Goal: Task Accomplishment & Management: Manage account settings

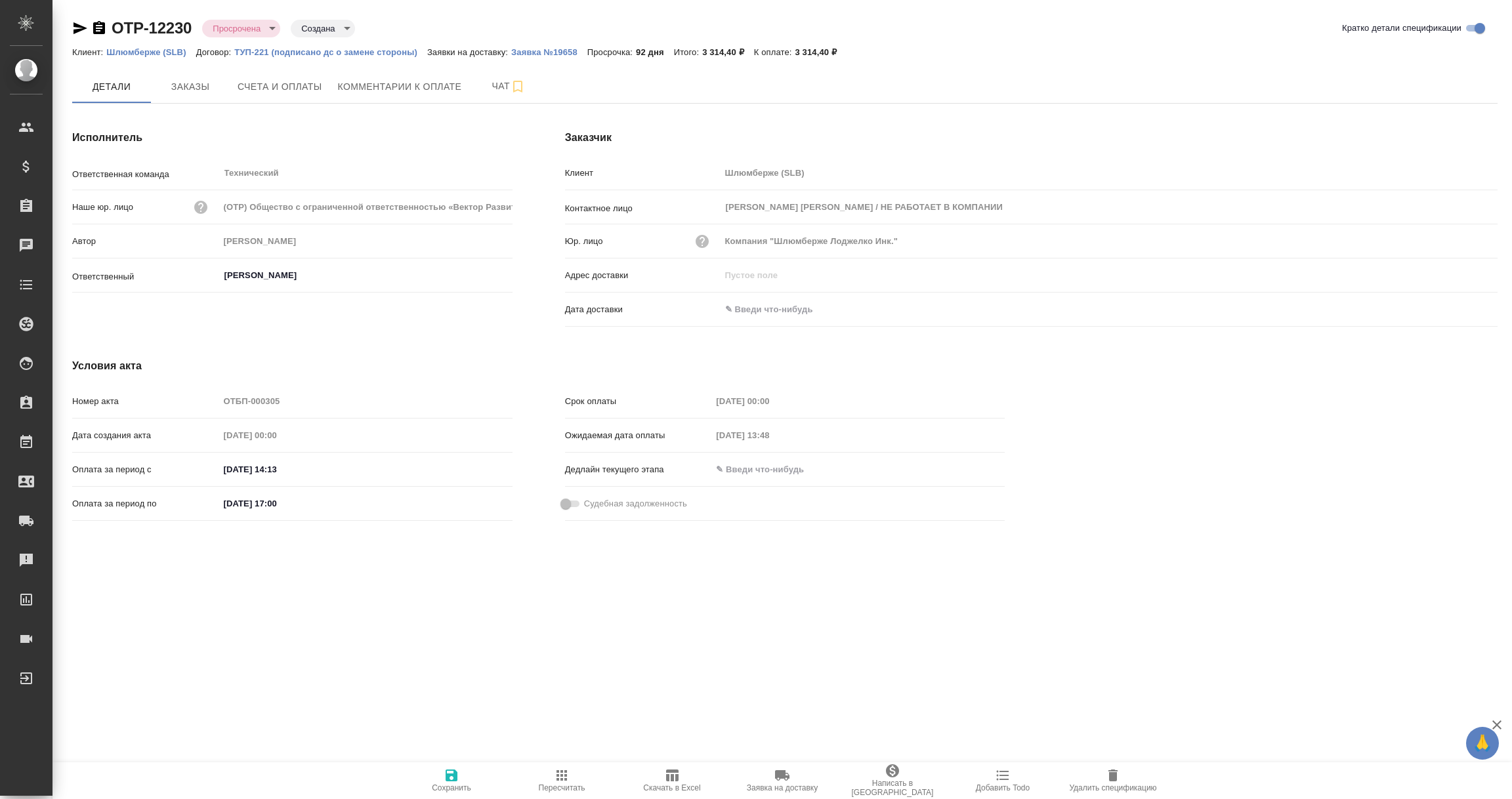
click at [137, 49] on p "Шлюмберже (SLB)" at bounding box center [151, 52] width 90 height 10
click at [137, 56] on link "Шлюмберже (SLB)" at bounding box center [151, 51] width 90 height 11
click at [277, 50] on p "ТУП-221 (подписано дс о замене стороны)" at bounding box center [331, 52] width 193 height 10
click at [72, 30] on icon "button" at bounding box center [80, 28] width 15 height 15
click at [207, 92] on span "Заказы" at bounding box center [190, 86] width 63 height 16
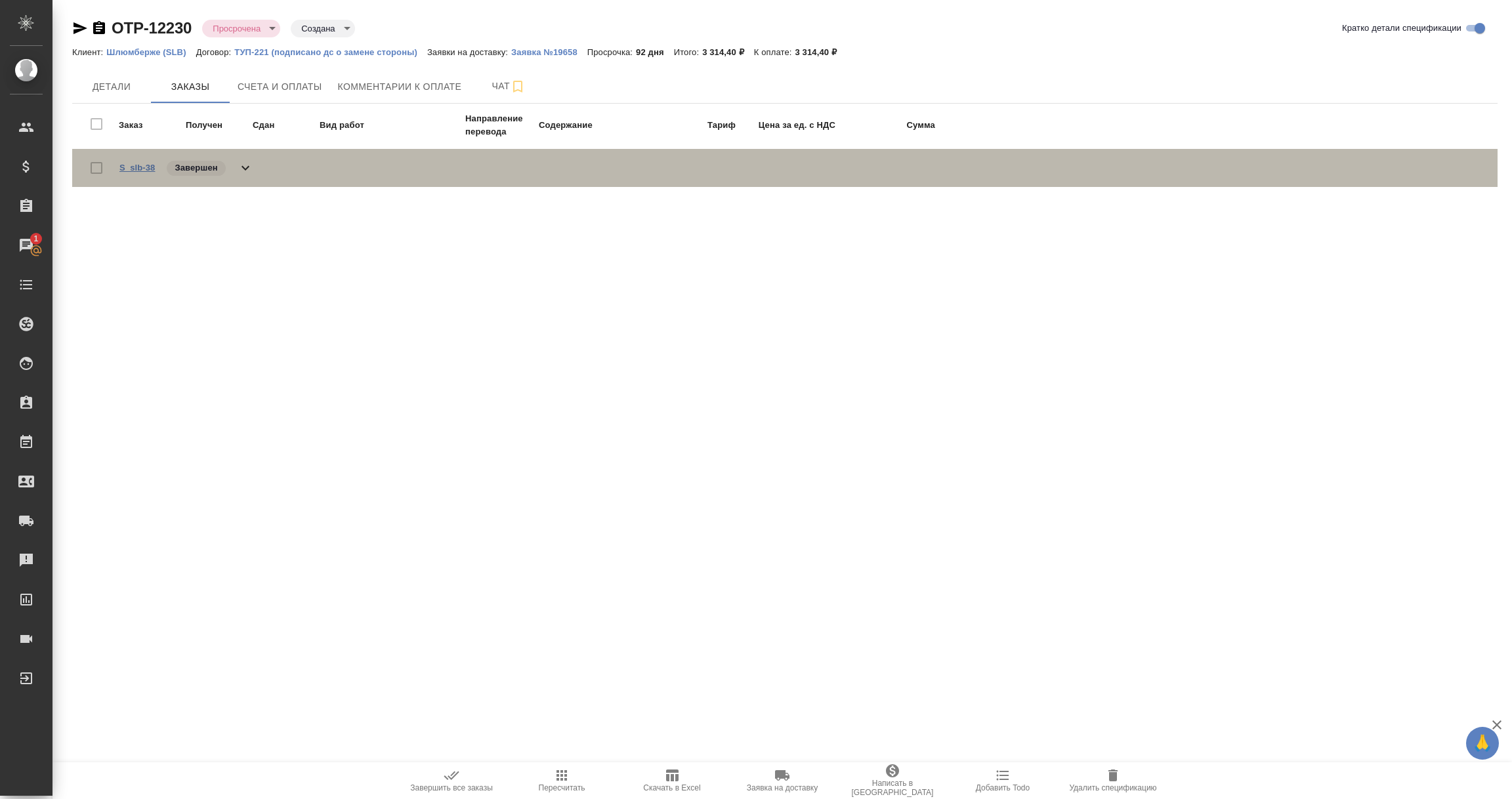
click at [141, 164] on link "S_slb-38" at bounding box center [137, 168] width 36 height 10
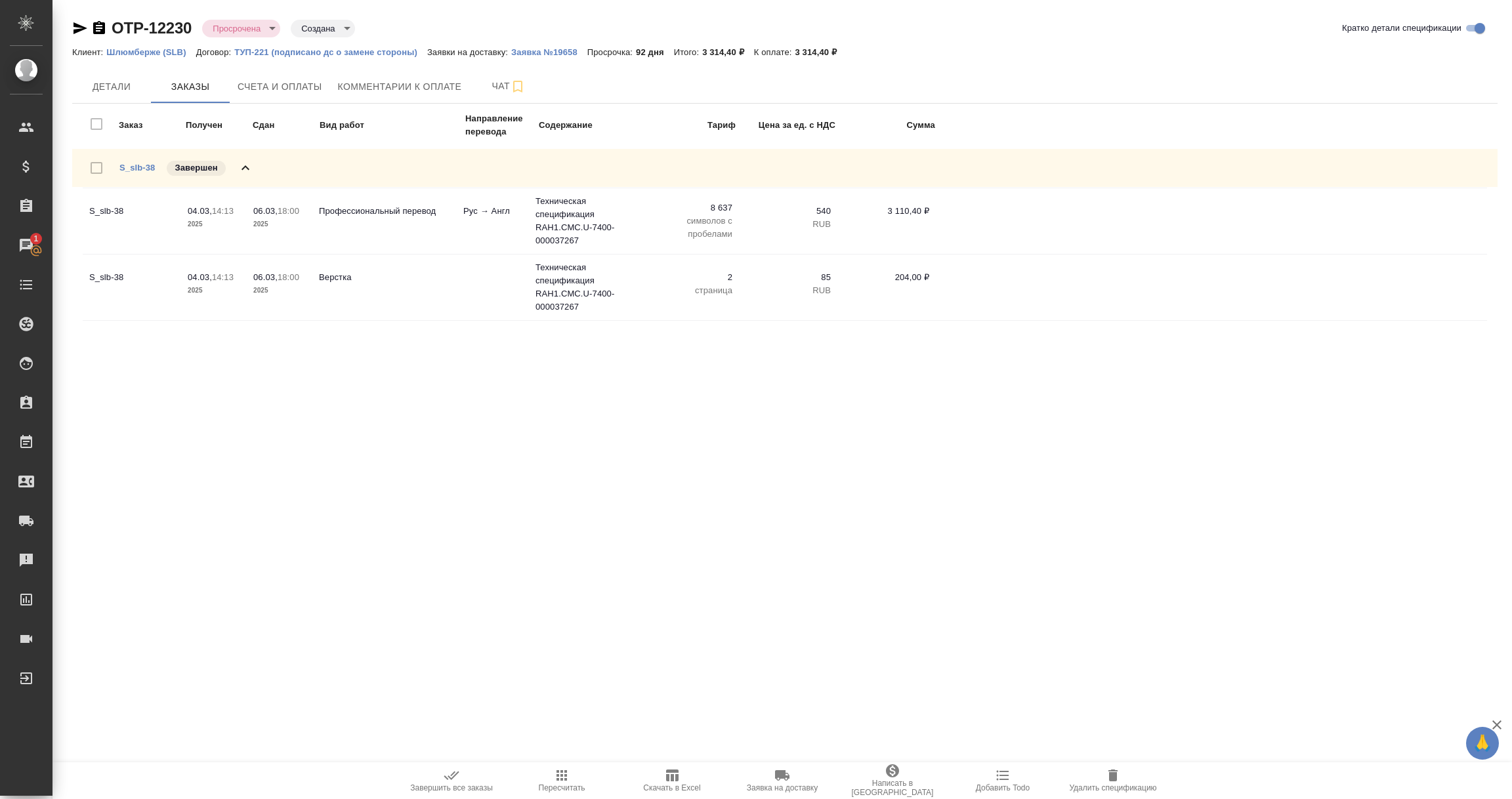
click at [133, 52] on p "Шлюмберже (SLB)" at bounding box center [151, 52] width 90 height 10
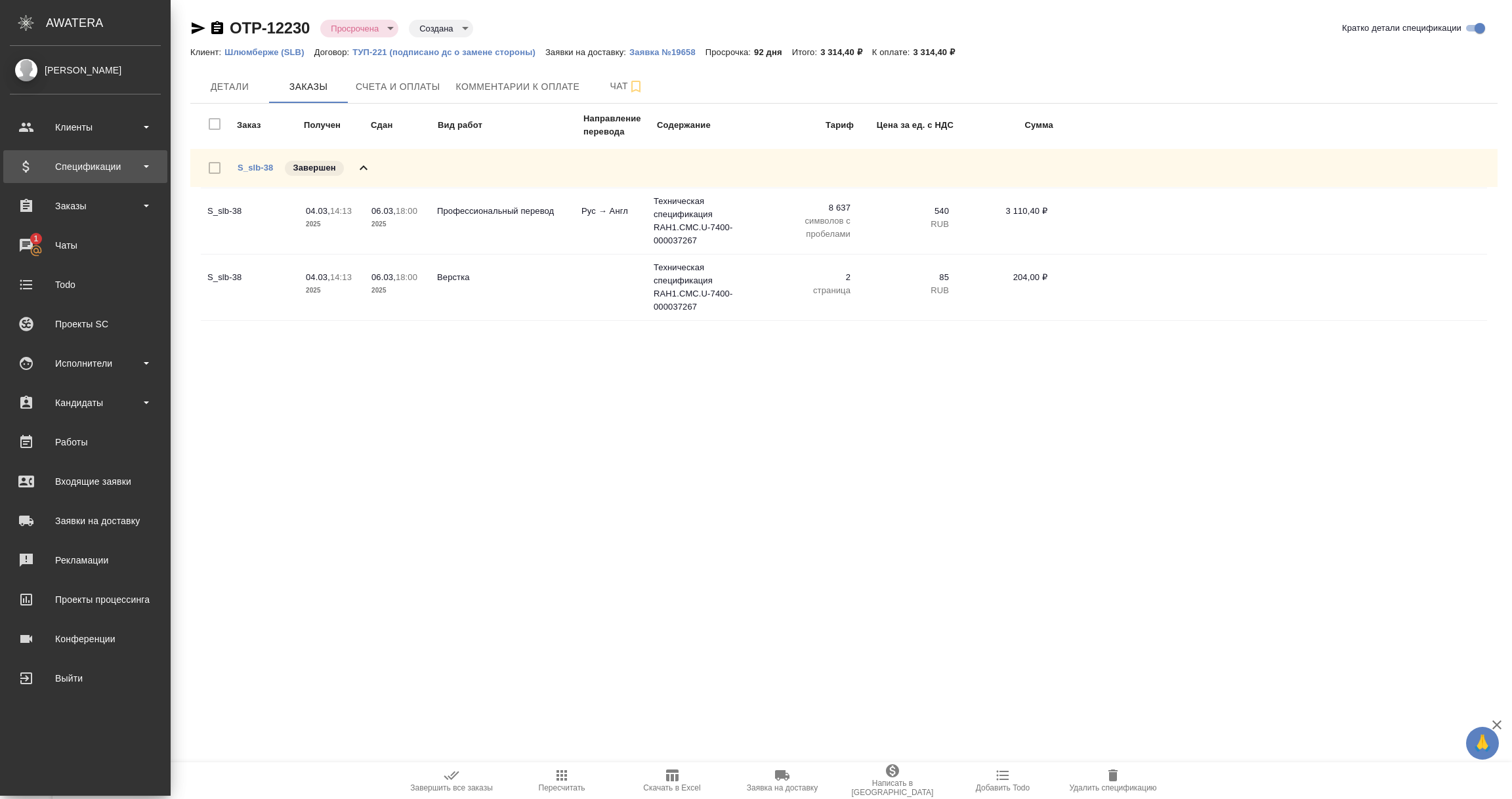
click at [82, 171] on div "Спецификации" at bounding box center [85, 166] width 151 height 20
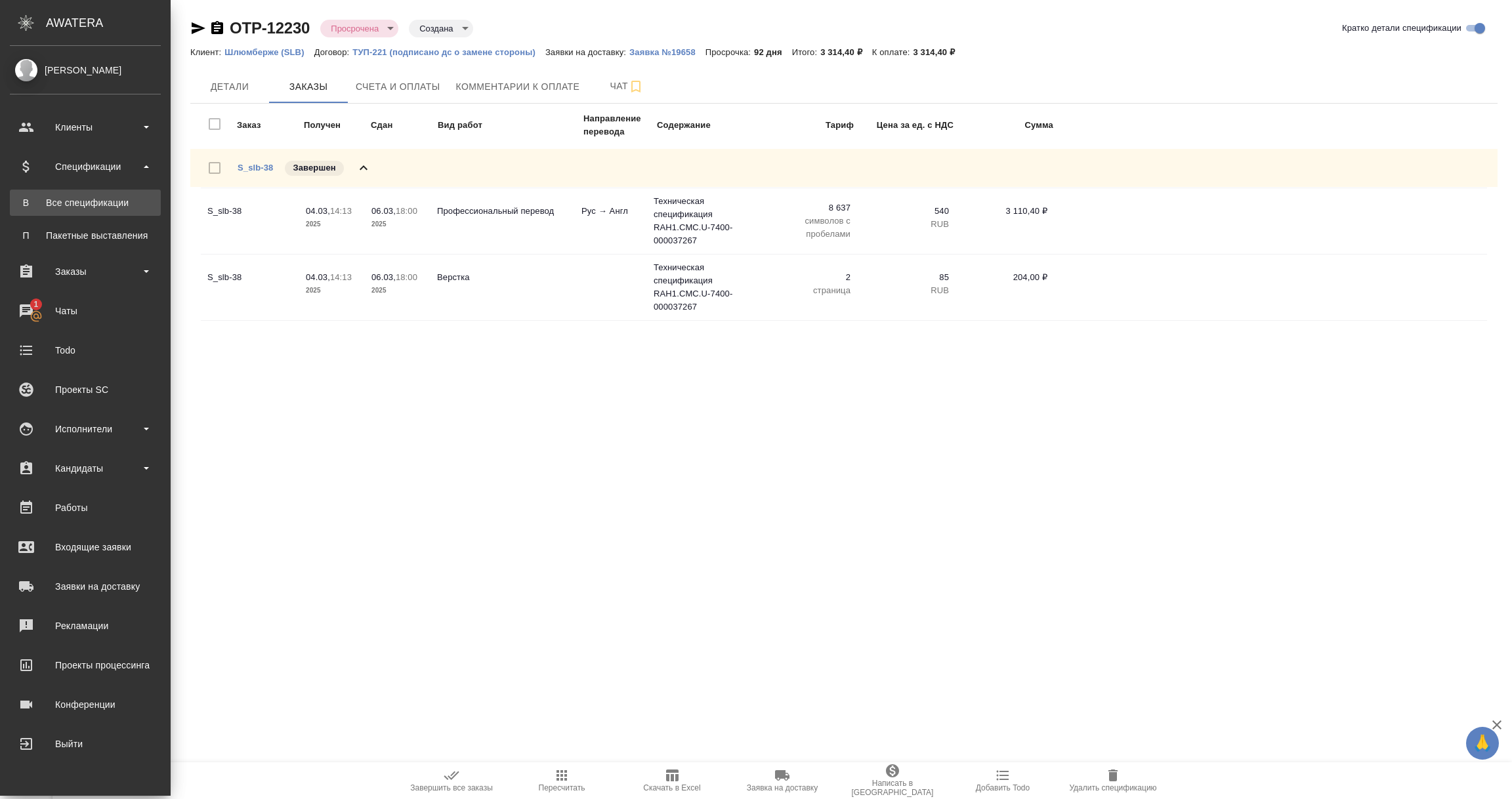
click at [72, 200] on div "Все спецификации" at bounding box center [85, 202] width 138 height 13
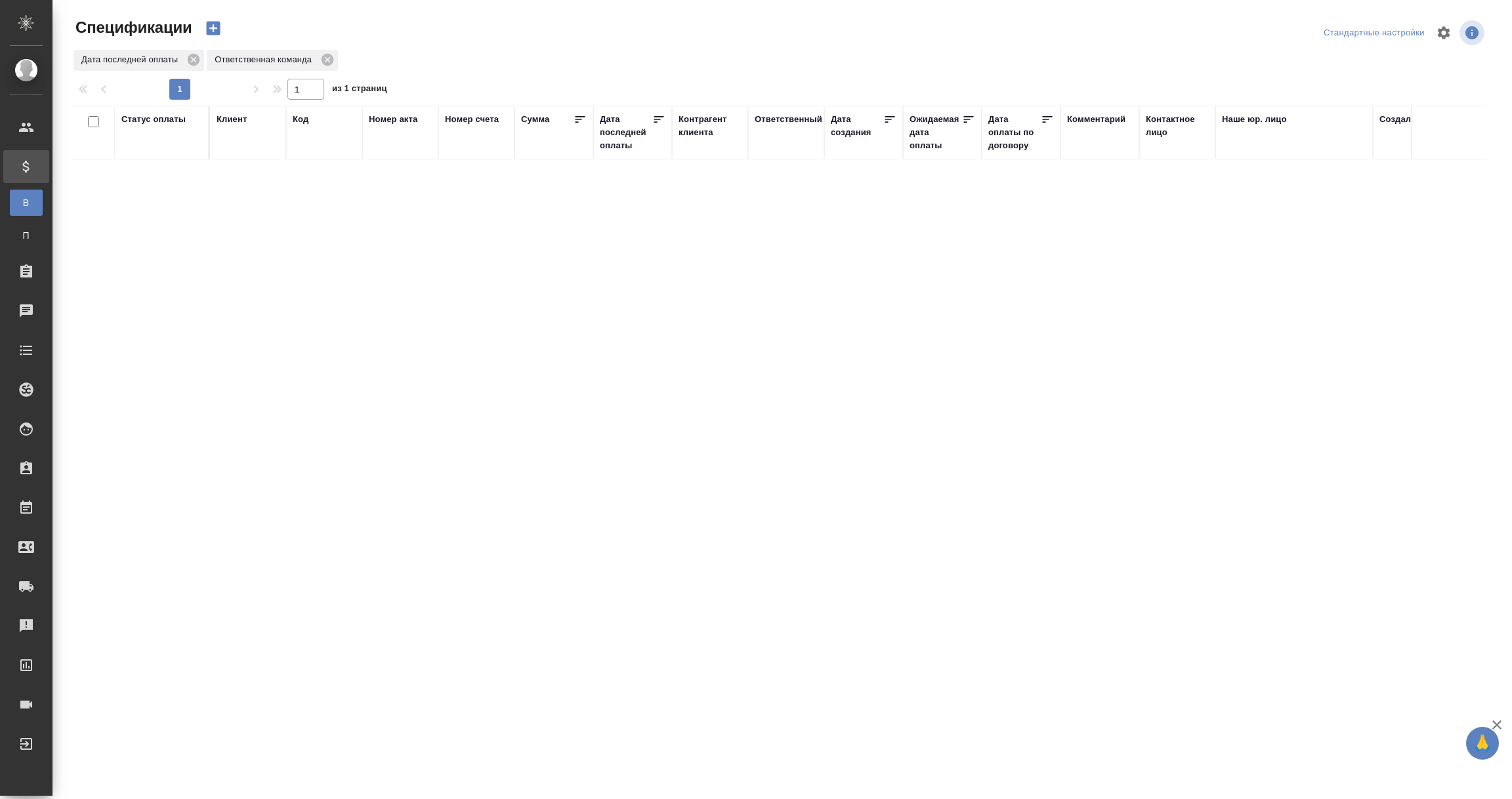
click at [636, 135] on div "Дата последней оплаты" at bounding box center [626, 132] width 53 height 39
click at [623, 167] on input "1.09-2.09" at bounding box center [636, 166] width 58 height 19
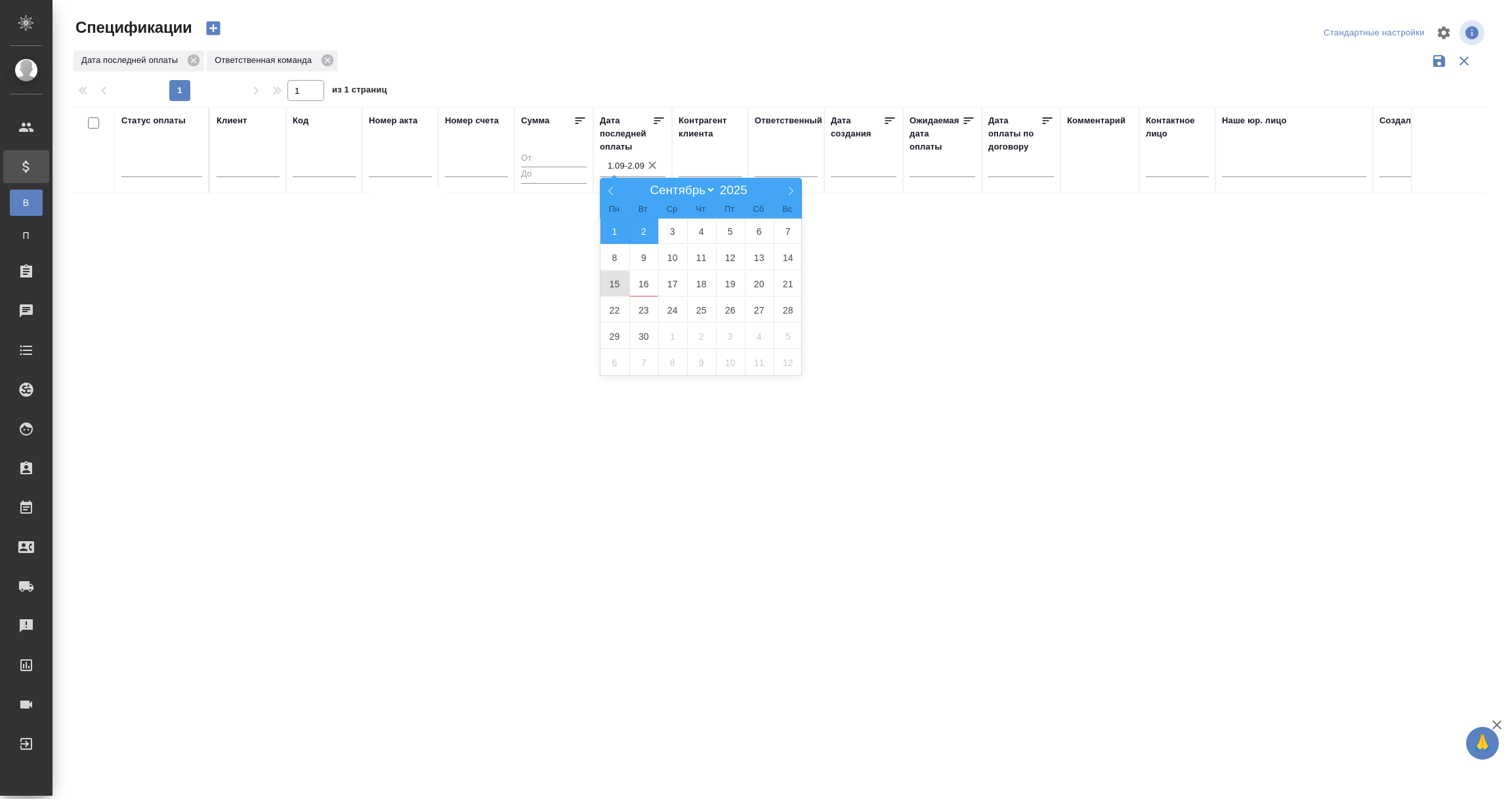
click at [616, 286] on span "15" at bounding box center [615, 284] width 29 height 26
click at [640, 289] on span "16" at bounding box center [644, 284] width 29 height 26
type div "2025-09-14T21:00:00.000Z — 2025-09-15T21:00:00.000Z"
type input "15.09-16.09"
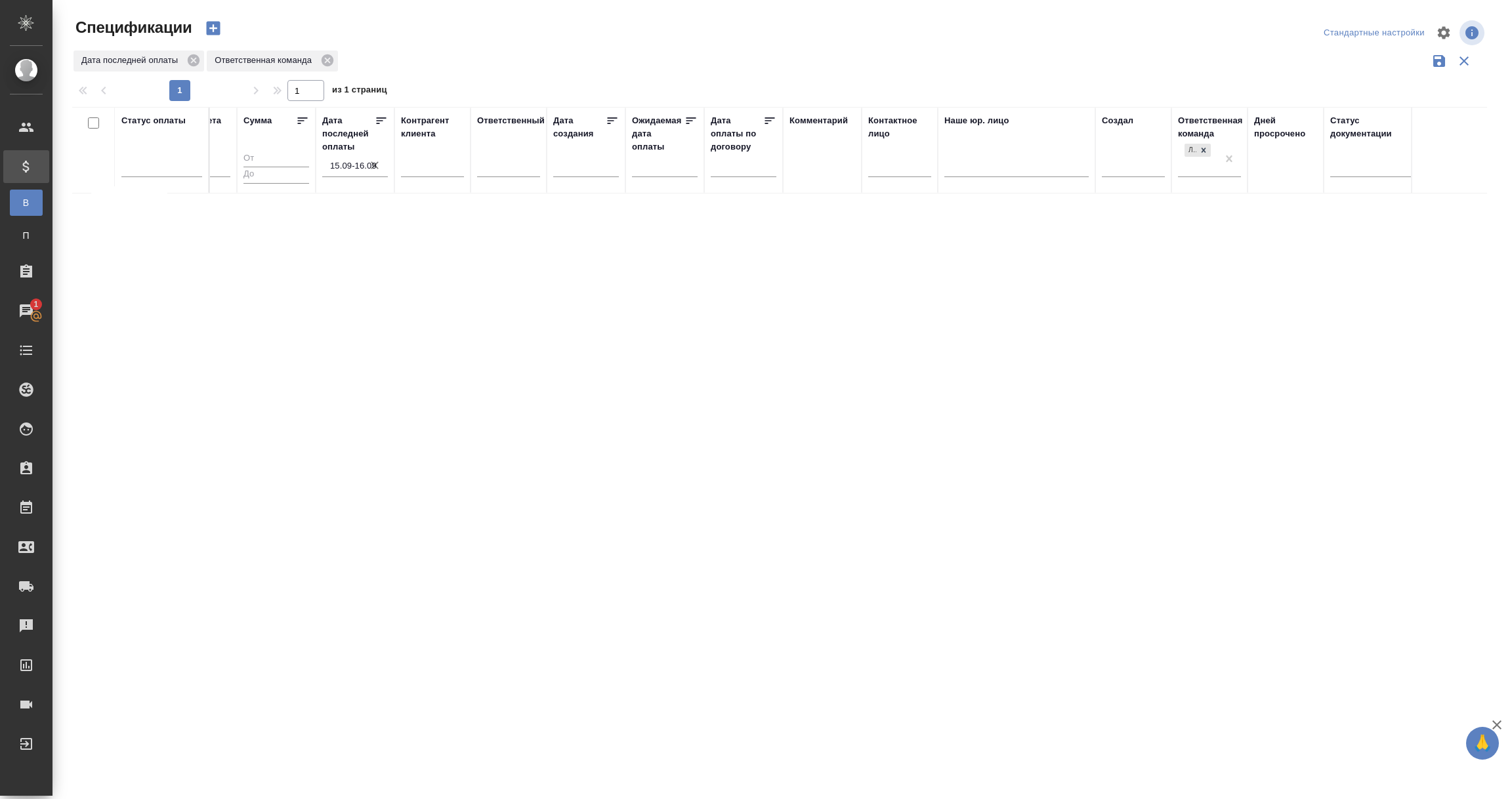
scroll to position [0, 288]
click at [1194, 150] on icon at bounding box center [1192, 149] width 9 height 9
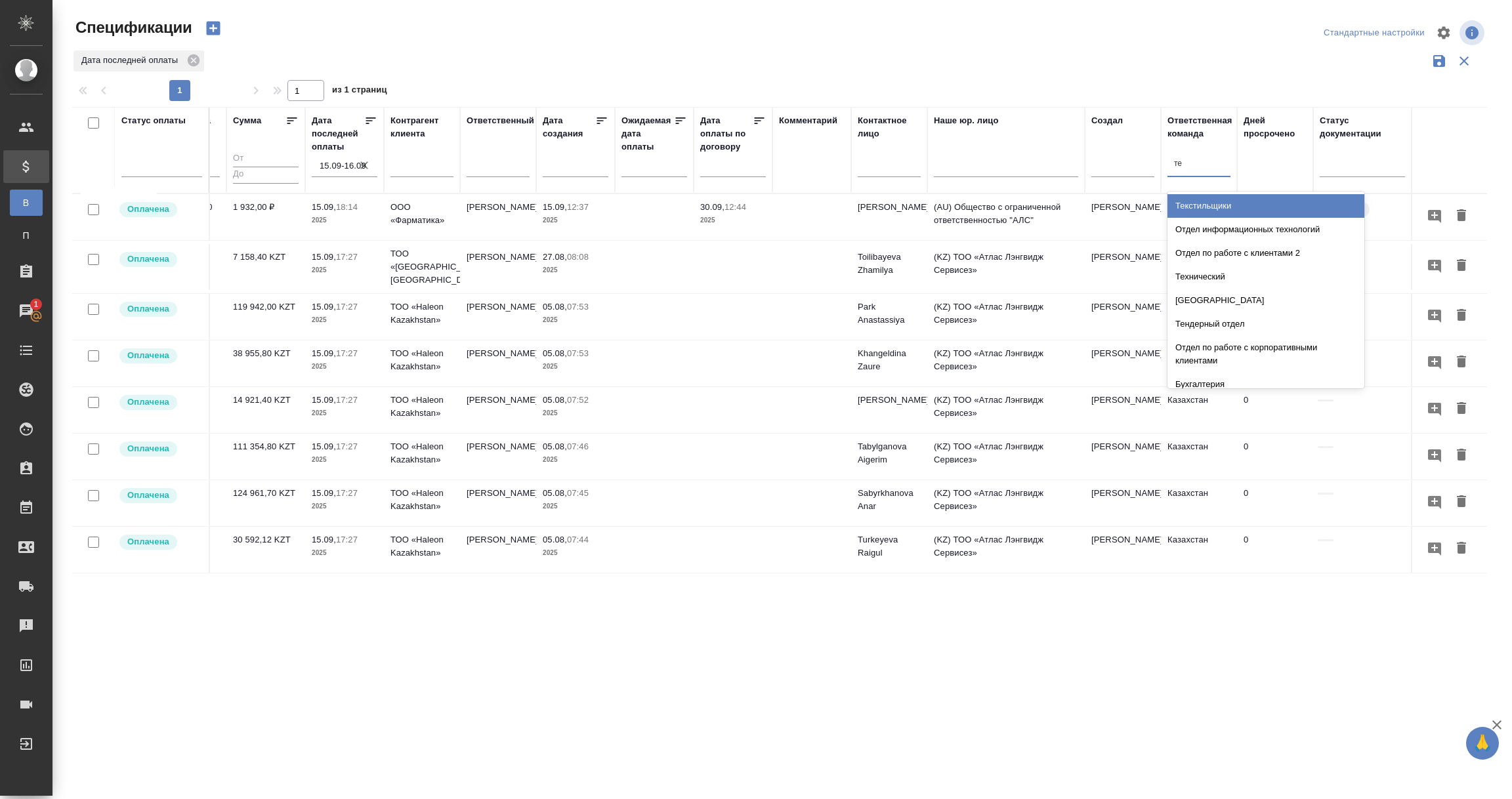
type input "тех"
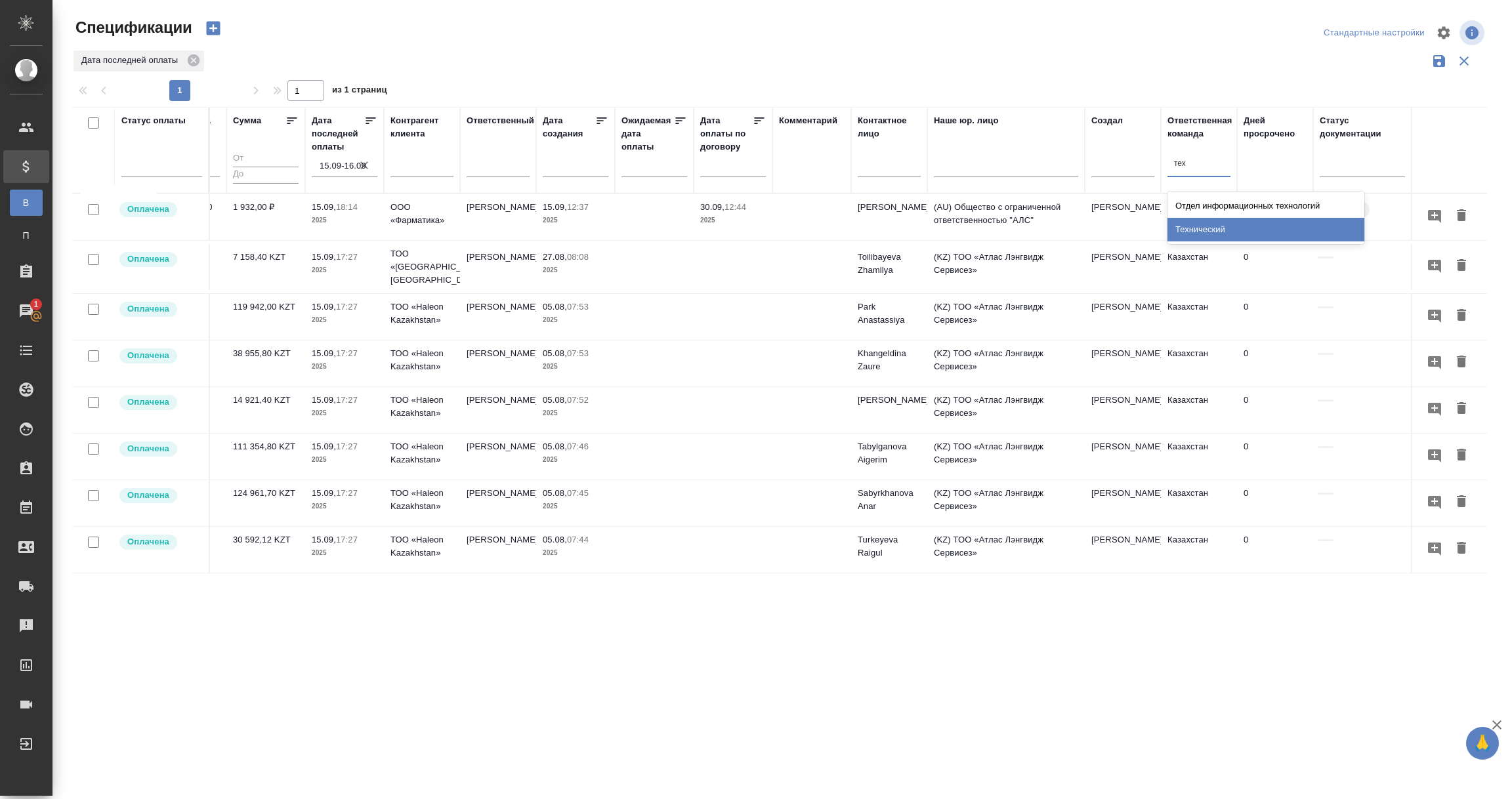
click at [1195, 237] on div "Технический" at bounding box center [1266, 229] width 197 height 24
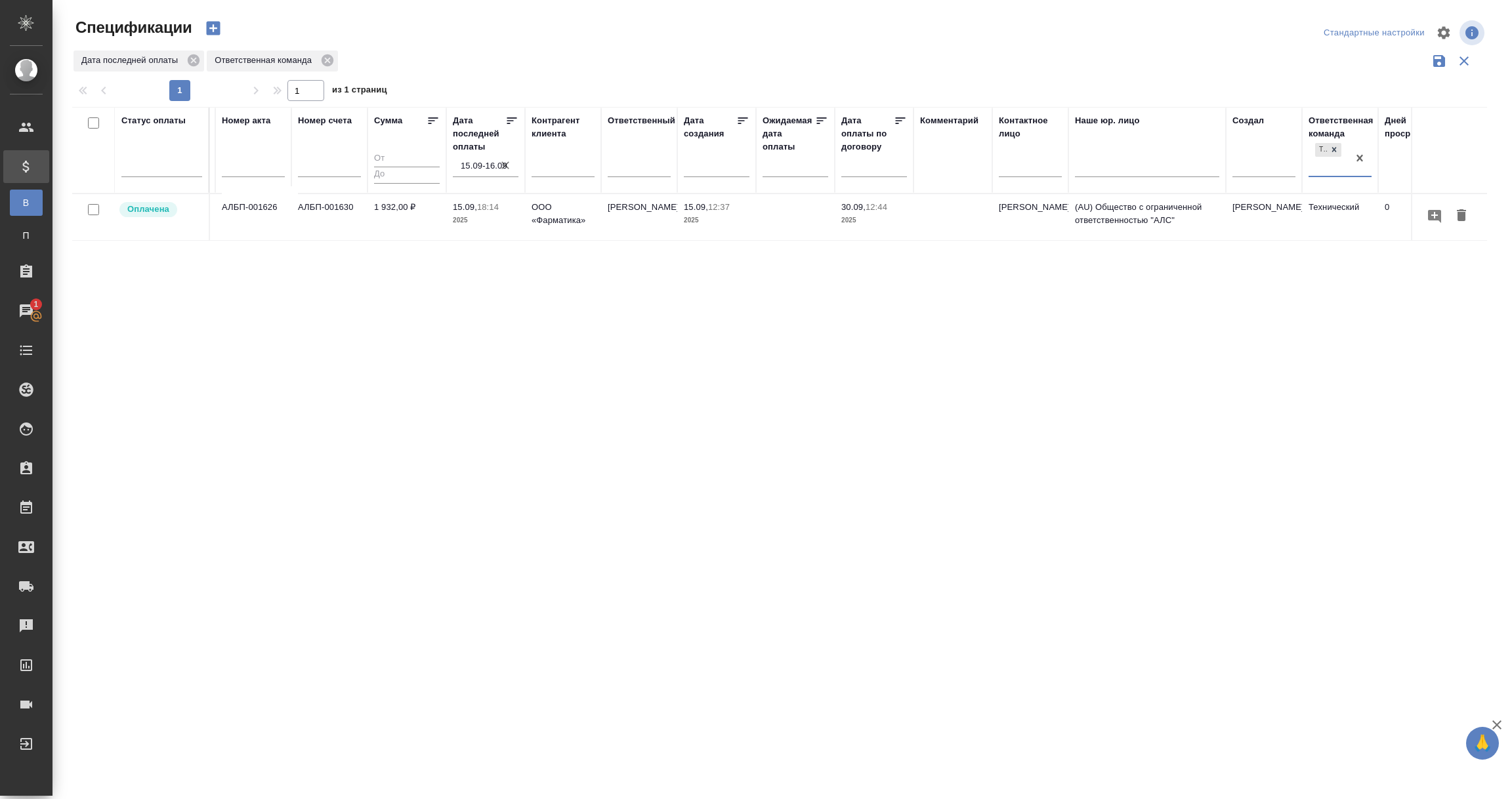
scroll to position [0, 0]
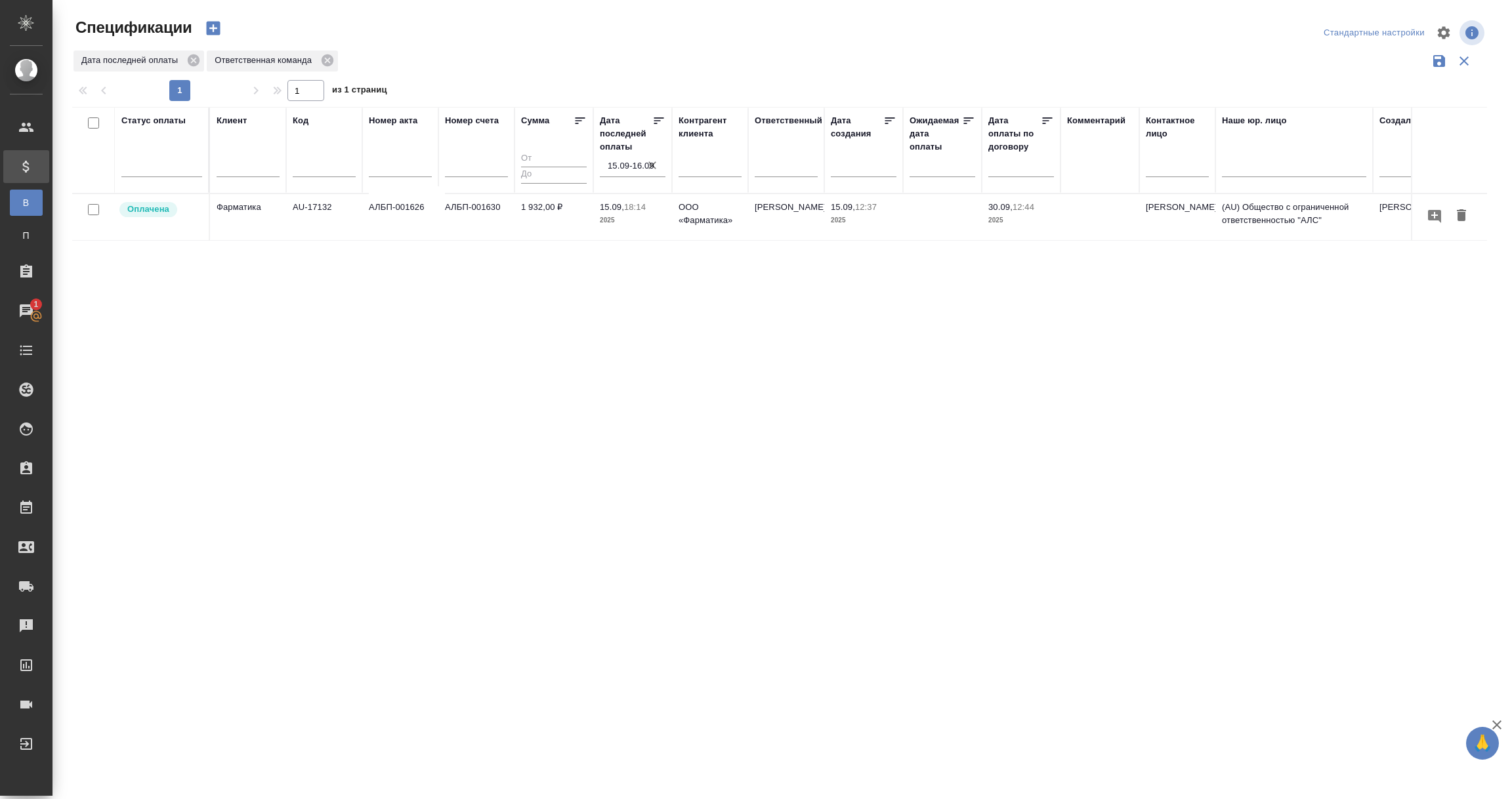
click at [162, 211] on p "Оплачена" at bounding box center [148, 209] width 42 height 13
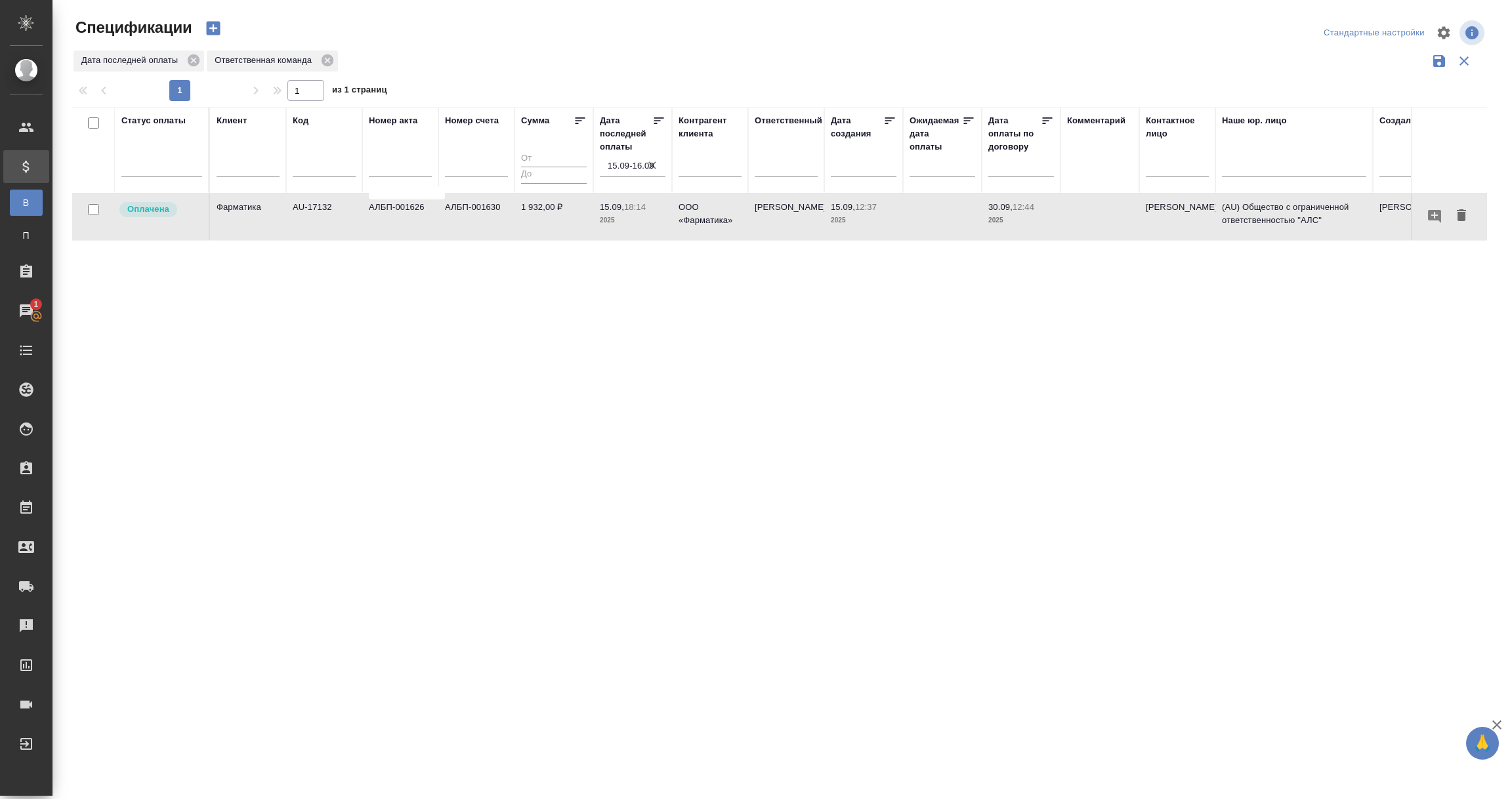
click at [162, 211] on p "Оплачена" at bounding box center [148, 209] width 42 height 13
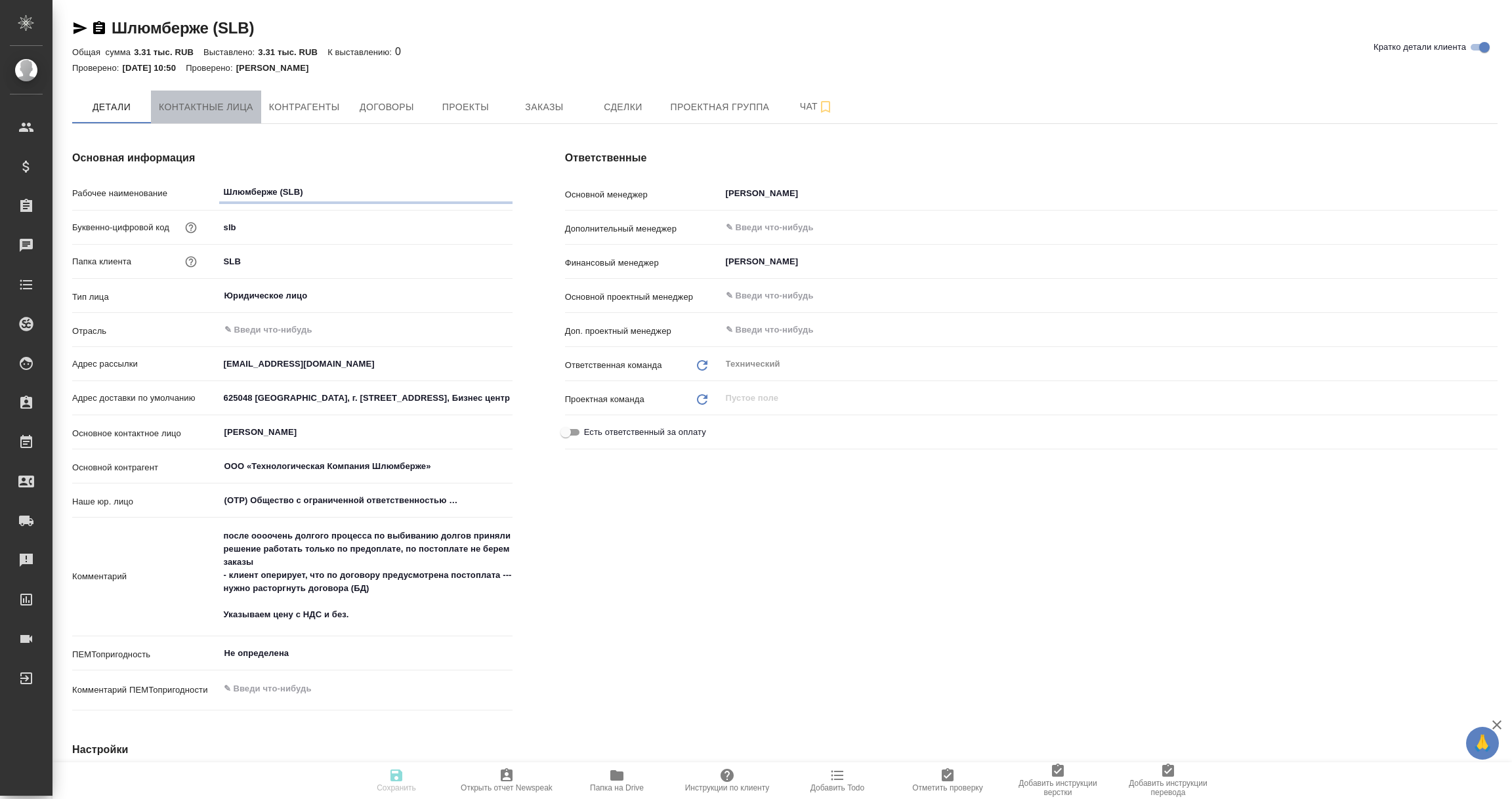
click at [229, 105] on span "Контактные лица" at bounding box center [206, 107] width 95 height 16
select select "RU"
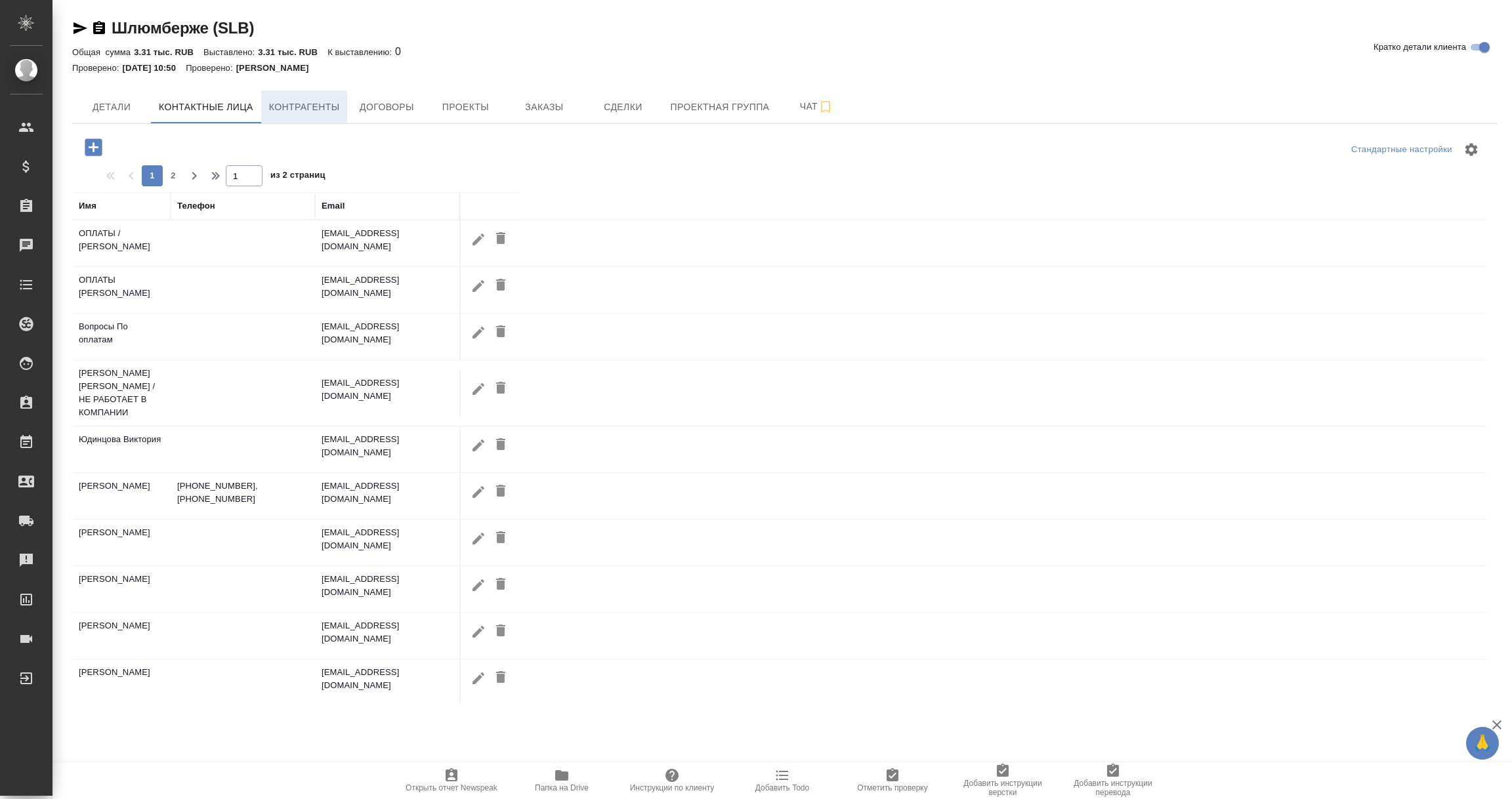
click at [311, 111] on span "Контрагенты" at bounding box center [304, 107] width 71 height 16
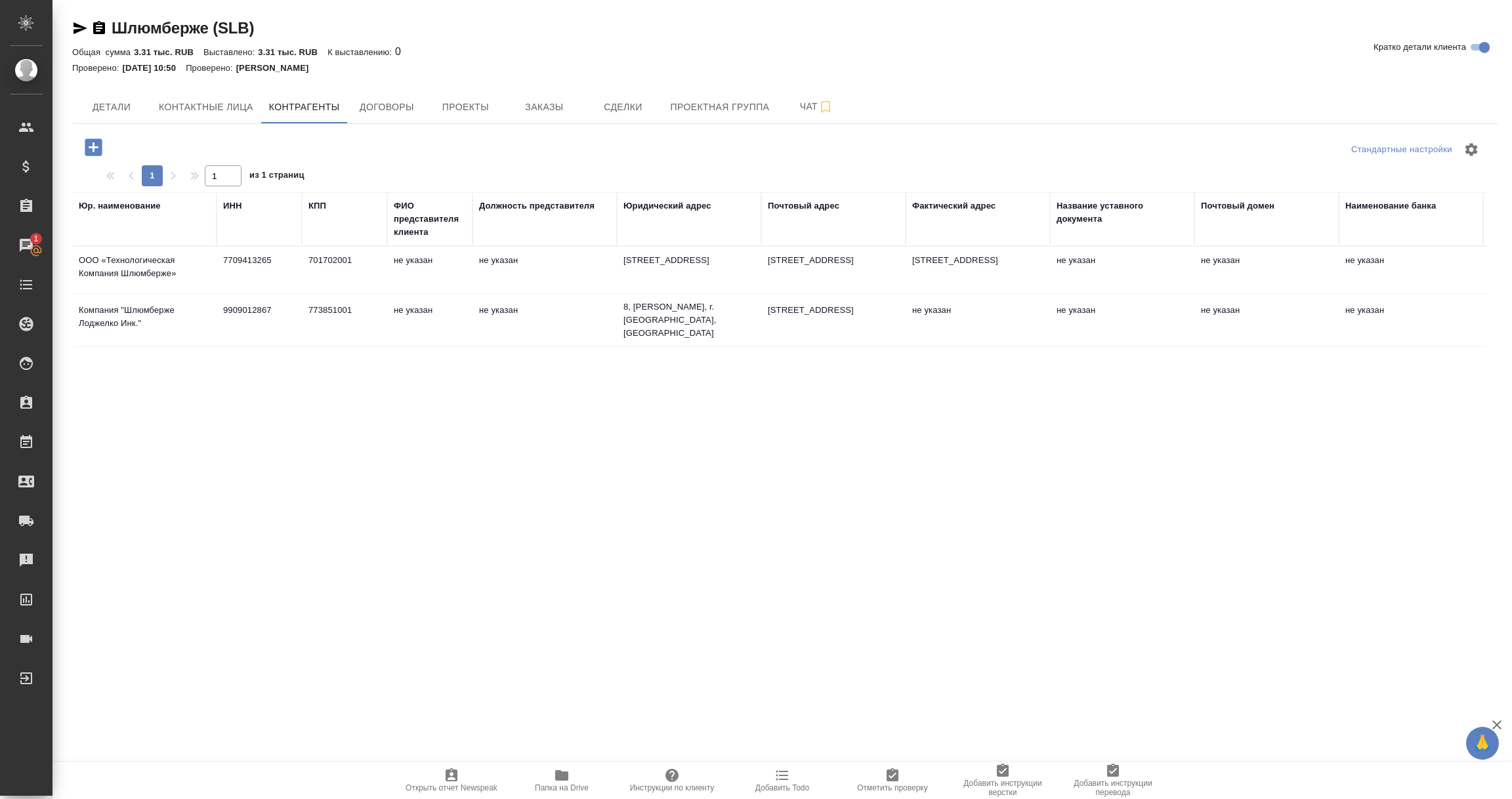
click at [246, 328] on td "9909012867" at bounding box center [259, 321] width 85 height 46
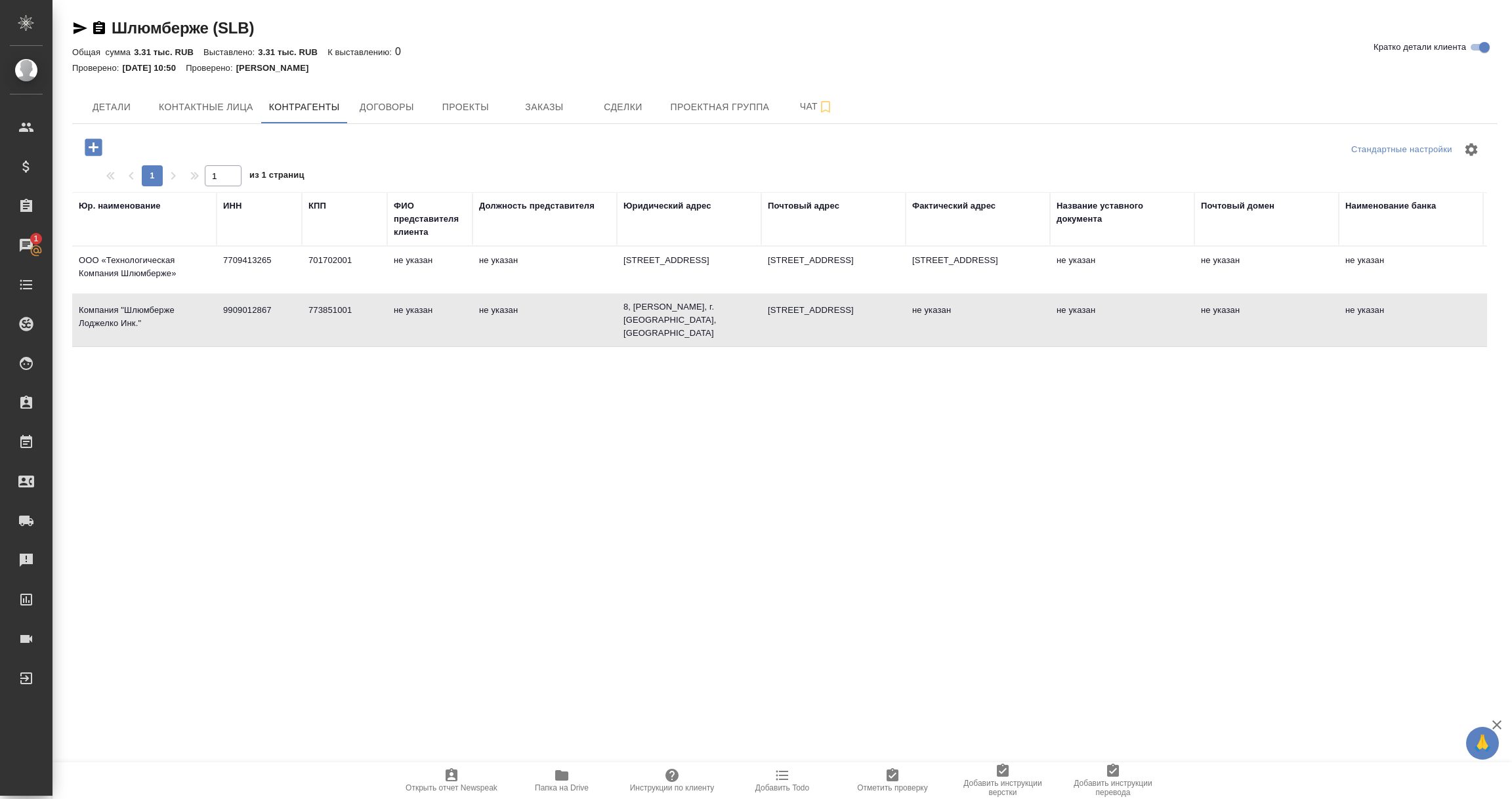
click at [246, 328] on td "9909012867" at bounding box center [259, 321] width 85 height 46
type textarea "Компания "Шлюмберже Лоджелко Инк.""
type input "9909012867"
type input "773851001"
type textarea "8, Калле Аквилино де ла Гуардиа, г. Панама, Республика Панама"
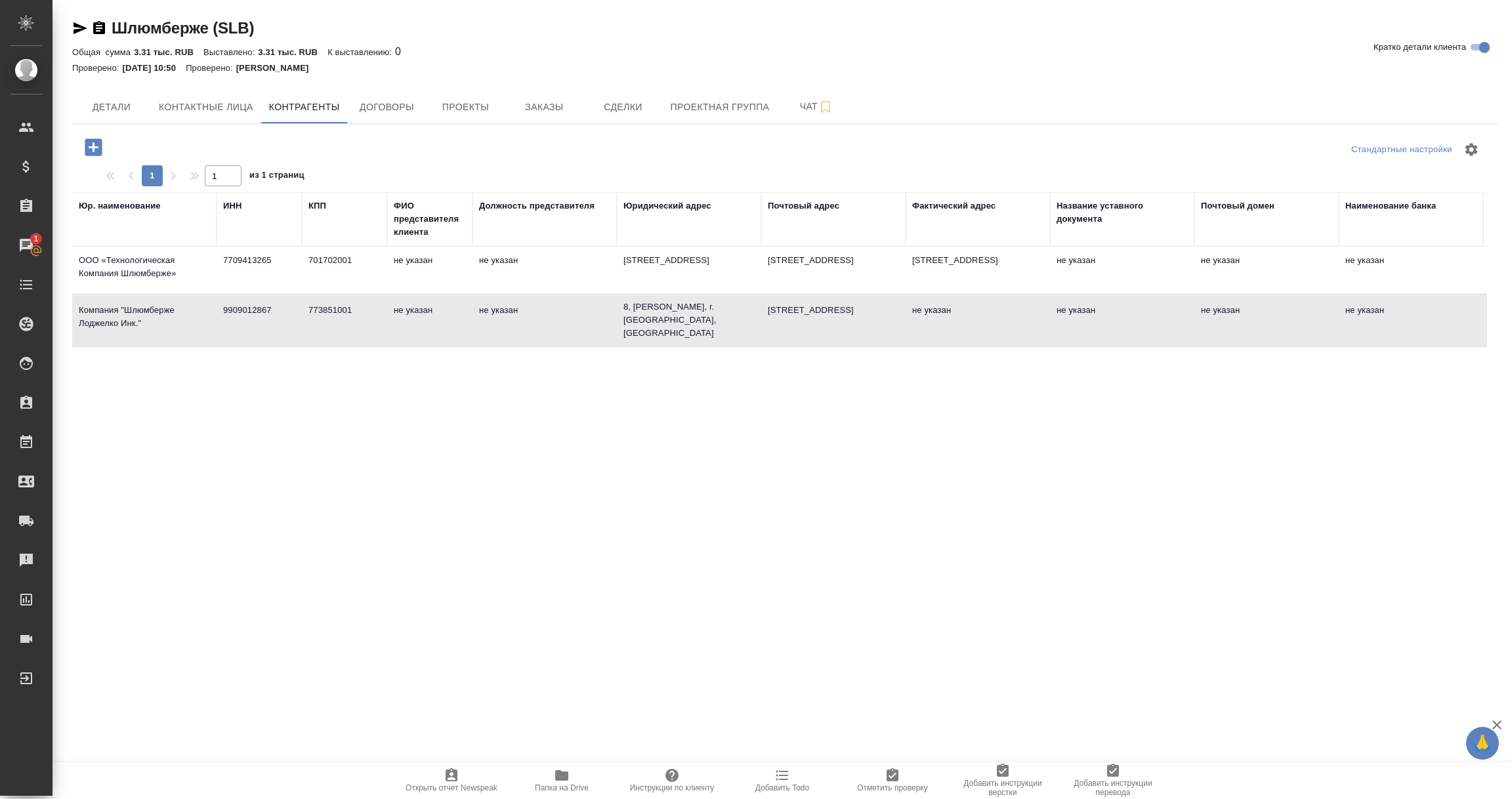
type textarea "625048, Тюменская область, г Тюмень, ул 50 лет Октября, д. 14"
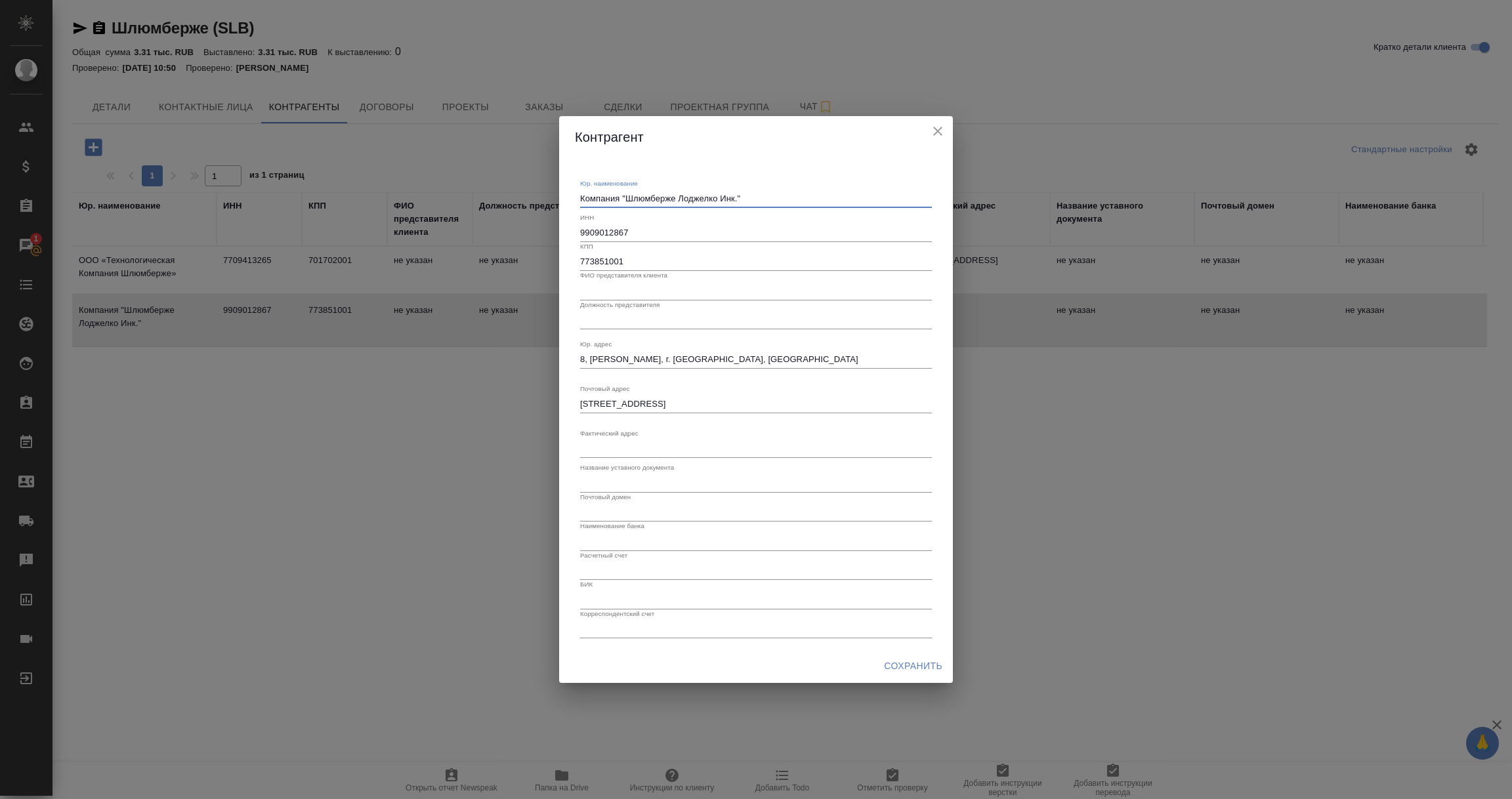
drag, startPoint x: 750, startPoint y: 199, endPoint x: 468, endPoint y: 198, distance: 282.0
click at [468, 198] on div "Контрагент Юр. наименование Компания "Шлюмберже Лоджелко Инк." x ИНН 9909012867…" at bounding box center [756, 399] width 1512 height 799
paste textarea "«Шлюмберже Лоджелко, Инк.» (Представительство компании Шлюмберже Лоджелко Инк.,…"
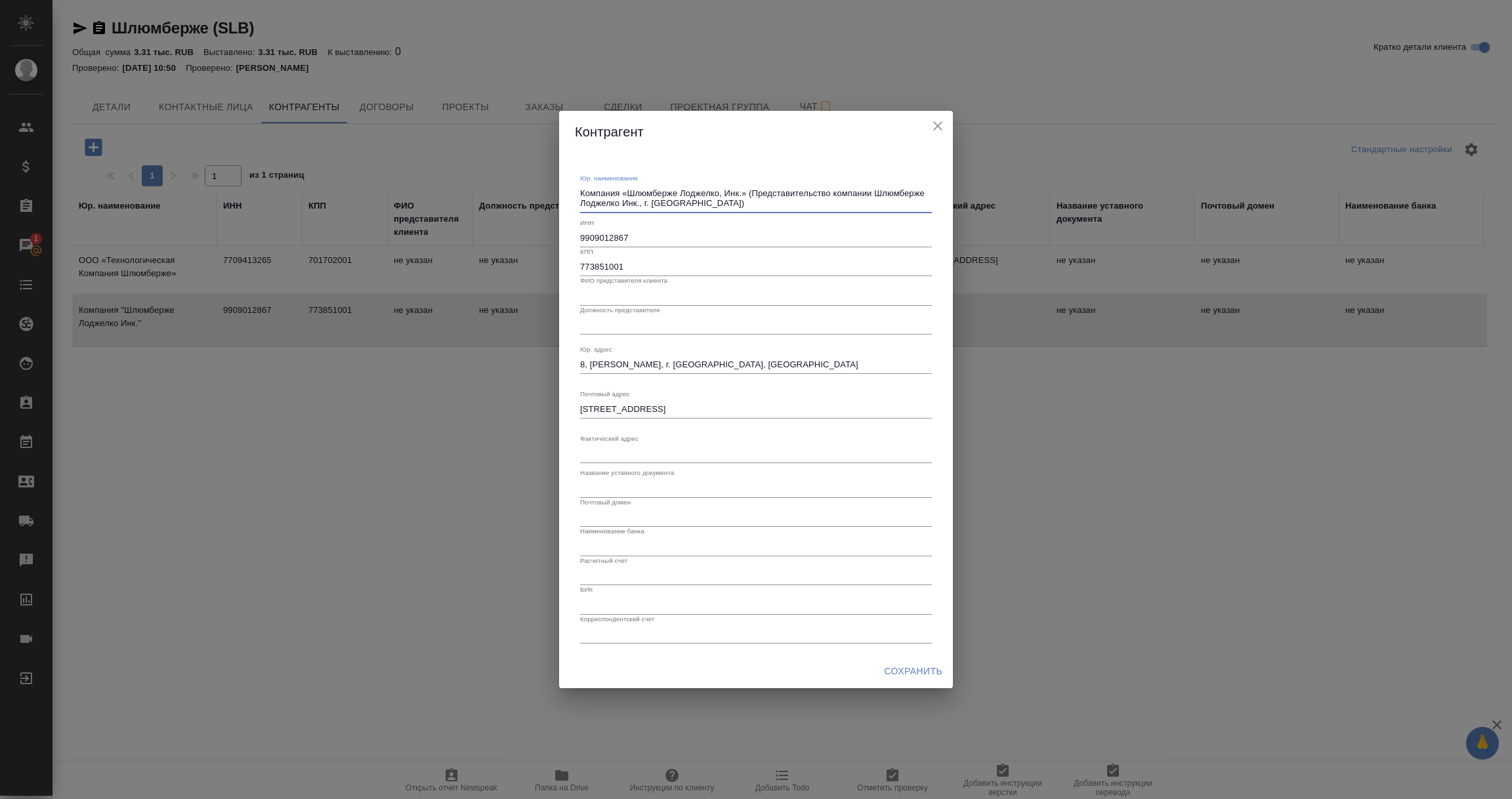
type textarea "Компания «Шлюмберже Лоджелко, Инк.» (Представительство компании Шлюмберже Лодже…"
drag, startPoint x: 871, startPoint y: 364, endPoint x: 483, endPoint y: 363, distance: 388.0
click at [483, 363] on div "Контрагент Юр. наименование Компания «Шлюмберже Лоджелко, Инк.» (Представительс…" at bounding box center [756, 399] width 1512 height 799
paste textarea "125171, г. Москва, Ленинградское шоссе, д.16А, стр.3"
type textarea "125171, г. Москва, Ленинградское шоссе, д.16А, стр.3"
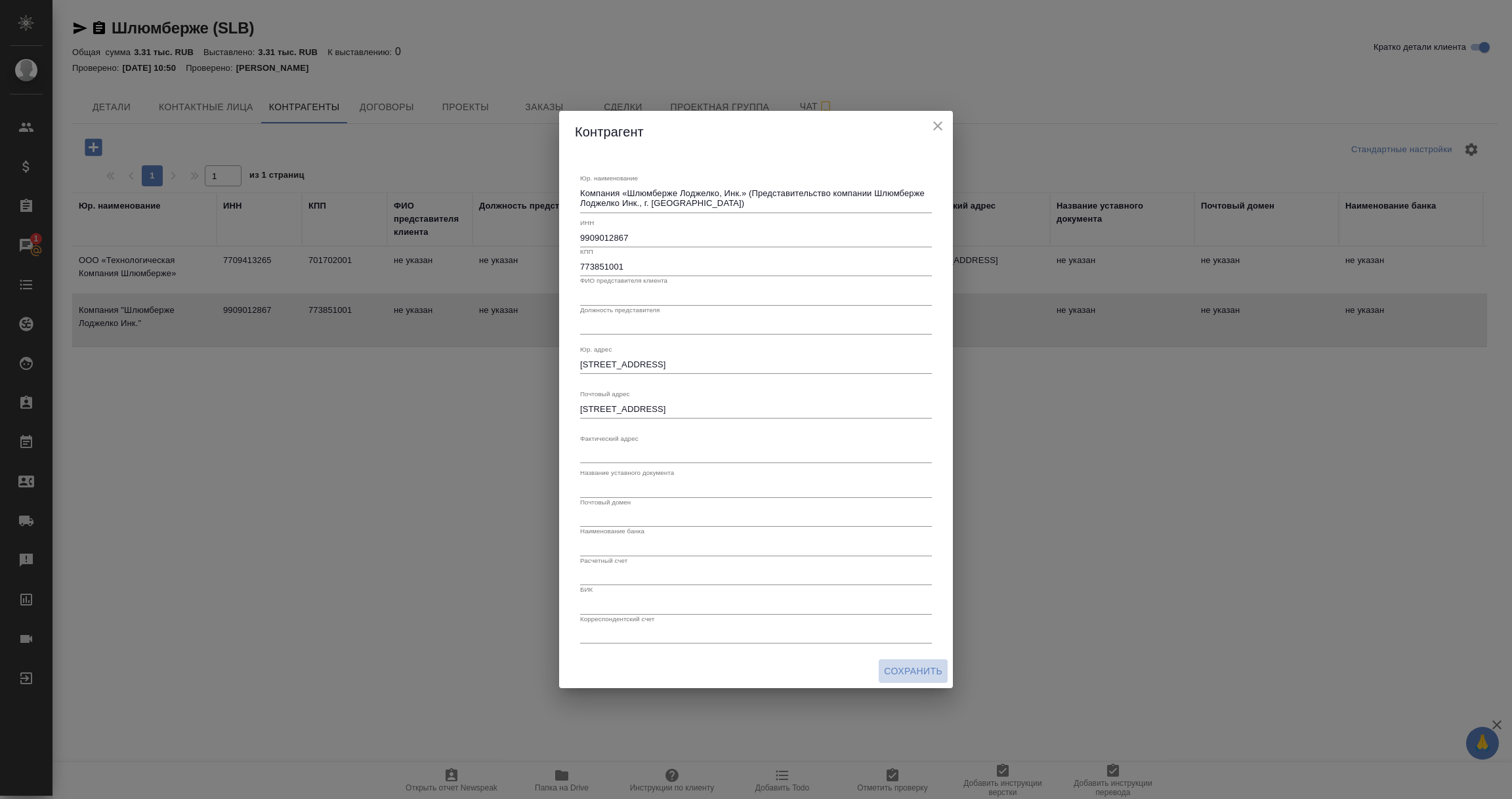
click at [908, 676] on span "Сохранить" at bounding box center [912, 671] width 58 height 16
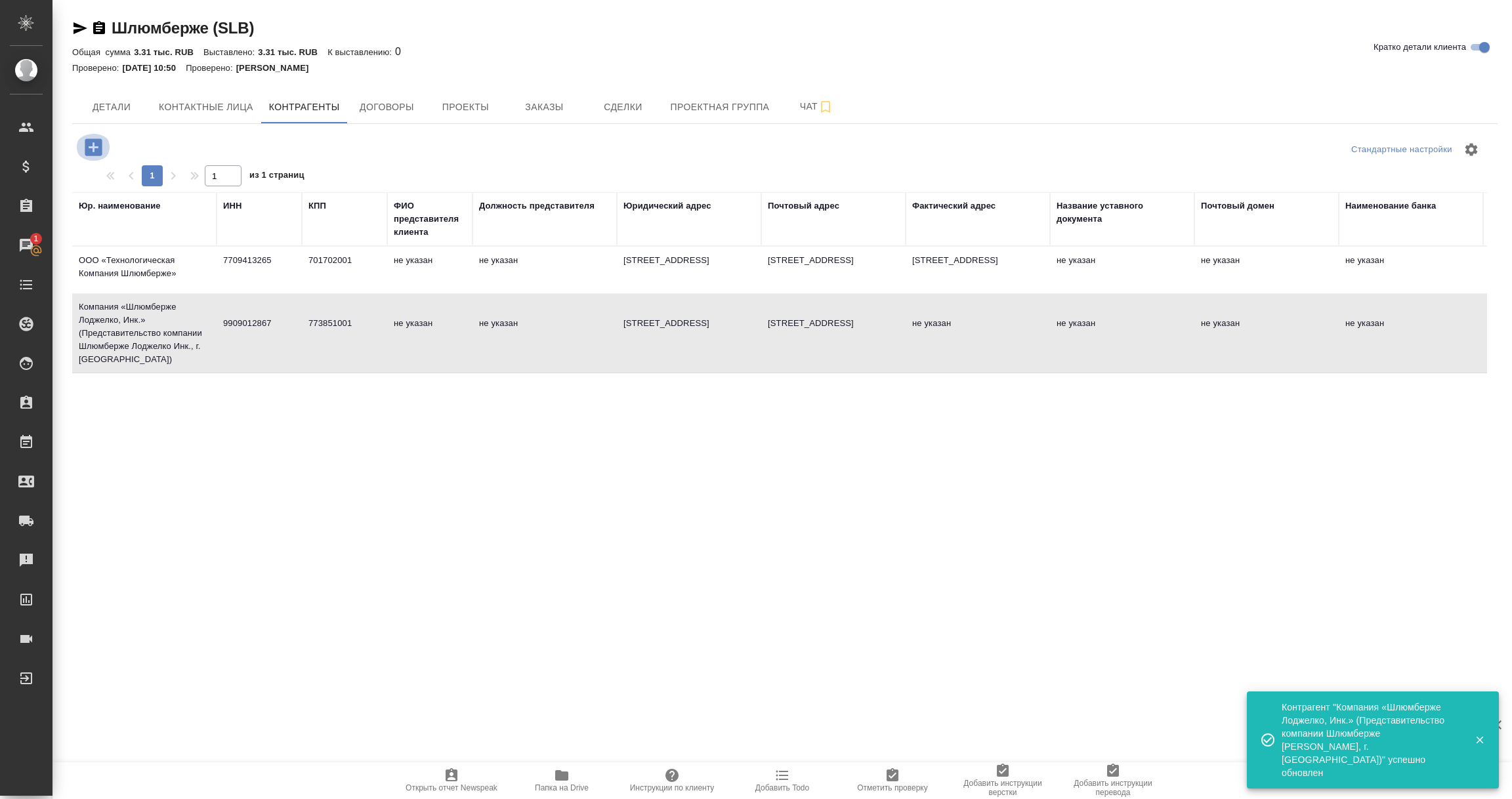
click at [92, 153] on icon "button" at bounding box center [93, 147] width 17 height 17
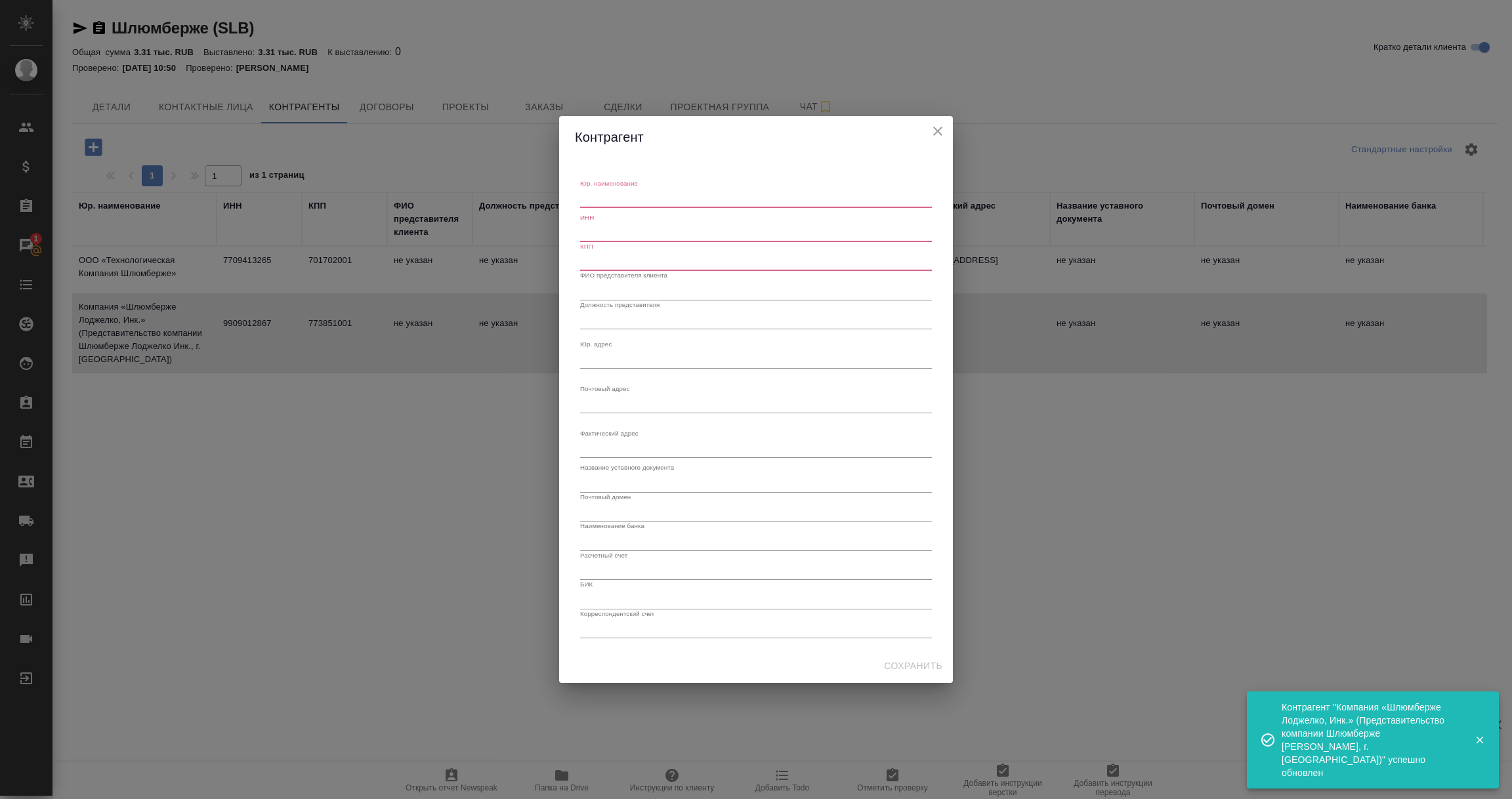
click at [619, 195] on textarea "Юр. наименование" at bounding box center [756, 199] width 351 height 10
paste textarea "[PERSON_NAME], ИНК."
type textarea "[PERSON_NAME], ИНК."
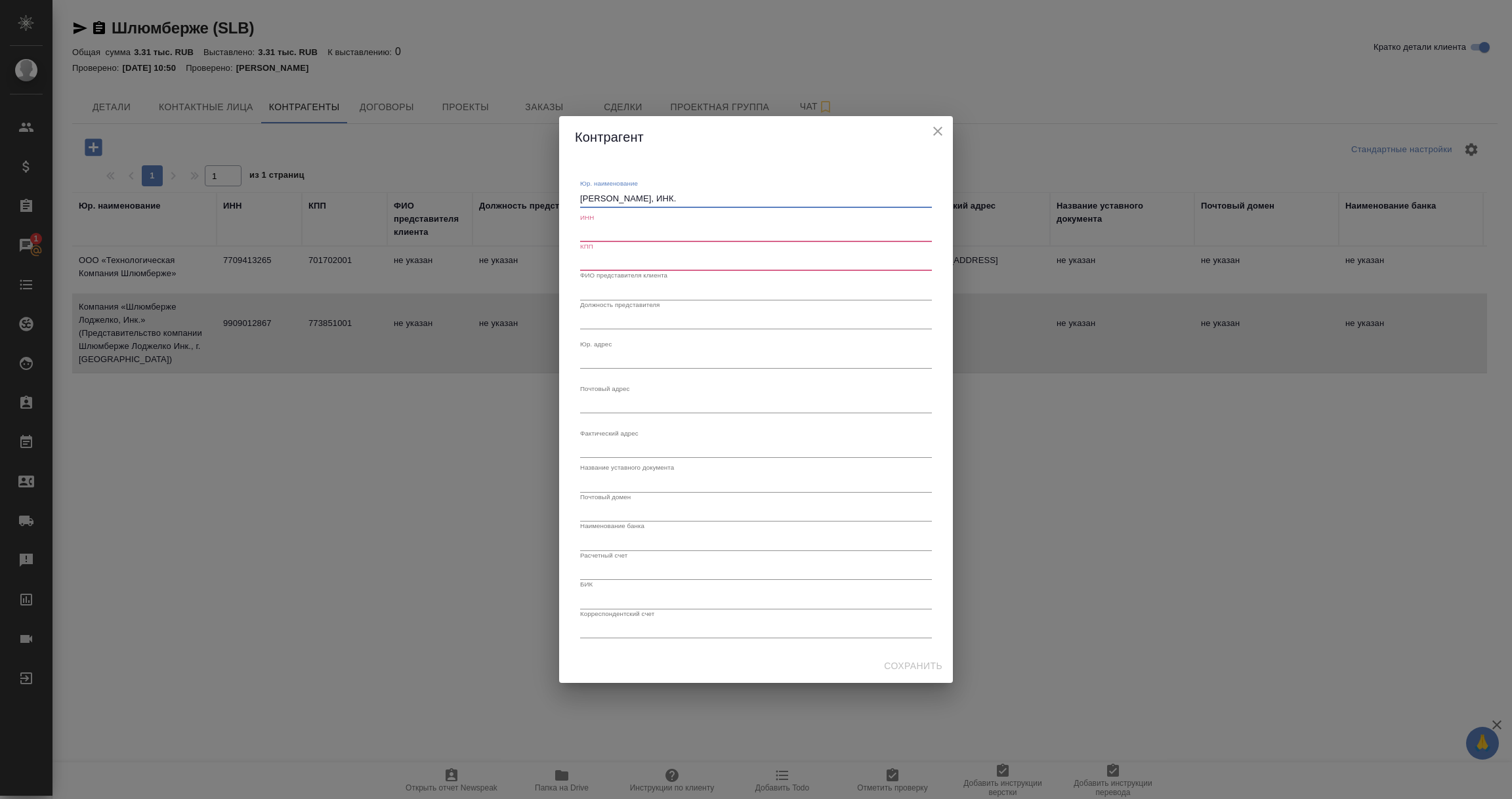
click at [596, 232] on input "text" at bounding box center [756, 233] width 351 height 19
paste input "9909012867"
type input "9909012867"
click at [582, 262] on input "text" at bounding box center [756, 262] width 351 height 19
paste input "302351001"
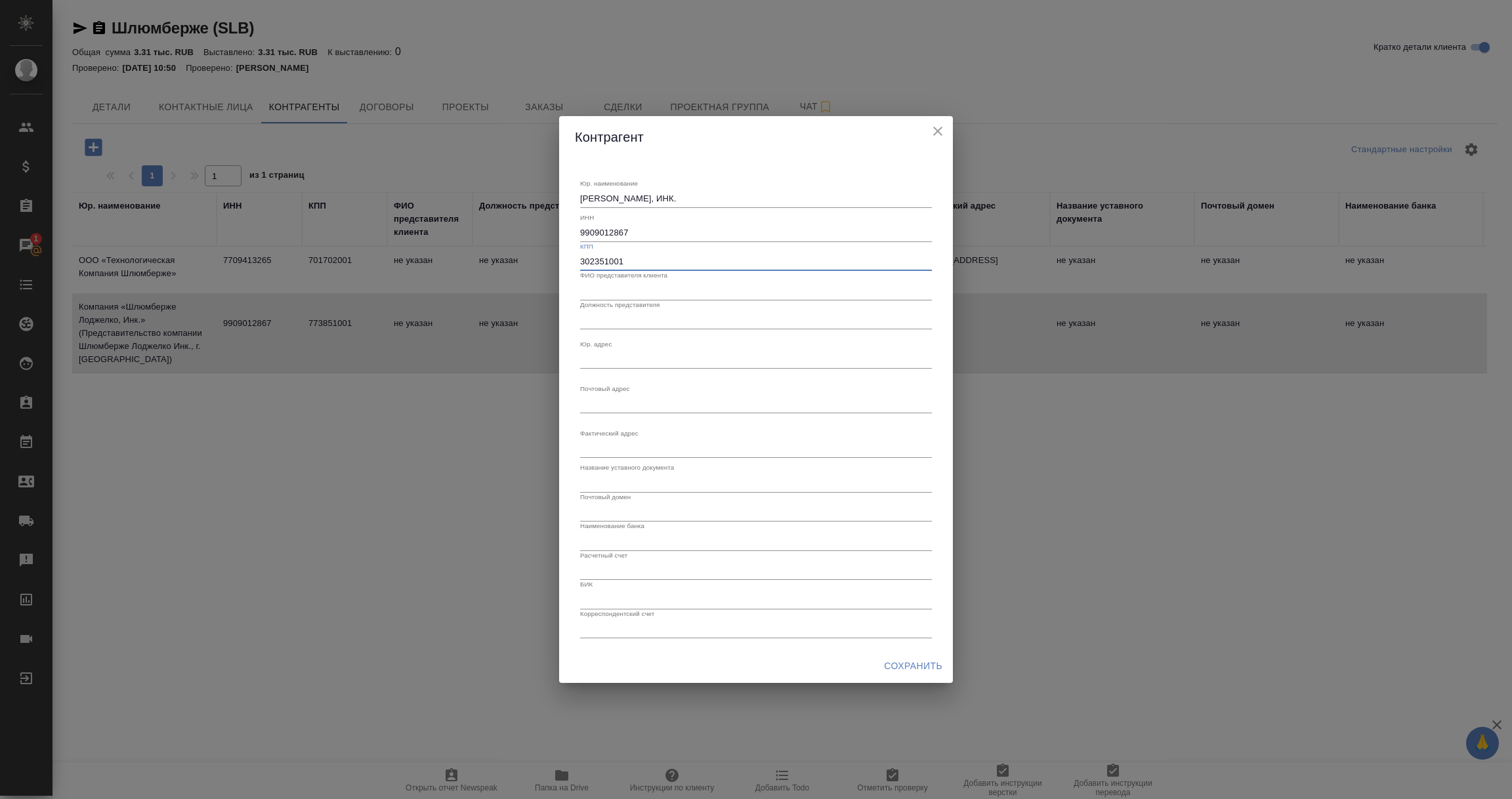
type input "302351001"
click at [607, 357] on textarea "Юр. наименование" at bounding box center [756, 359] width 351 height 10
paste textarea "8, Калле Аквилино де ла Гуардиа, г. Панама, Республика Панама"
type textarea "8, Калле Аквилино де ла Гуардиа, г. Панама, Республика Панама"
click at [601, 400] on textarea "Юр. наименование" at bounding box center [756, 404] width 351 height 10
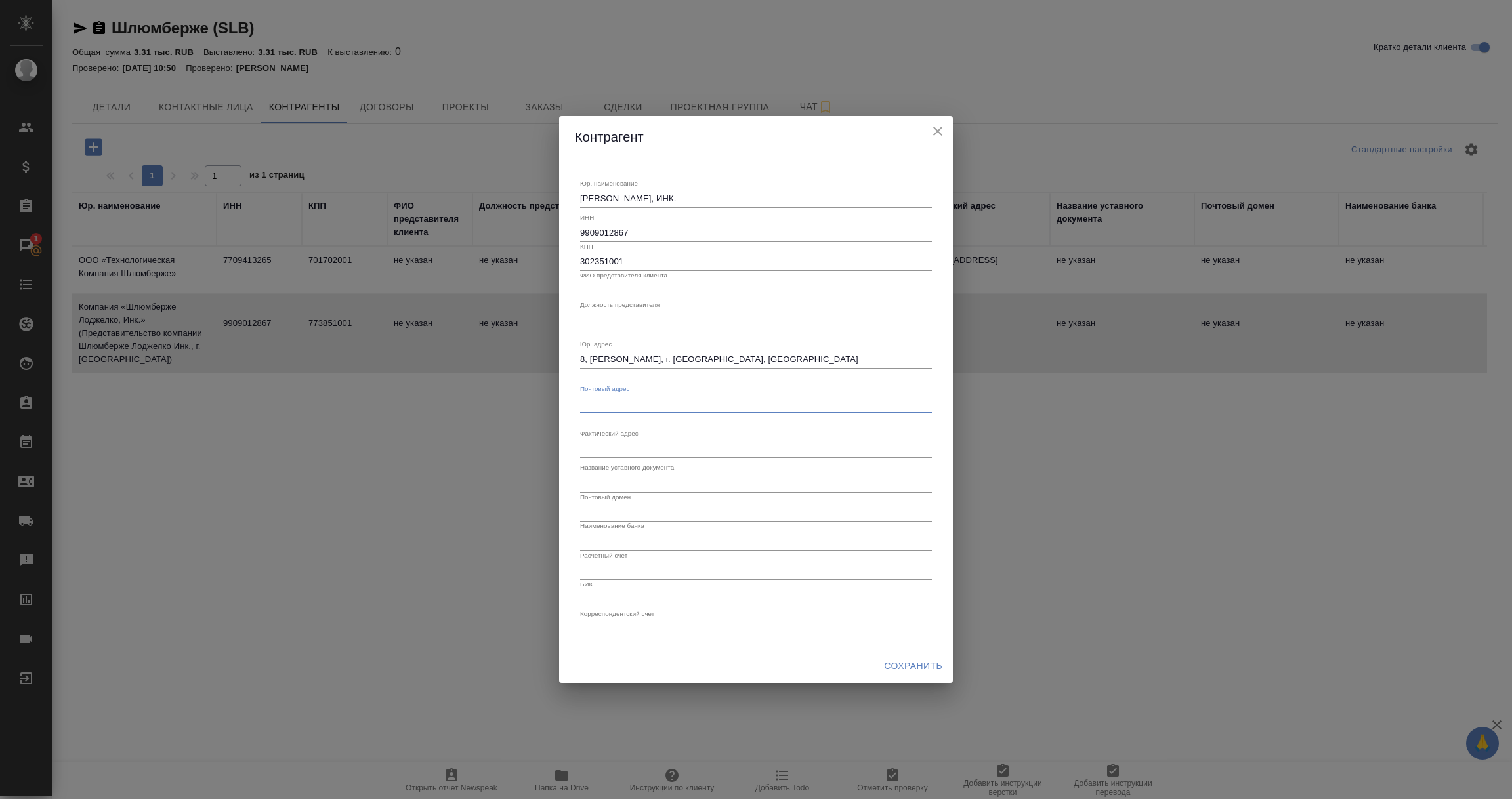
paste textarea "625048, Тюменская область, г Тюмень, ул 50 лет Октября, д. 14"
type textarea "625048, Тюменская область, г Тюмень, ул 50 лет Октября, д. 14"
click at [765, 141] on h2 "Контрагент" at bounding box center [756, 136] width 362 height 21
click at [900, 670] on span "Сохранить" at bounding box center [912, 666] width 58 height 16
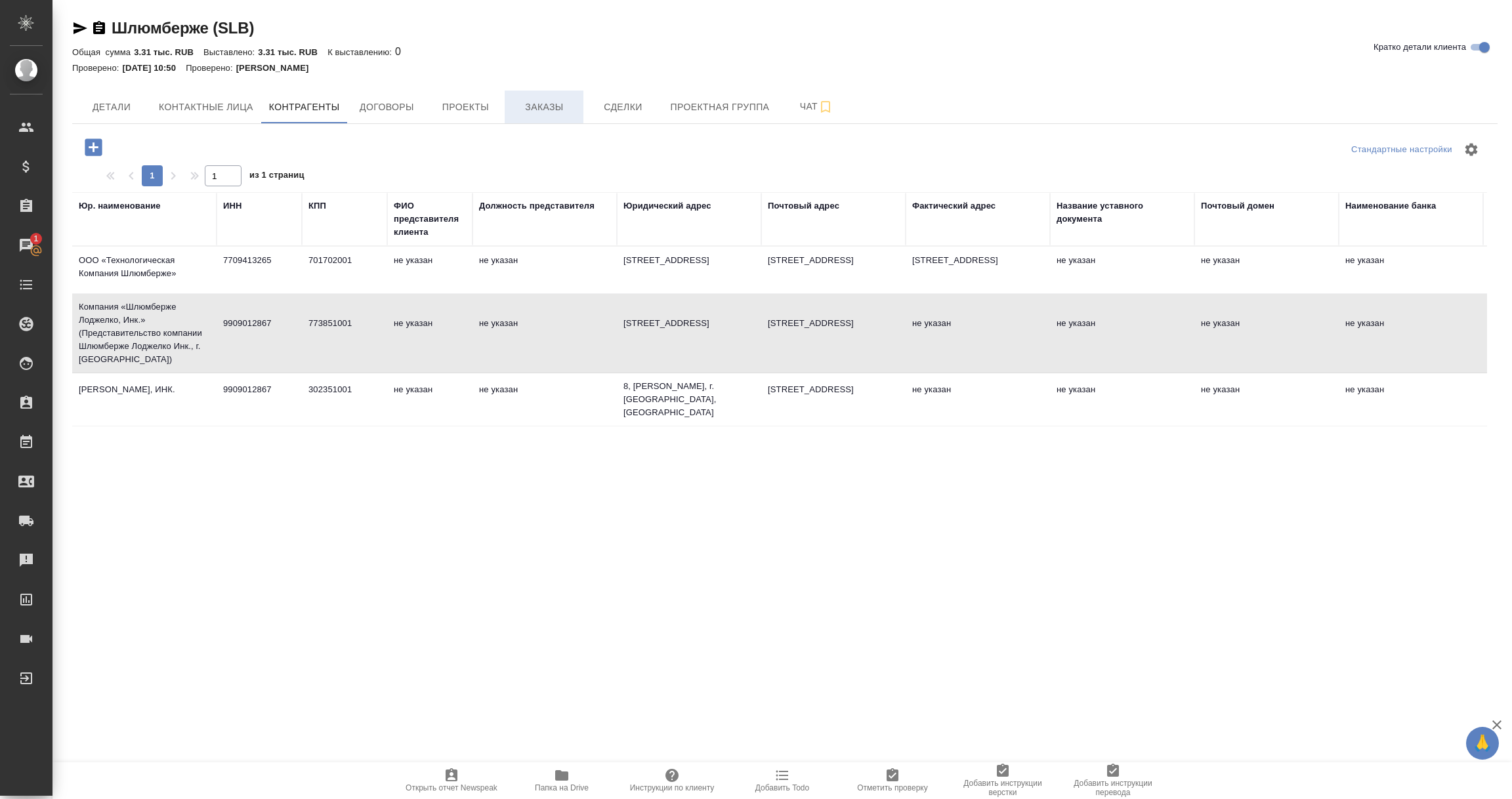
click at [546, 106] on span "Заказы" at bounding box center [544, 107] width 63 height 16
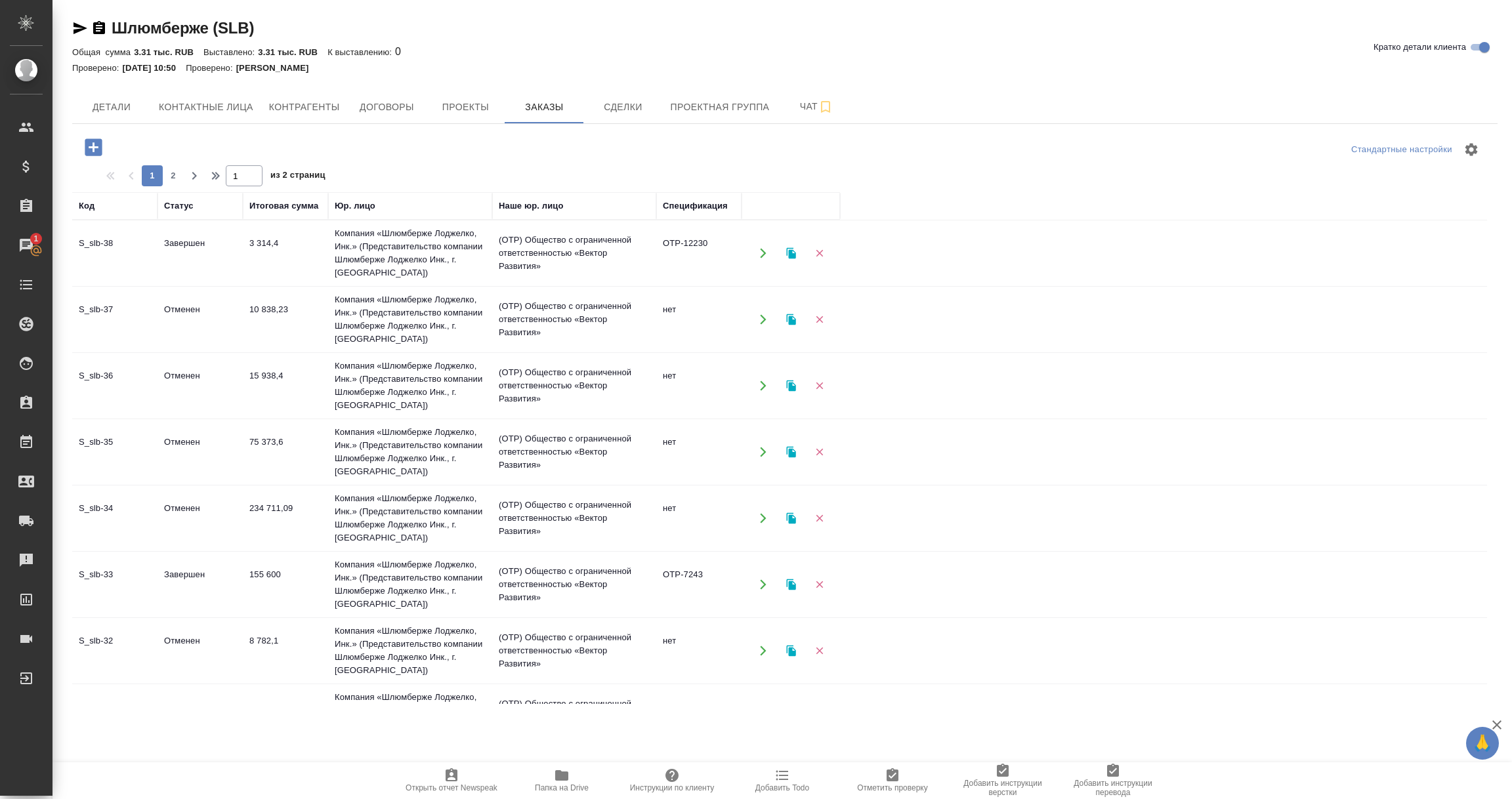
click at [667, 258] on td "OTP-12230" at bounding box center [698, 253] width 85 height 46
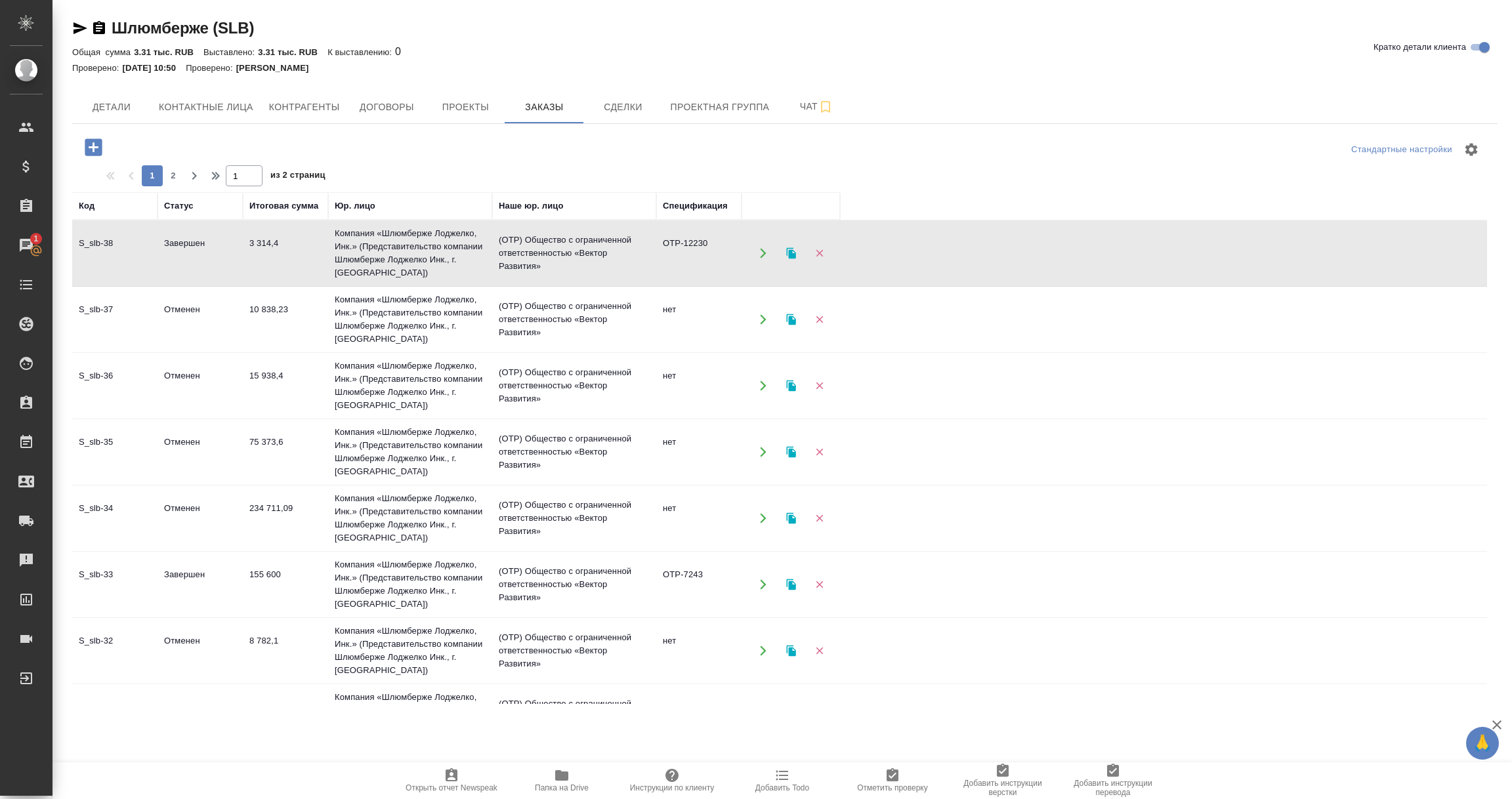
click at [667, 258] on td "OTP-12230" at bounding box center [698, 253] width 85 height 46
click at [395, 107] on span "Договоры" at bounding box center [386, 107] width 63 height 16
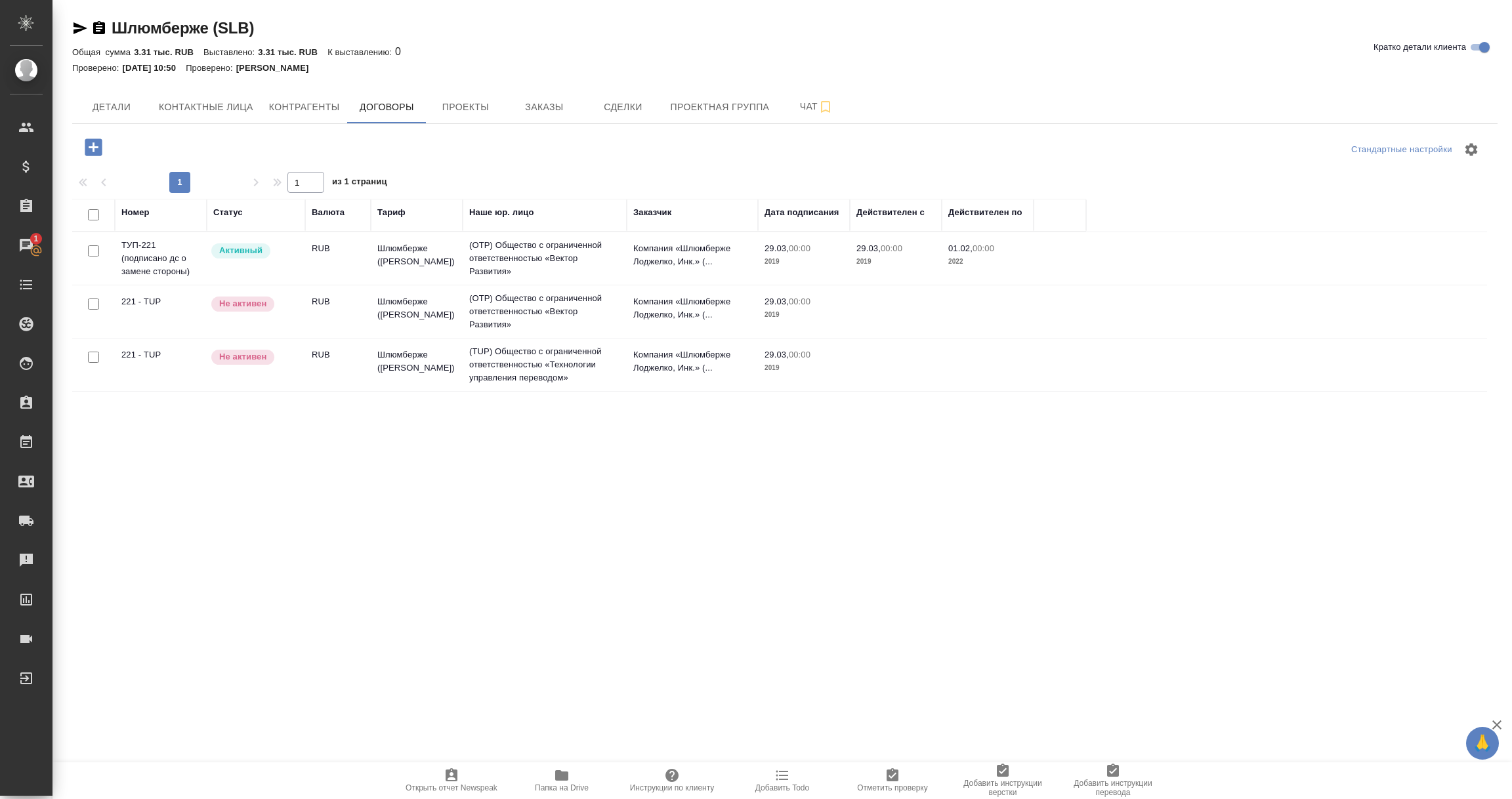
click at [154, 267] on td "ТУП-221 (подписано дс о замене стороны)" at bounding box center [161, 258] width 92 height 53
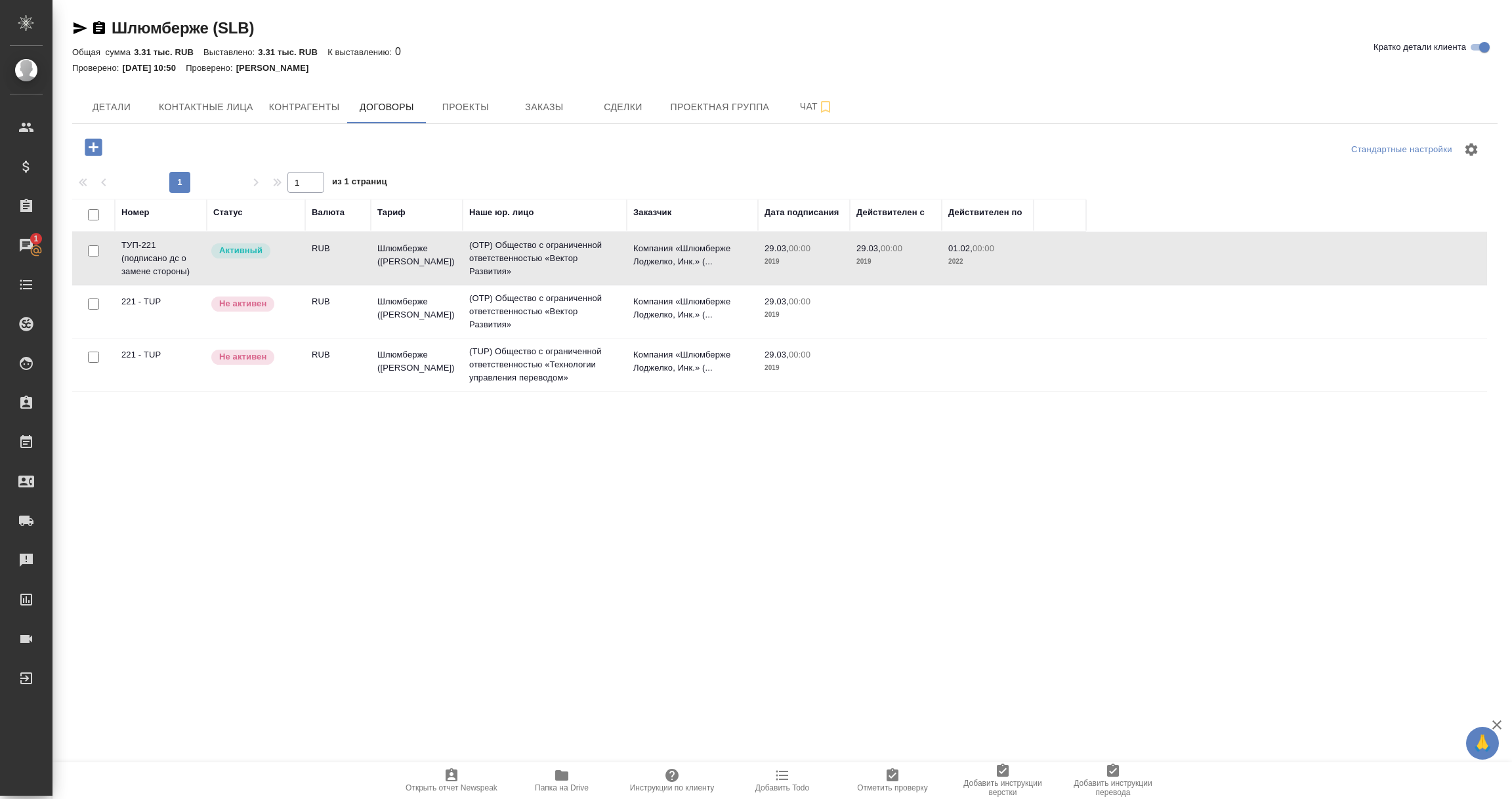
click at [154, 267] on td "ТУП-221 (подписано дс о замене стороны)" at bounding box center [161, 258] width 92 height 53
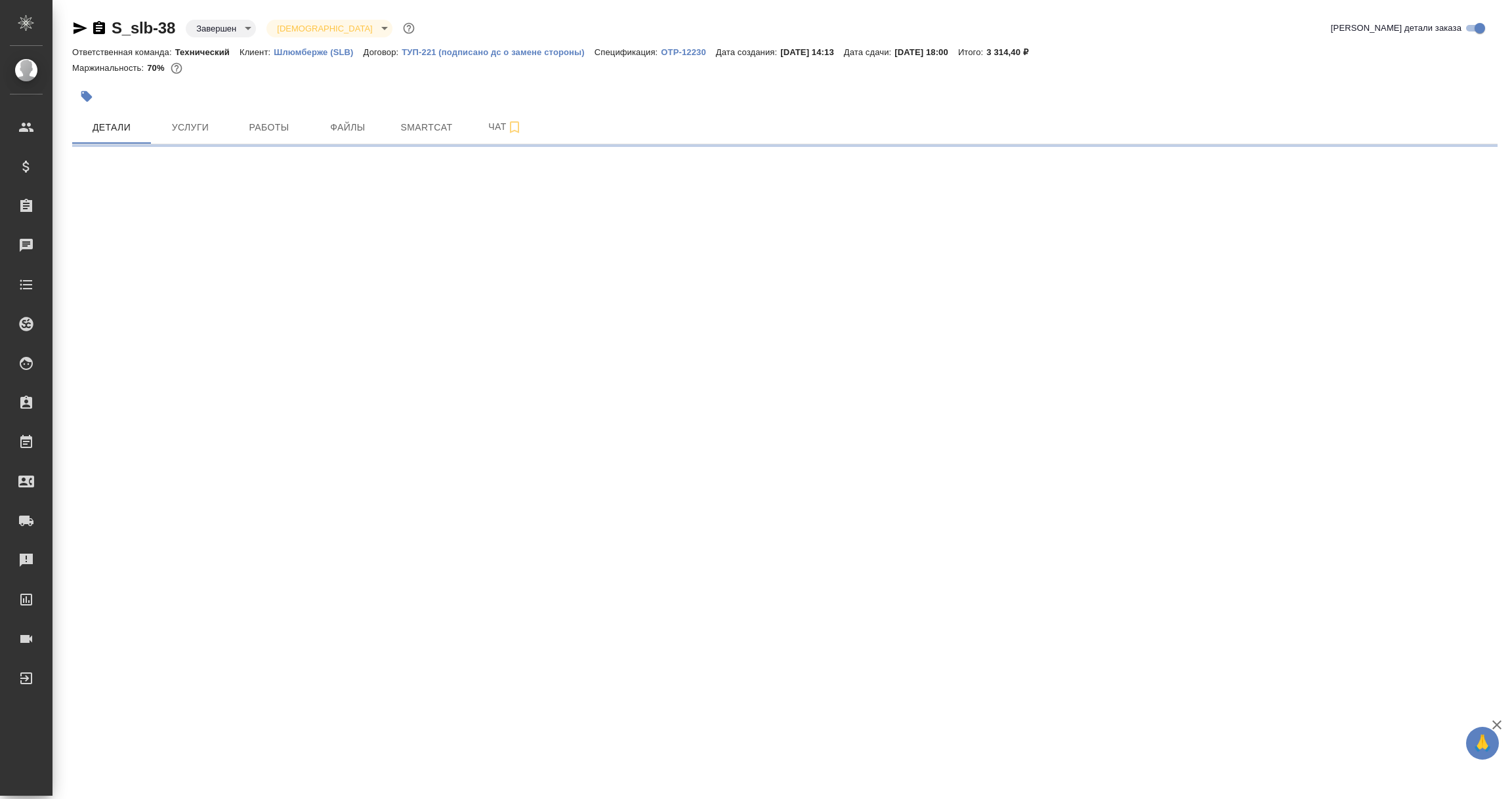
select select "RU"
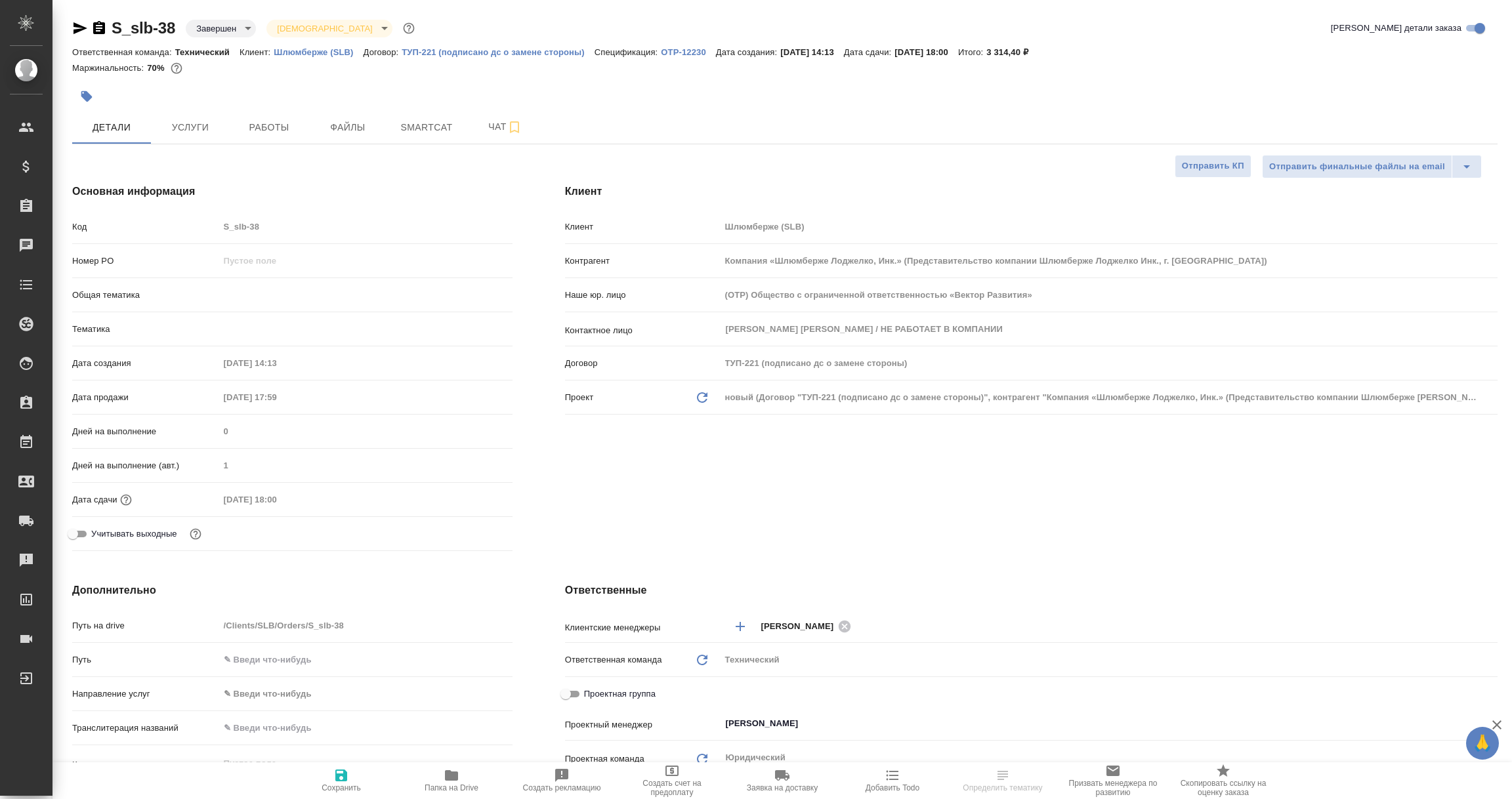
type textarea "x"
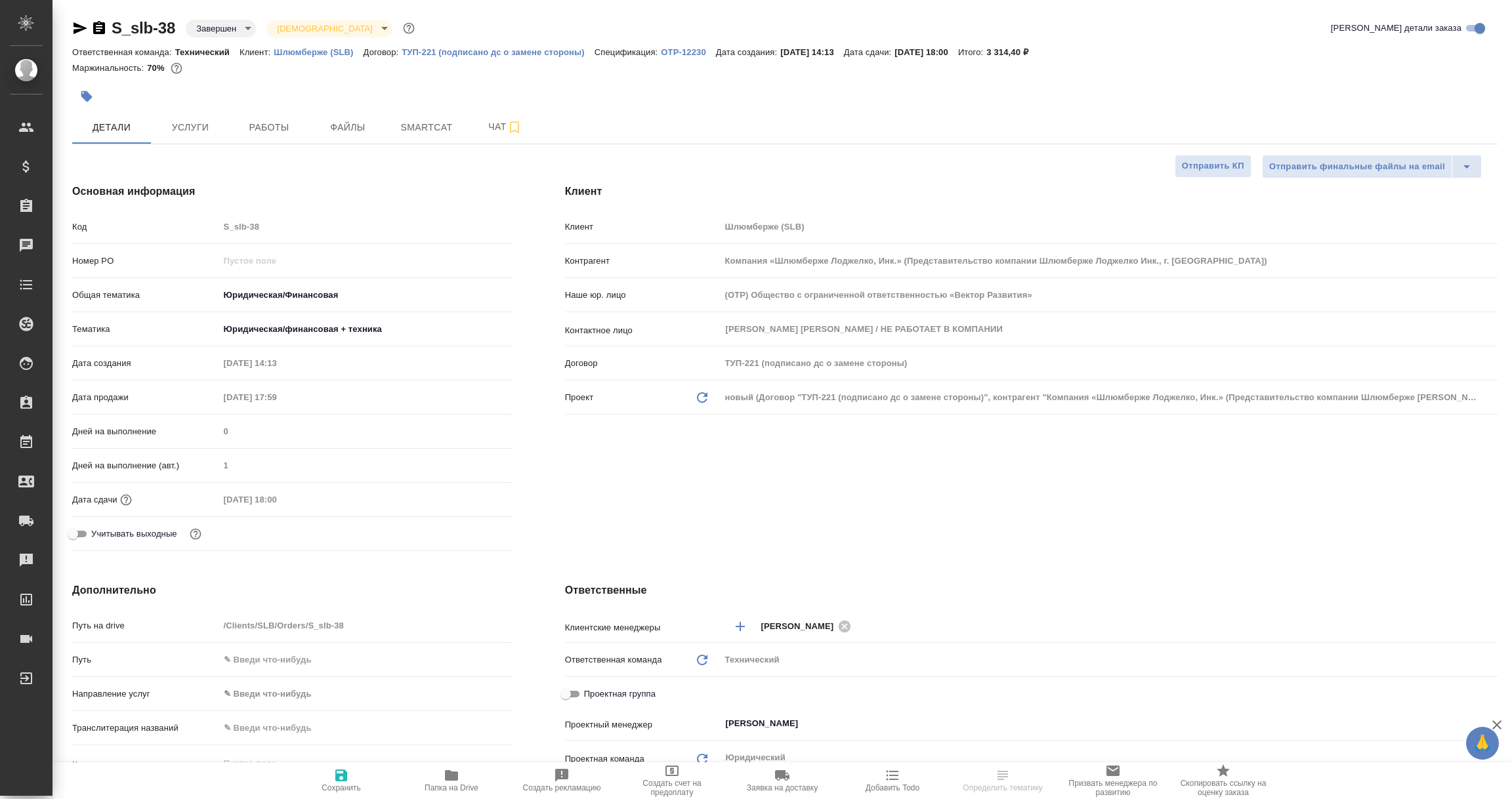
type textarea "x"
click at [81, 30] on icon "button" at bounding box center [80, 28] width 14 height 12
select select "RU"
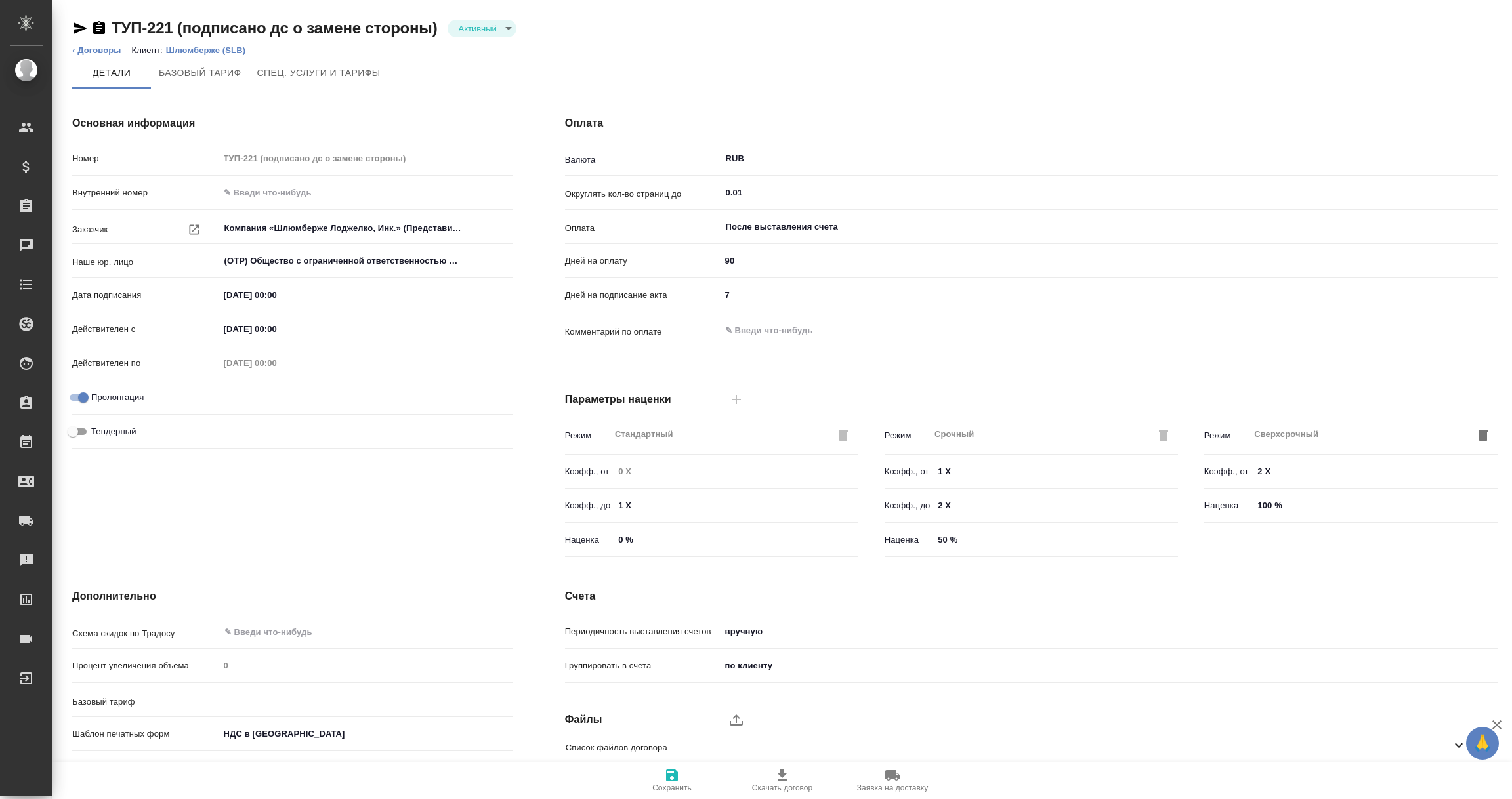
type input "Шлюмберже ([PERSON_NAME])"
click at [1456, 738] on icon at bounding box center [1458, 745] width 15 height 15
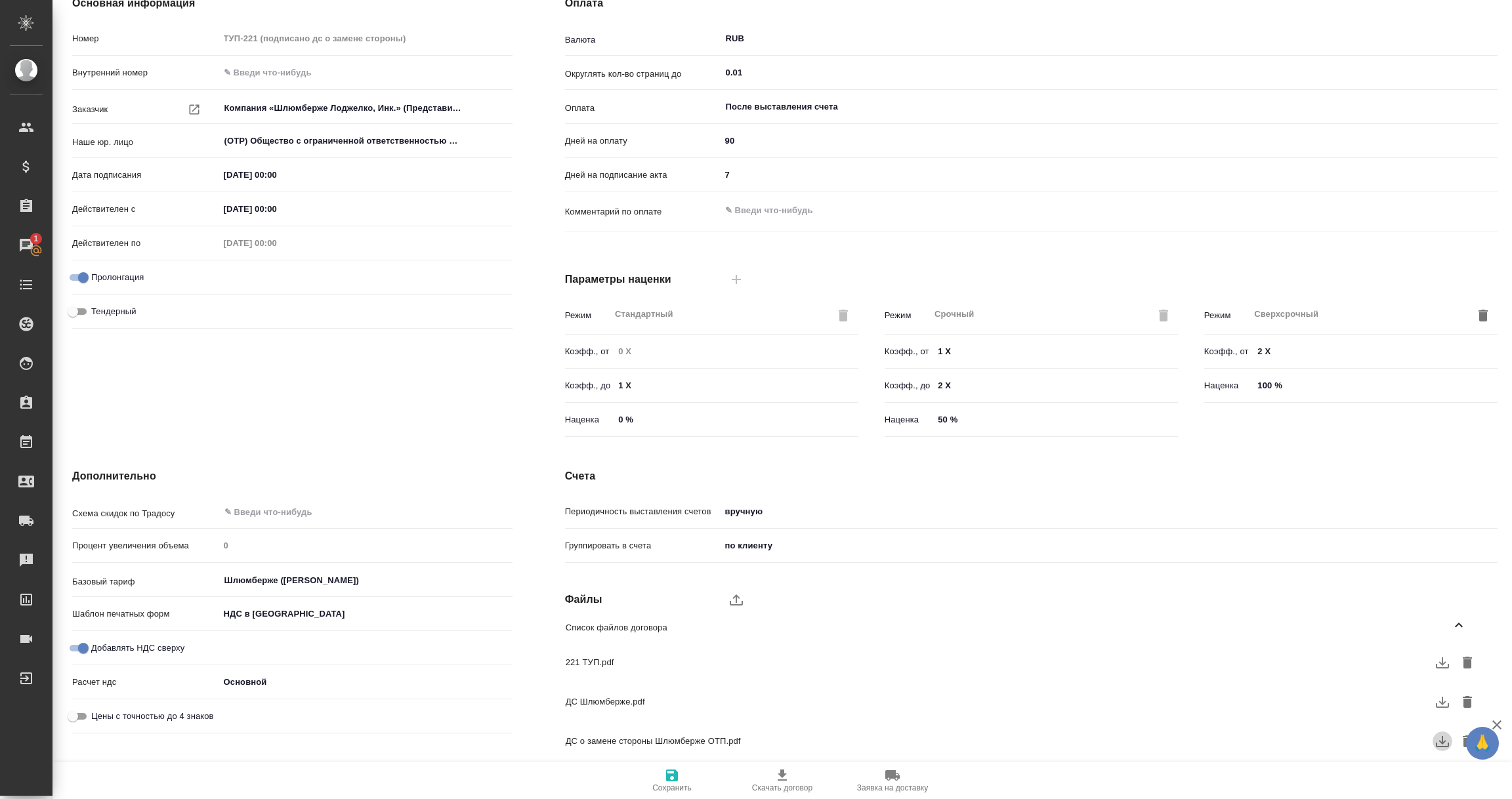
click at [1442, 745] on icon "button" at bounding box center [1441, 741] width 13 height 11
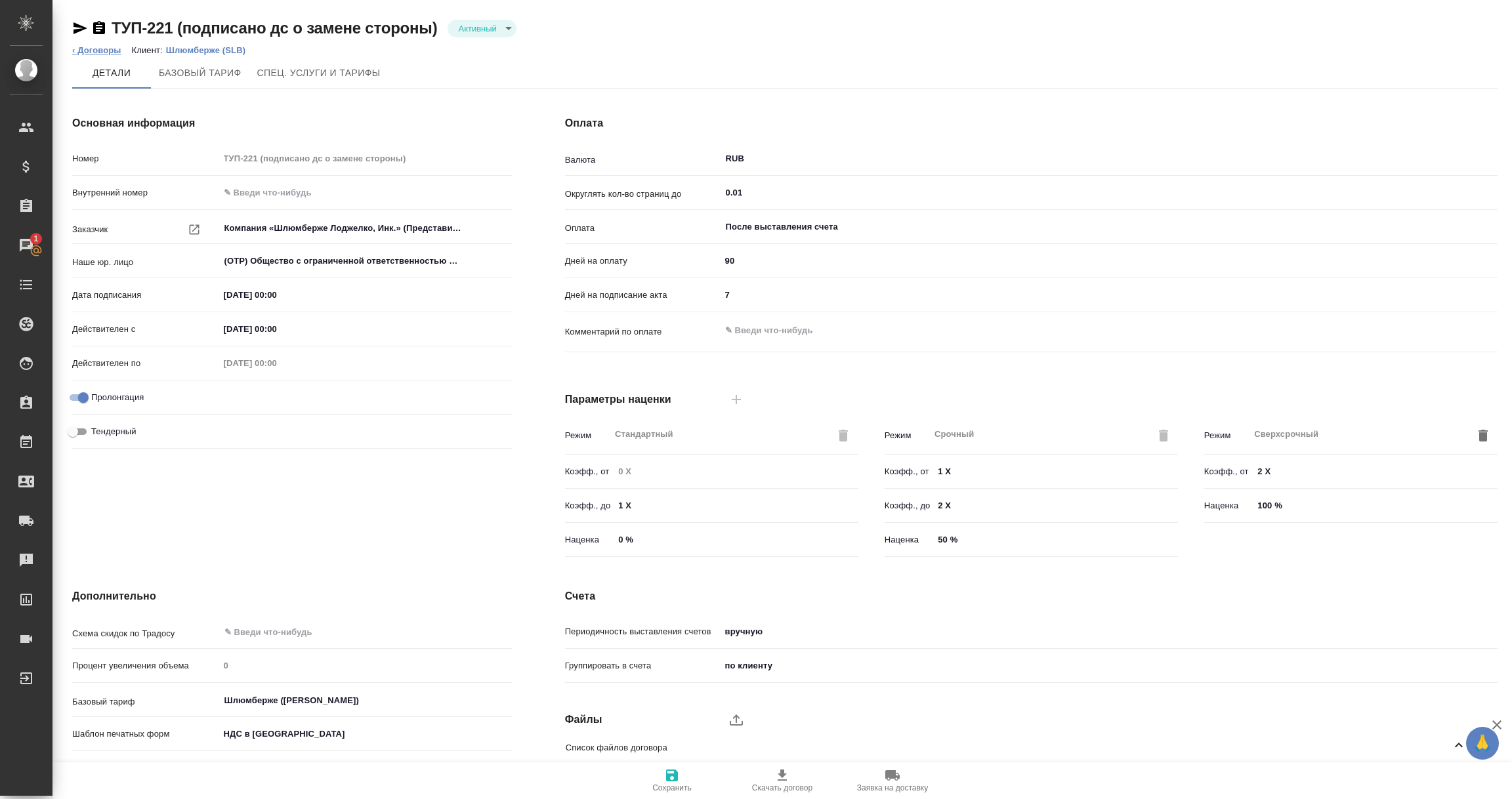
click at [99, 47] on link "‹ Договоры" at bounding box center [97, 50] width 49 height 10
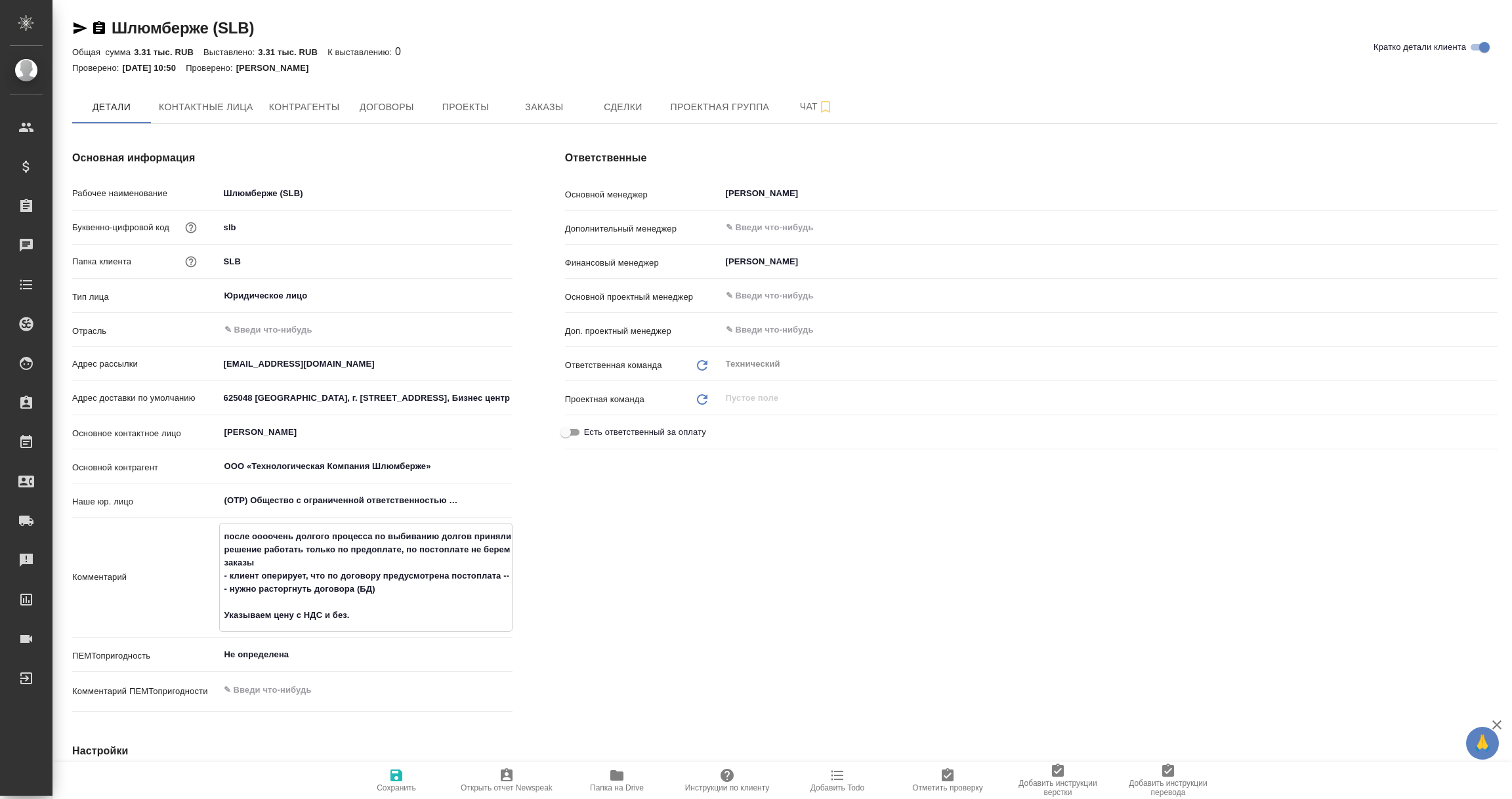
click at [273, 562] on textarea "после оооочень долгого процесса по выбиванию долгов приняли решение работать то…" at bounding box center [366, 576] width 292 height 101
click at [356, 621] on textarea "после оооочень долгого процесса по выбиванию долгов приняли решение работать то…" at bounding box center [366, 576] width 292 height 101
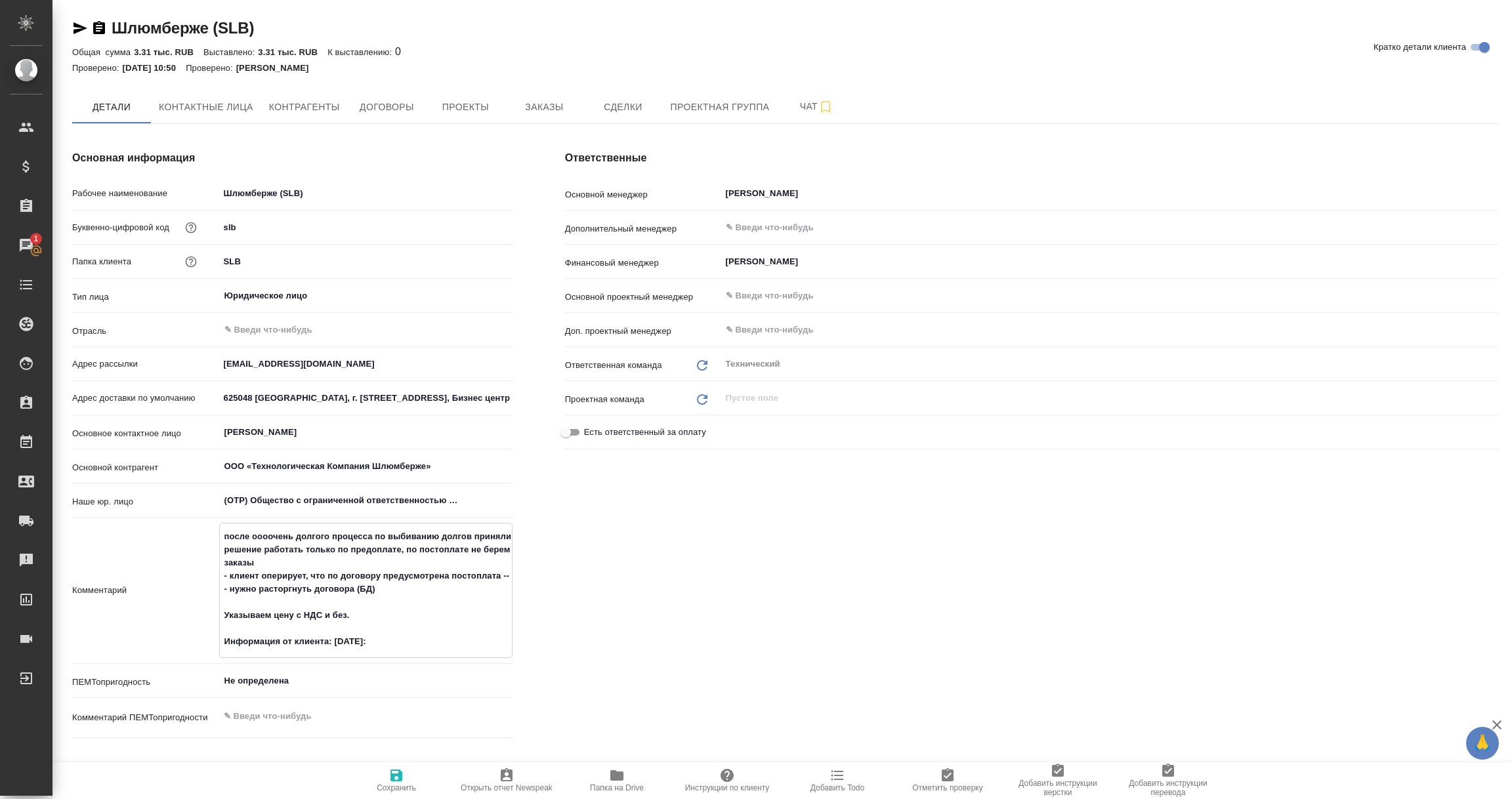
click at [332, 641] on textarea "после оооочень долгого процесса по выбиванию долгов приняли решение работать то…" at bounding box center [366, 588] width 292 height 127
click at [391, 637] on textarea "после оооочень долгого процесса по выбиванию долгов приняли решение работать то…" at bounding box center [366, 588] width 292 height 127
paste textarea ""У компании Шлюмберже Лоджелко Инк, несколько филиалов, у каждого свои реквизит…"
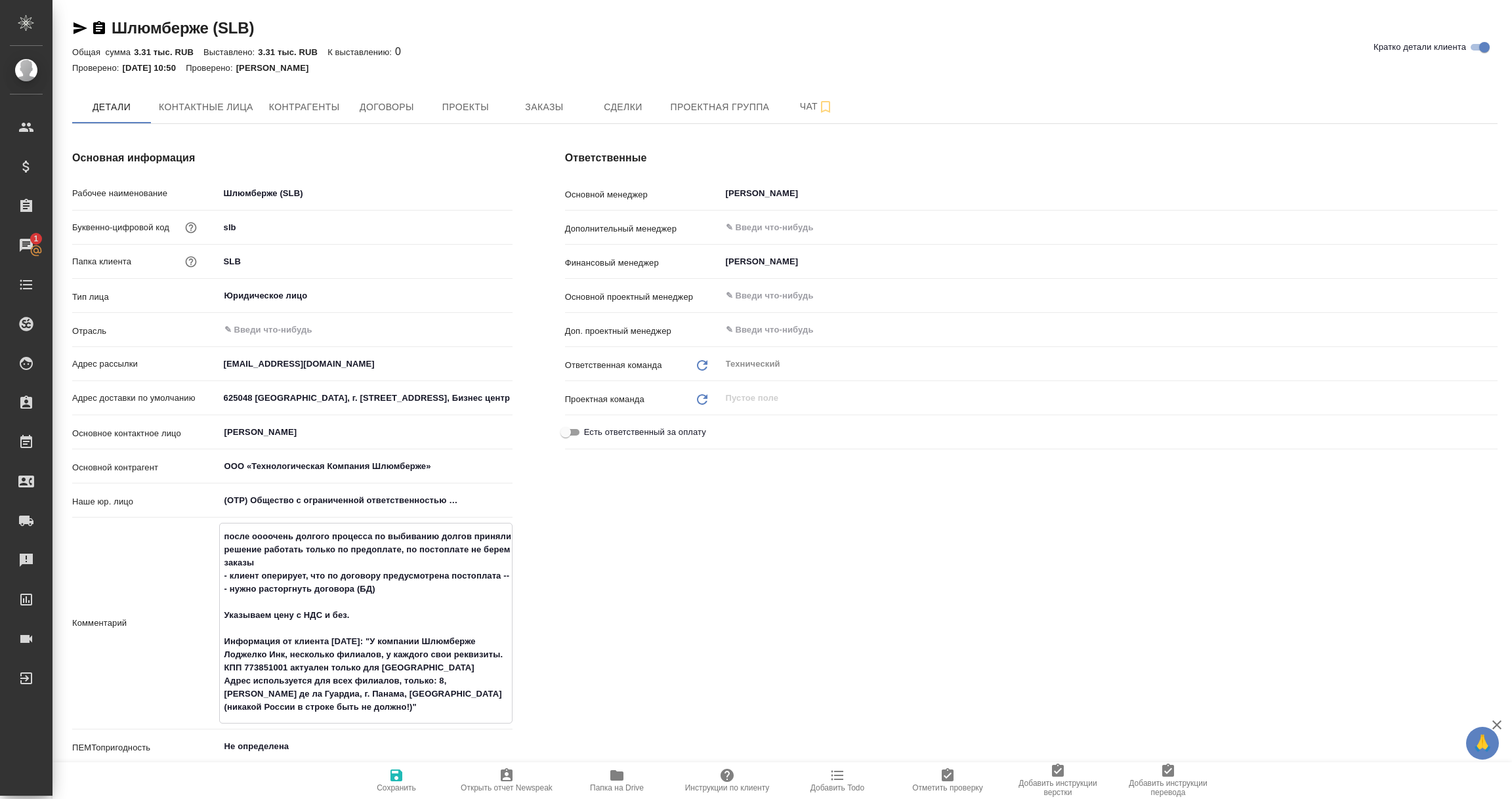
type textarea "после оооочень долгого процесса по выбиванию долгов приняли решение работать то…"
click at [398, 775] on icon "button" at bounding box center [397, 775] width 12 height 12
click at [405, 104] on span "Договоры" at bounding box center [386, 107] width 63 height 16
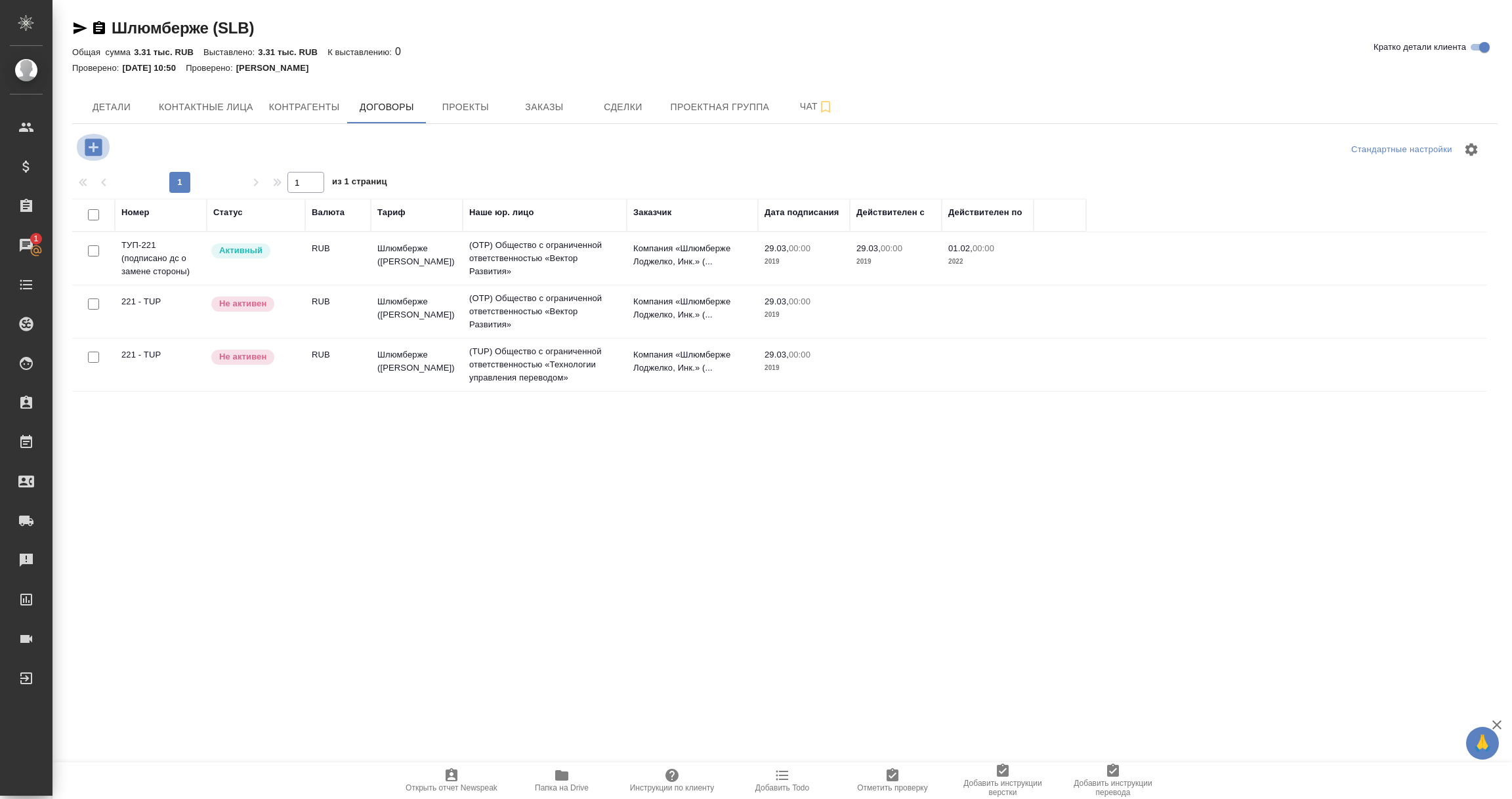
click at [91, 142] on icon "button" at bounding box center [93, 147] width 17 height 17
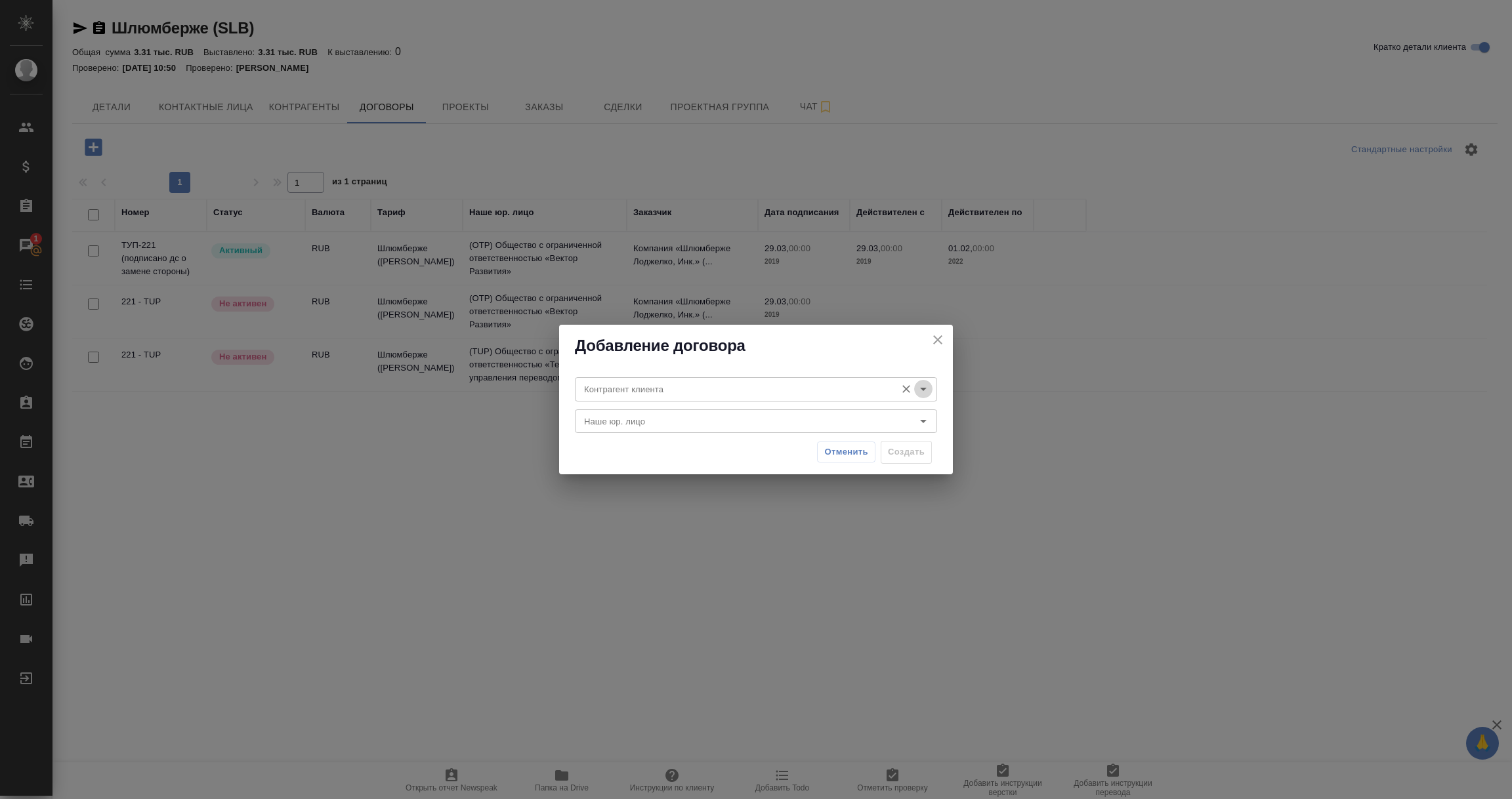
click at [924, 389] on icon "Open" at bounding box center [924, 390] width 7 height 3
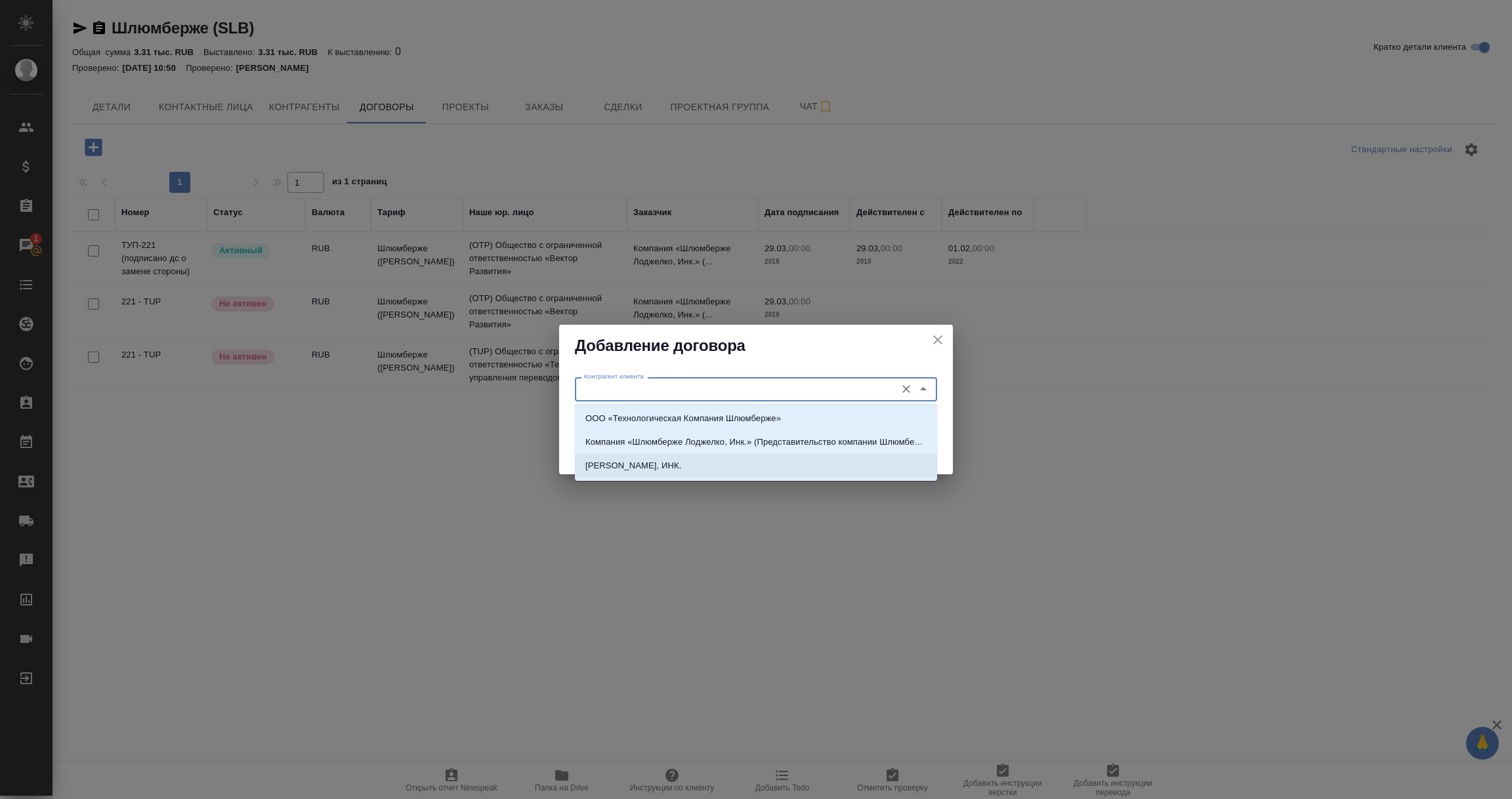
click at [655, 466] on p "ШЛЮМБЕРЖЕ ЛОДЖЕЛКО, ИНК." at bounding box center [633, 466] width 96 height 13
type input "ШЛЮМБЕРЖЕ ЛОДЖЕЛКО, ИНК."
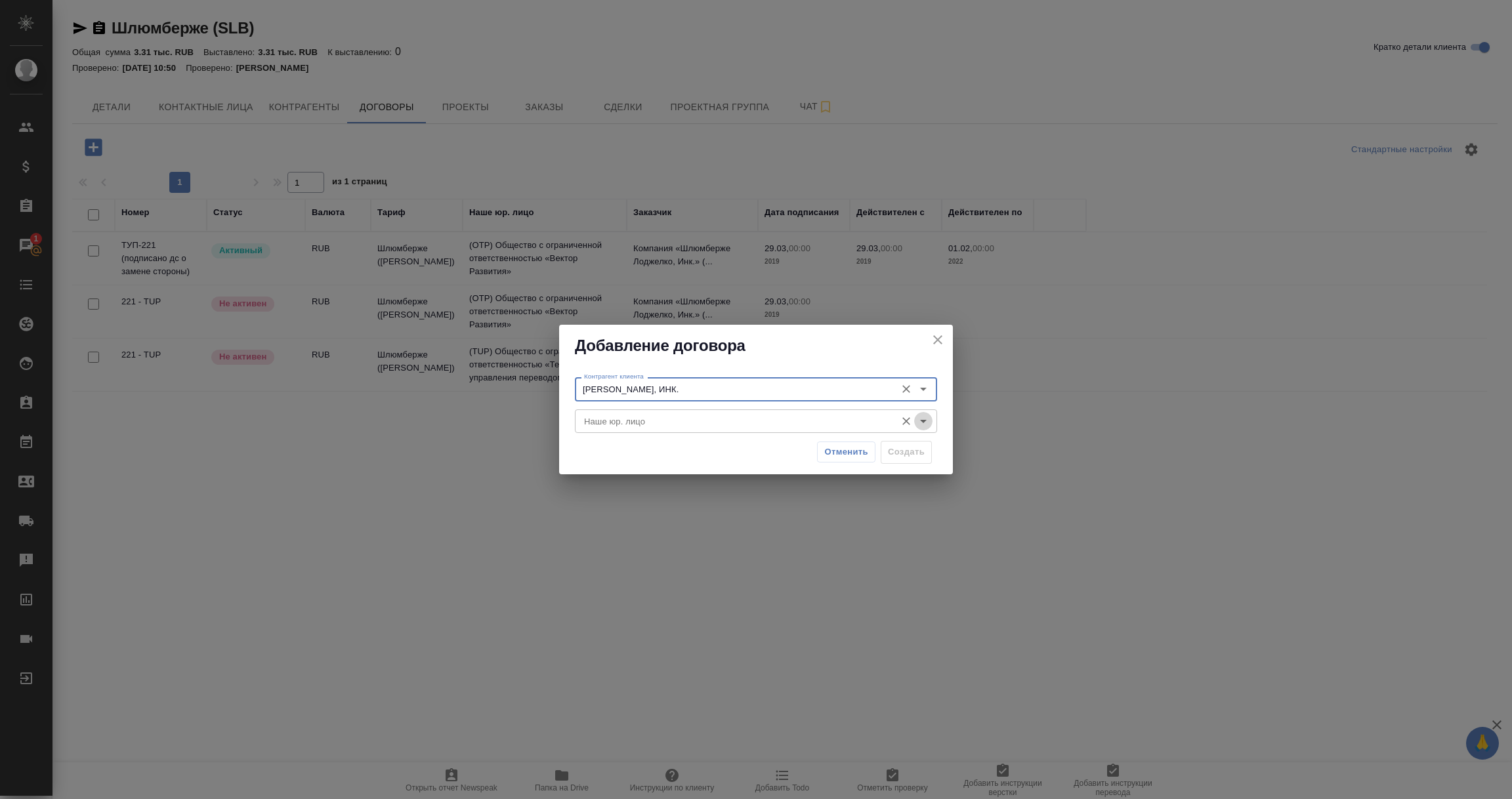
click at [927, 418] on icon "Open" at bounding box center [923, 421] width 15 height 15
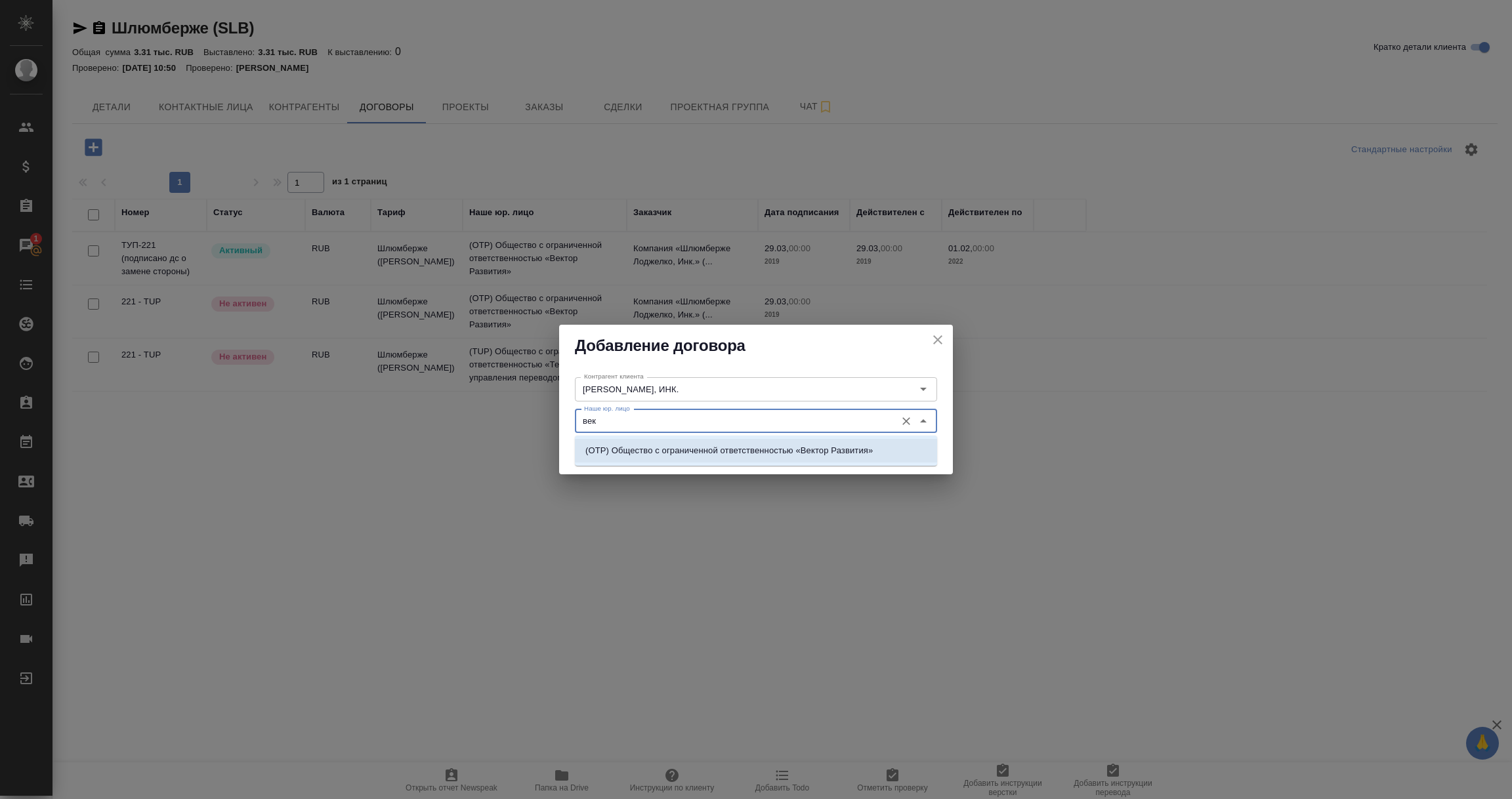
click at [773, 454] on p "(OTP) Общество с ограниченной ответственностью «Вектор Развития»" at bounding box center [728, 450] width 287 height 13
type input "(OTP) Общество с ограниченной ответственностью «Вектор Развития»"
click at [912, 452] on span "Создать" at bounding box center [906, 453] width 37 height 15
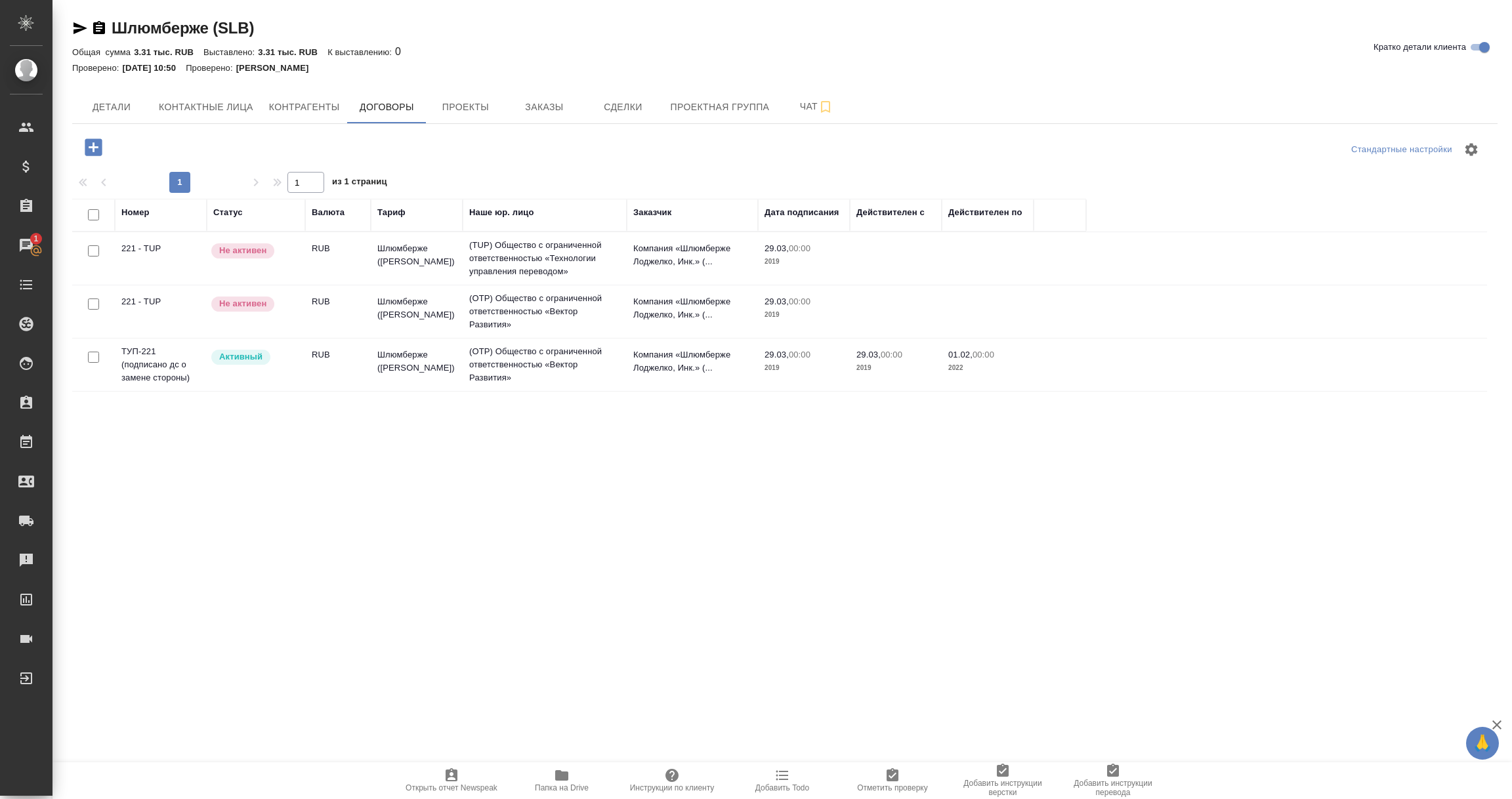
click at [227, 377] on td "Активный" at bounding box center [255, 365] width 98 height 46
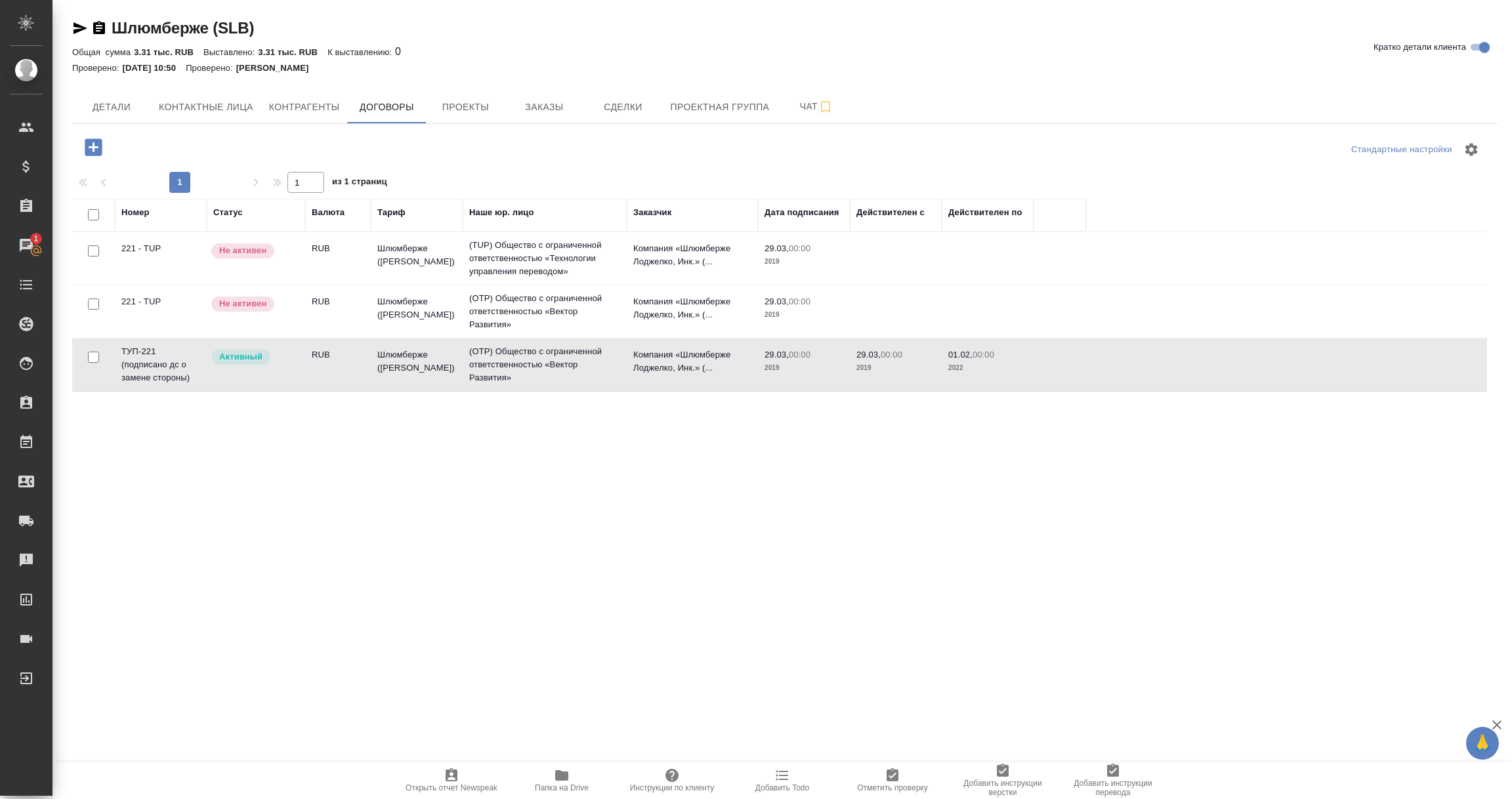
click at [227, 377] on td "Активный" at bounding box center [255, 365] width 98 height 46
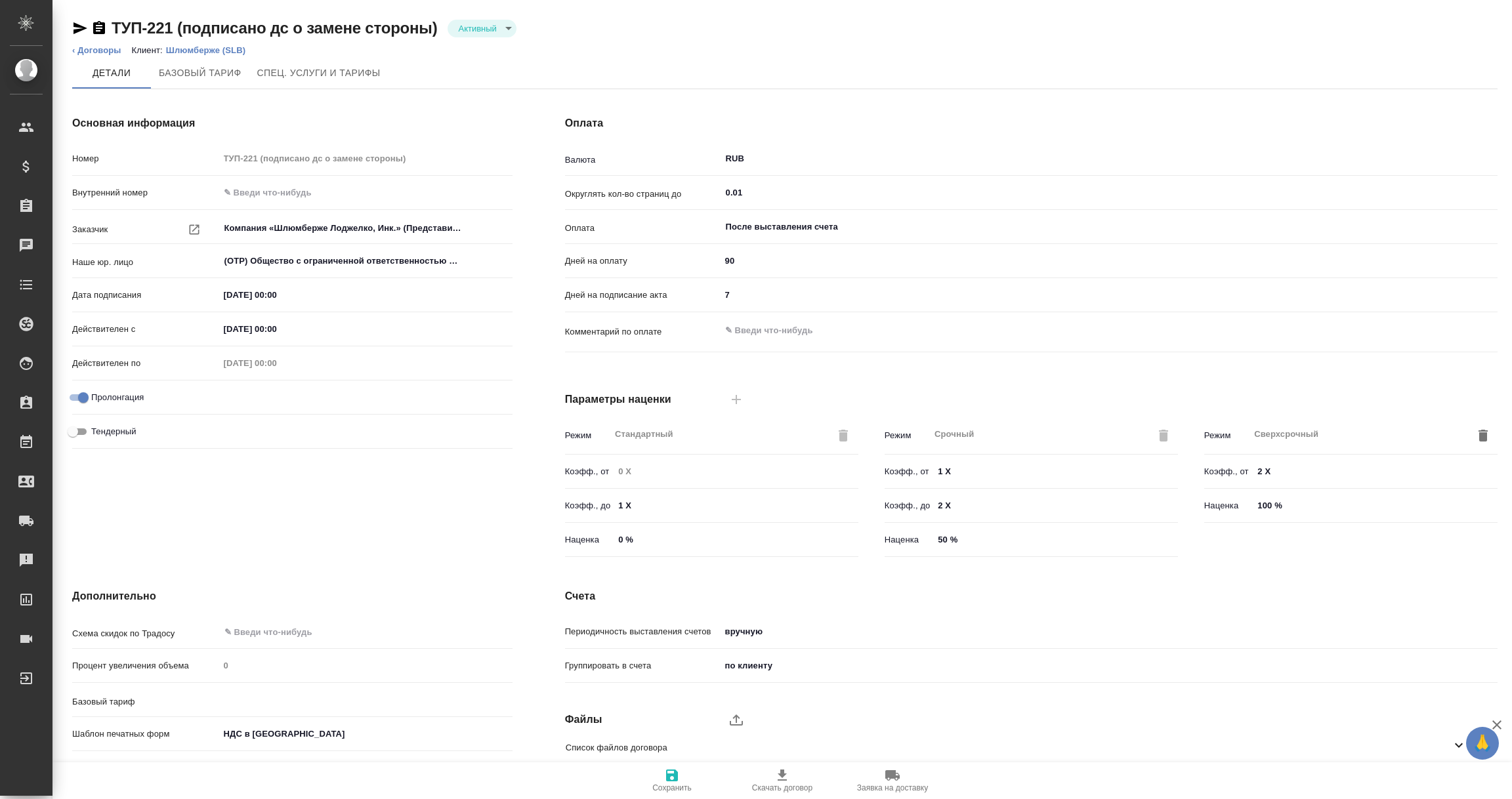
type input "Шлюмберже ([PERSON_NAME])"
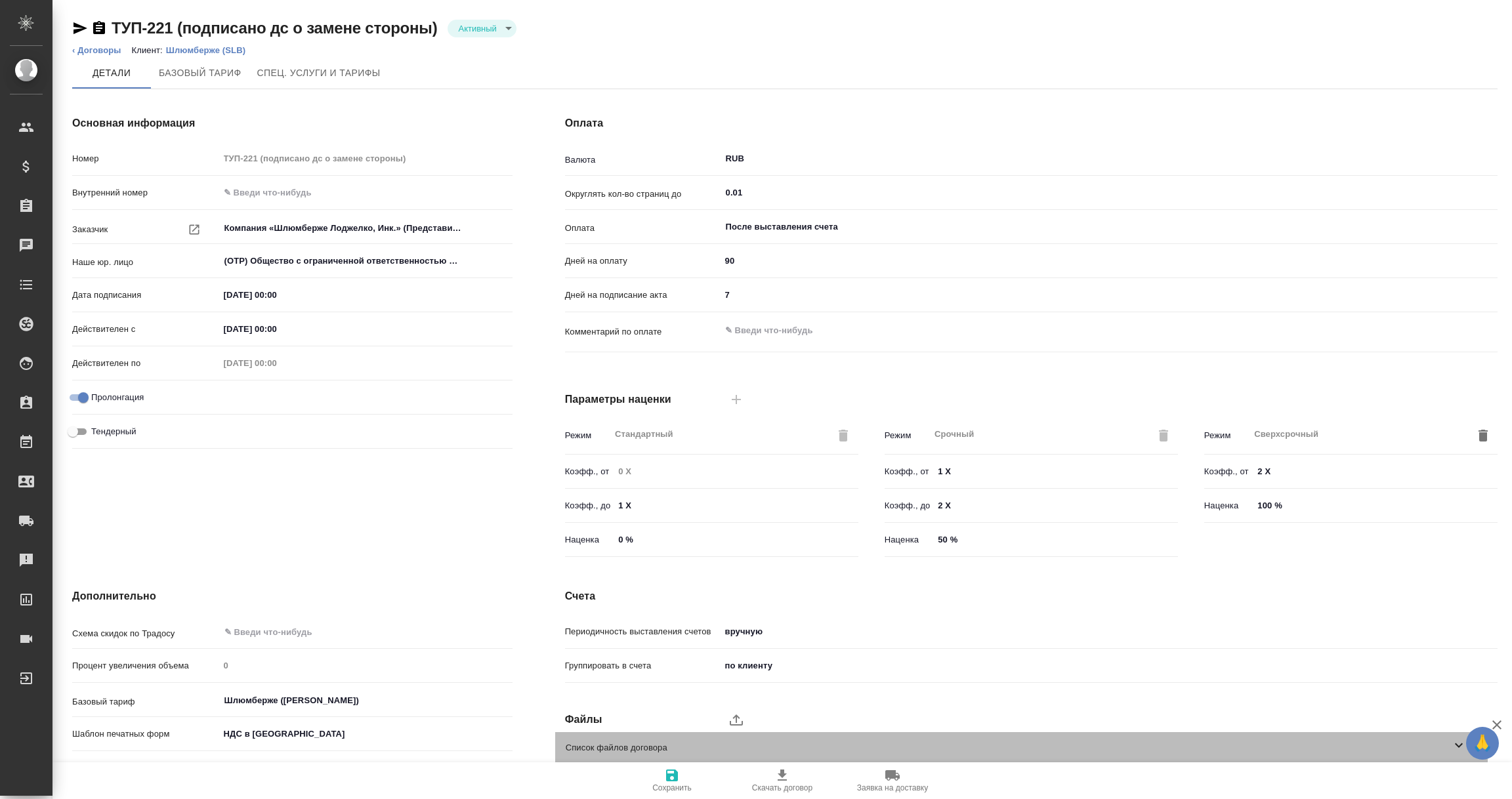
click at [1457, 747] on icon at bounding box center [1458, 745] width 15 height 15
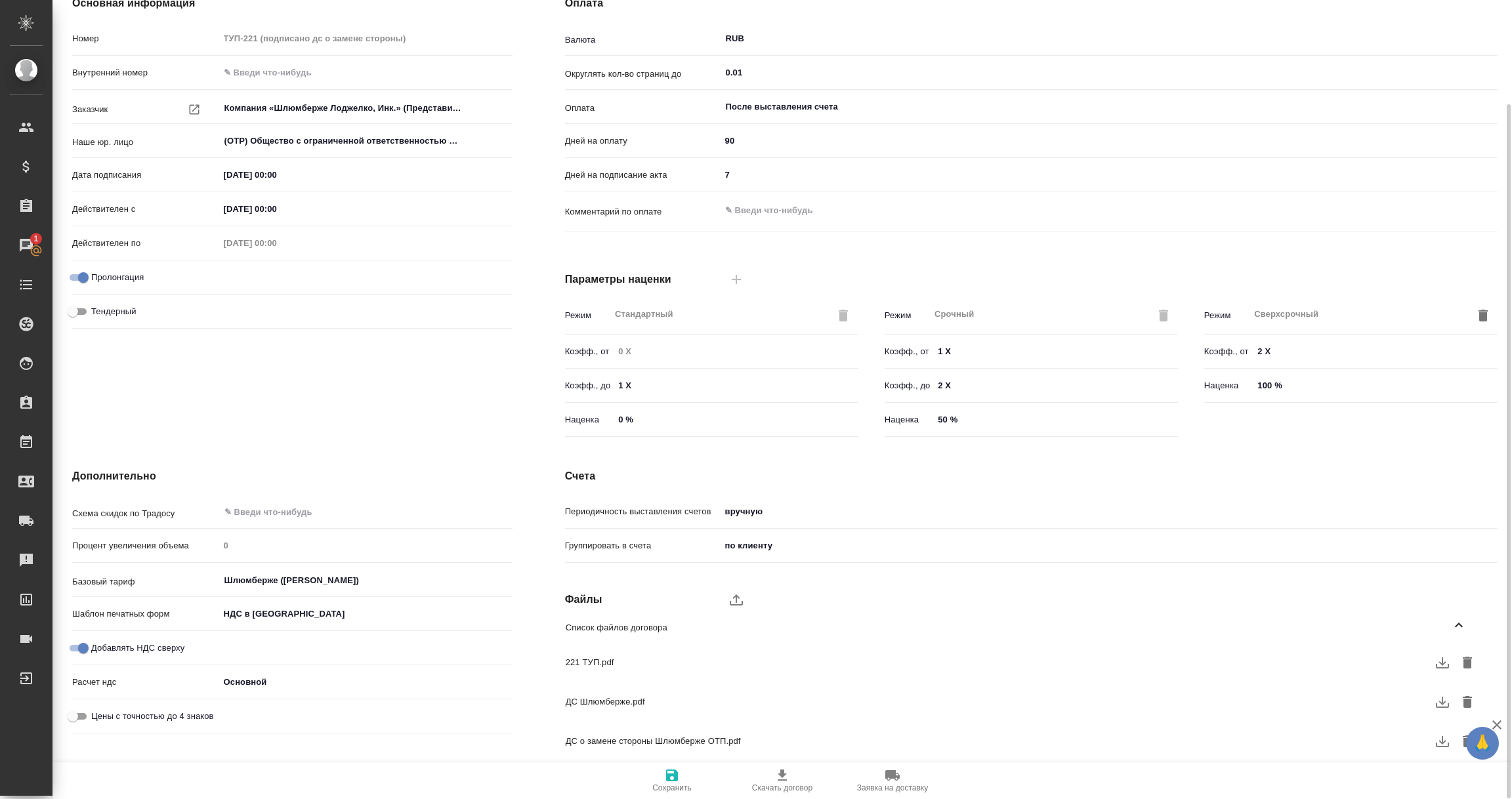
scroll to position [120, 0]
click at [1445, 664] on icon "button" at bounding box center [1442, 663] width 15 height 15
click at [1440, 703] on div at bounding box center [1442, 702] width 20 height 20
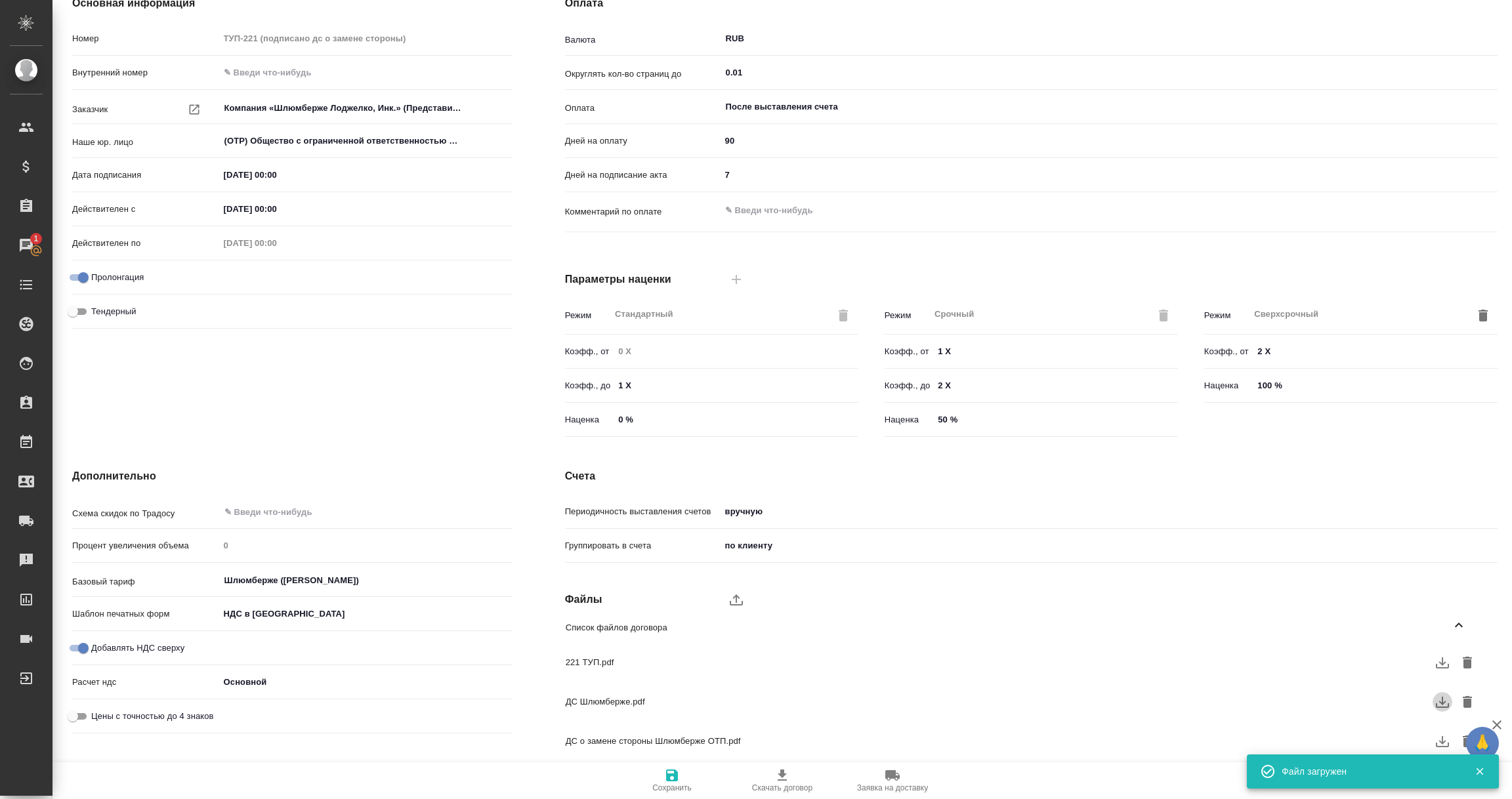
click at [1440, 703] on icon "button" at bounding box center [1442, 702] width 15 height 15
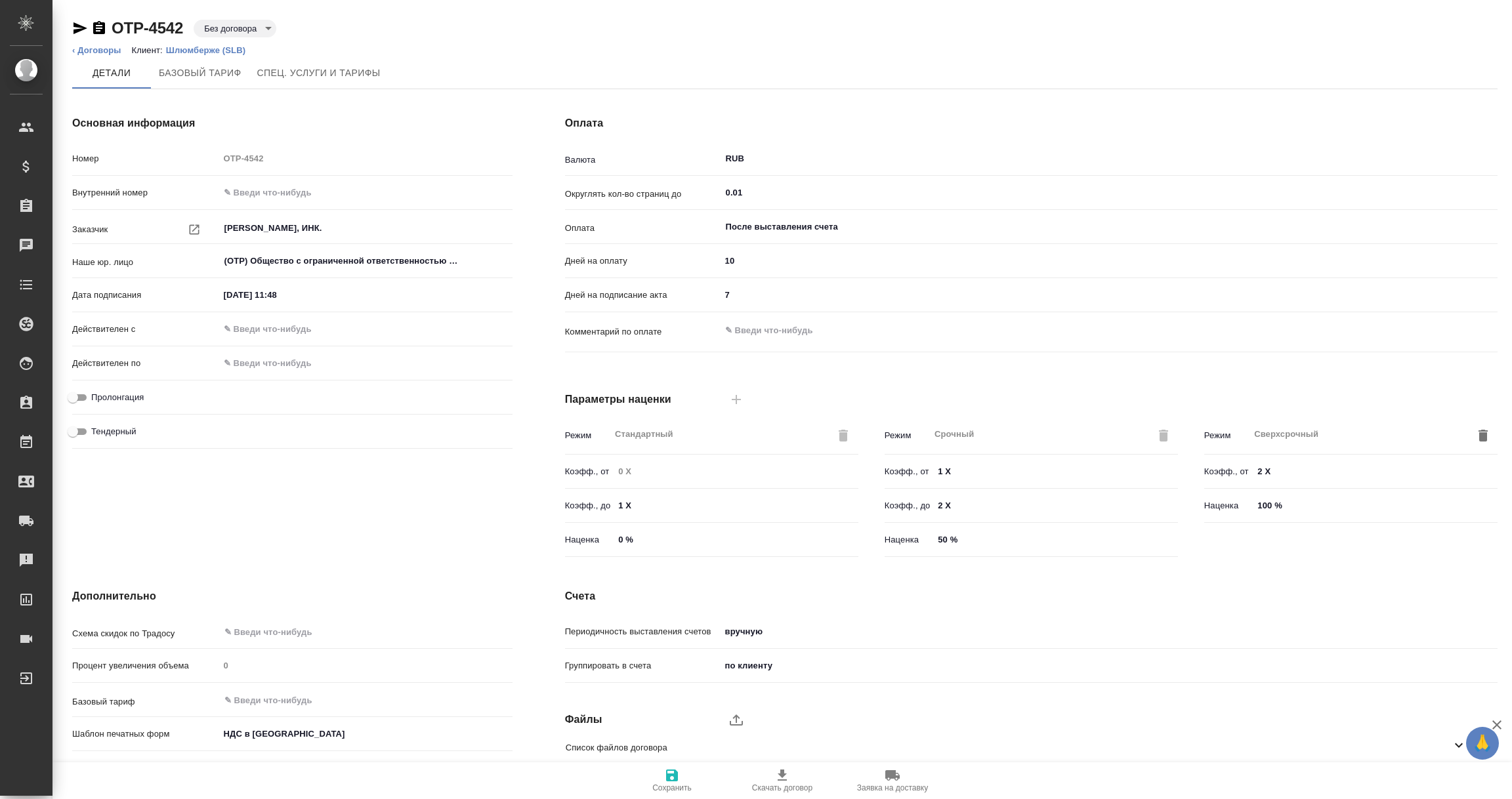
click at [266, 26] on body "🙏 .cls-1 fill:#fff; AWATERA [PERSON_NAME] Спецификации Заказы Чаты Todo Проекты…" at bounding box center [756, 399] width 1512 height 799
click at [243, 25] on button "Активный" at bounding box center [227, 26] width 46 height 14
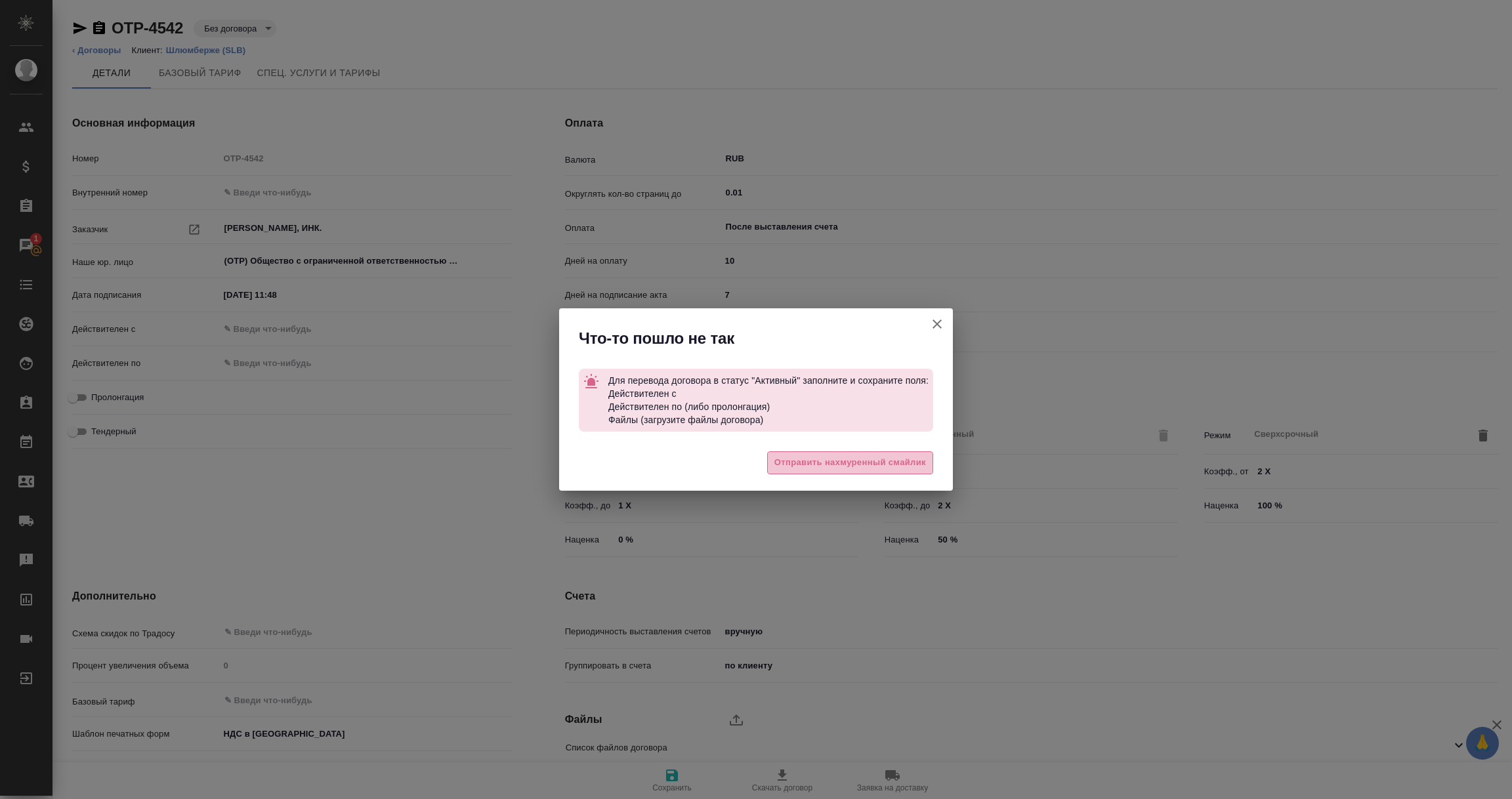
click at [807, 460] on span "Отправить нахмуренный смайлик" at bounding box center [850, 463] width 152 height 15
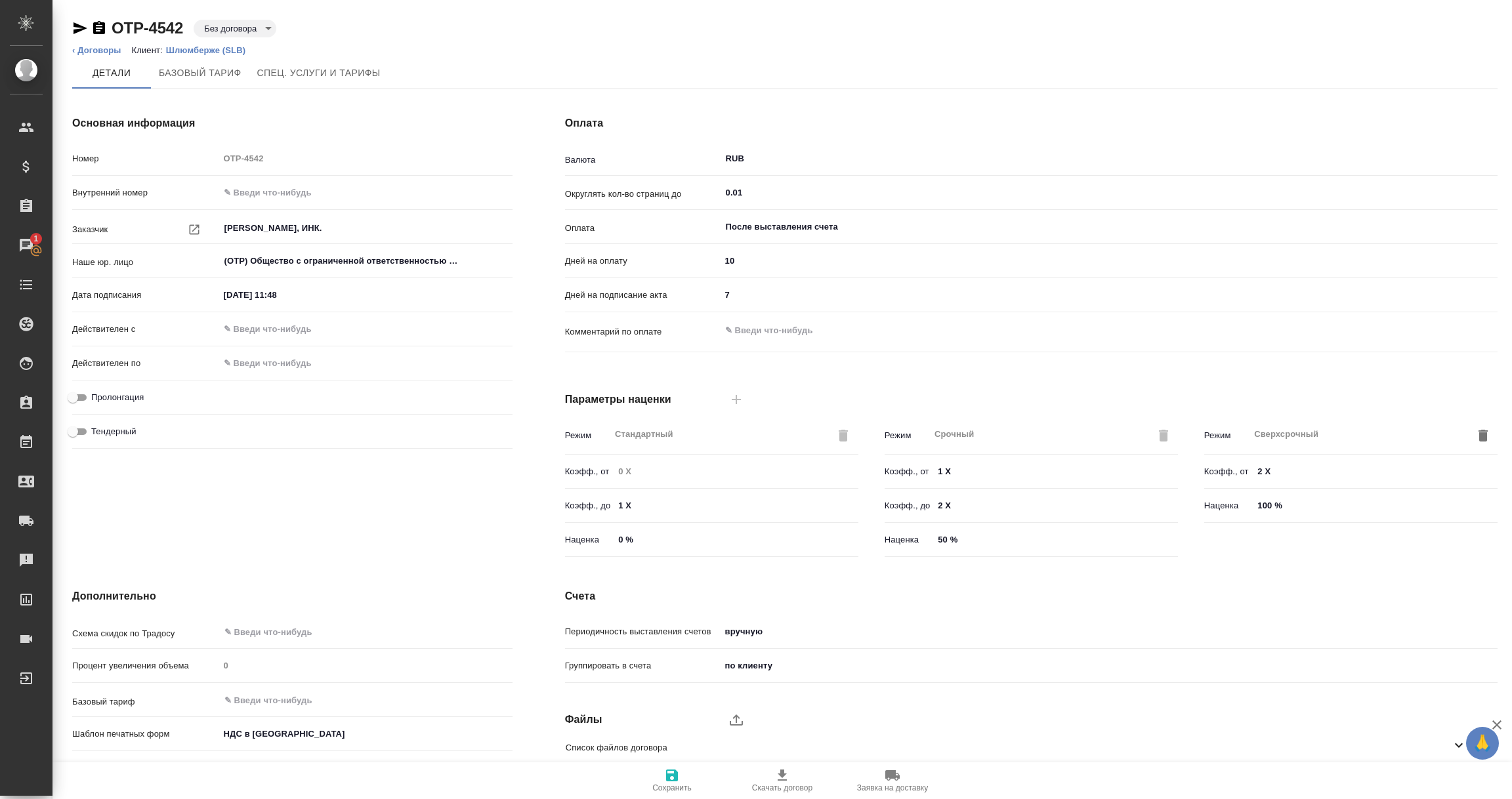
scroll to position [92, 0]
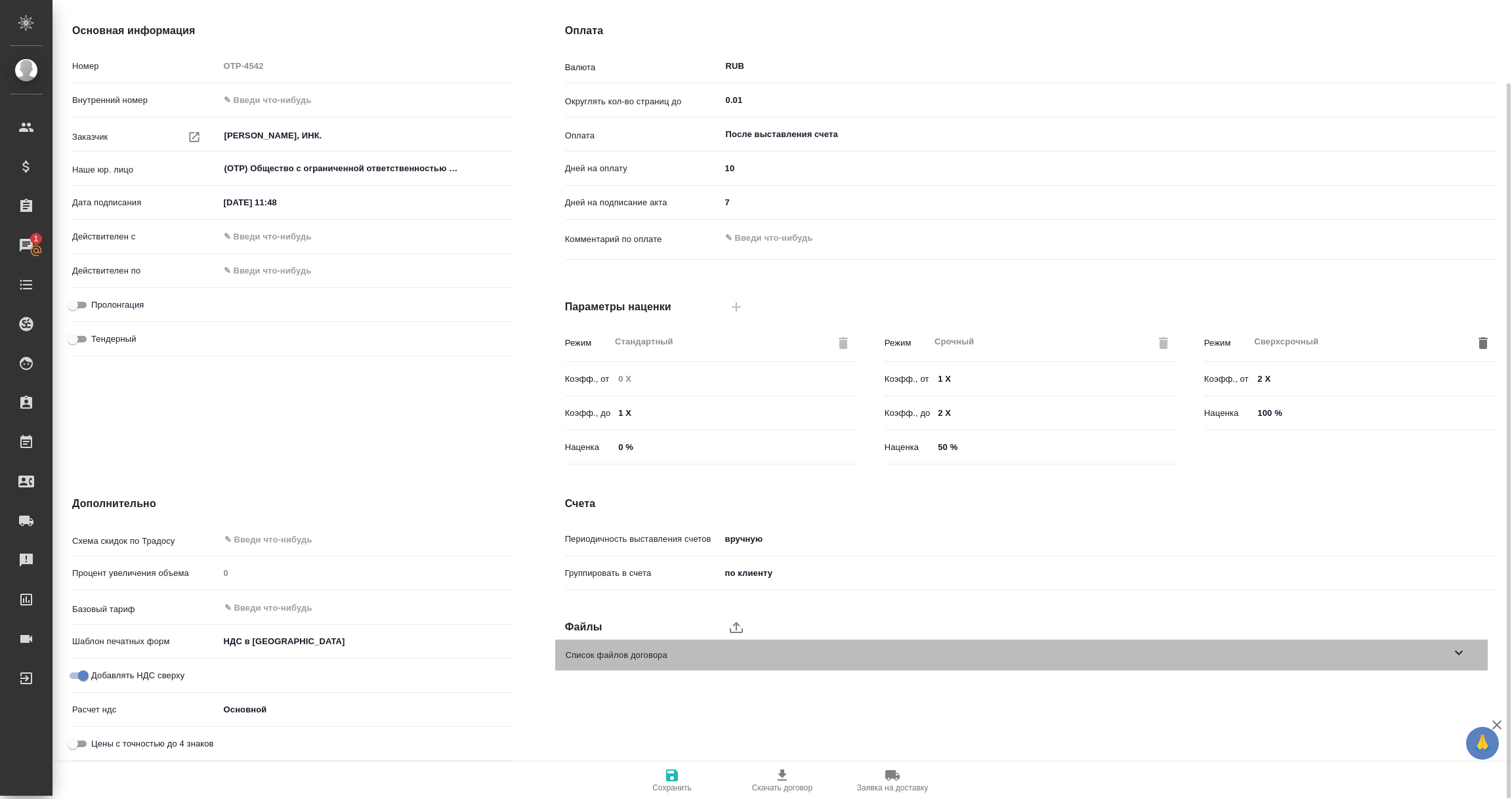
click at [1463, 652] on icon at bounding box center [1458, 652] width 15 height 15
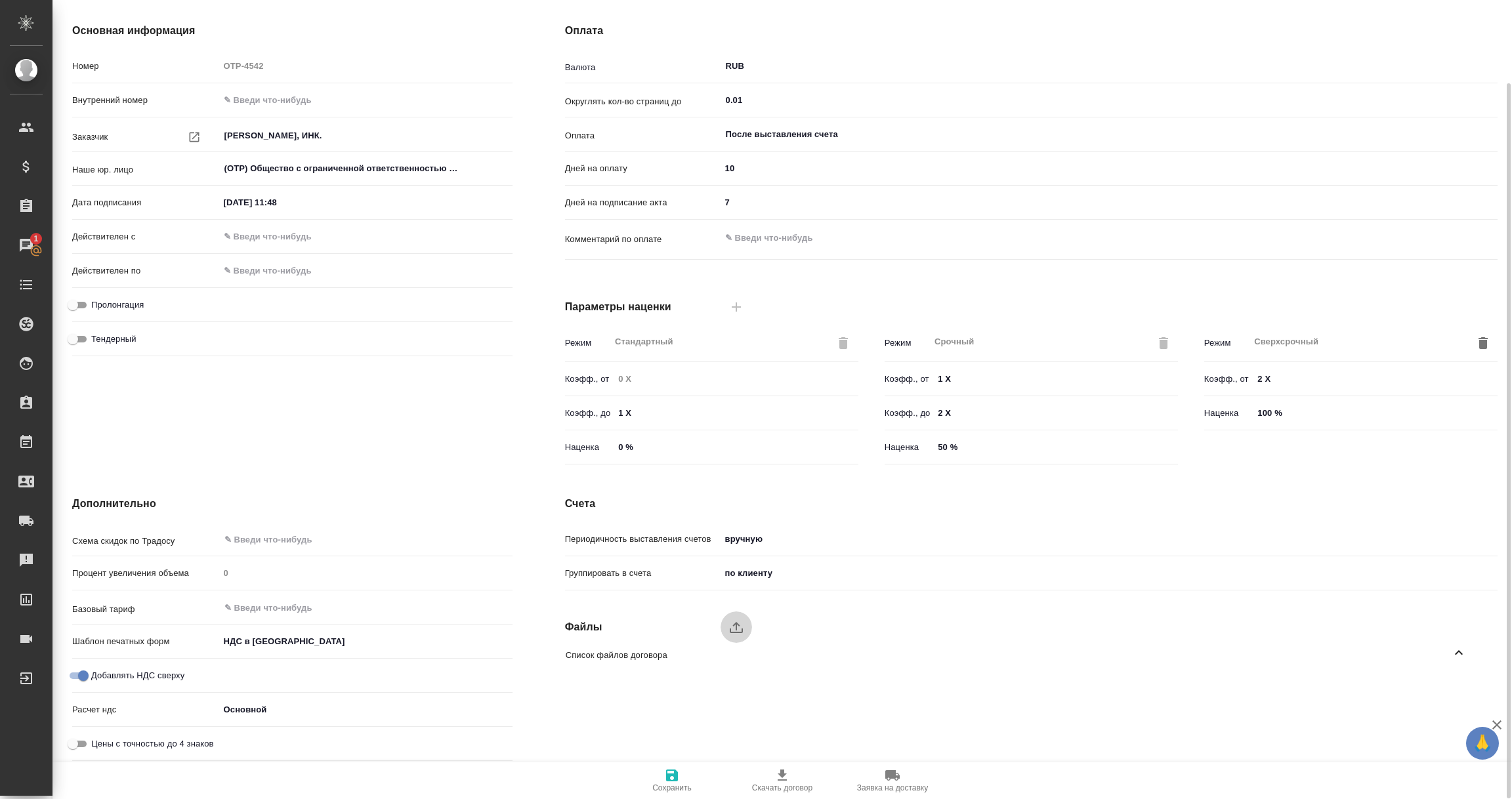
click at [739, 624] on icon "upload" at bounding box center [736, 627] width 15 height 15
click at [0, 0] on input "upload" at bounding box center [0, 0] width 0 height 0
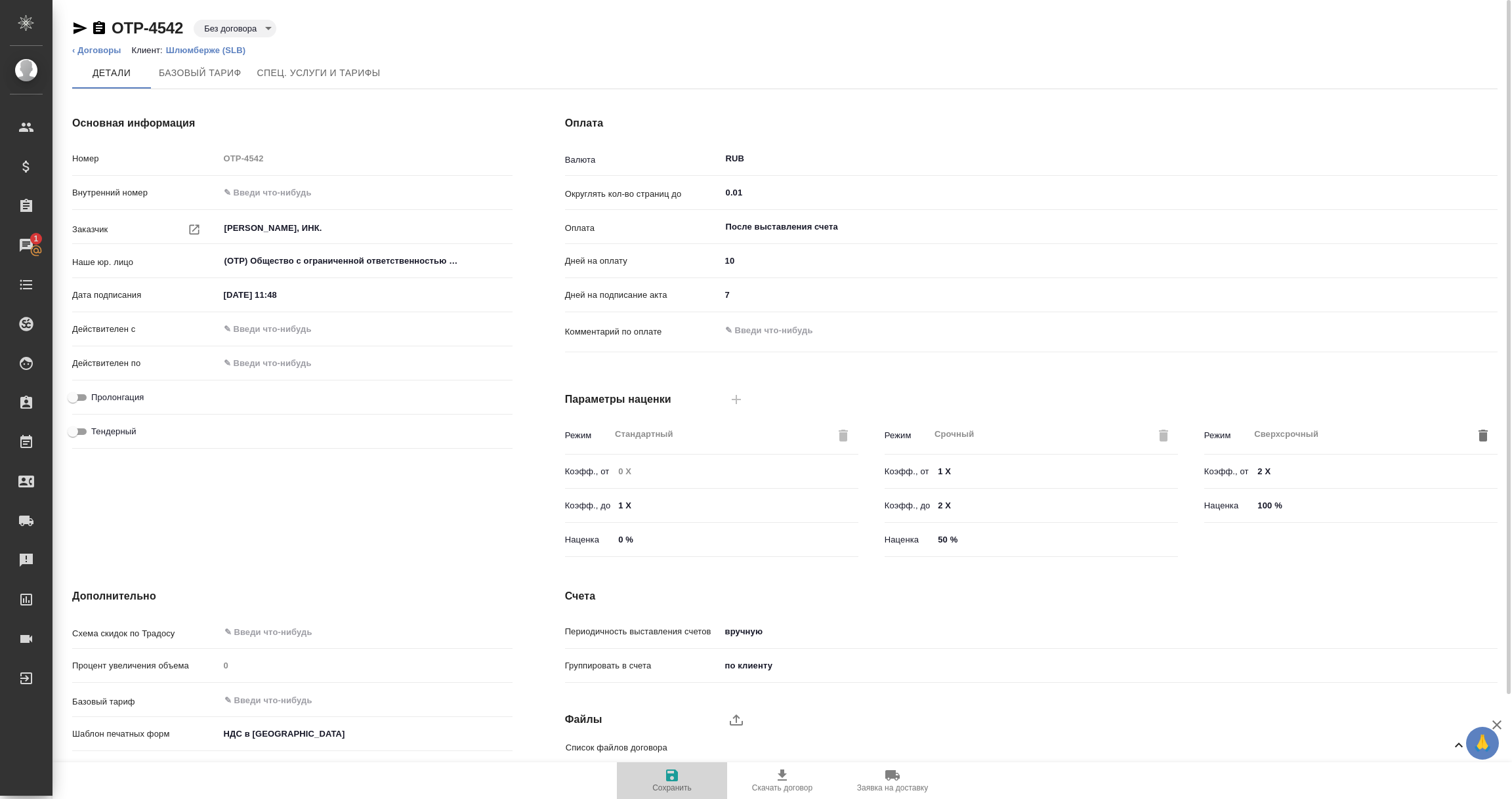
click at [669, 781] on icon "button" at bounding box center [672, 775] width 15 height 15
click at [80, 31] on icon "button" at bounding box center [80, 28] width 15 height 15
click at [675, 775] on icon "button" at bounding box center [672, 775] width 12 height 12
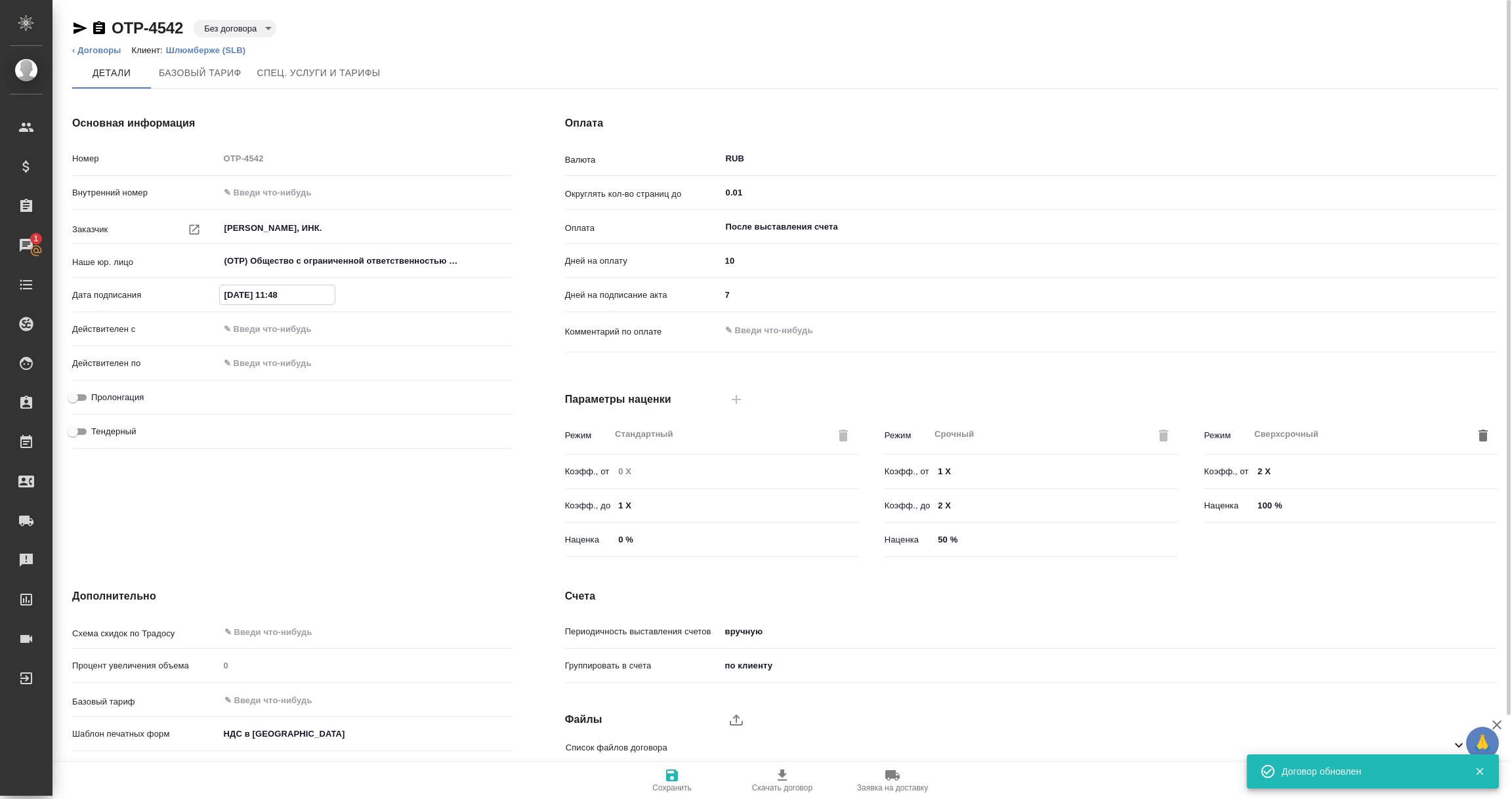
click at [269, 294] on input "16.09.2025 11:48" at bounding box center [277, 295] width 115 height 19
click at [471, 292] on icon "button" at bounding box center [474, 293] width 15 height 15
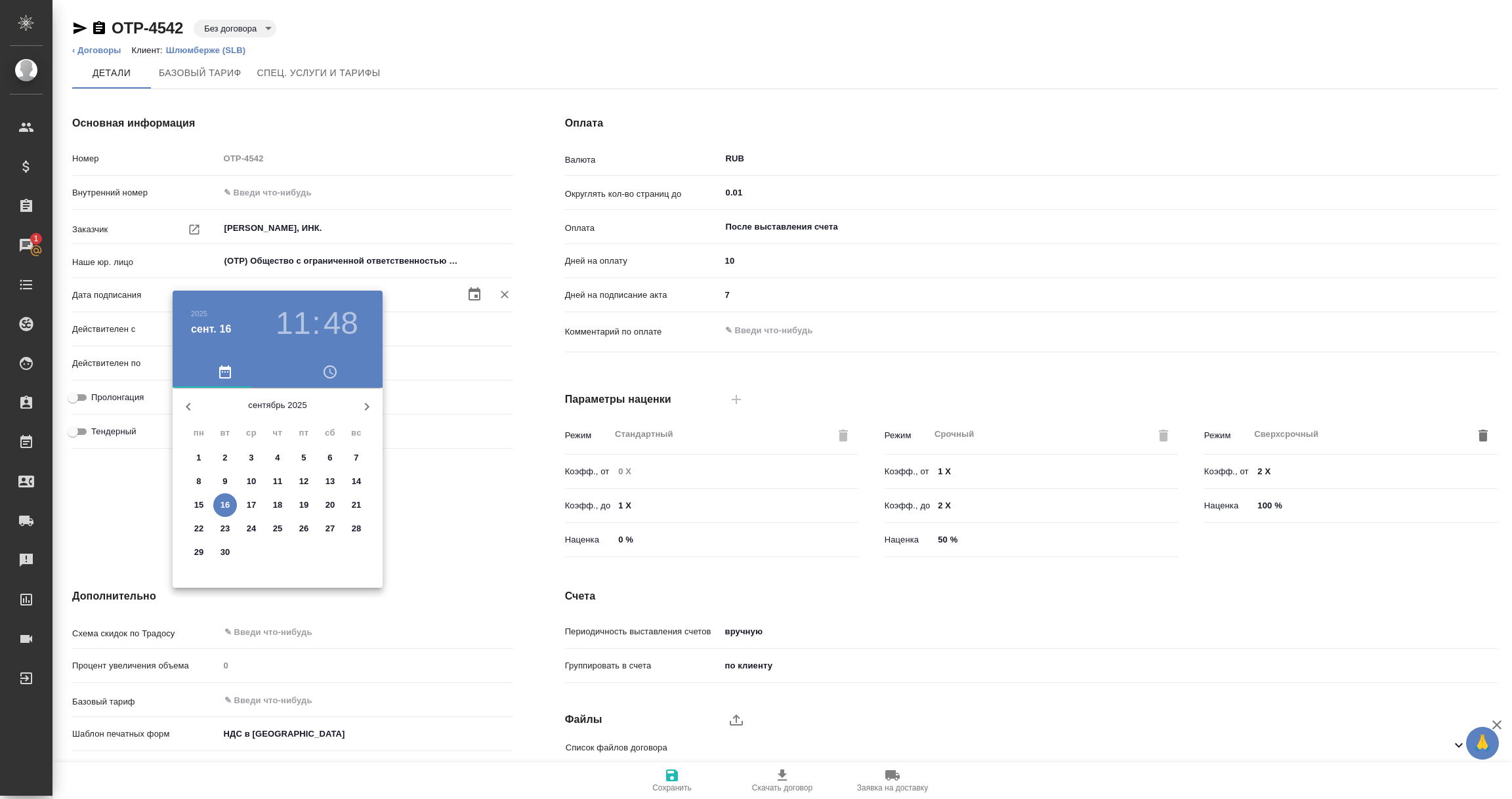
click at [202, 310] on h6 "2025" at bounding box center [199, 313] width 16 height 8
click at [275, 520] on div "2019" at bounding box center [277, 521] width 210 height 26
type input "16.09.2019 11:48"
type textarea "x"
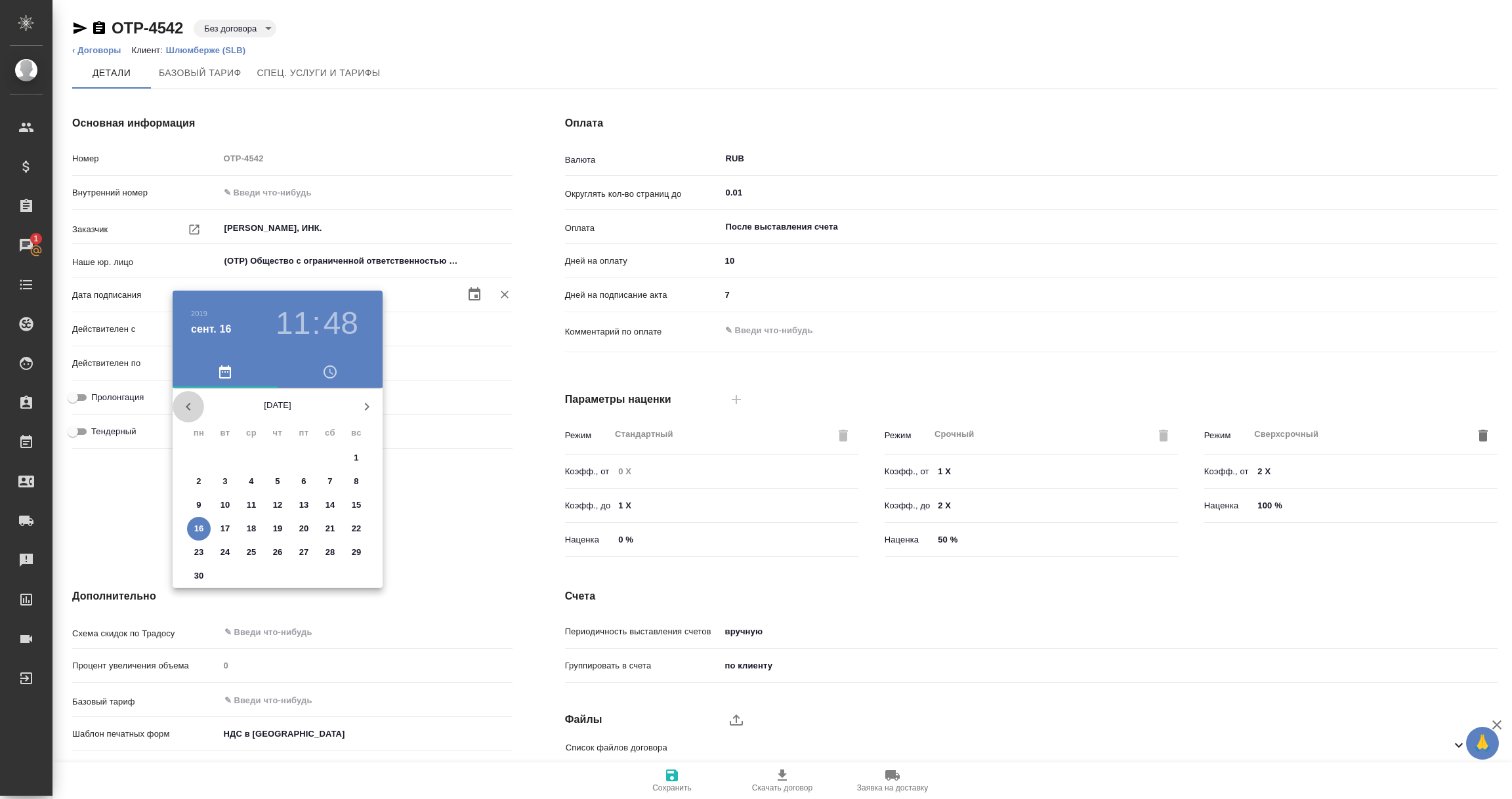
click at [188, 408] on icon "button" at bounding box center [188, 406] width 4 height 8
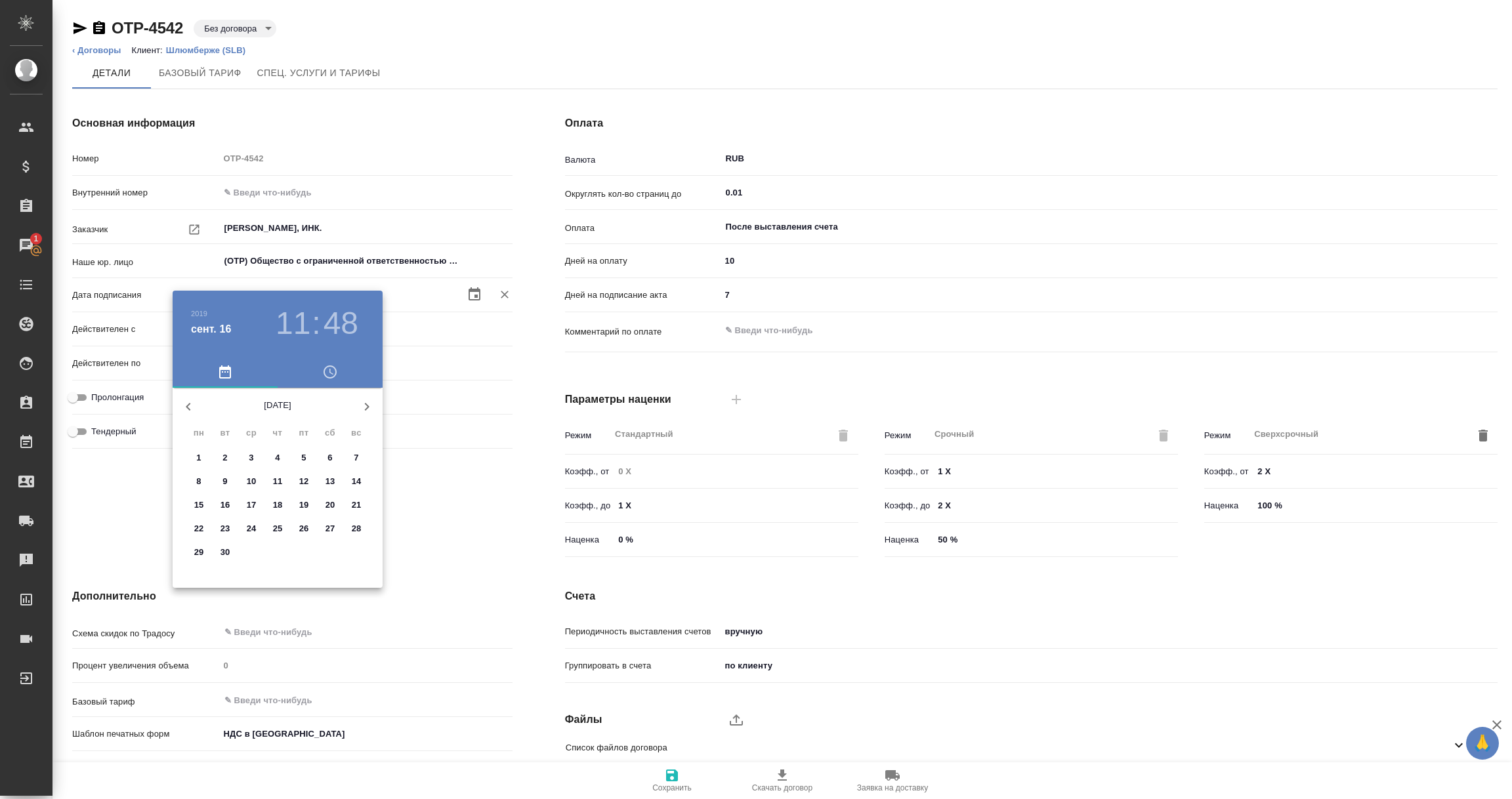
click at [188, 408] on icon "button" at bounding box center [188, 406] width 4 height 8
click at [300, 547] on p "29" at bounding box center [304, 552] width 10 height 13
type input "29.03.2019 11:48"
type textarea "x"
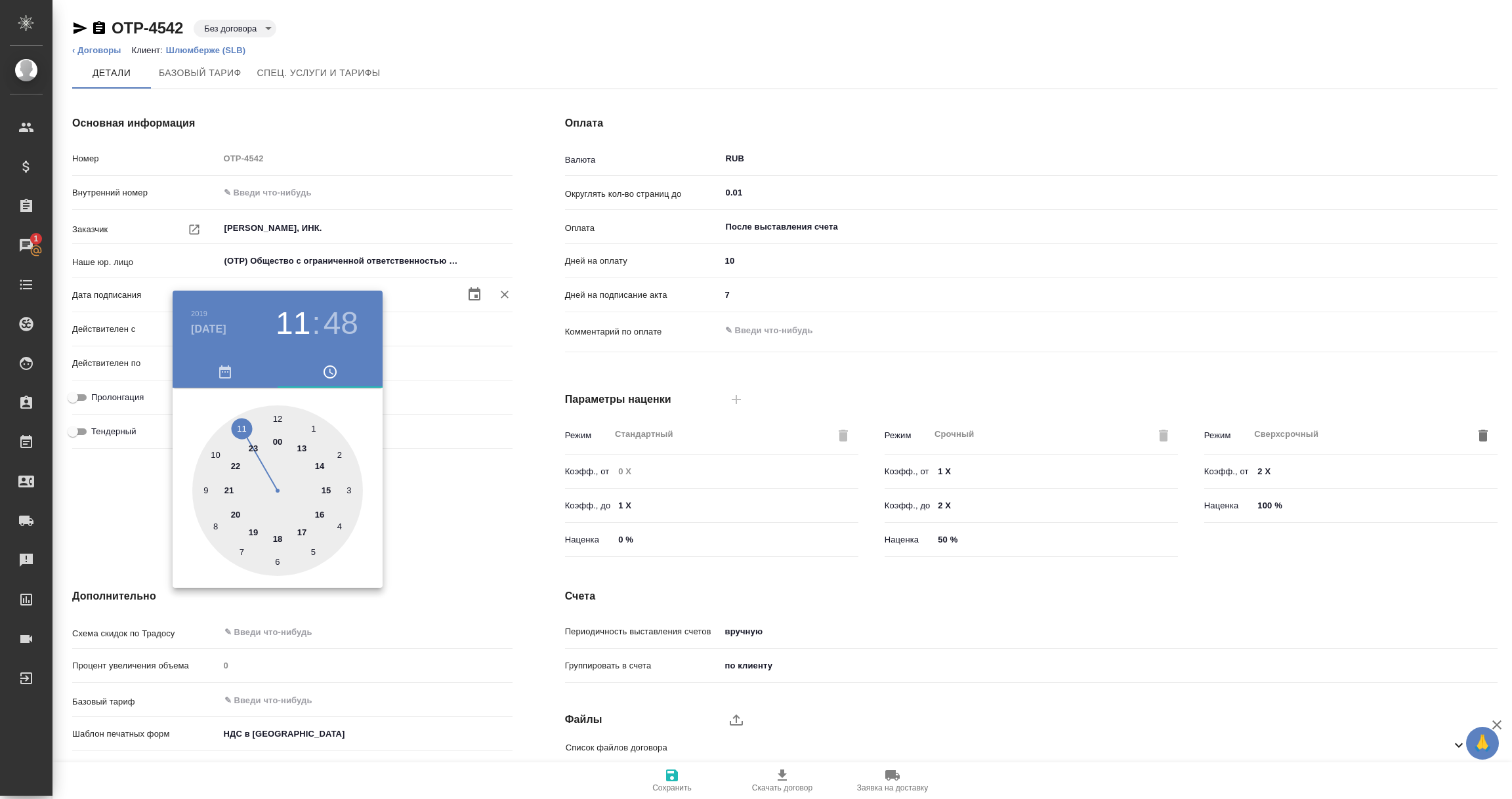
click at [463, 549] on div at bounding box center [756, 399] width 1512 height 799
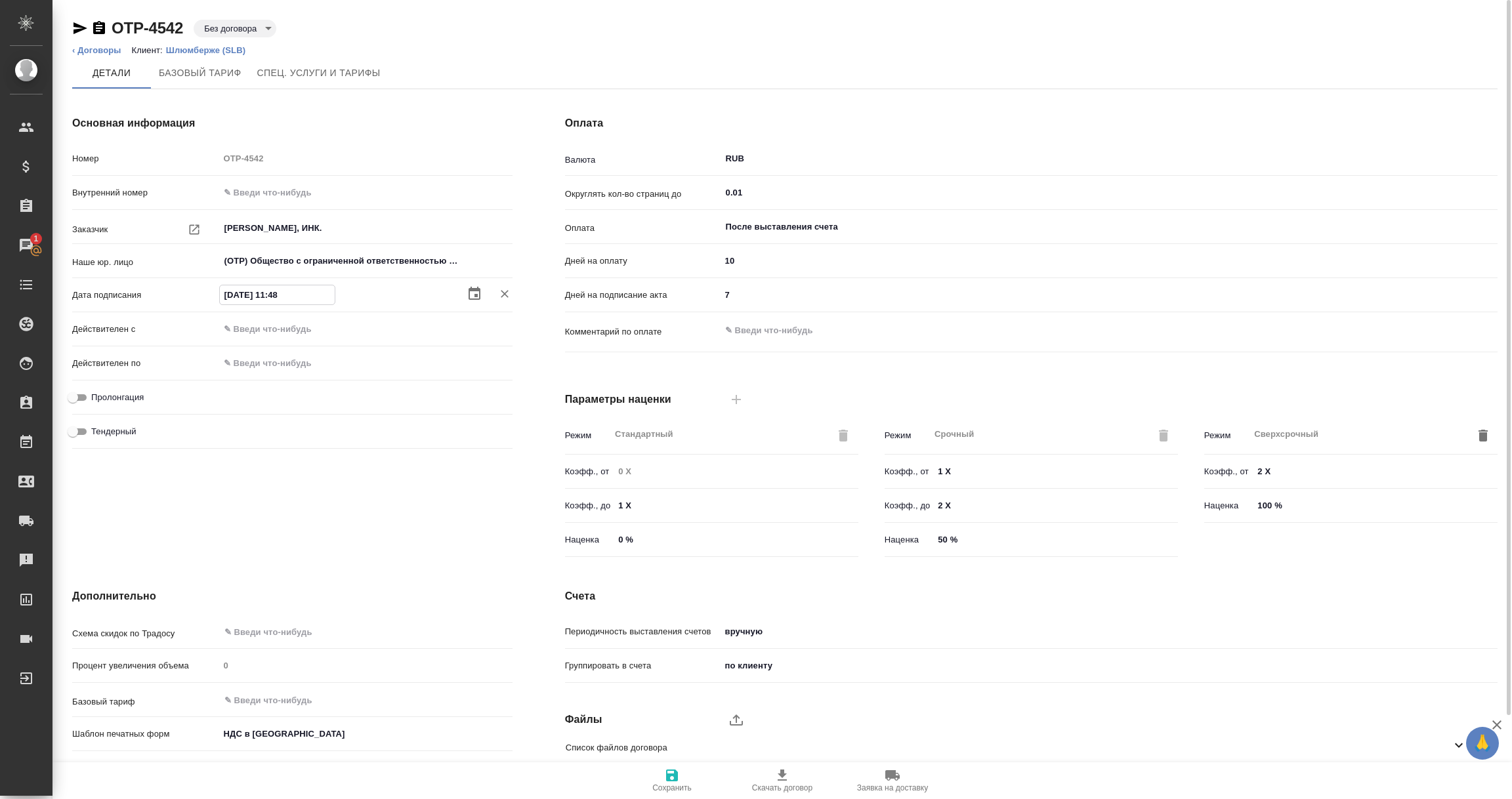
drag, startPoint x: 225, startPoint y: 294, endPoint x: 297, endPoint y: 298, distance: 72.1
click at [297, 298] on input "[DATE] 11:48" at bounding box center [277, 295] width 115 height 19
click at [281, 321] on input "text" at bounding box center [277, 329] width 115 height 19
paste input "[DATE] 11:48"
type input "29.03.2019 11:48"
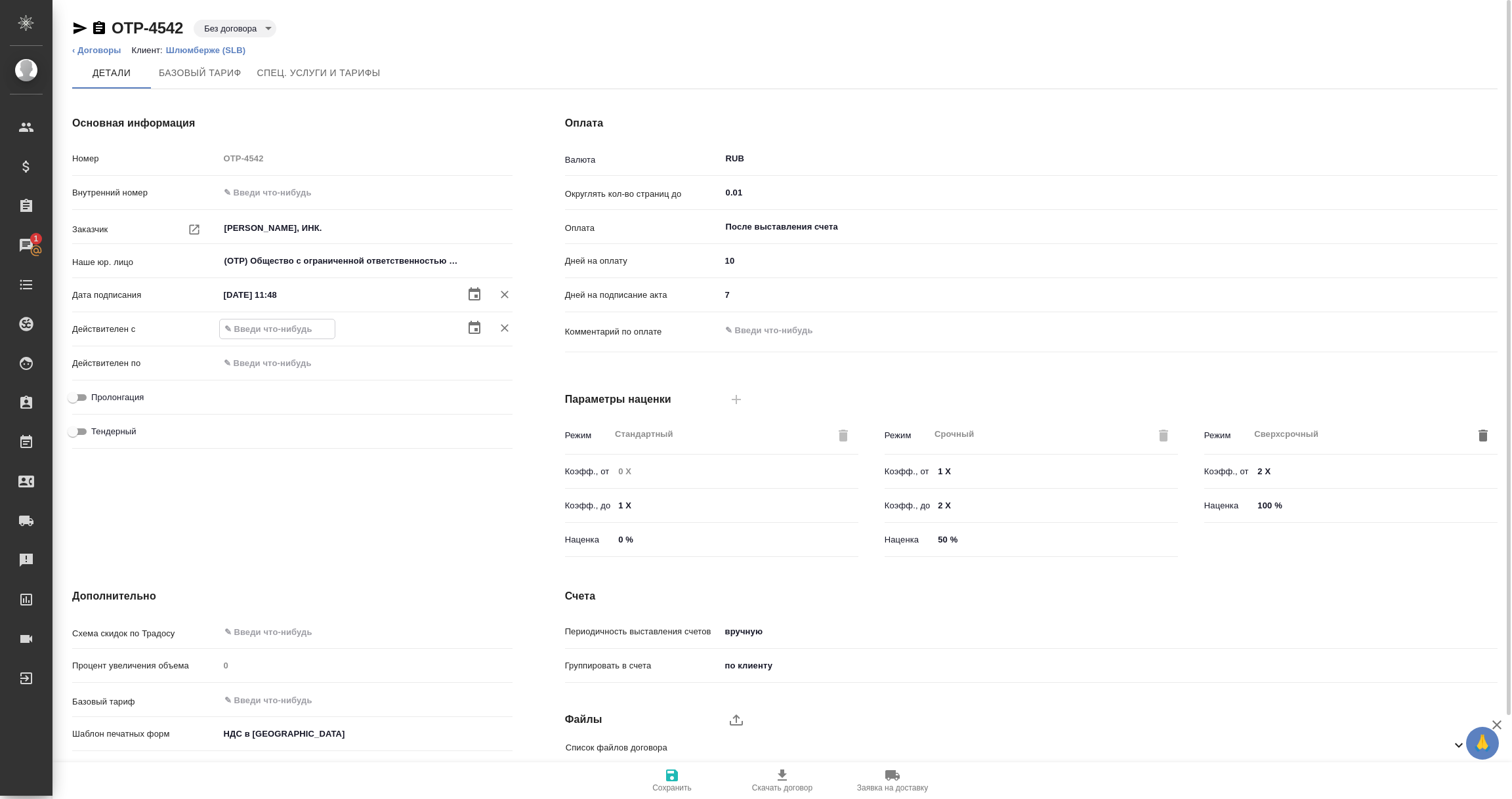
type textarea "x"
type input "29.03.2019 11:48"
click at [673, 770] on icon "button" at bounding box center [672, 775] width 12 height 12
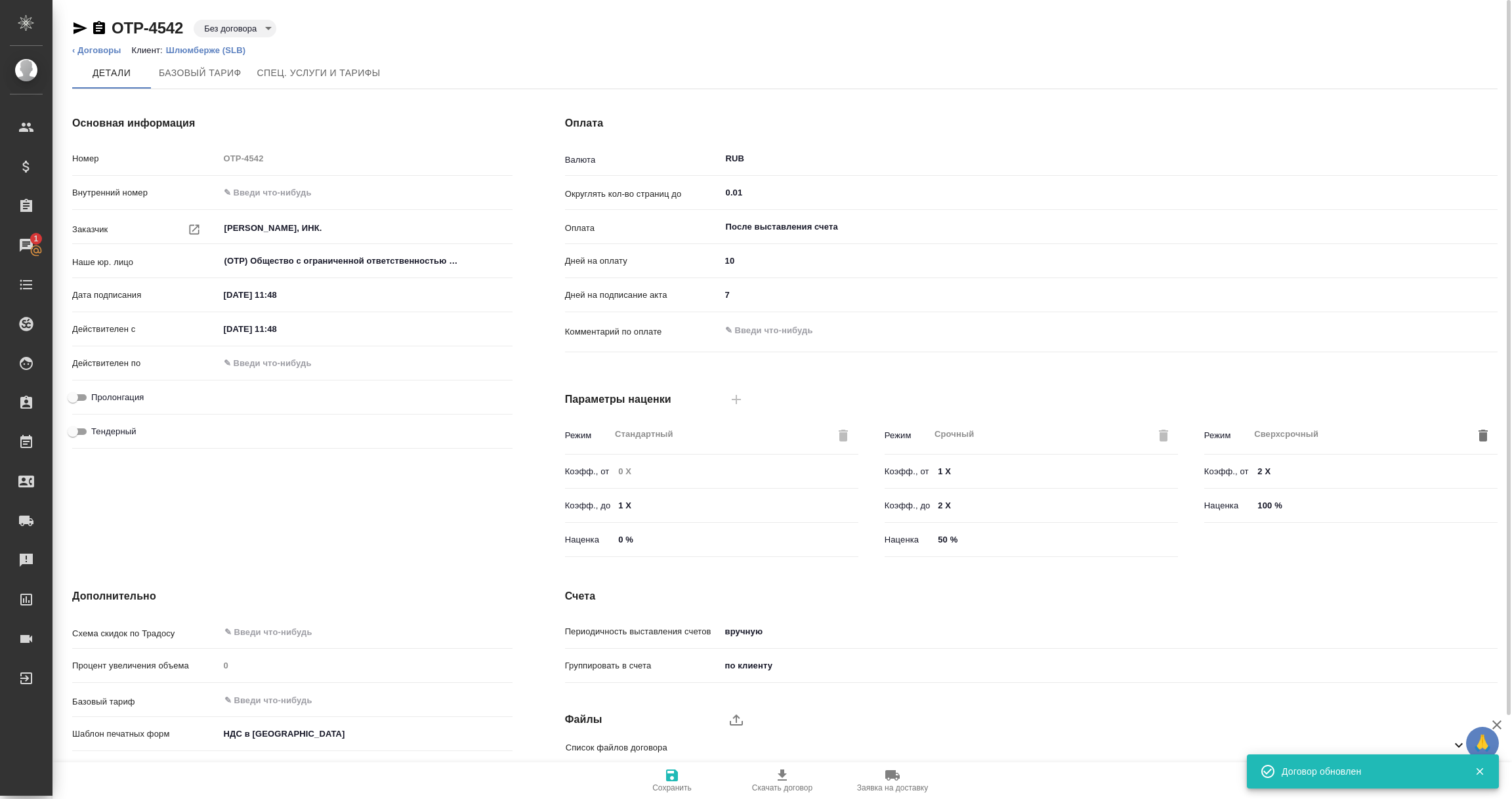
scroll to position [92, 0]
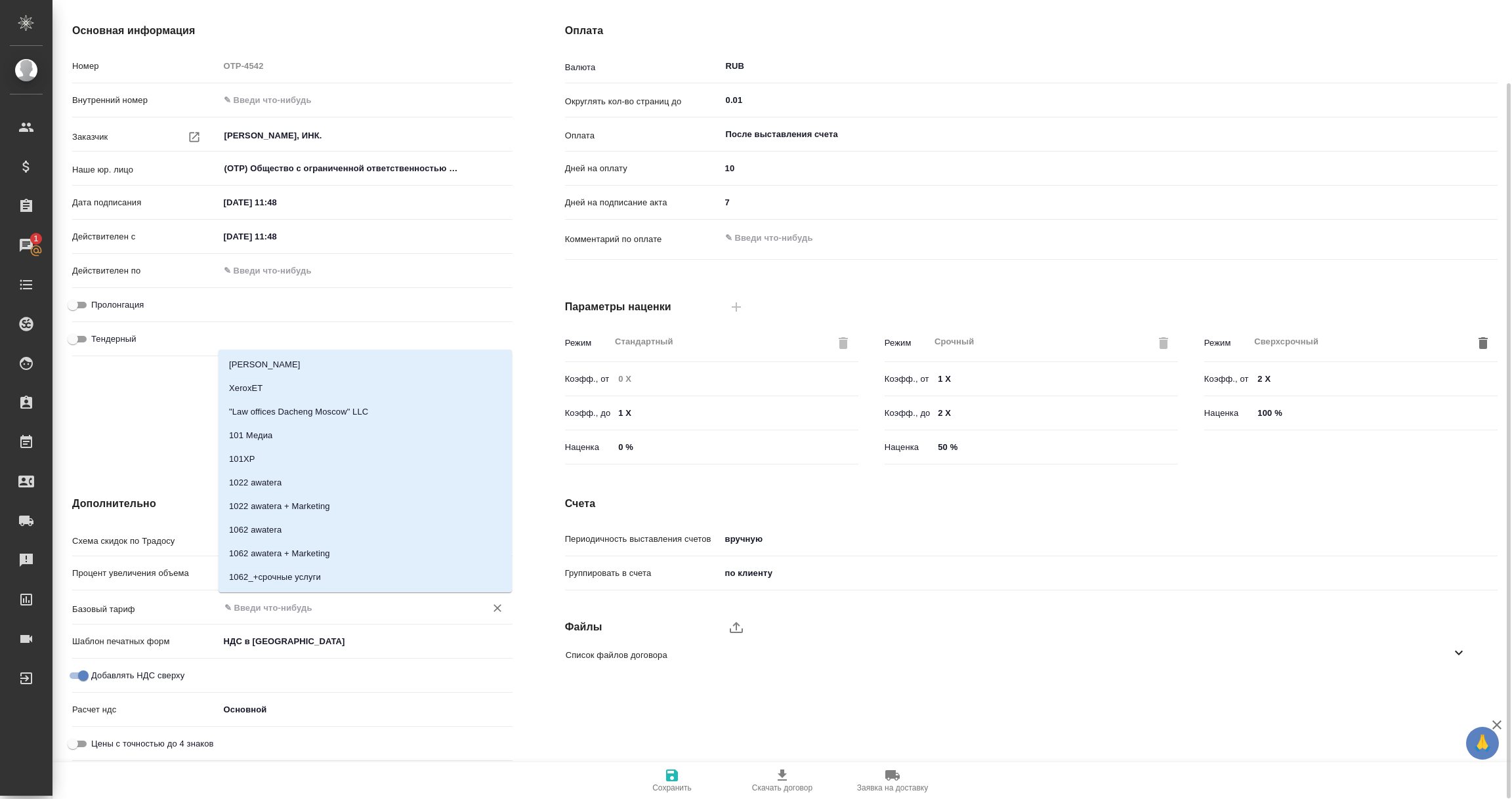
click at [252, 605] on input "text" at bounding box center [344, 607] width 241 height 15
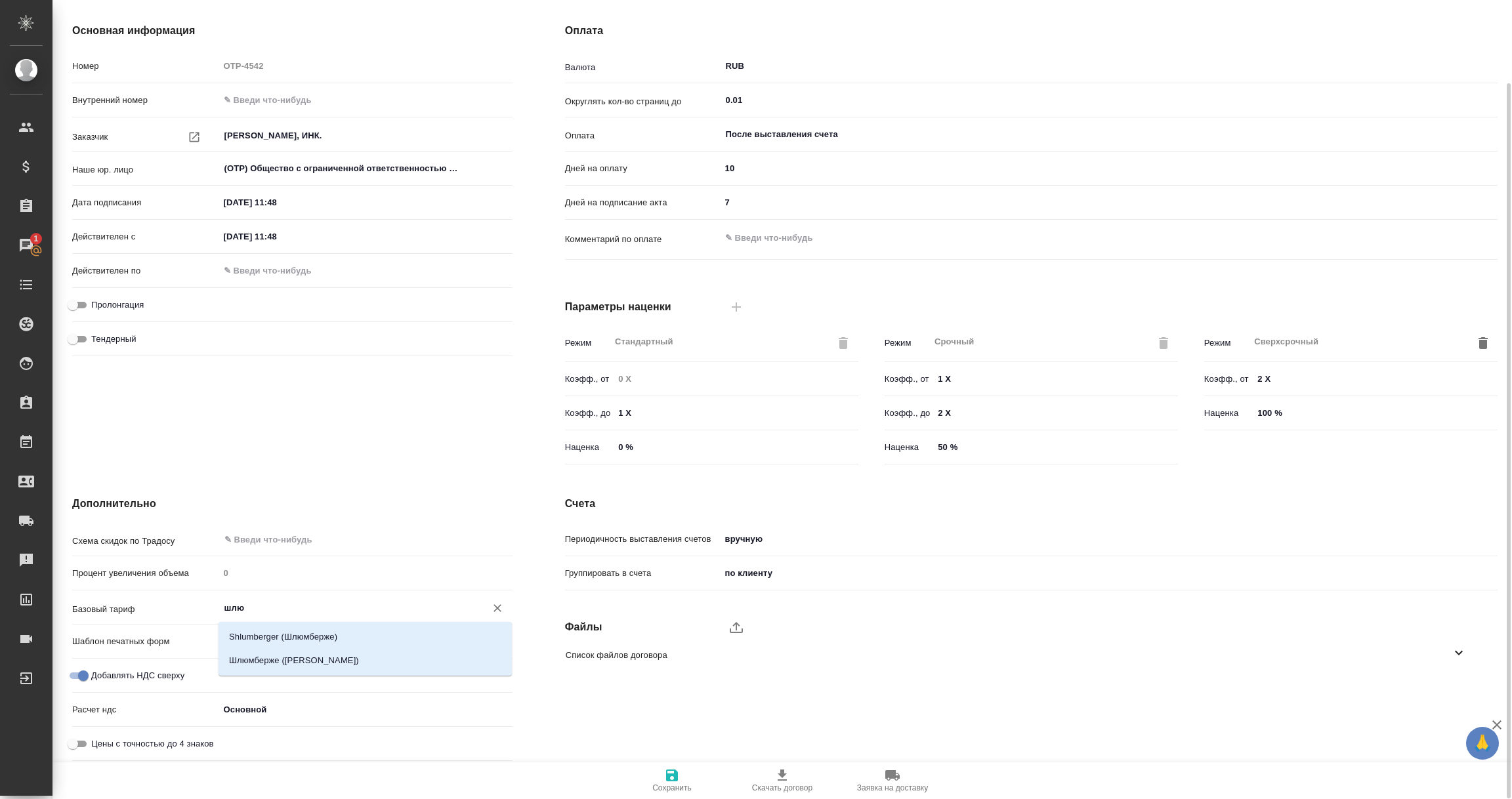
type input "шлюм"
click at [262, 663] on p "Шлюмберже ([PERSON_NAME])" at bounding box center [294, 660] width 130 height 13
type textarea "x"
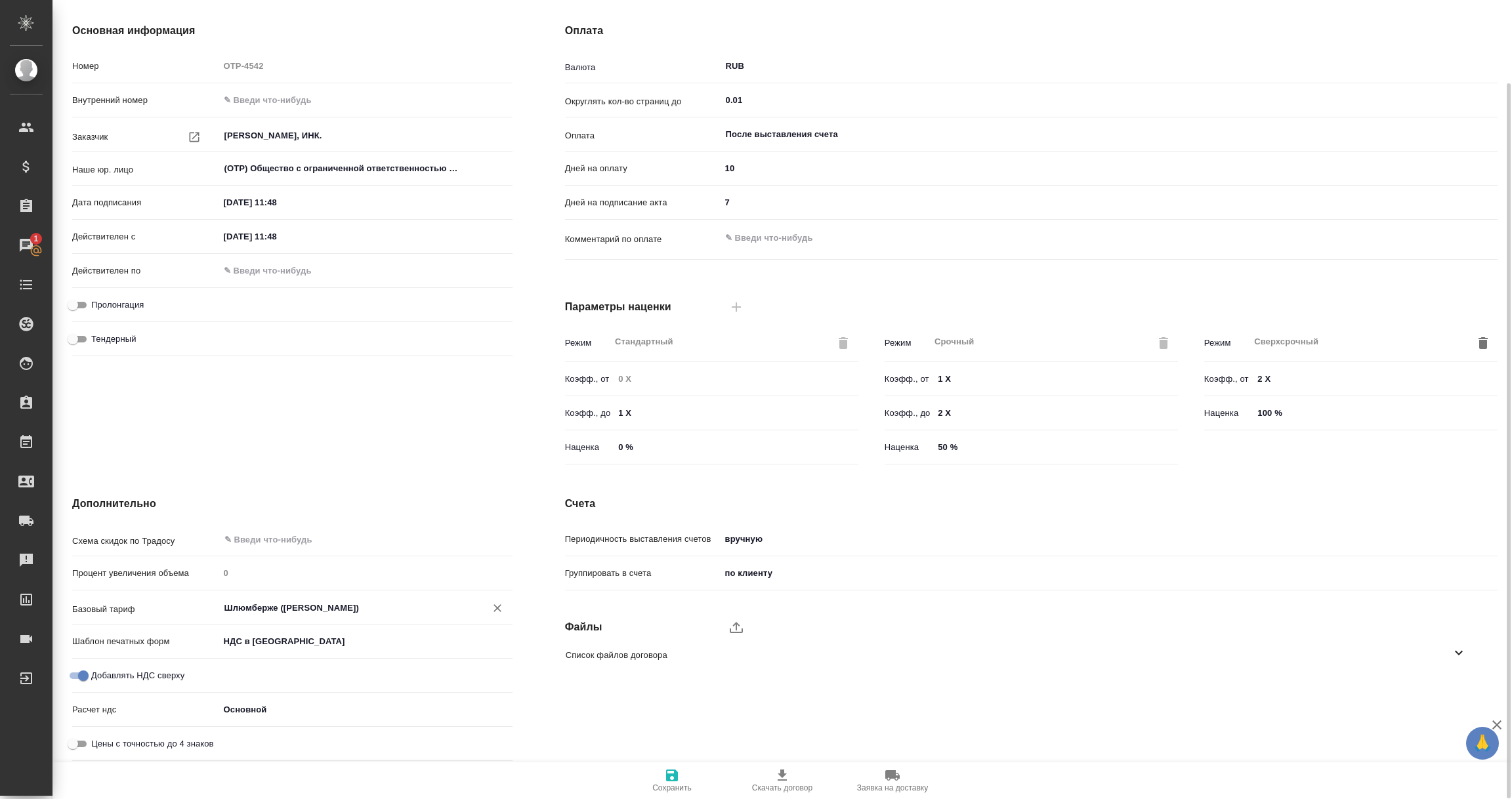
type input "Шлюмберже ([PERSON_NAME])"
click at [674, 779] on icon "button" at bounding box center [672, 775] width 12 height 12
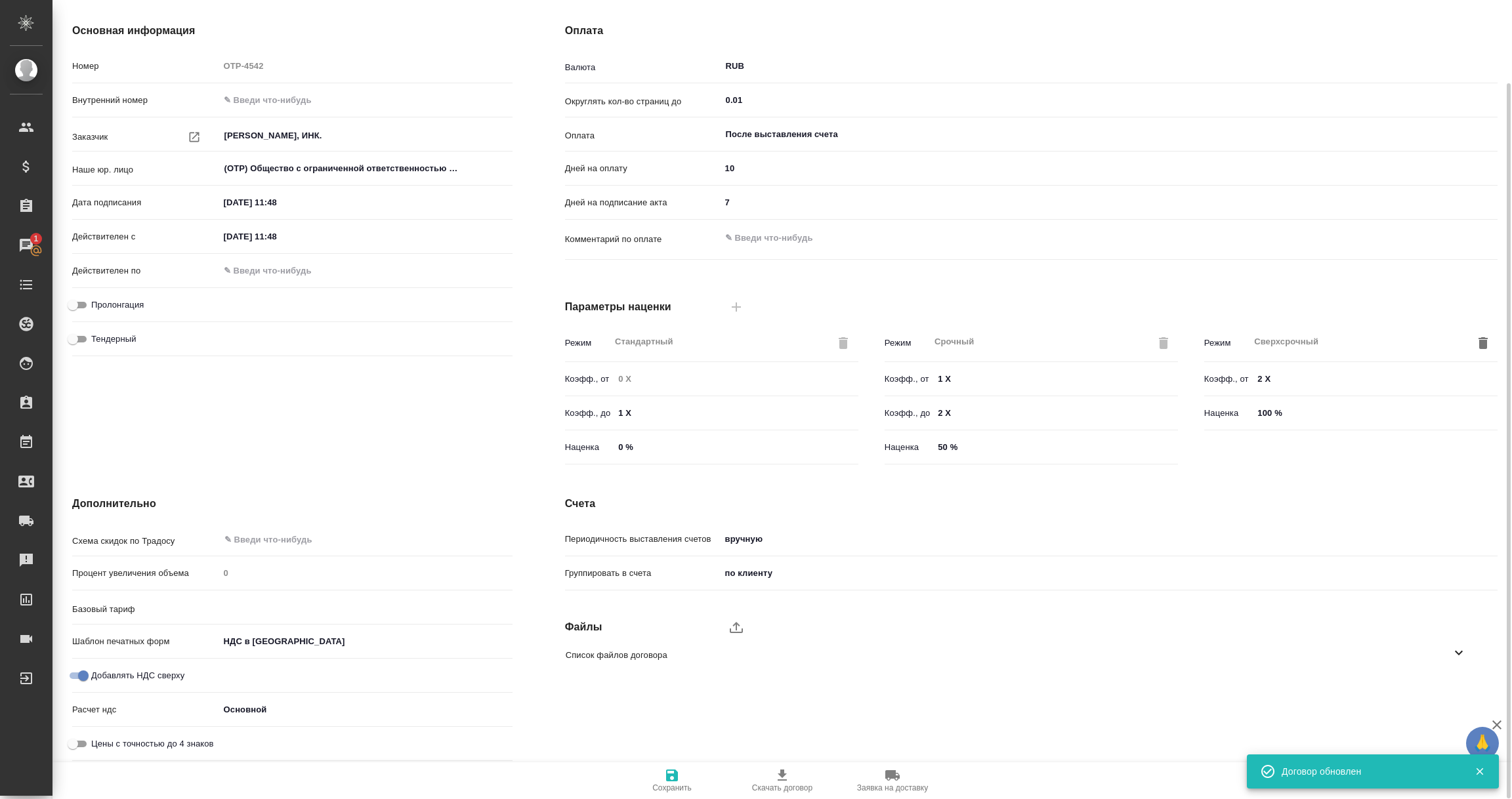
type input "Шлюмберже ([PERSON_NAME])"
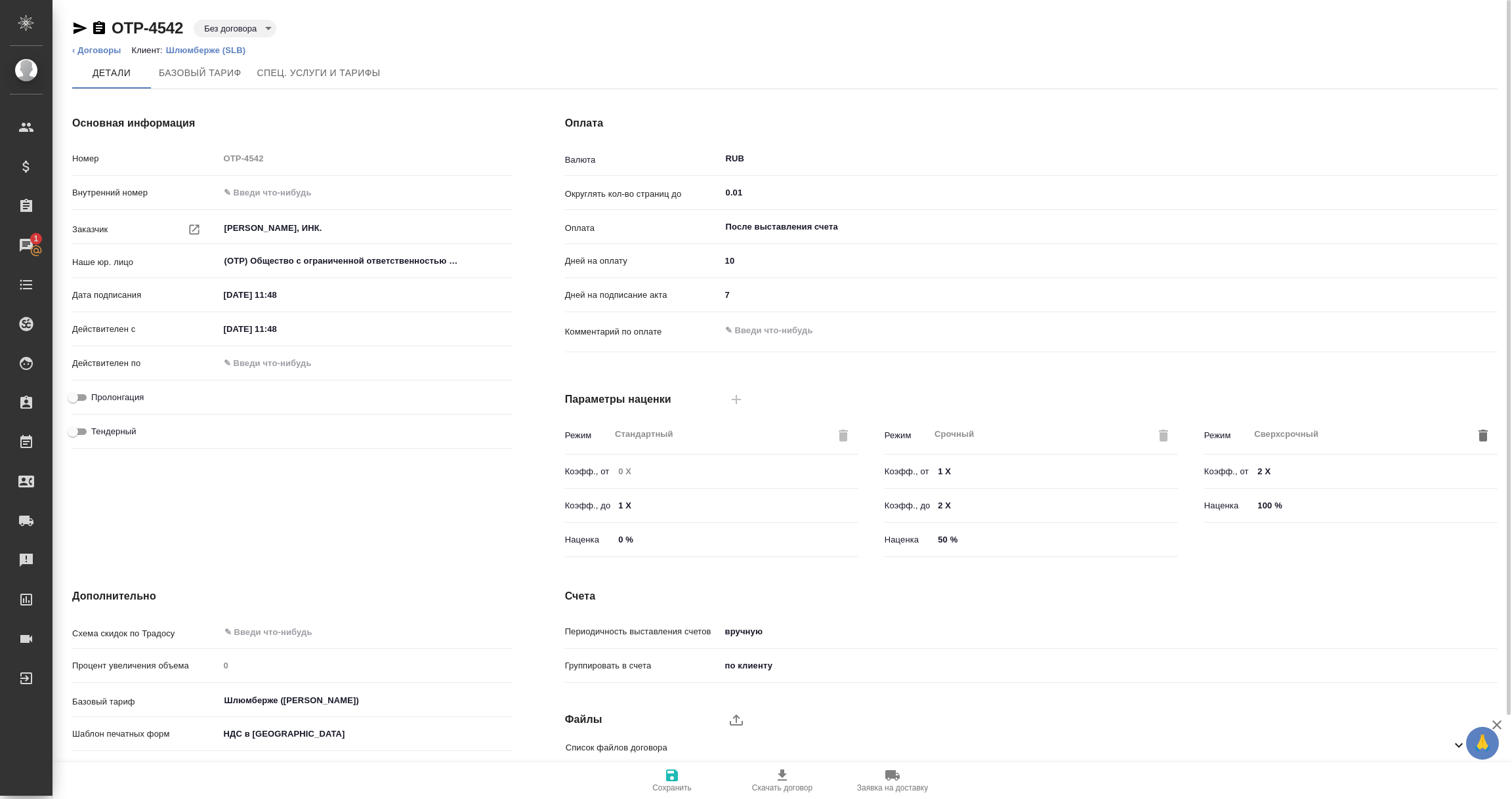
click at [735, 263] on input "10" at bounding box center [1109, 261] width 777 height 19
drag, startPoint x: 735, startPoint y: 263, endPoint x: 710, endPoint y: 262, distance: 25.0
click at [710, 262] on div "Дней на оплату 10" at bounding box center [1030, 260] width 932 height 23
type input "9"
type textarea "x"
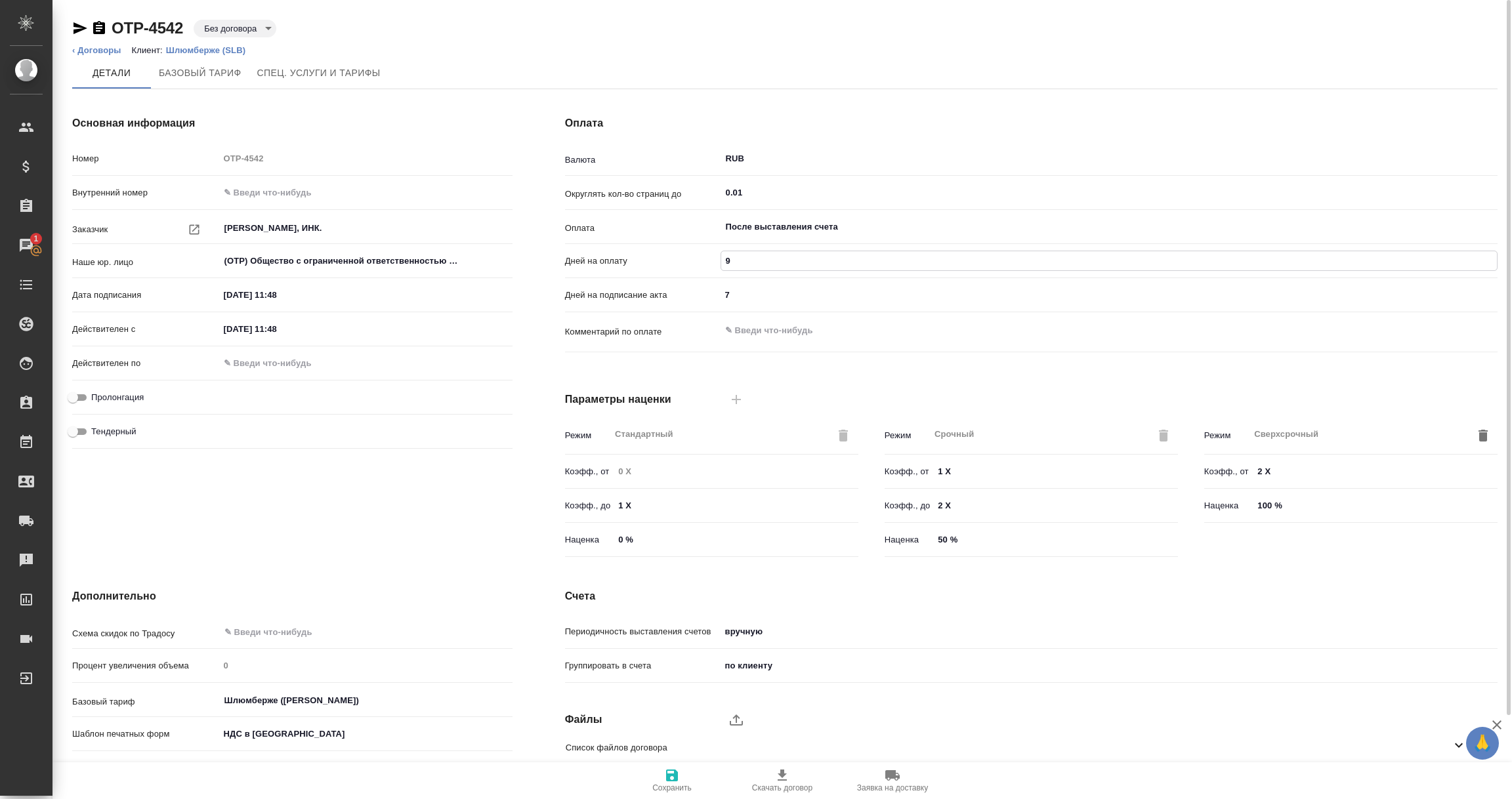
type input "90"
type textarea "x"
type input "90"
click at [540, 419] on div "Оплата Валюта RUB ​ Округлять кол-во страниц до 0.01 ​ Оплата После выставления…" at bounding box center [1031, 339] width 985 height 500
click at [672, 773] on icon "button" at bounding box center [672, 775] width 12 height 12
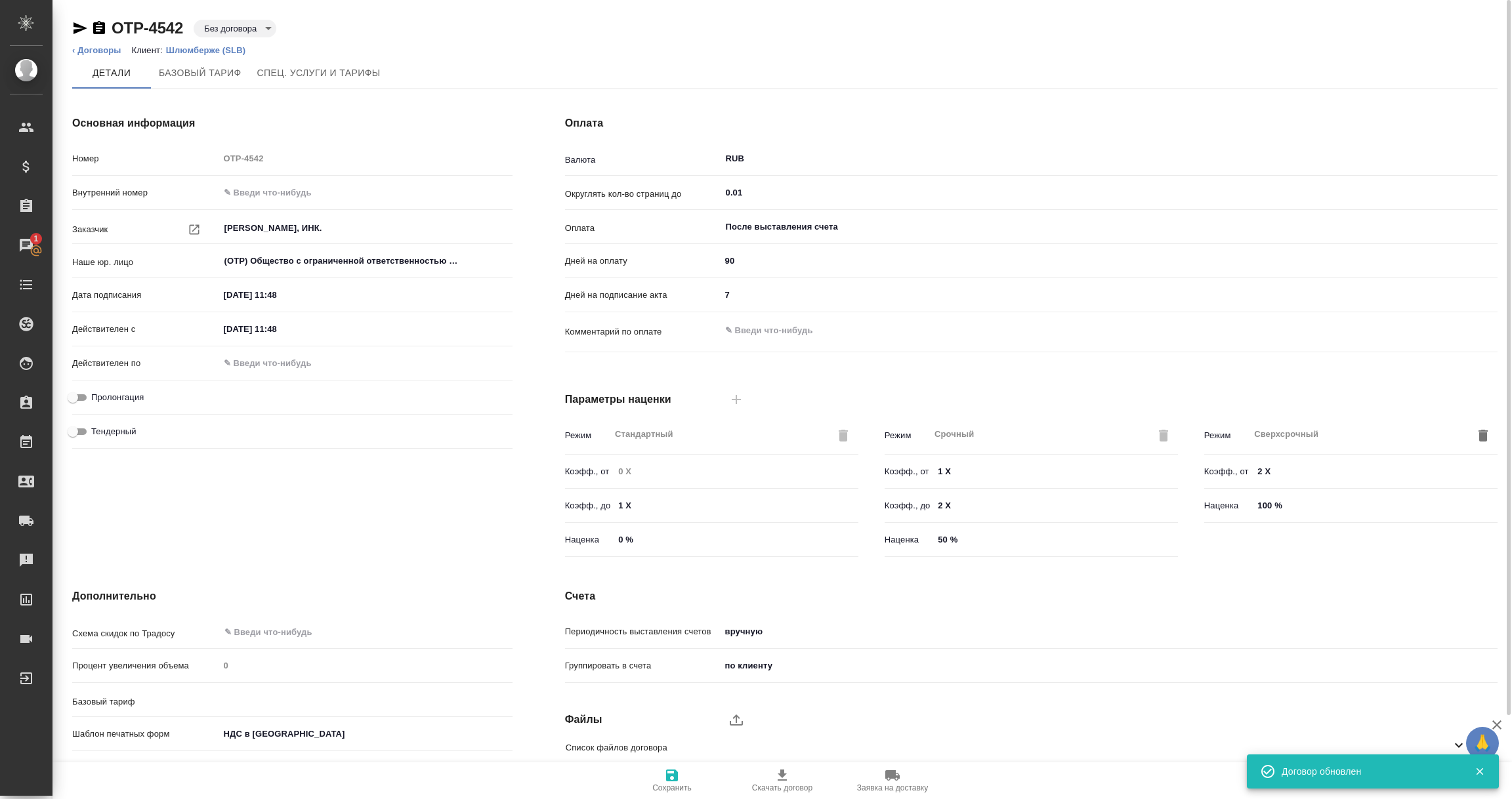
type input "Шлюмберже ([PERSON_NAME])"
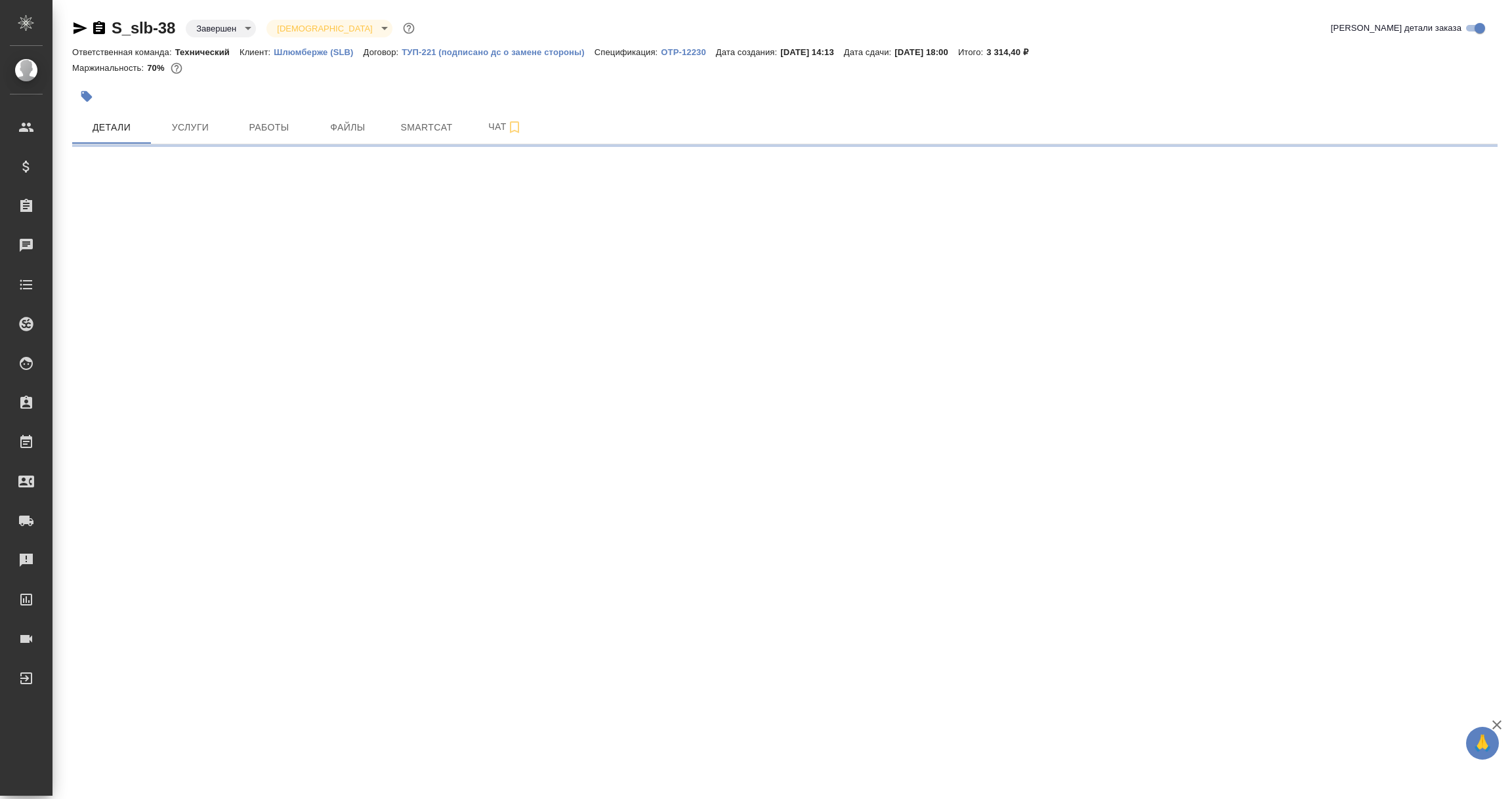
select select "RU"
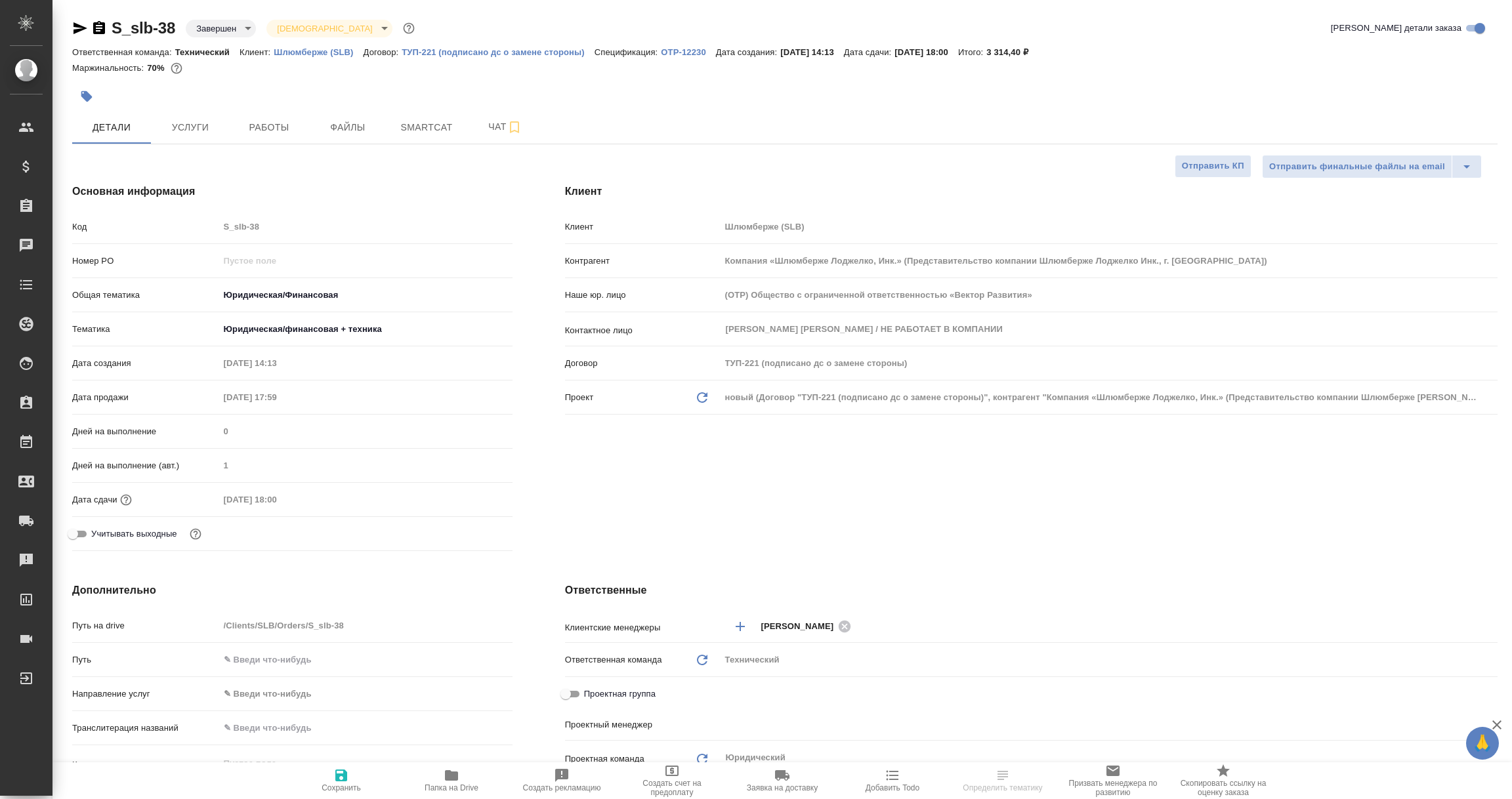
type textarea "x"
type input "[PERSON_NAME]"
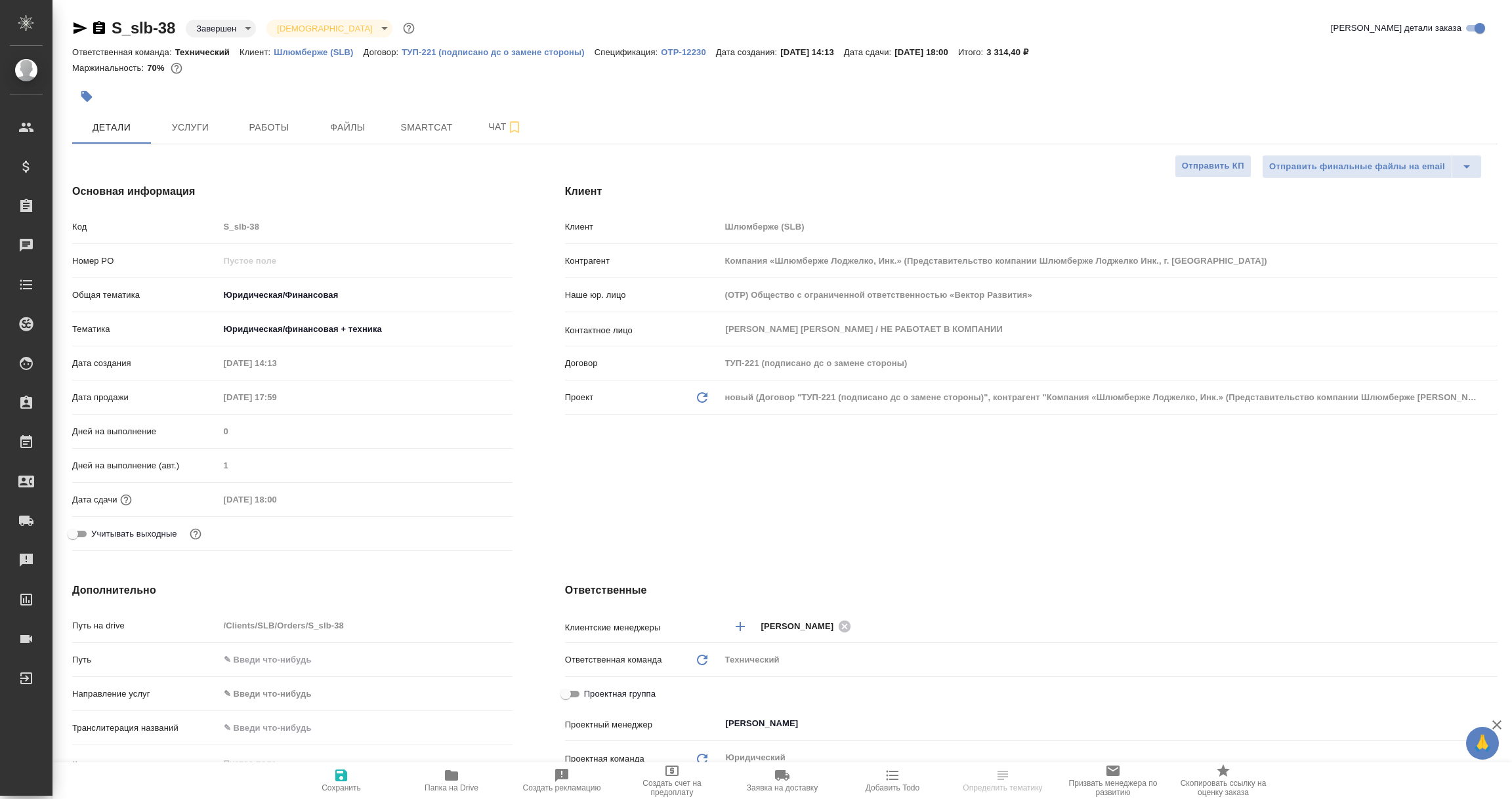
click at [855, 397] on div "новый (Договор "ТУП-221 (подписано дс о замене стороны)", контрагент "Компания …" at bounding box center [1109, 397] width 777 height 22
click at [73, 29] on icon "button" at bounding box center [80, 28] width 15 height 15
select select "RU"
type textarea "x"
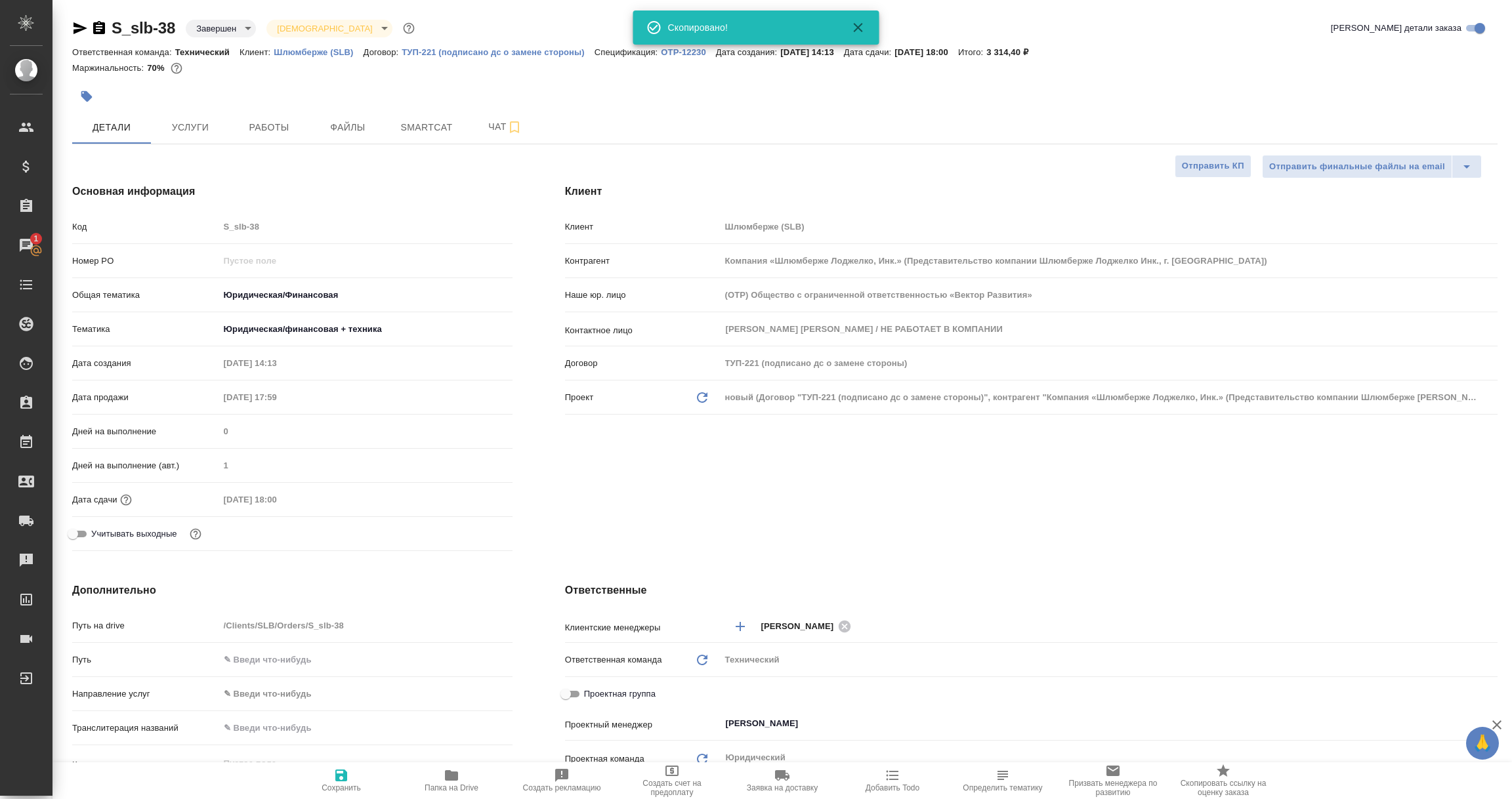
type textarea "x"
click at [463, 60] on div "Маржинальность: 70%" at bounding box center [785, 68] width 1425 height 17
click at [463, 53] on p "ТУП-221 (подписано дс о замене стороны)" at bounding box center [498, 52] width 193 height 10
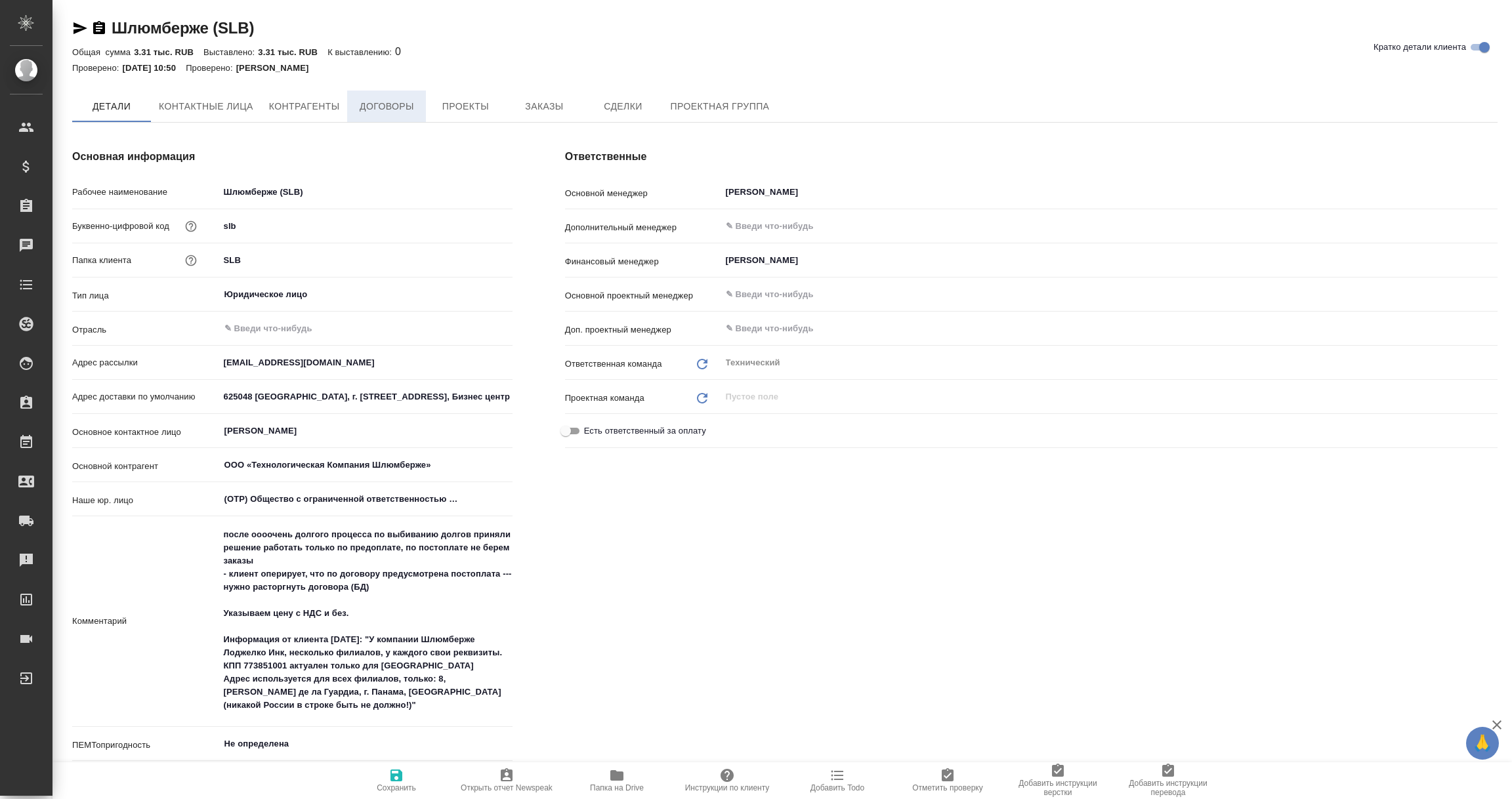
click at [367, 104] on span "Договоры" at bounding box center [386, 106] width 63 height 16
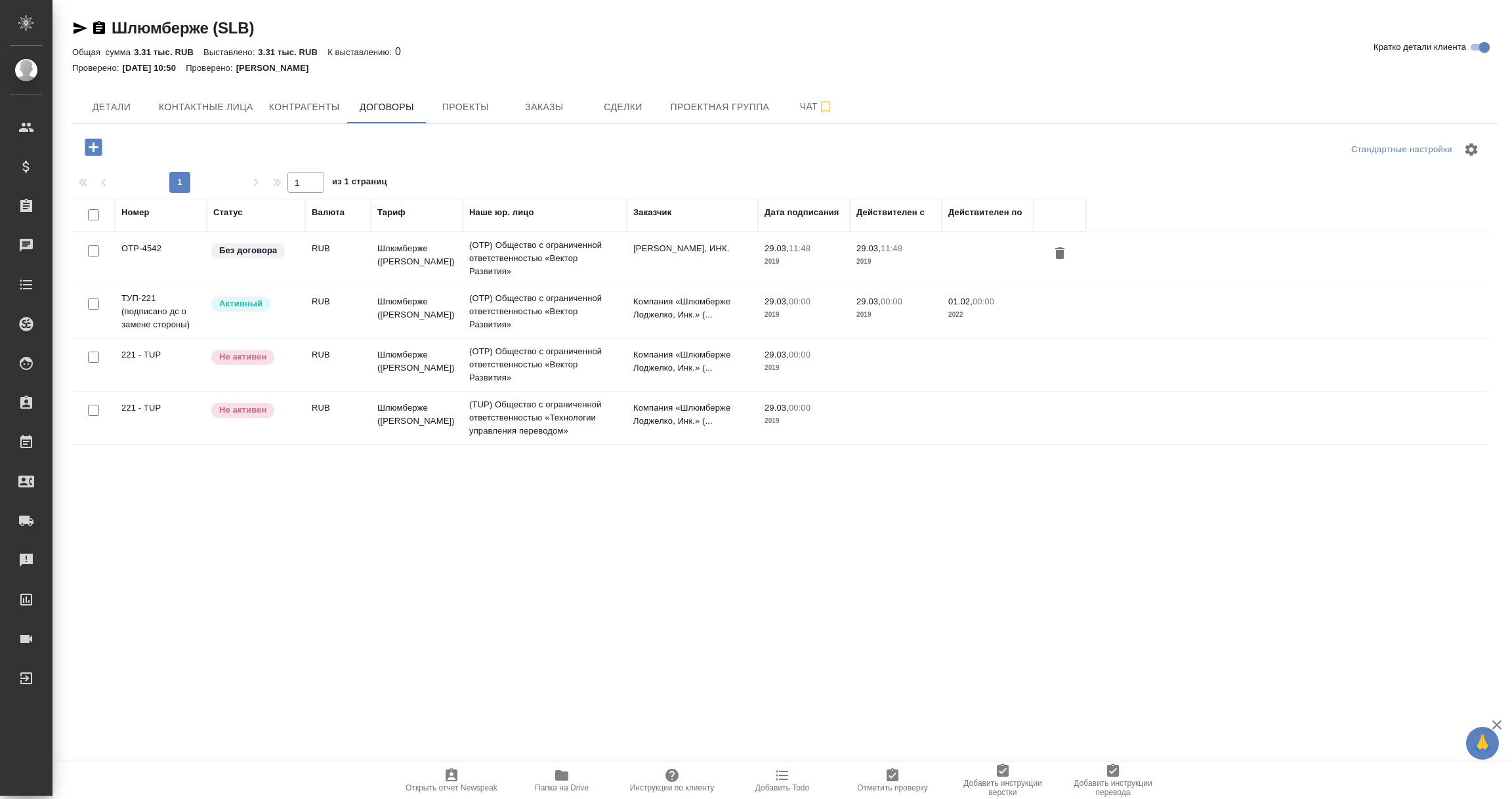
click at [250, 254] on p "Без договора" at bounding box center [248, 250] width 58 height 13
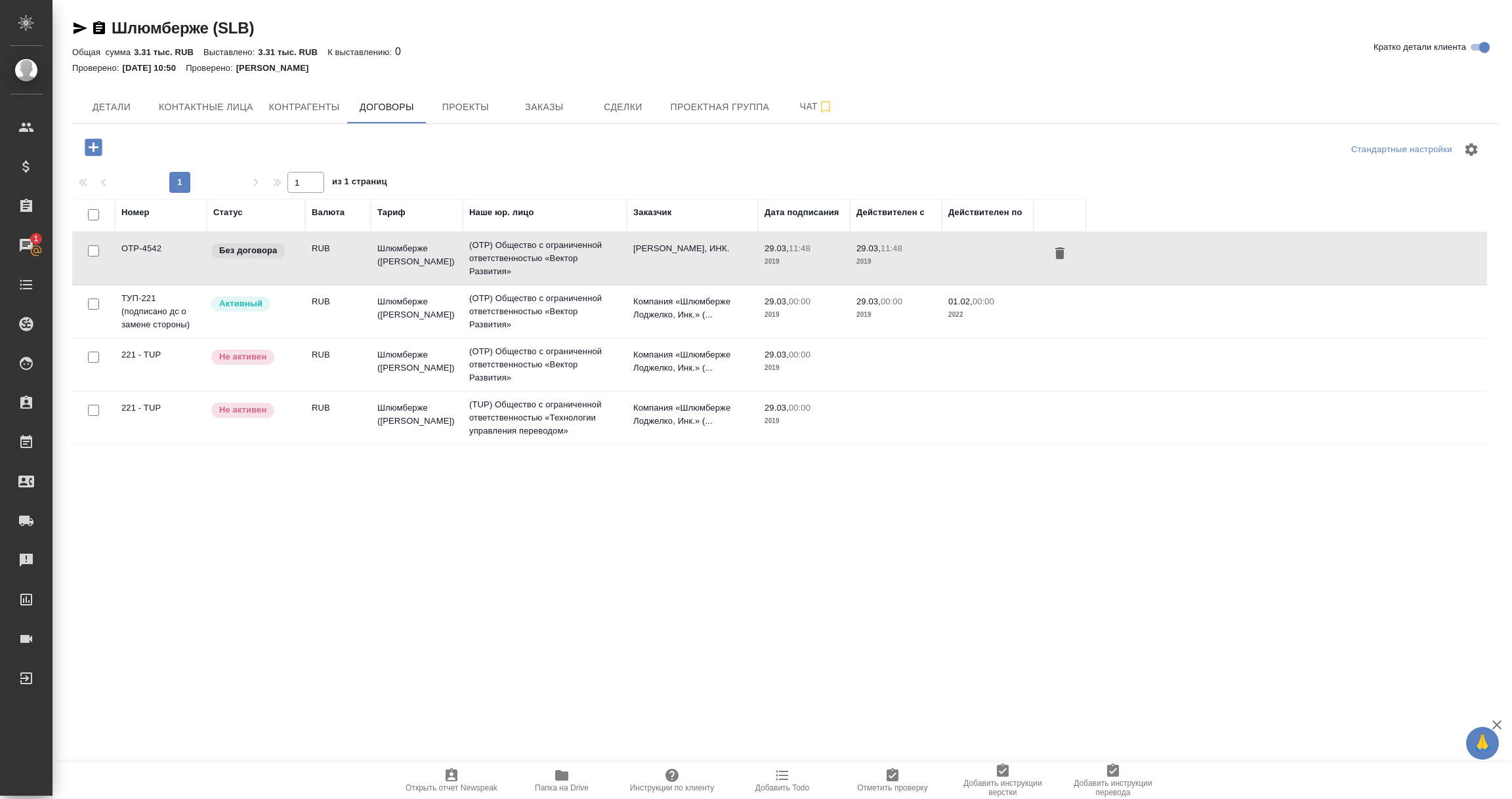
click at [250, 254] on p "Без договора" at bounding box center [248, 250] width 58 height 13
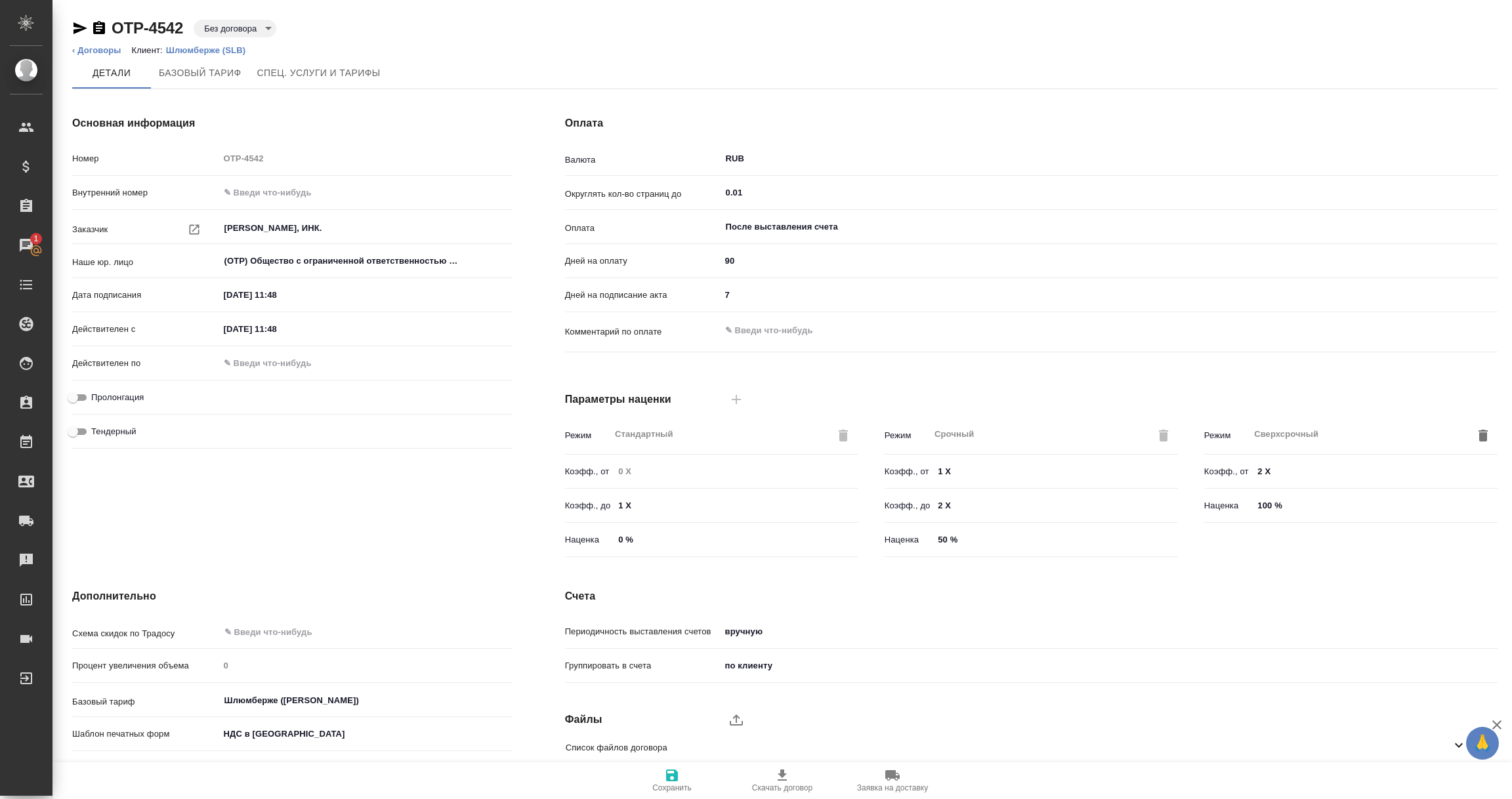
click at [78, 27] on icon "button" at bounding box center [80, 28] width 14 height 12
click at [191, 50] on p "Шлюмберже (SLB)" at bounding box center [211, 50] width 90 height 10
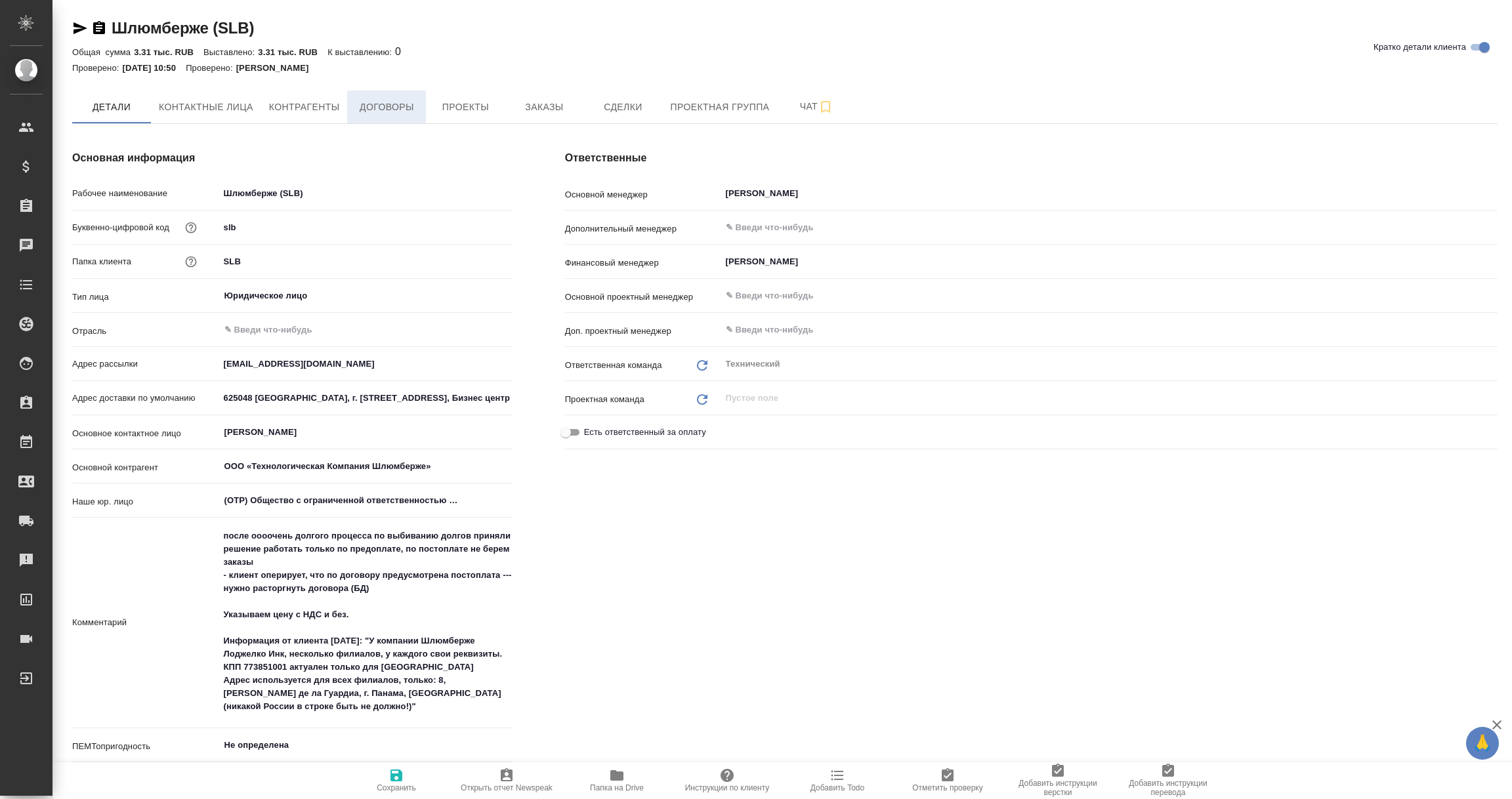
click at [397, 111] on span "Договоры" at bounding box center [386, 107] width 63 height 16
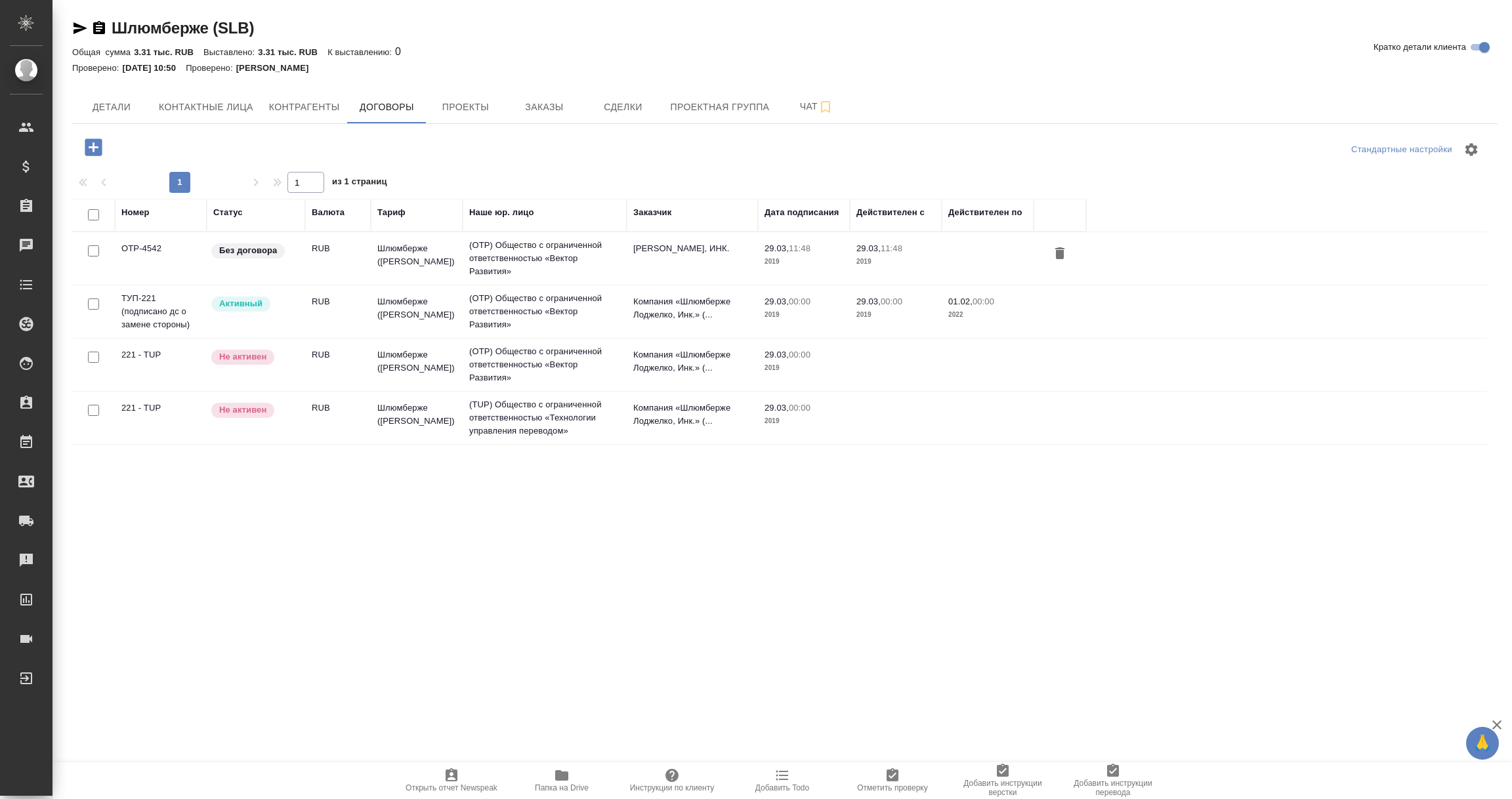
click at [175, 272] on td "OTP-4542" at bounding box center [161, 258] width 92 height 46
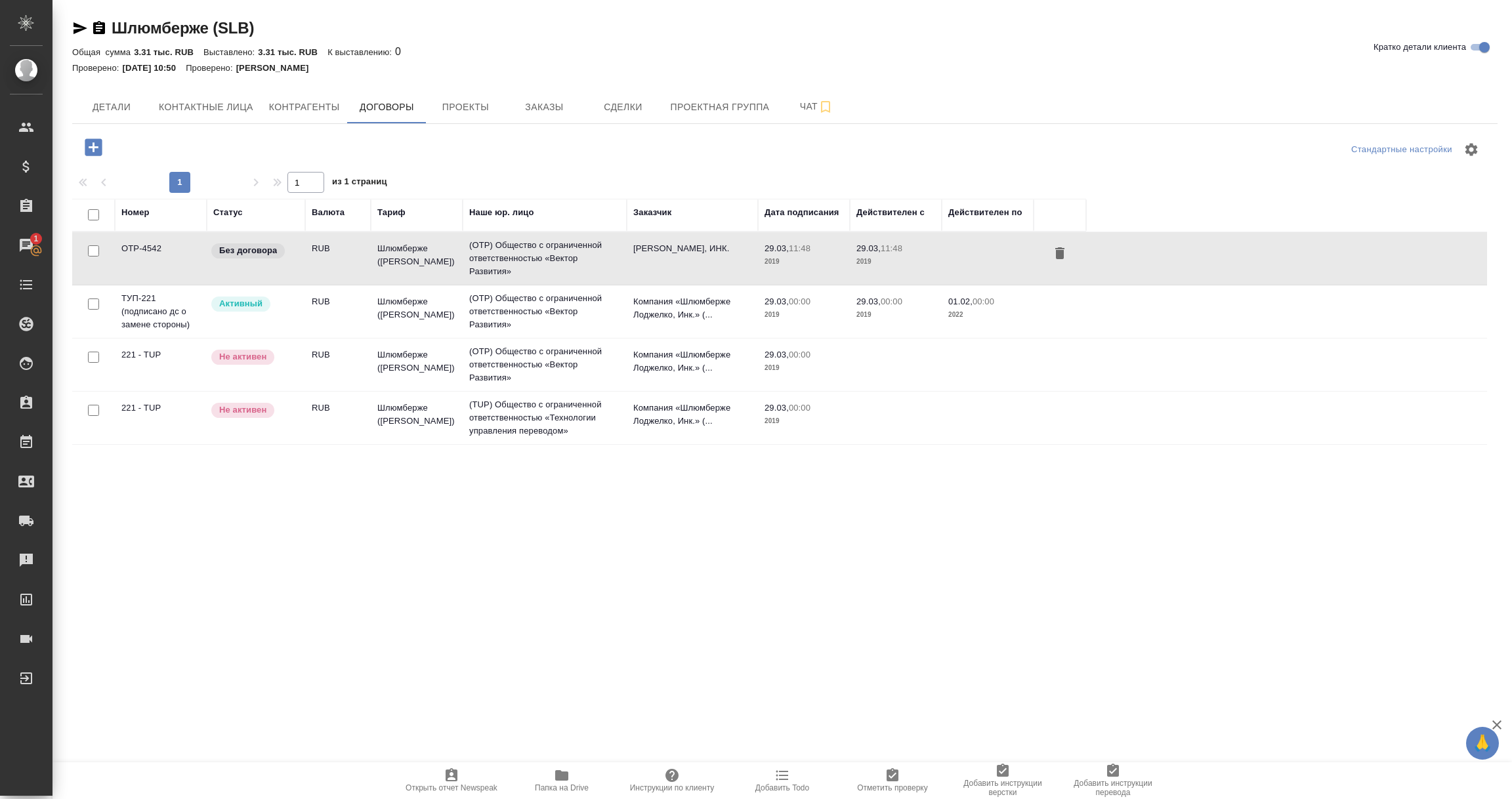
click at [175, 272] on td "OTP-4542" at bounding box center [161, 258] width 92 height 46
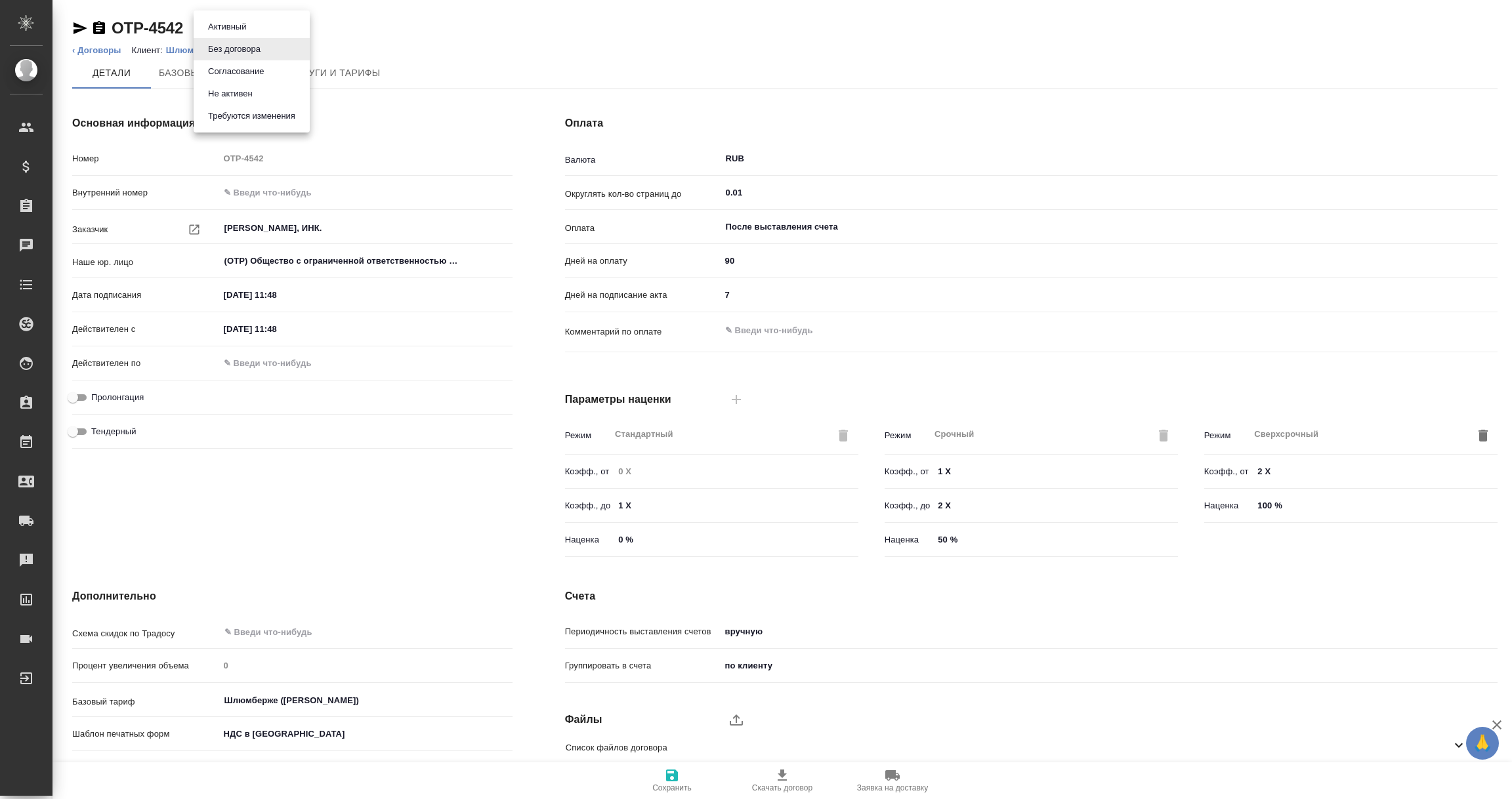
click at [265, 22] on body "🙏 .cls-1 fill:#fff; AWATERA Vorobyova Ekaterina Клиенты Спецификации Заказы Чат…" at bounding box center [756, 399] width 1512 height 799
click at [250, 26] on li "Активный" at bounding box center [252, 26] width 116 height 22
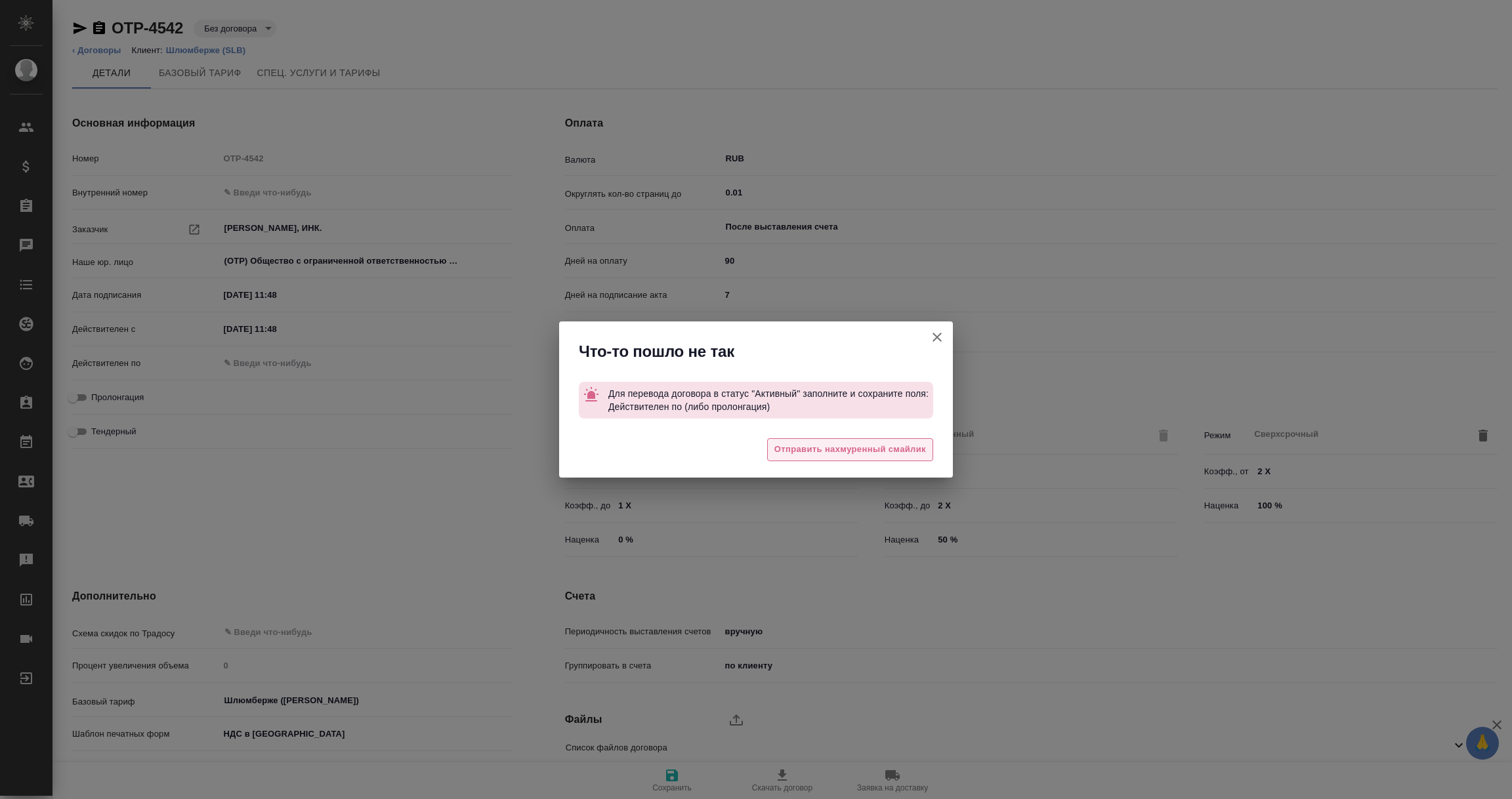
click at [801, 445] on span "Отправить нахмуренный смайлик" at bounding box center [850, 450] width 152 height 15
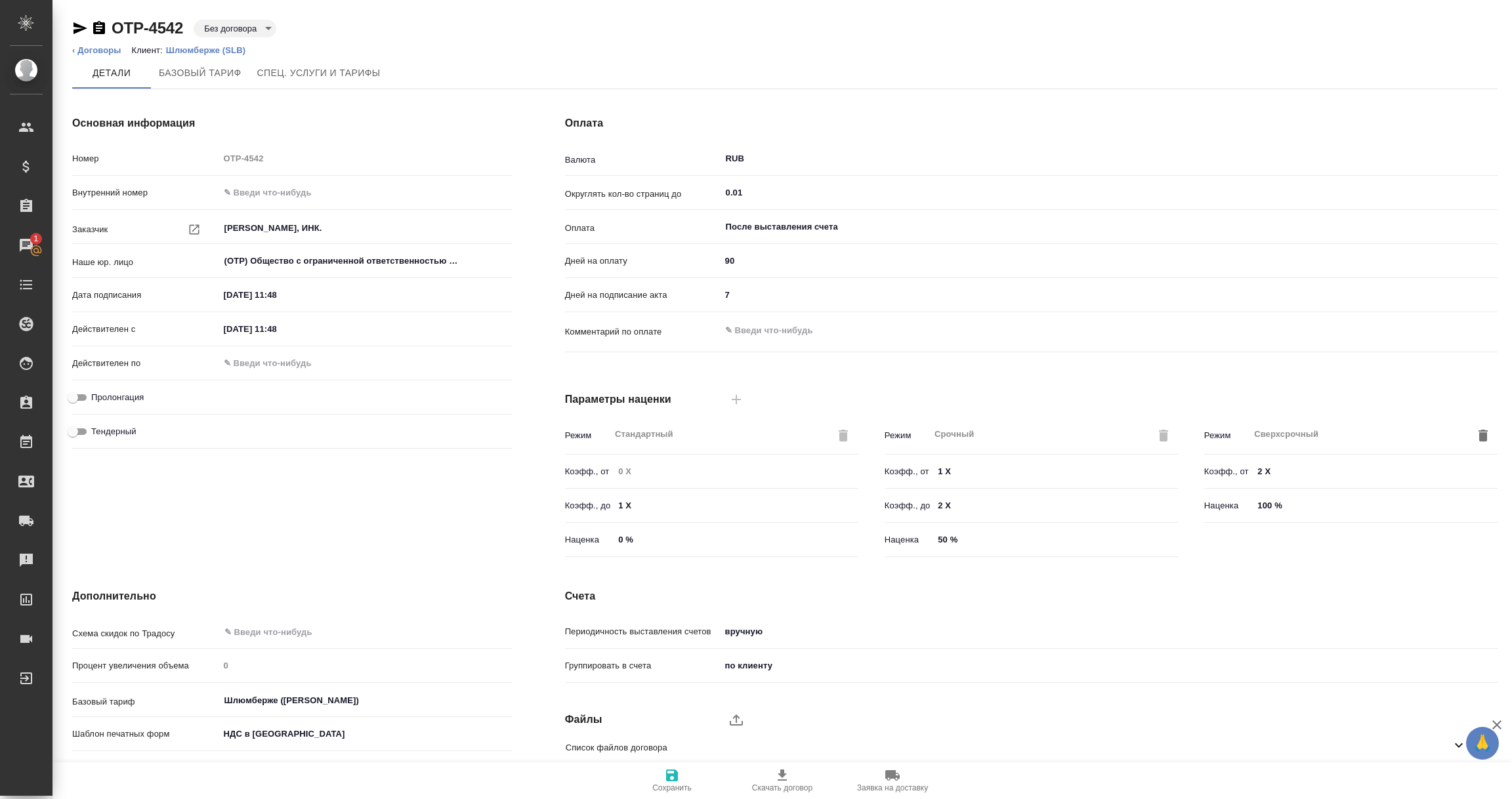
scroll to position [92, 0]
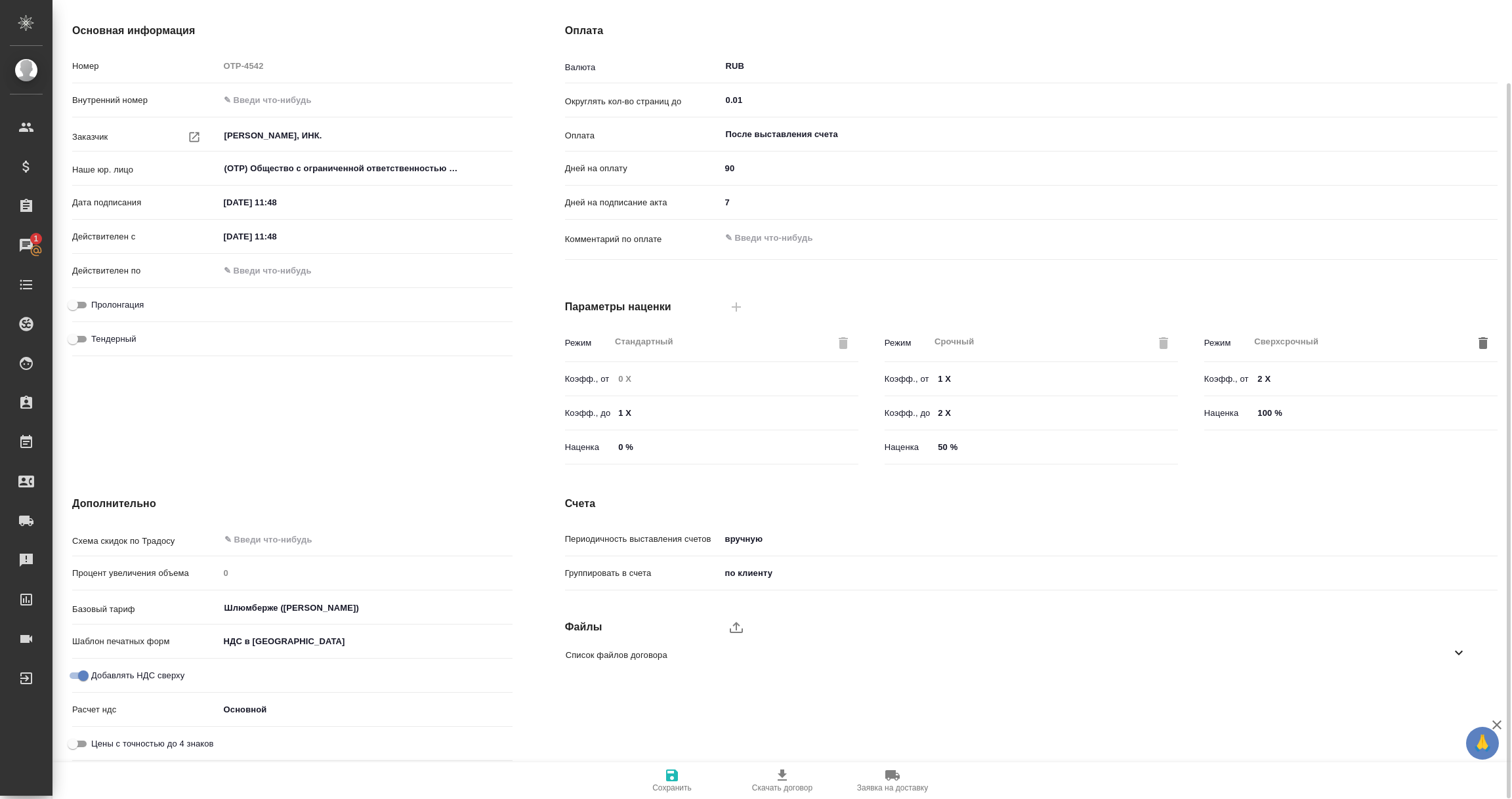
click at [1466, 650] on icon at bounding box center [1458, 652] width 15 height 15
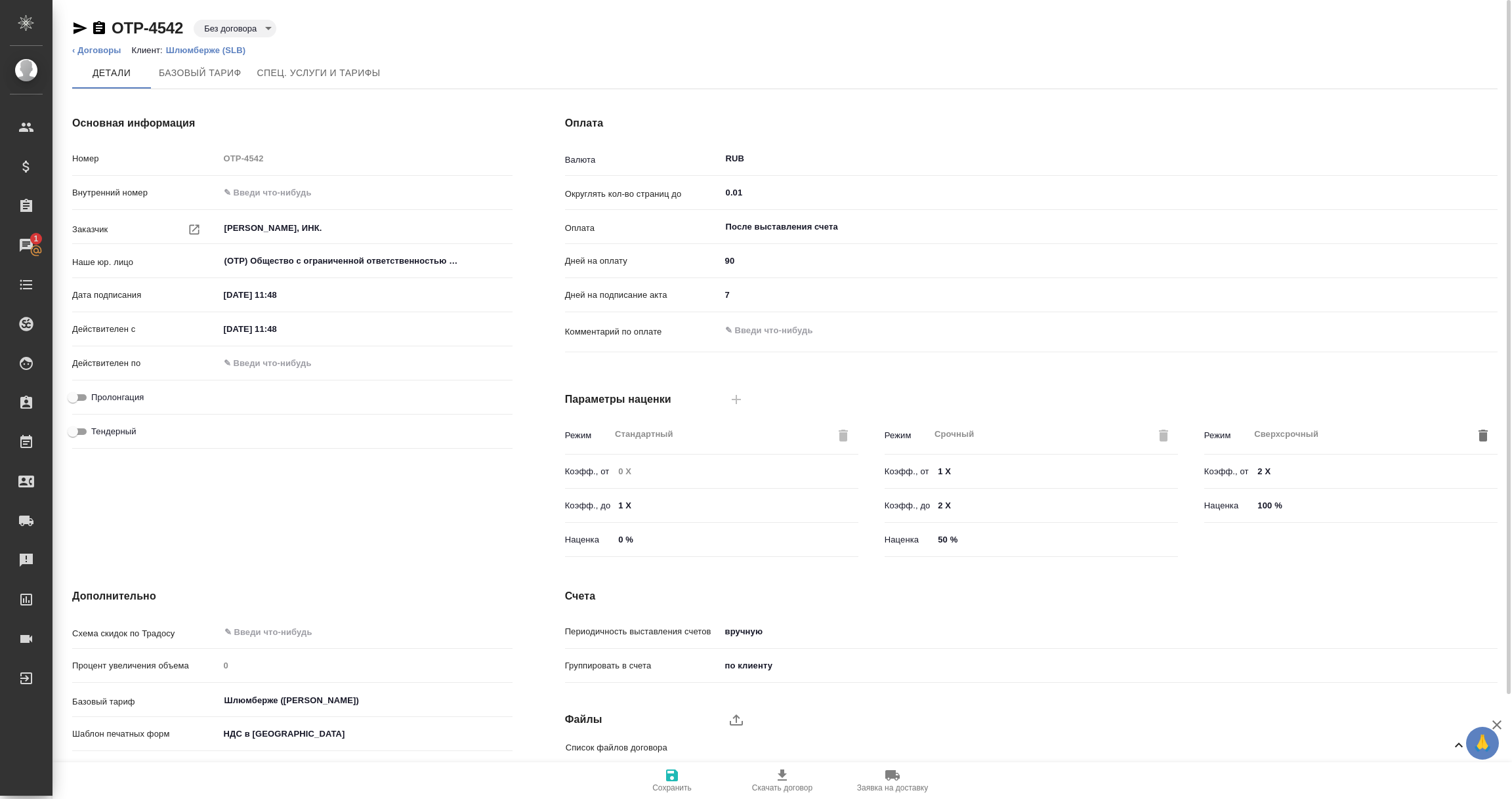
click at [264, 20] on body "🙏 .cls-1 fill:#fff; AWATERA Vorobyova Ekaterina Клиенты Спецификации Заказы 1 Ч…" at bounding box center [756, 399] width 1512 height 799
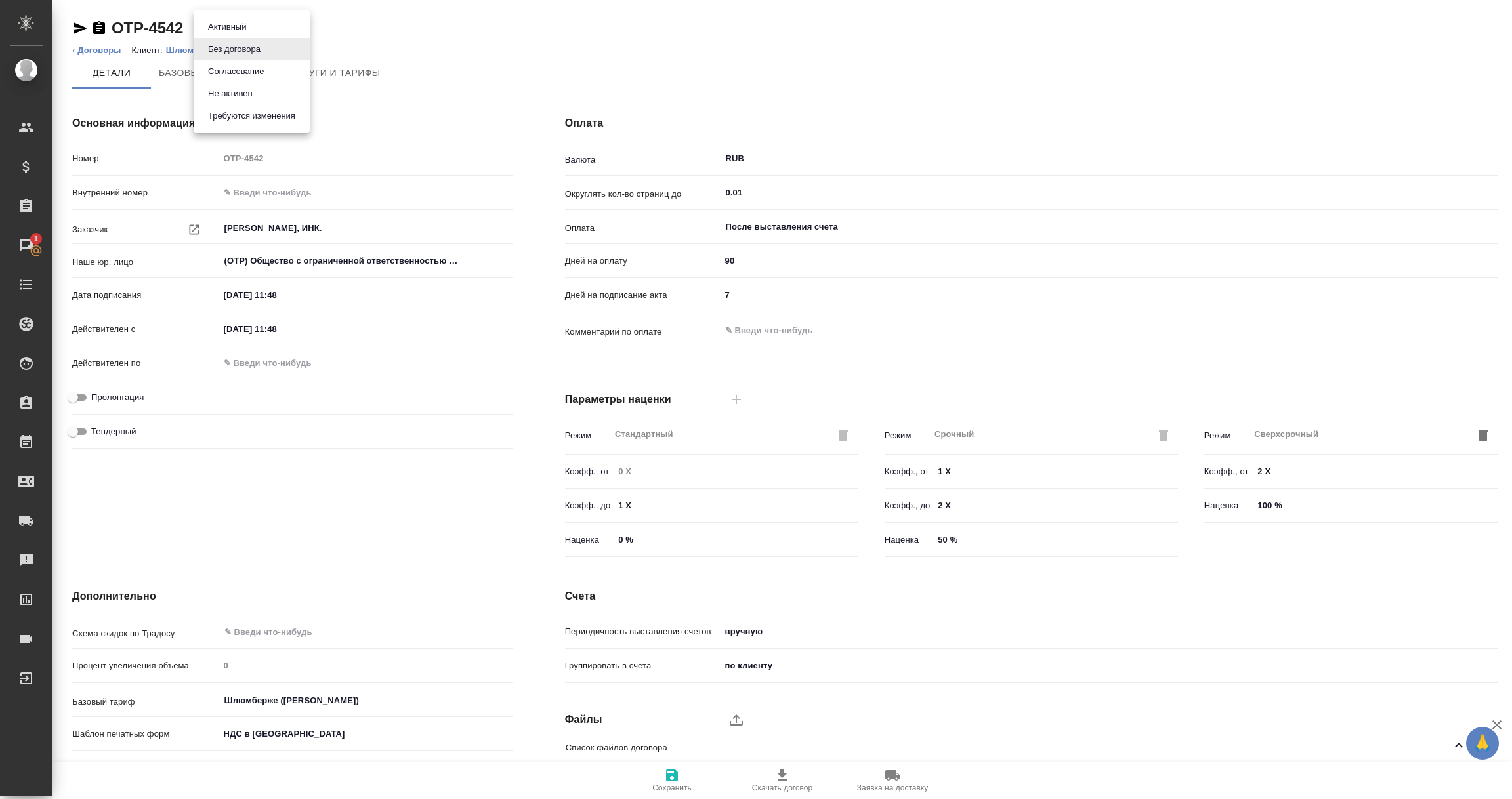
click at [250, 27] on li "Активный" at bounding box center [252, 26] width 116 height 22
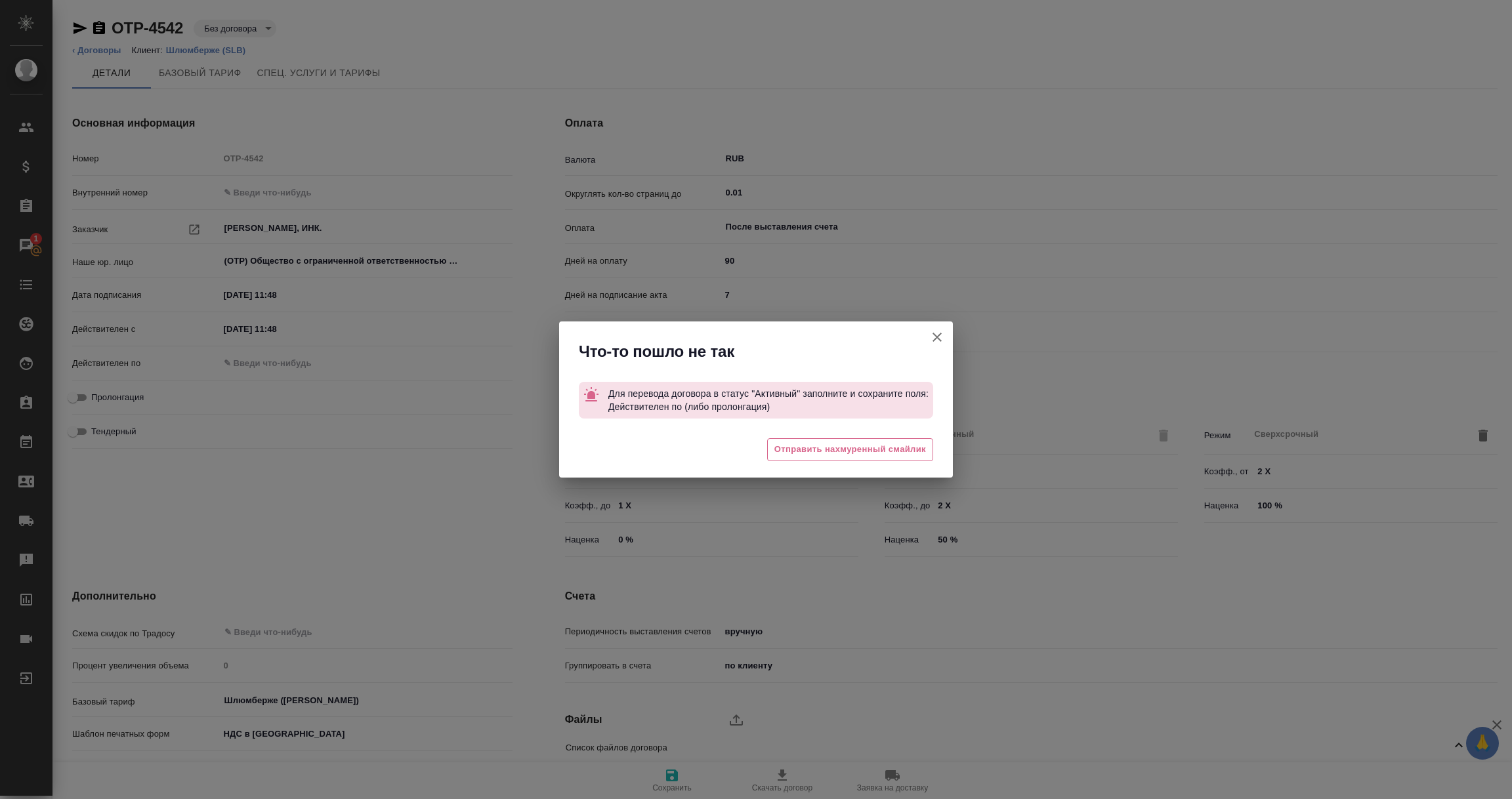
click at [932, 339] on icon "button" at bounding box center [936, 337] width 15 height 15
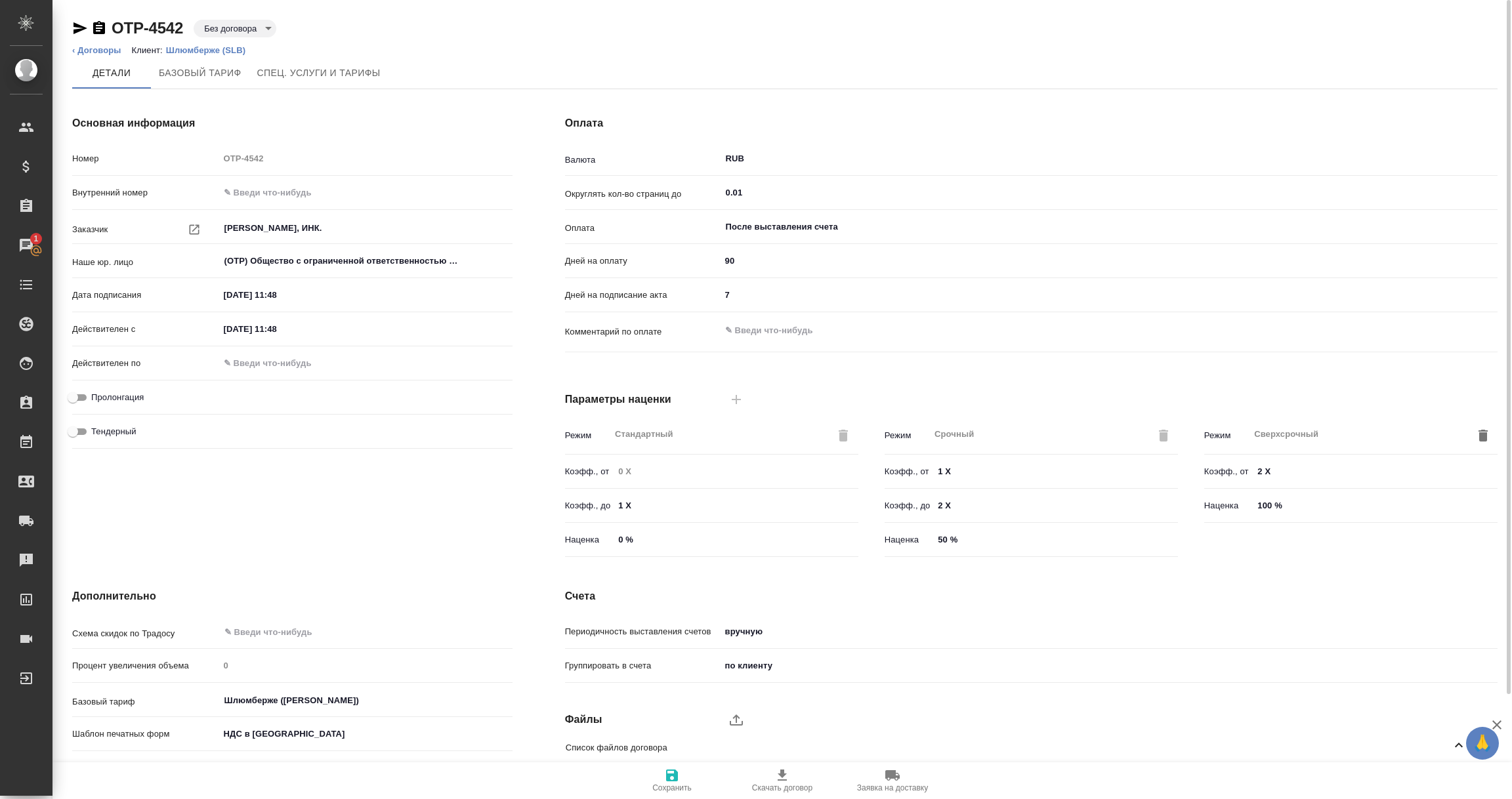
click at [73, 397] on input "Пролонгация" at bounding box center [72, 397] width 47 height 15
checkbox input "true"
click at [670, 778] on icon "button" at bounding box center [672, 775] width 15 height 15
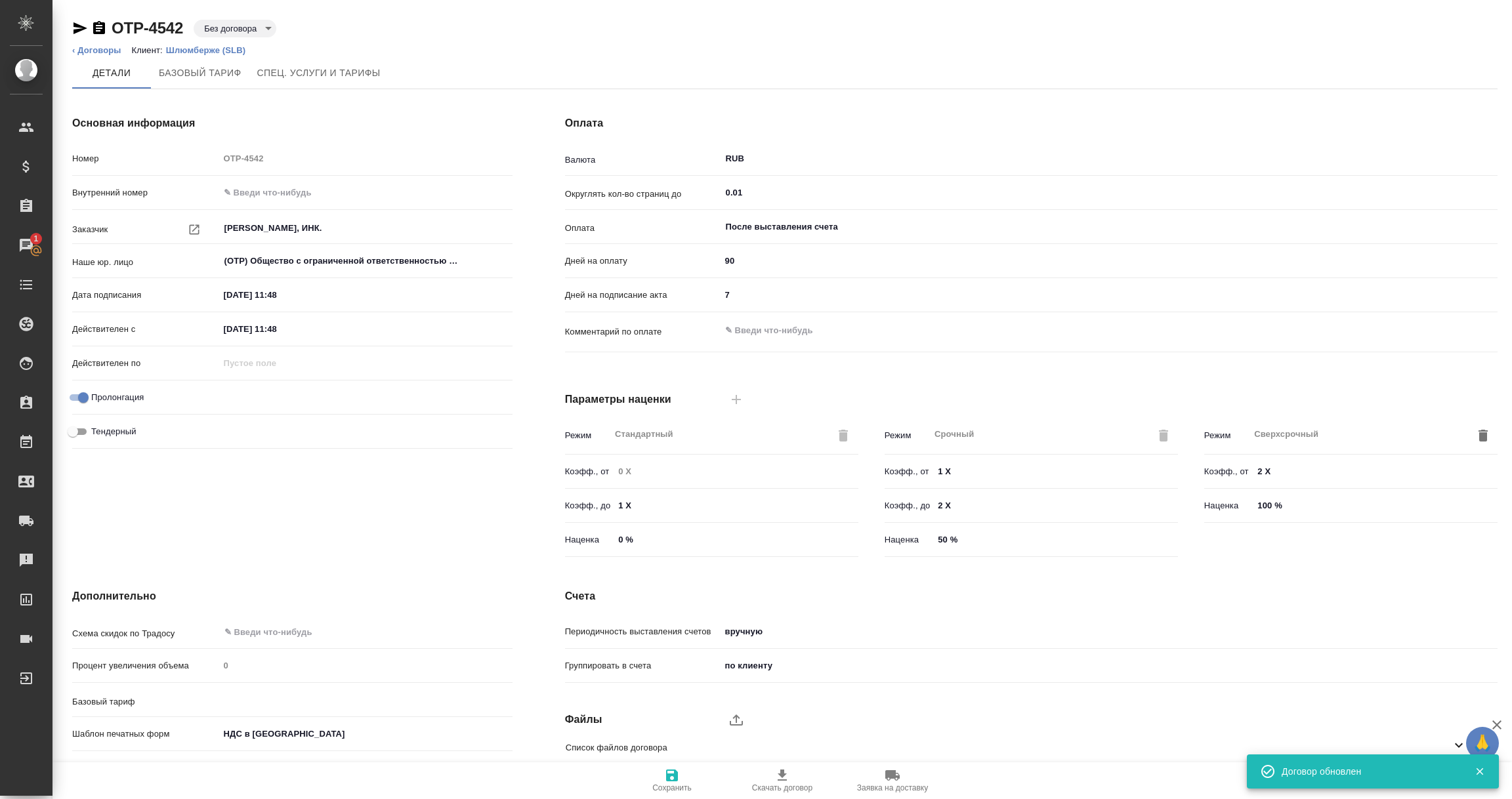
type input "Шлюмберже (Андрушенко)"
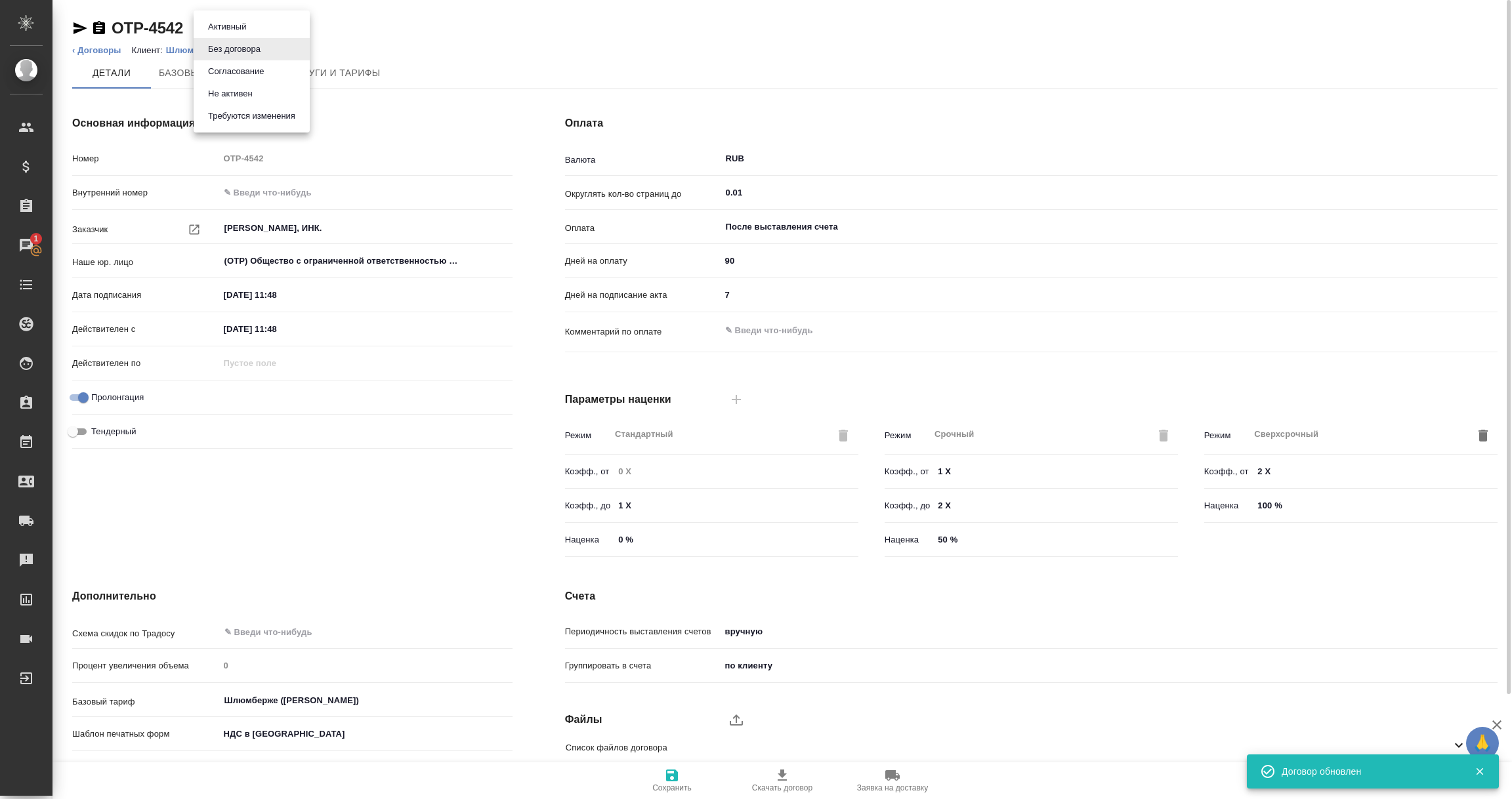
click at [264, 25] on body "🙏 .cls-1 fill:#fff; AWATERA Vorobyova Ekaterina Клиенты Спецификации Заказы 1 Ч…" at bounding box center [756, 399] width 1512 height 799
click at [250, 27] on li "Активный" at bounding box center [252, 26] width 116 height 22
type input "Шлюмберже (Андрушенко)"
click at [681, 786] on span "Сохранить" at bounding box center [672, 788] width 39 height 9
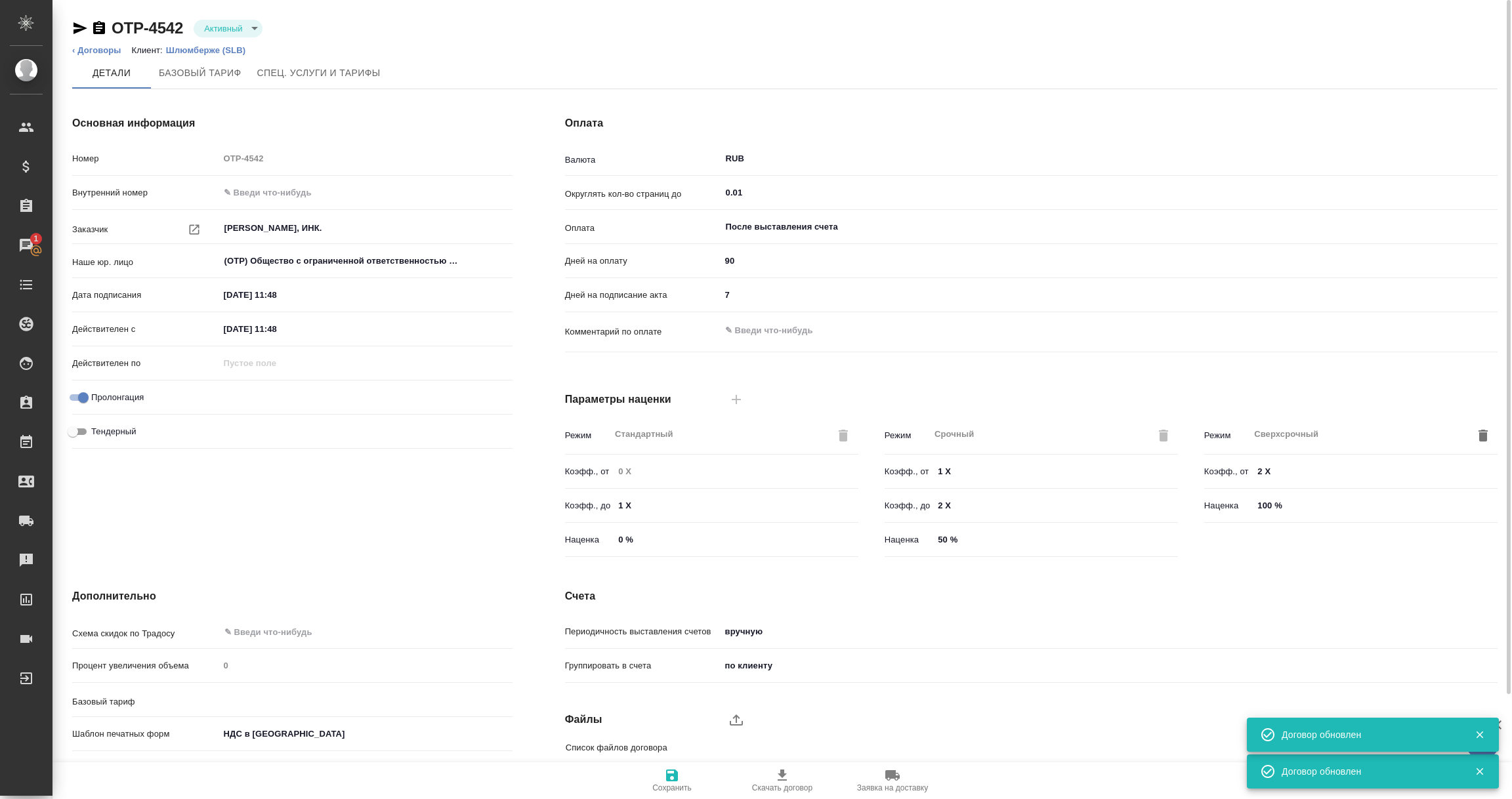
type input "Шлюмберже (Андрушенко)"
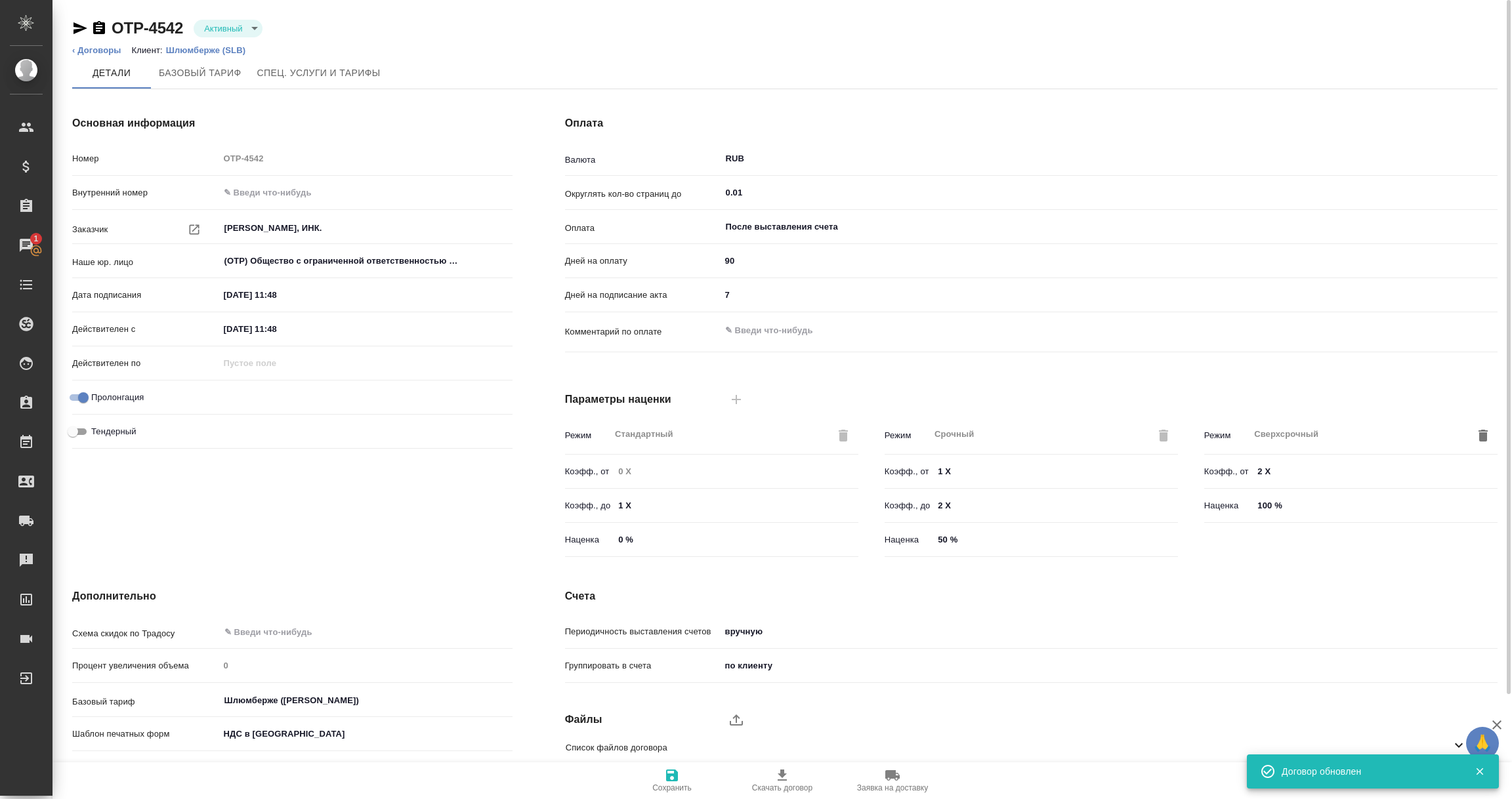
click at [670, 786] on span "Сохранить" at bounding box center [672, 788] width 39 height 9
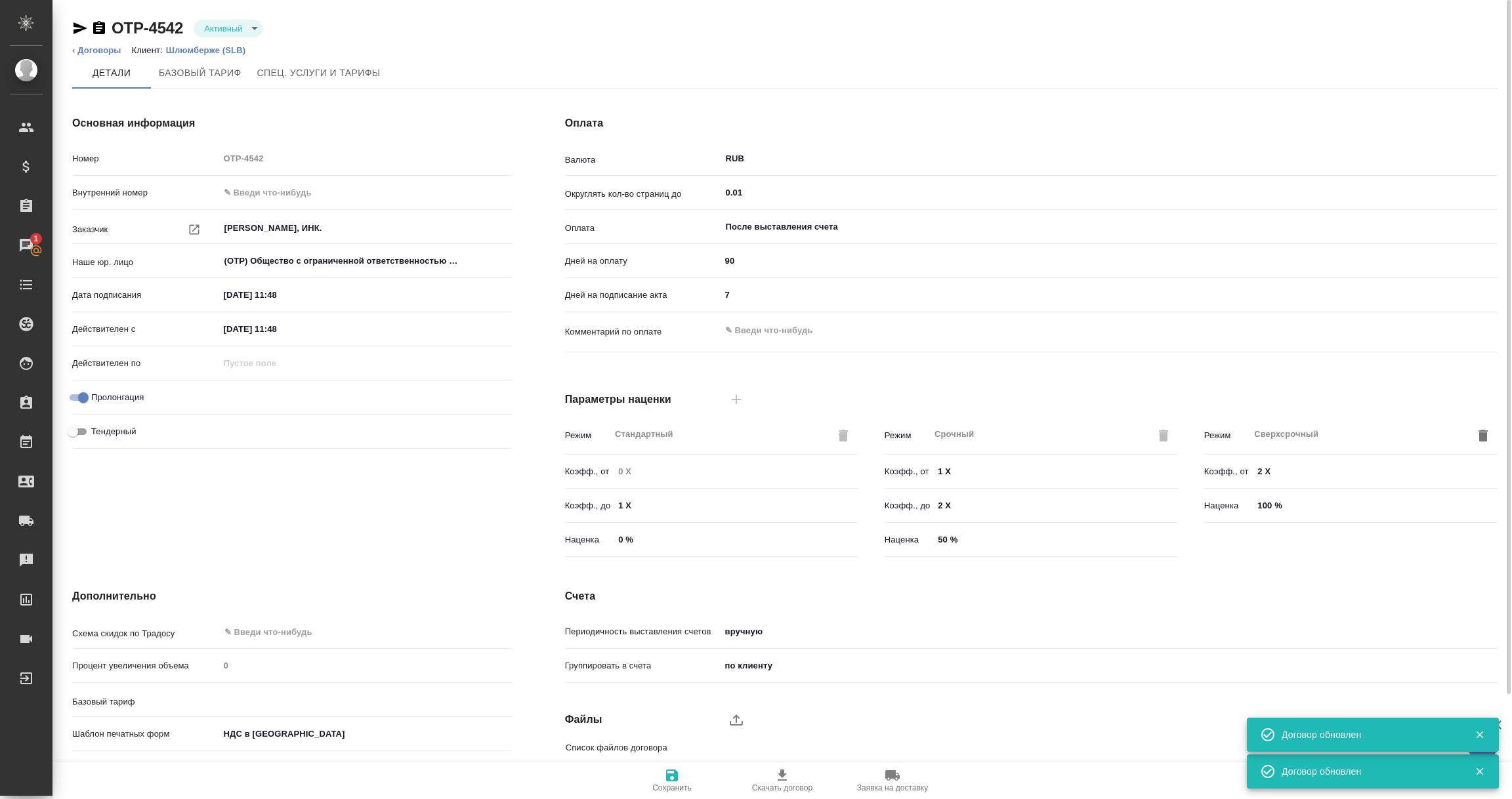
type input "Шлюмберже (Андрушенко)"
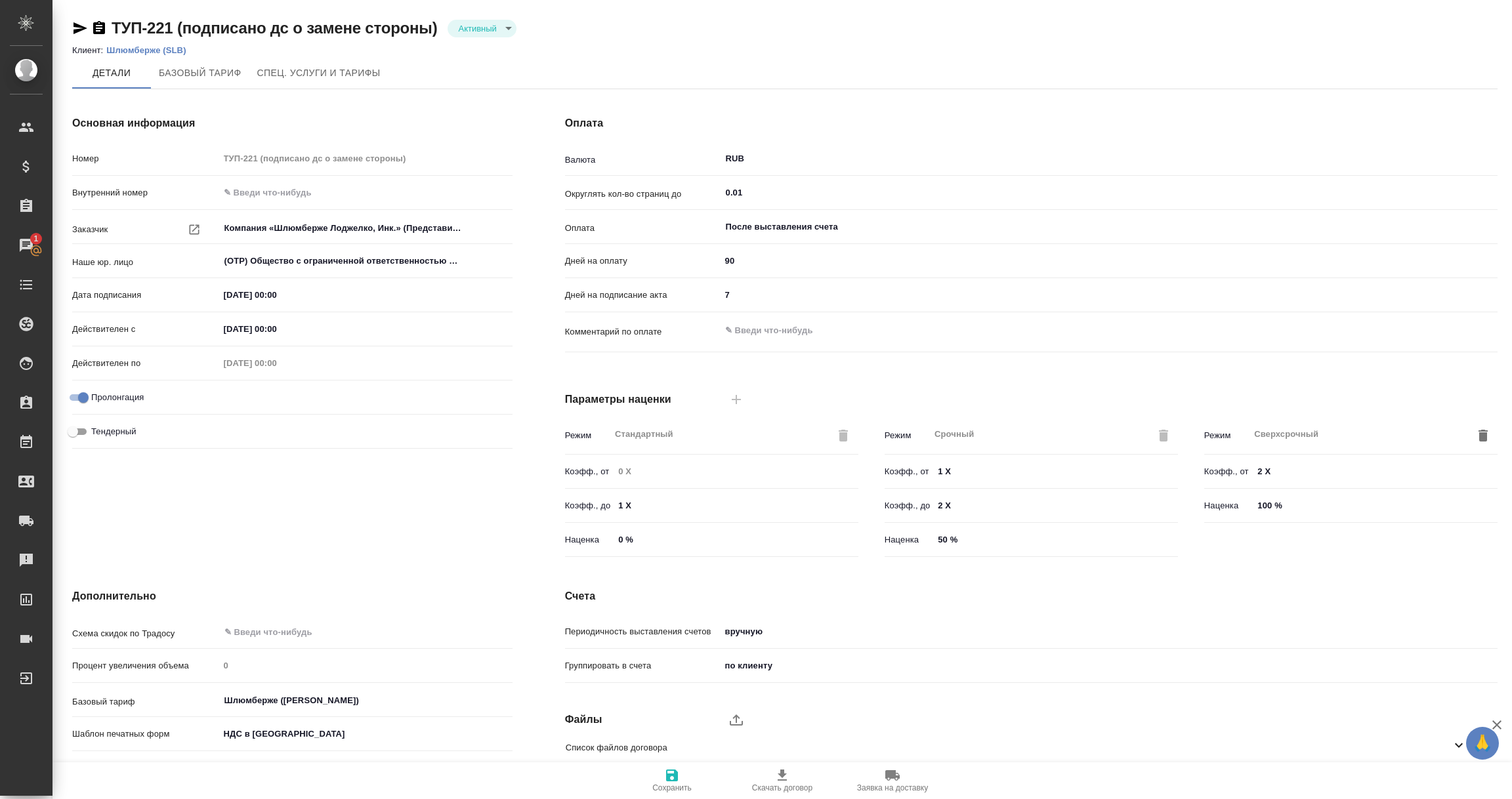
click at [132, 48] on p "Шлюмберже (SLB)" at bounding box center [151, 50] width 90 height 10
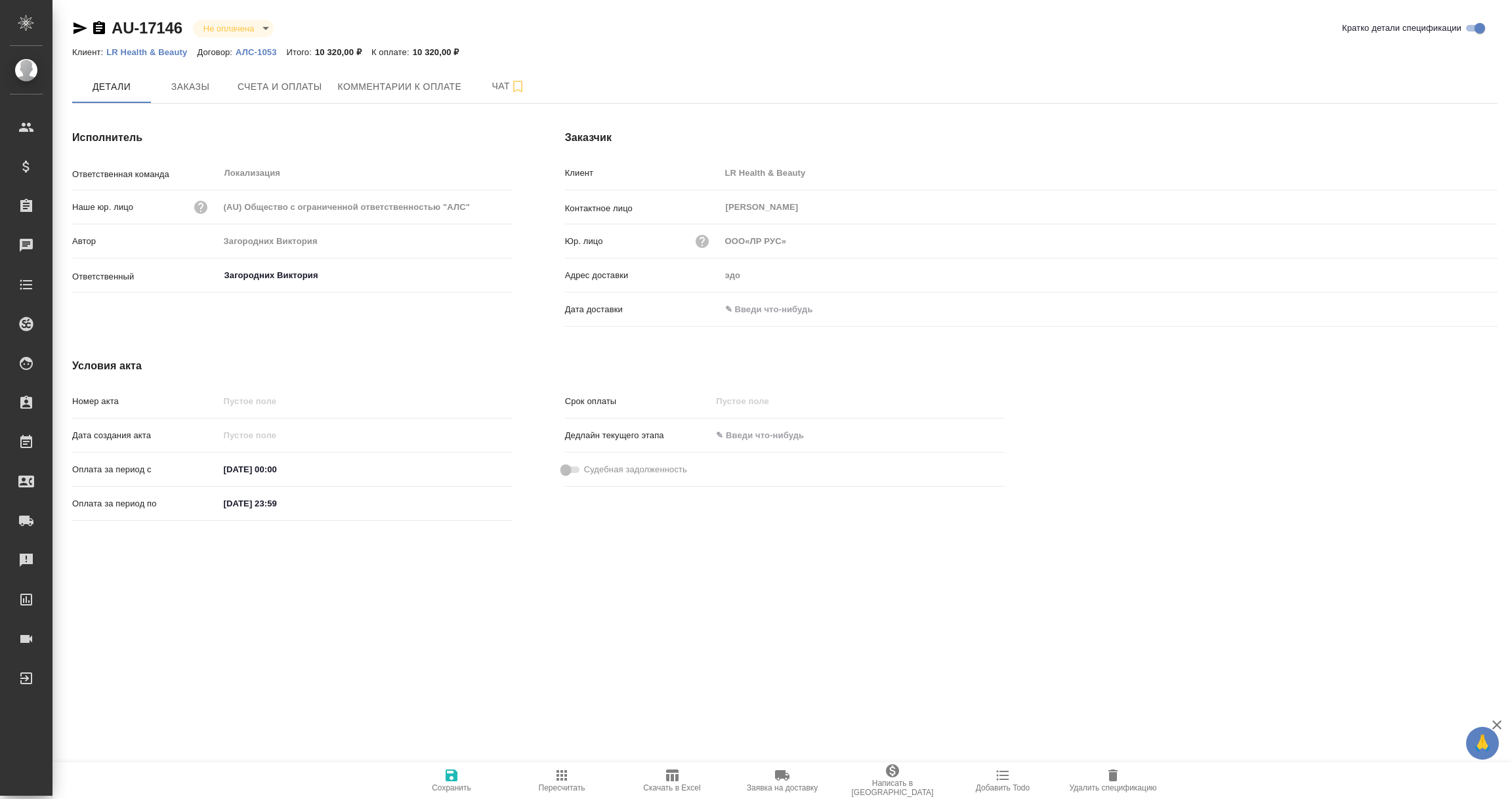
click at [754, 300] on input "text" at bounding box center [778, 310] width 115 height 19
click at [1456, 311] on icon "button" at bounding box center [1459, 308] width 15 height 15
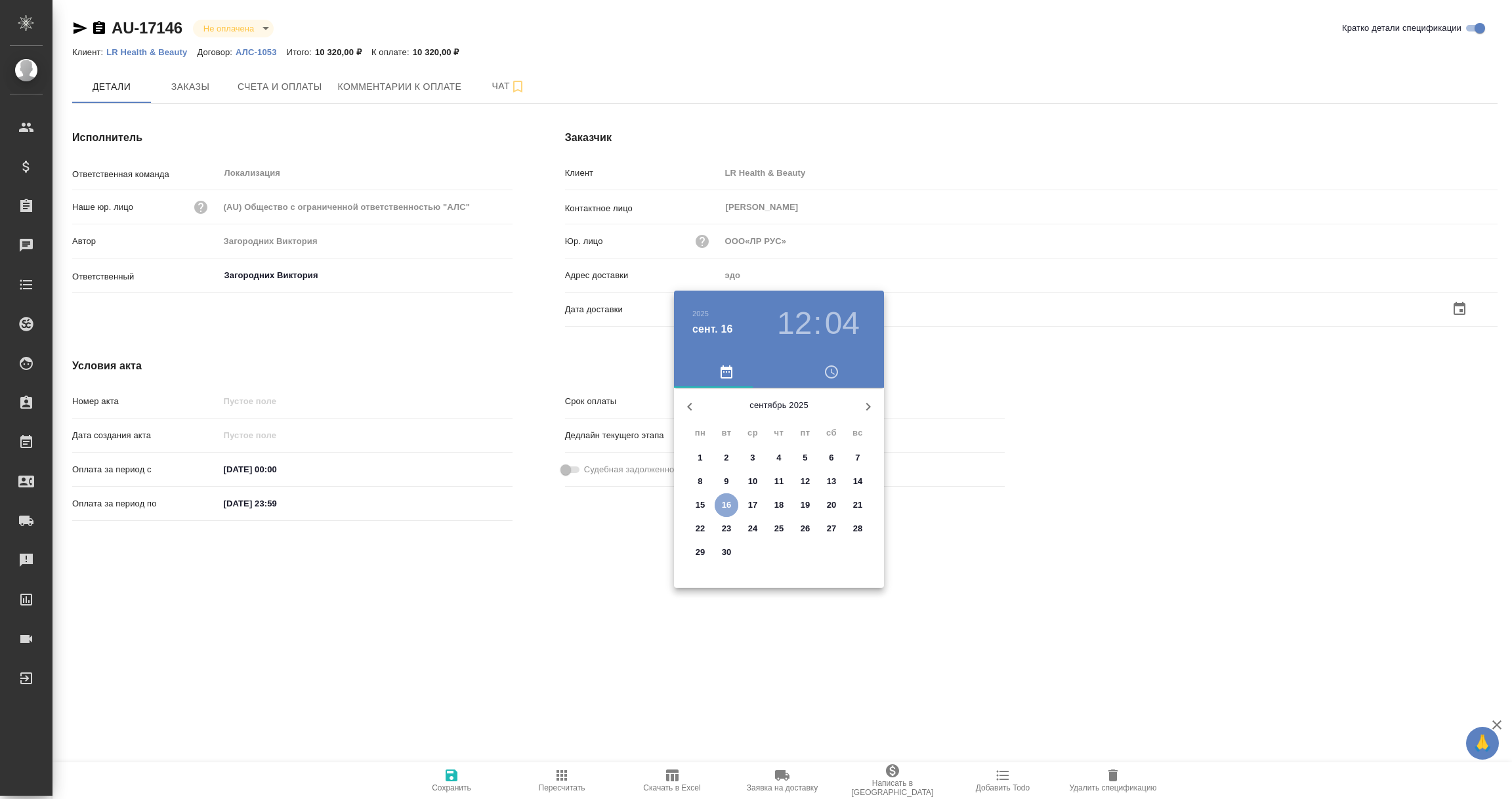
click at [730, 506] on p "16" at bounding box center [727, 505] width 10 height 13
type input "ООО«ЛР РУС»"
type input "[DATE] 12:04"
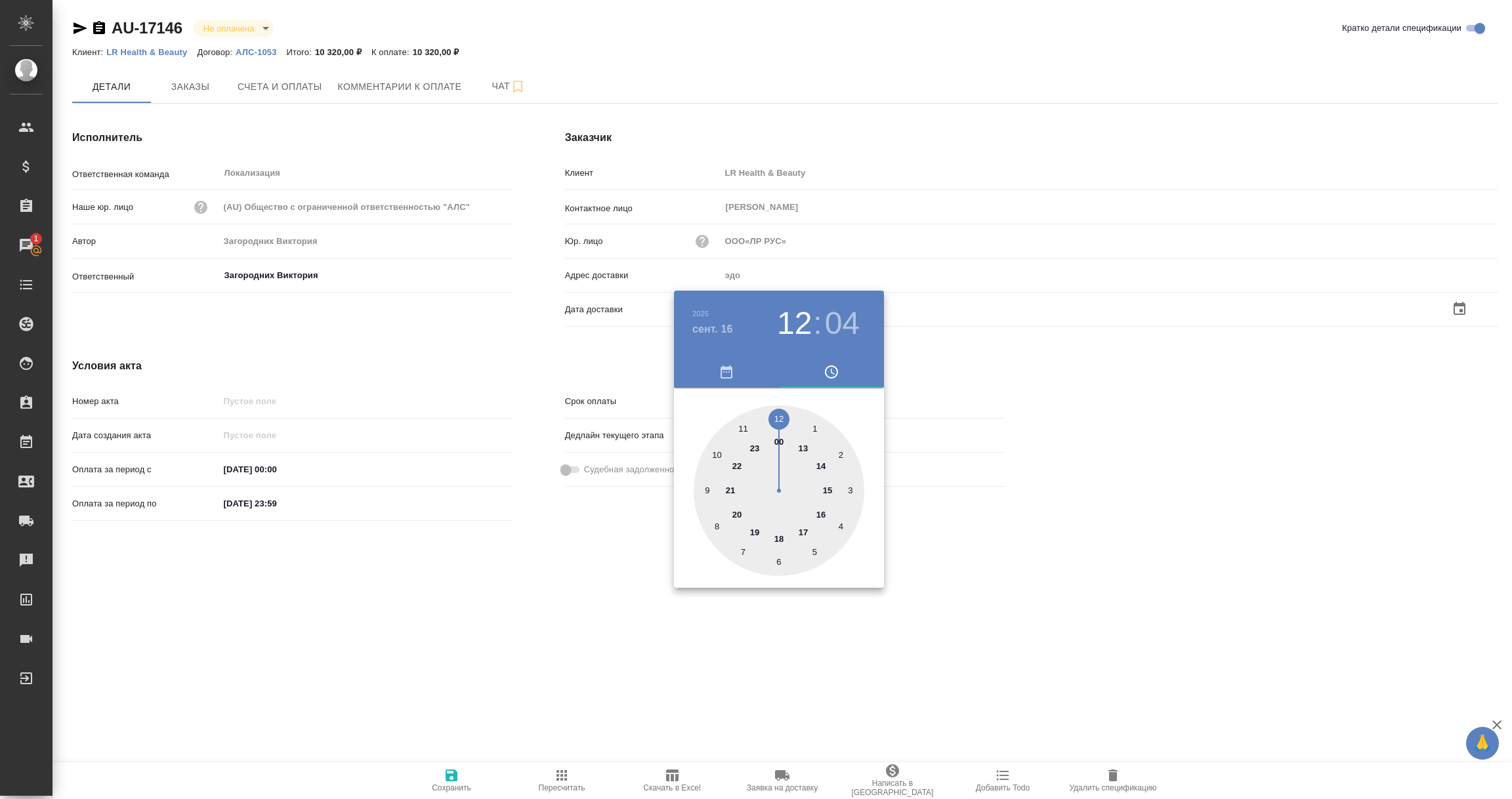
click at [601, 570] on div at bounding box center [756, 399] width 1512 height 799
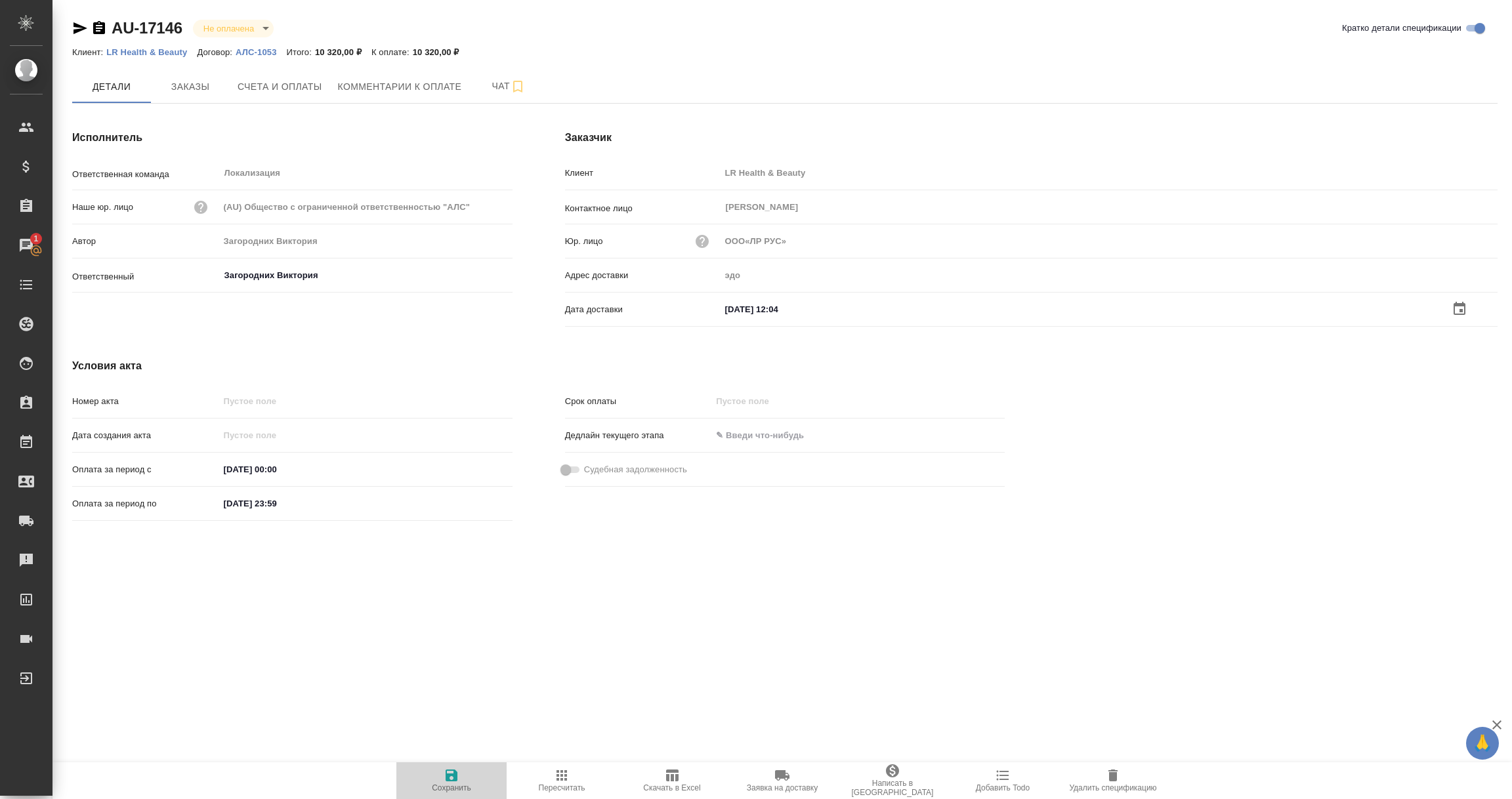
click at [455, 771] on icon "button" at bounding box center [451, 775] width 12 height 12
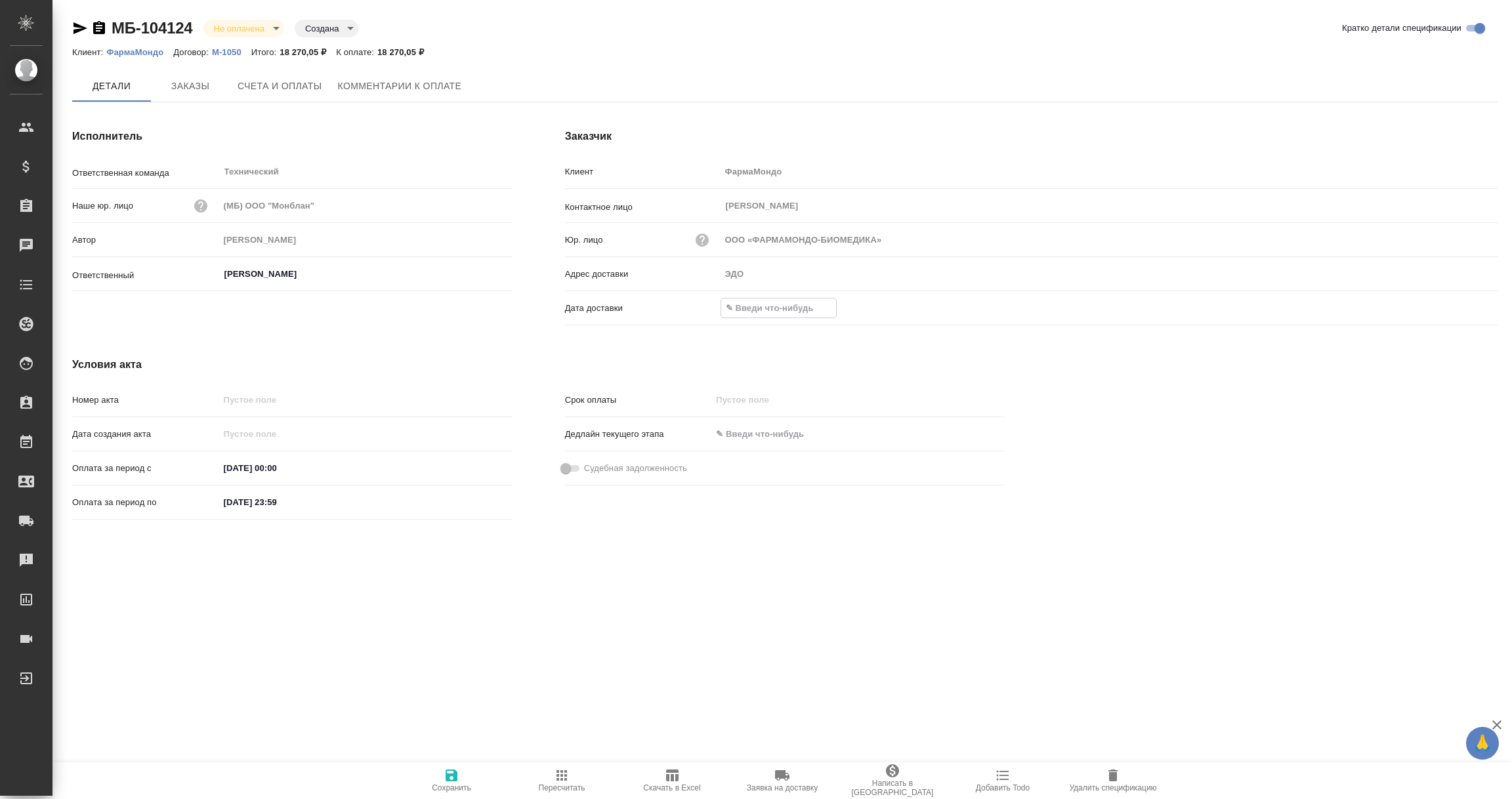
click at [762, 310] on input "text" at bounding box center [779, 308] width 115 height 19
click at [1458, 309] on icon "button" at bounding box center [1459, 308] width 15 height 15
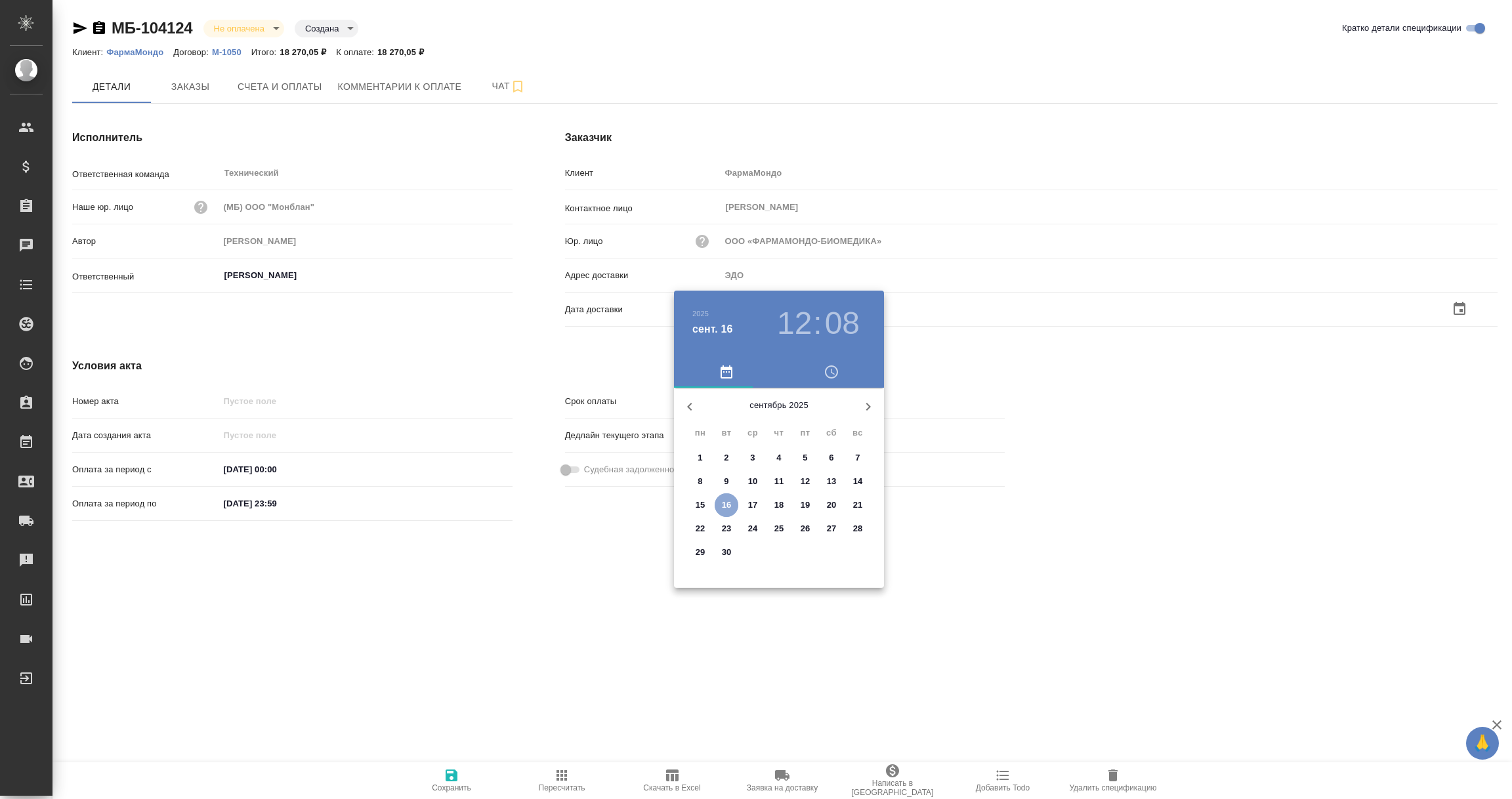
click at [725, 502] on p "16" at bounding box center [727, 505] width 10 height 13
type input "[DATE] 12:08"
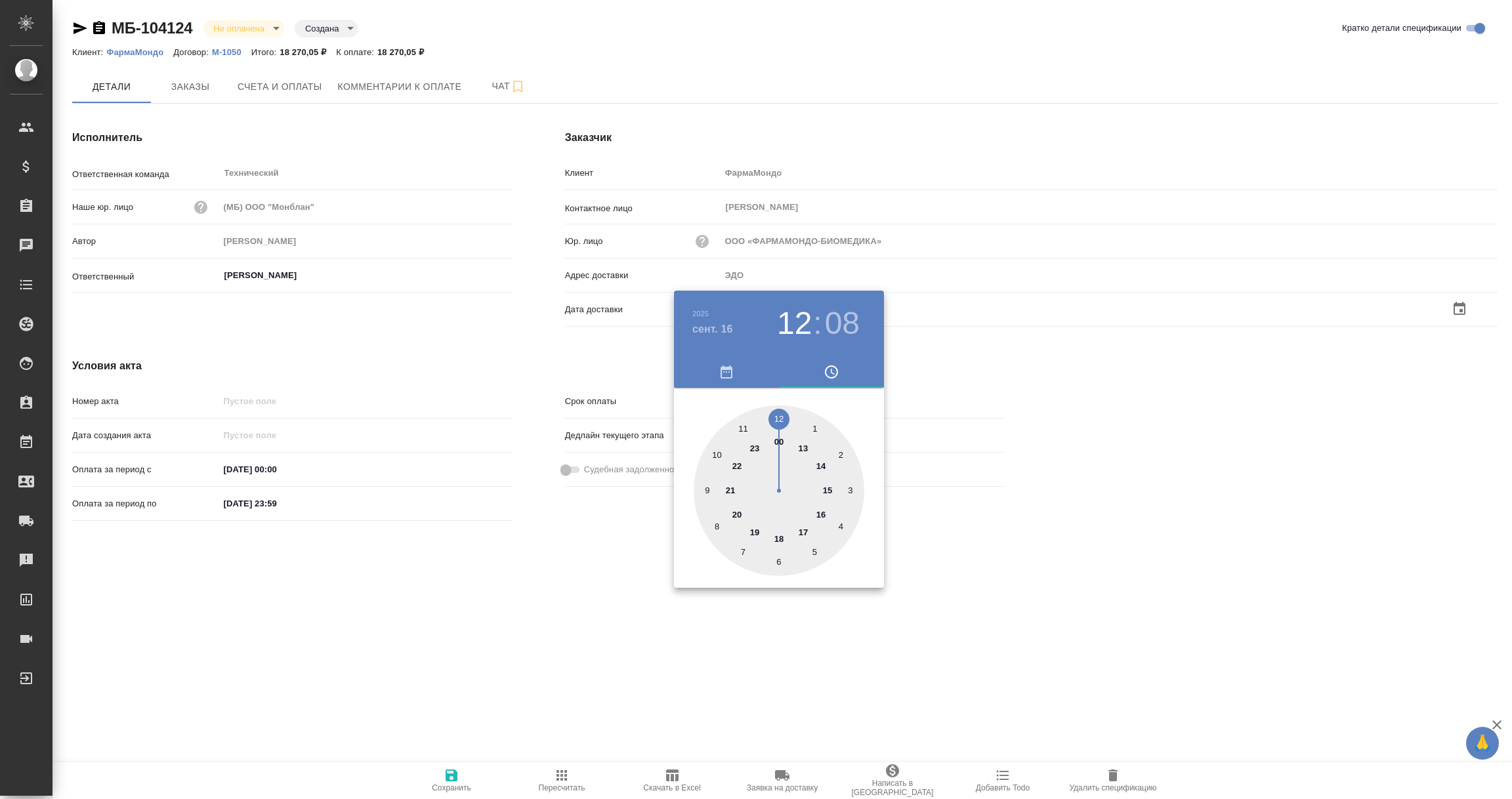
click at [582, 628] on div at bounding box center [756, 399] width 1512 height 799
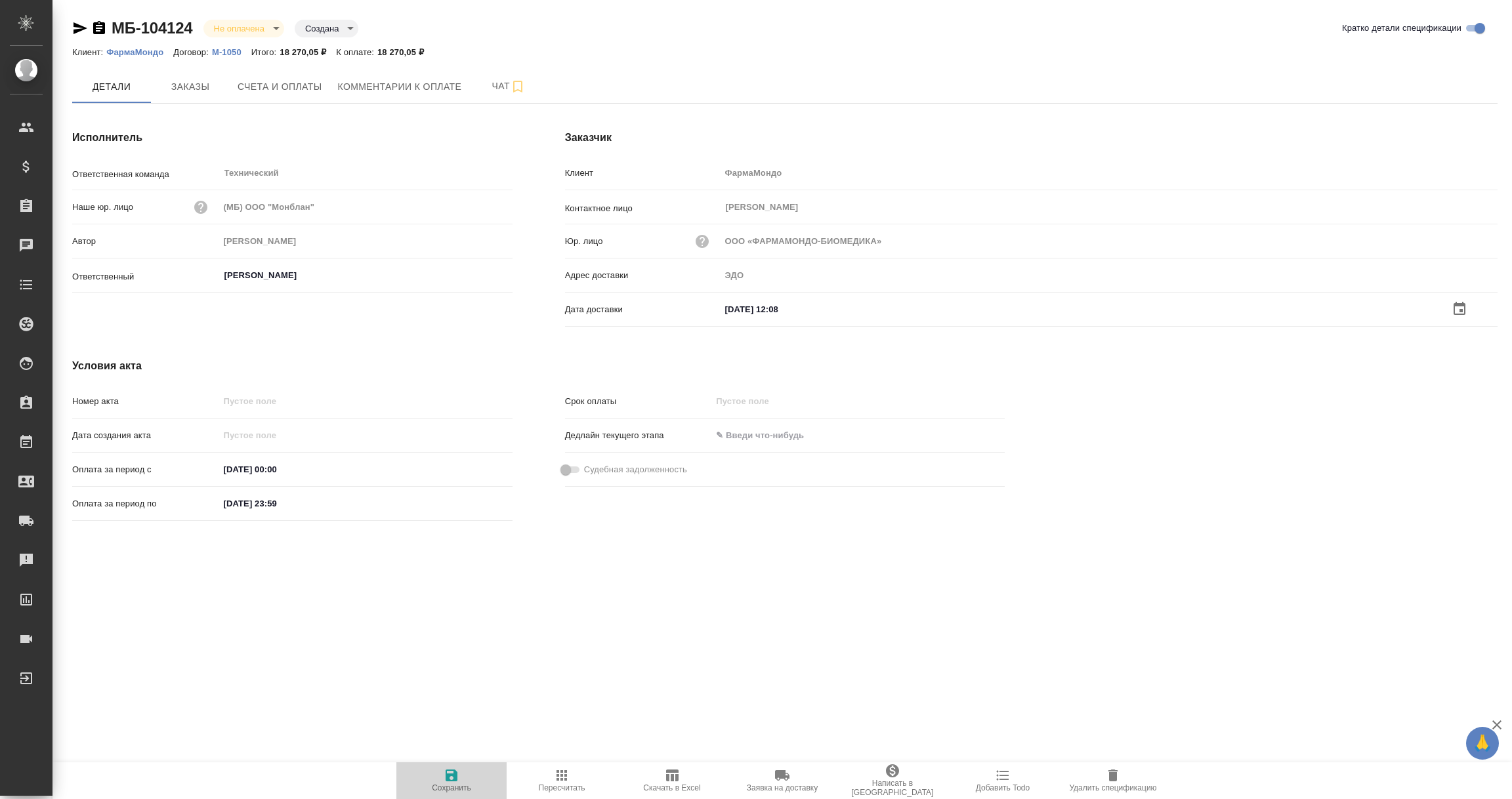
click at [448, 774] on icon "button" at bounding box center [451, 775] width 12 height 12
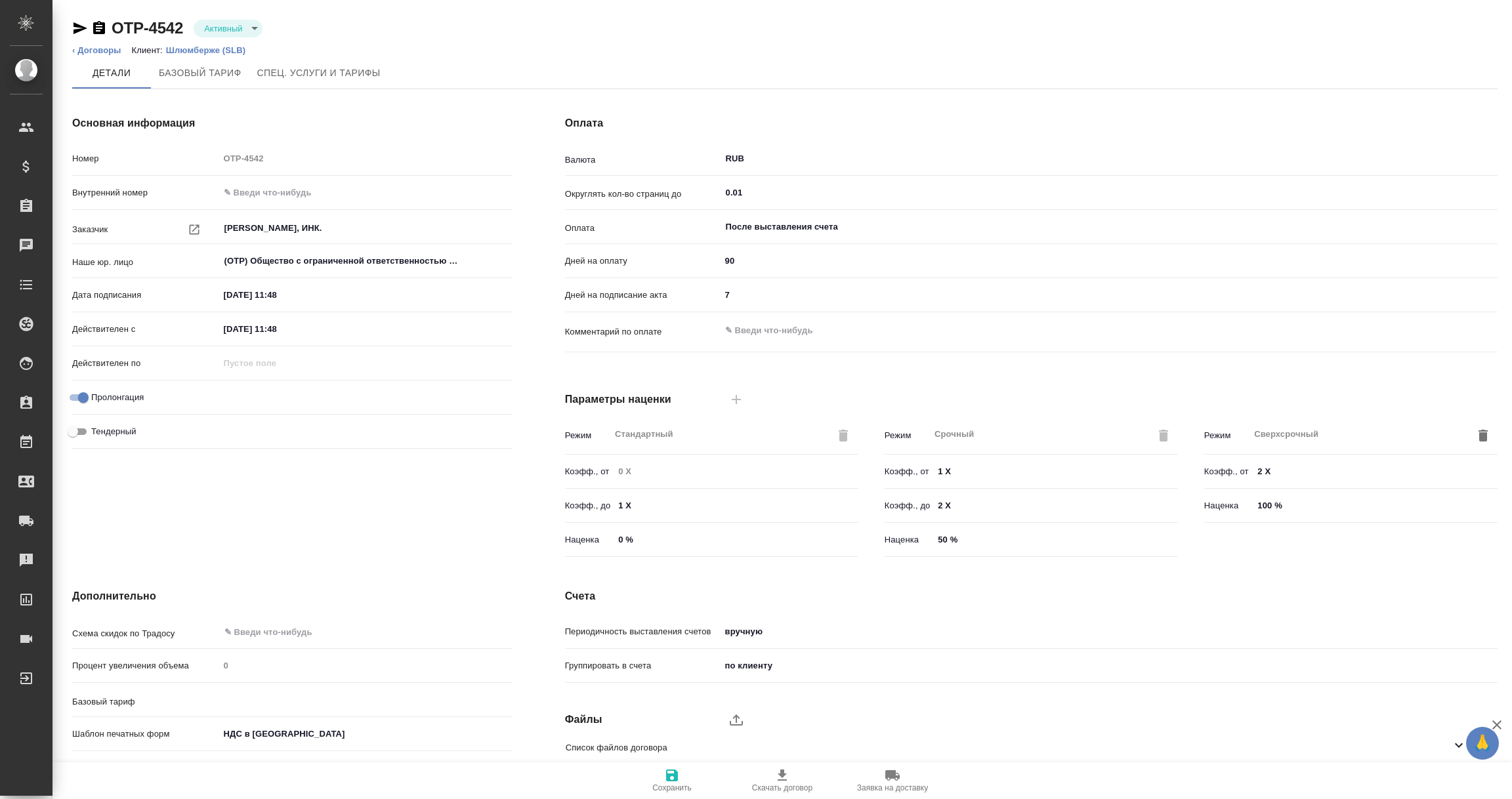
type input "Шлюмберже ([PERSON_NAME])"
click at [209, 50] on p "Шлюмберже (SLB)" at bounding box center [211, 50] width 90 height 10
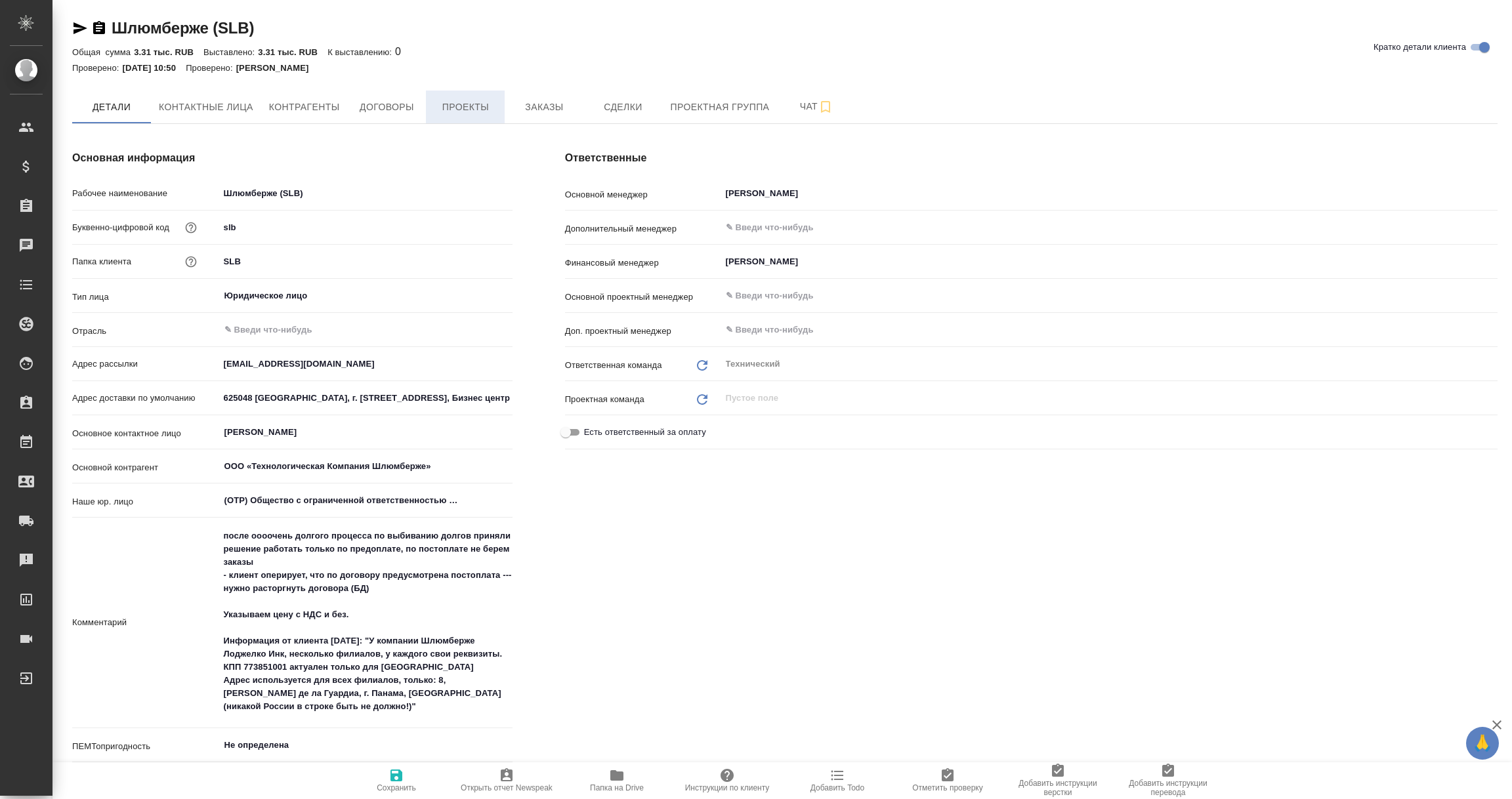
click at [476, 107] on span "Проекты" at bounding box center [466, 107] width 63 height 16
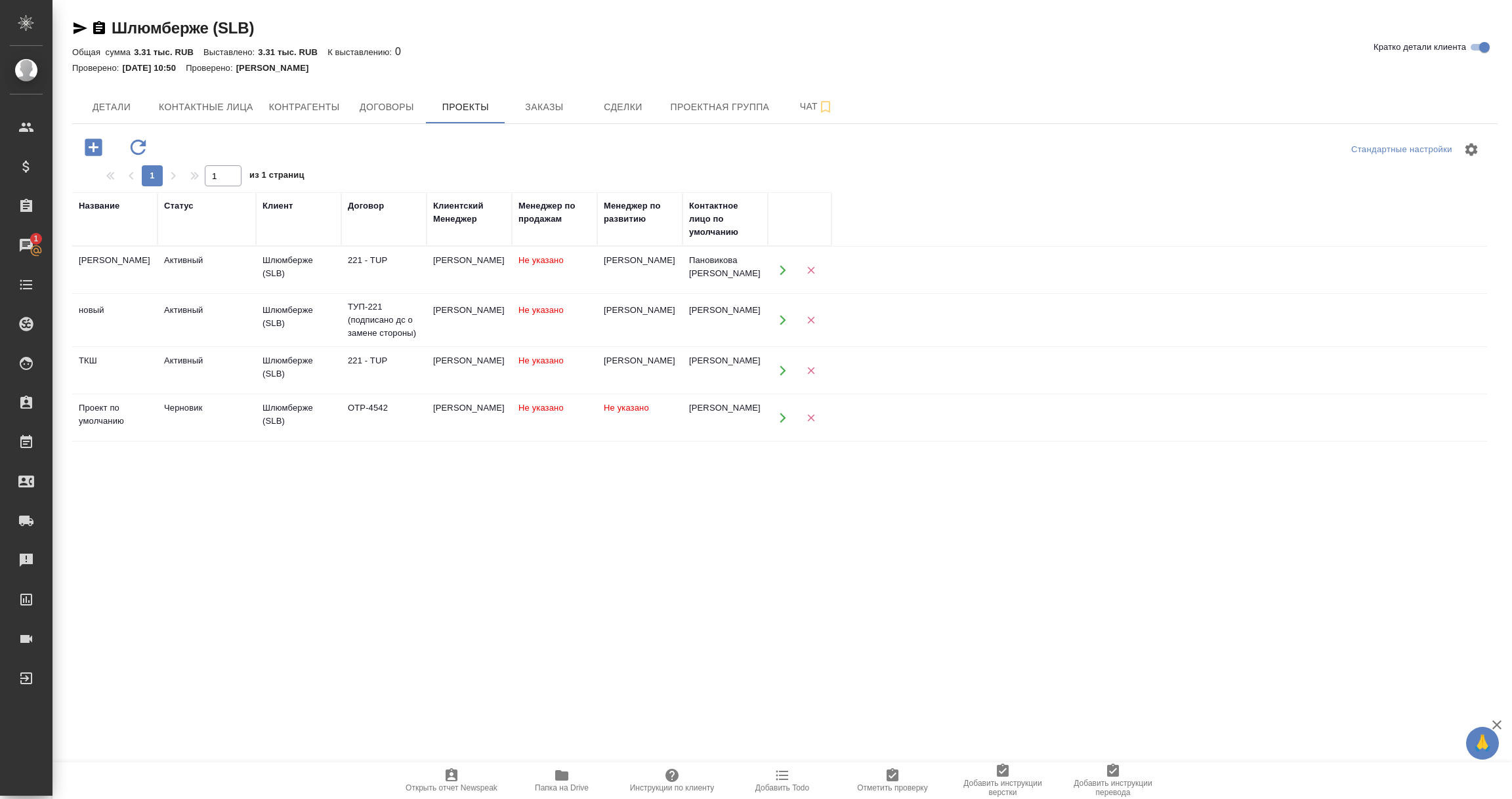
click at [194, 417] on td "Черновик" at bounding box center [206, 418] width 98 height 46
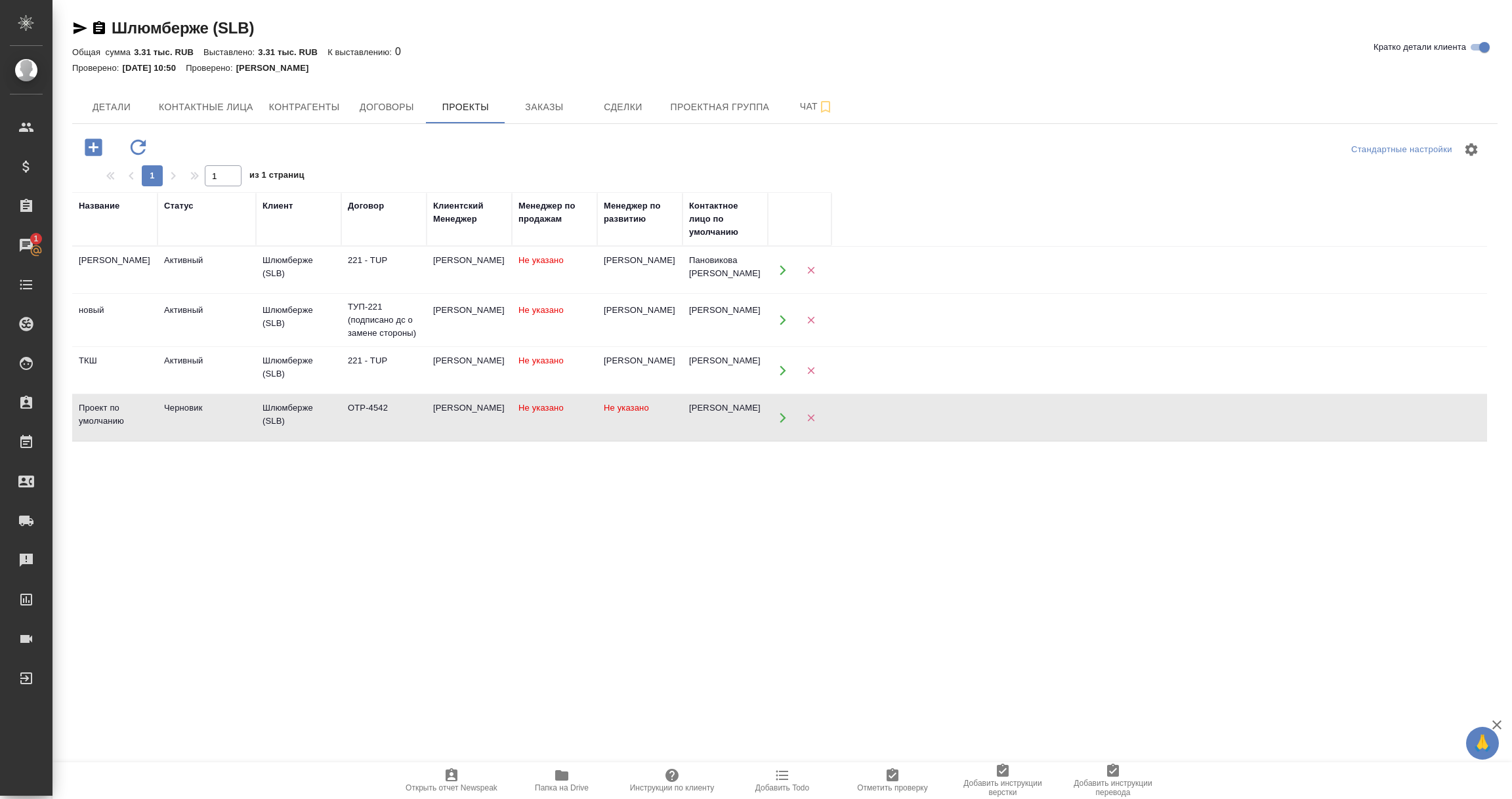
click at [194, 418] on td "Черновик" at bounding box center [206, 418] width 98 height 46
click at [179, 321] on td "Активный" at bounding box center [206, 321] width 98 height 46
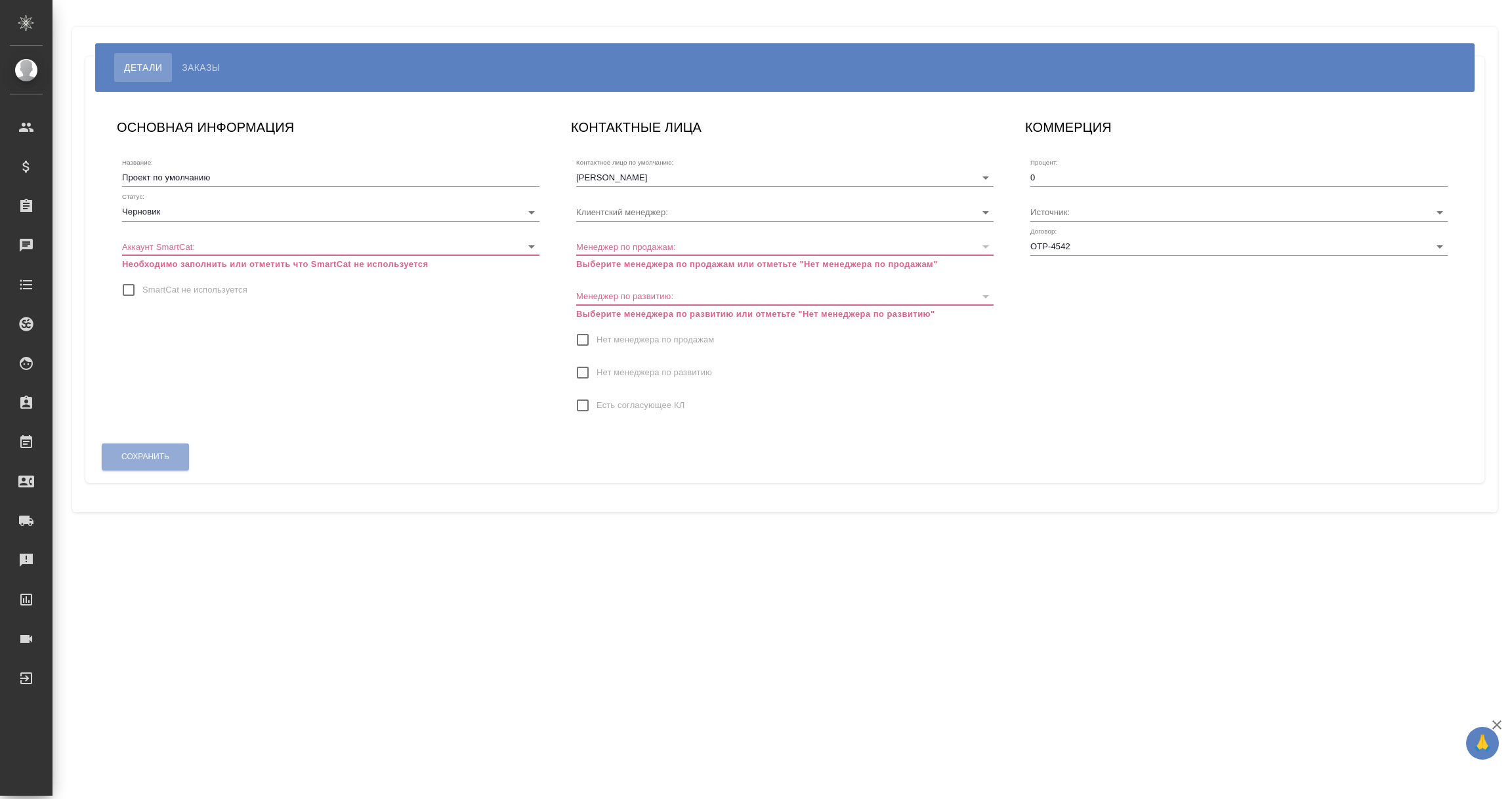
type input "[PERSON_NAME]"
click at [529, 211] on body "🙏 .cls-1 fill:#fff; AWATERA [PERSON_NAME] Спецификации Заказы Чаты Todo Проекты…" at bounding box center [756, 399] width 1512 height 799
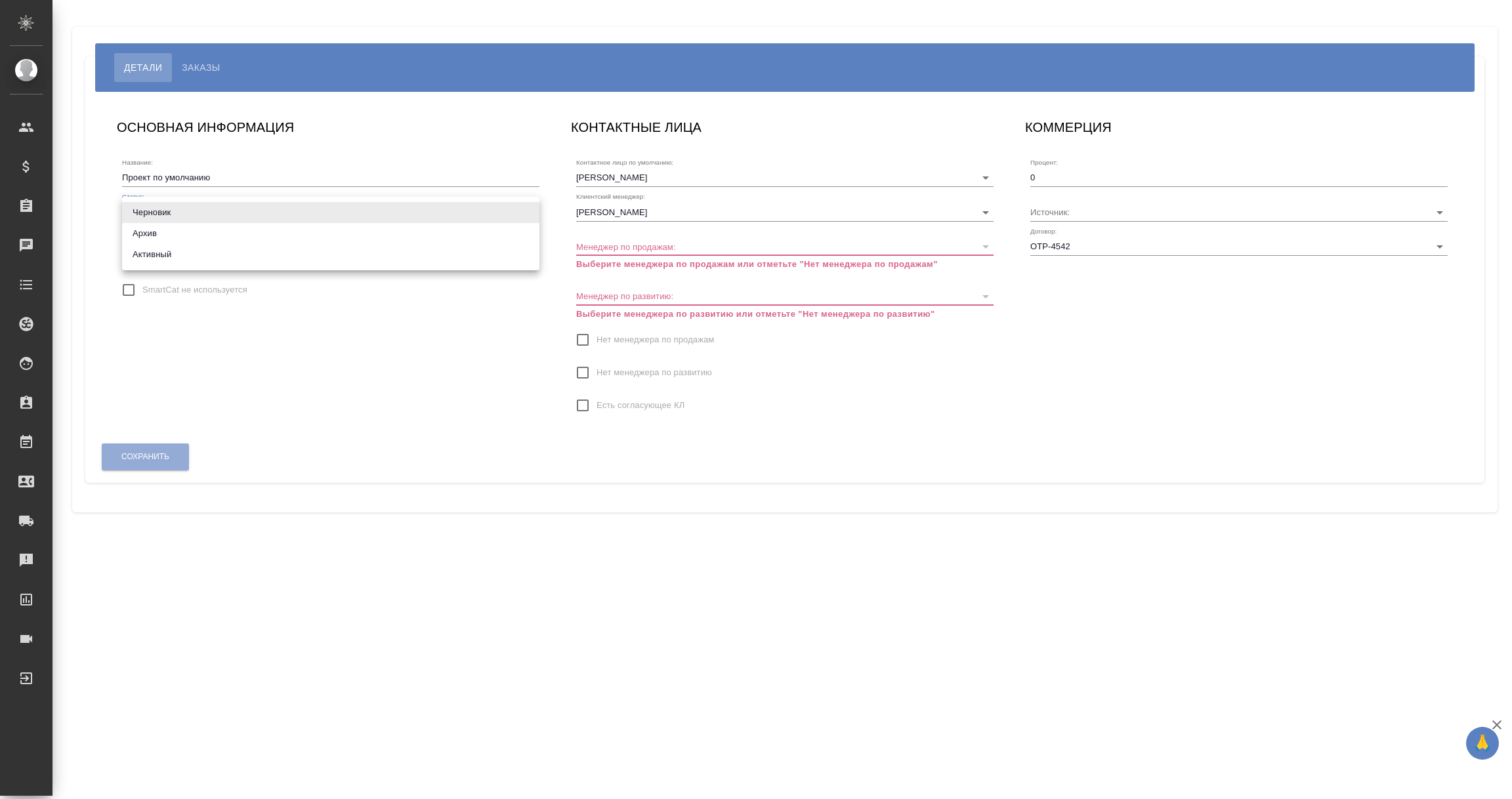
click at [174, 252] on li "Активный" at bounding box center [330, 254] width 417 height 21
type input "active"
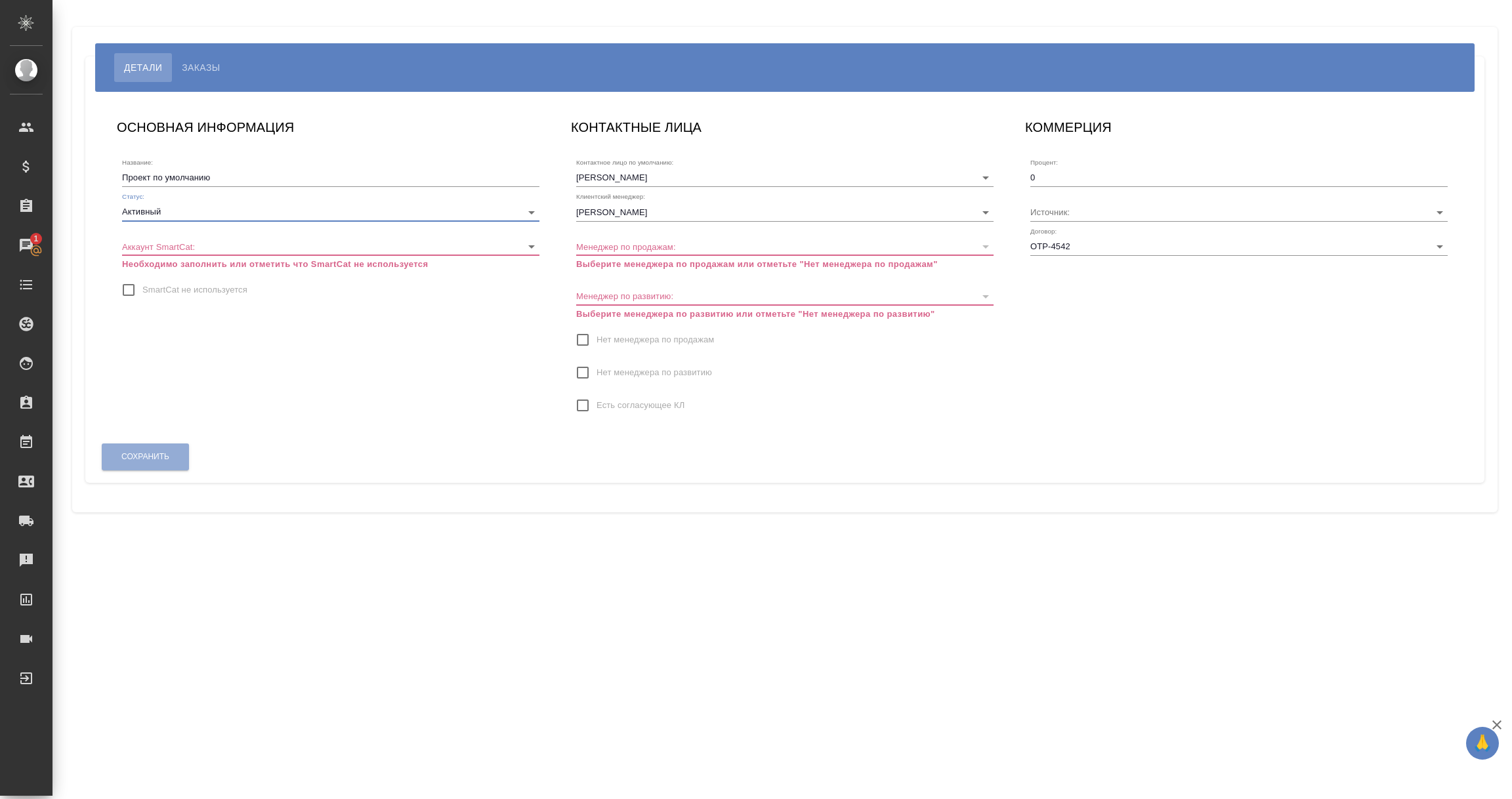
click at [298, 356] on div "ОСНОВНАЯ ИНФОРМАЦИЯ Название: Проект по умолчанию Статус: Активный active Аккау…" at bounding box center [331, 274] width 454 height 339
click at [532, 243] on body "🙏 .cls-1 fill:#fff; AWATERA Vorobyova Ekaterina Клиенты Спецификации Заказы 1 Ч…" at bounding box center [756, 399] width 1512 height 799
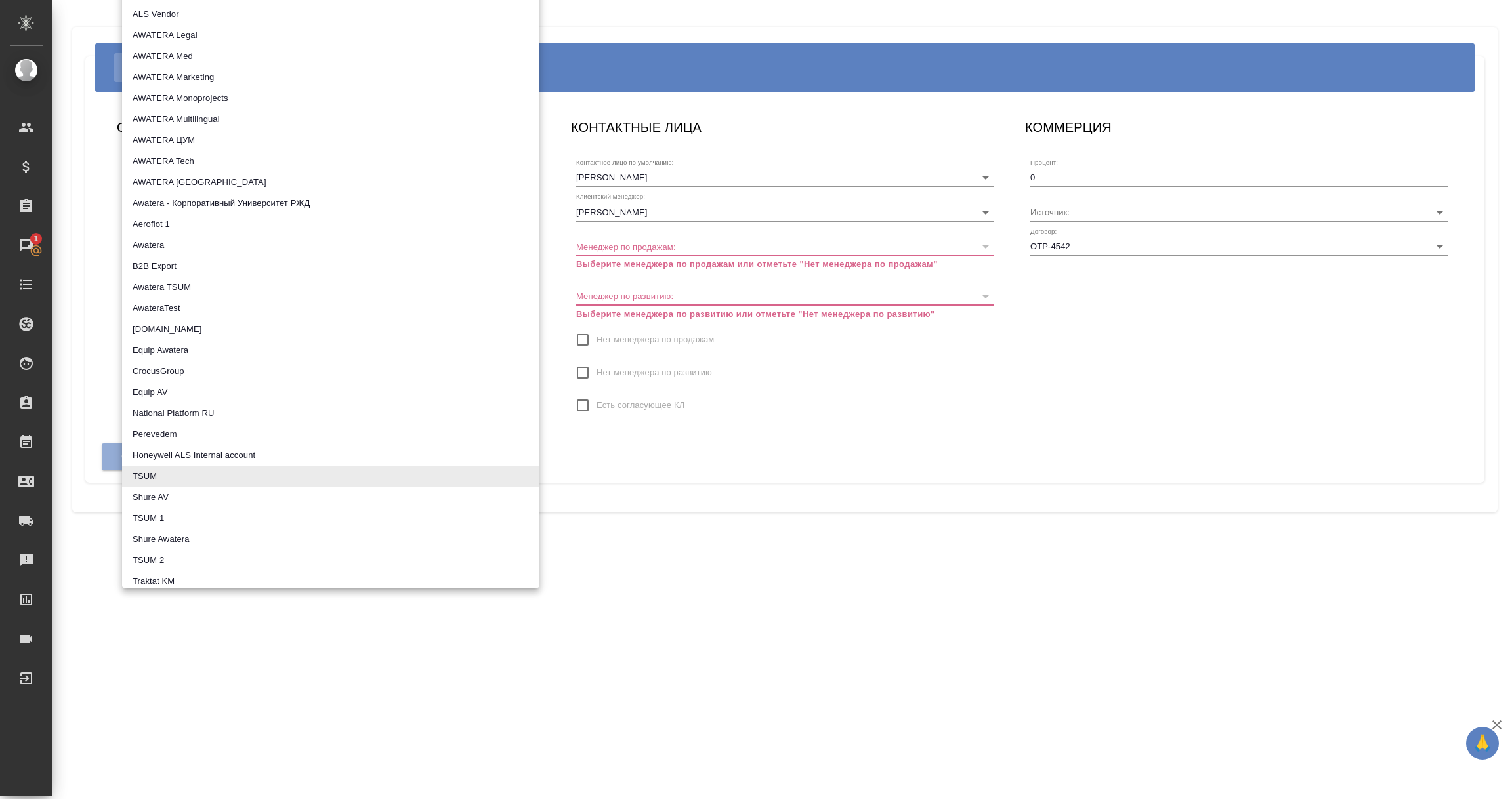
click at [200, 161] on li "AWATERA Tech" at bounding box center [330, 161] width 417 height 21
type input "5ee7315ce042774c5440625b"
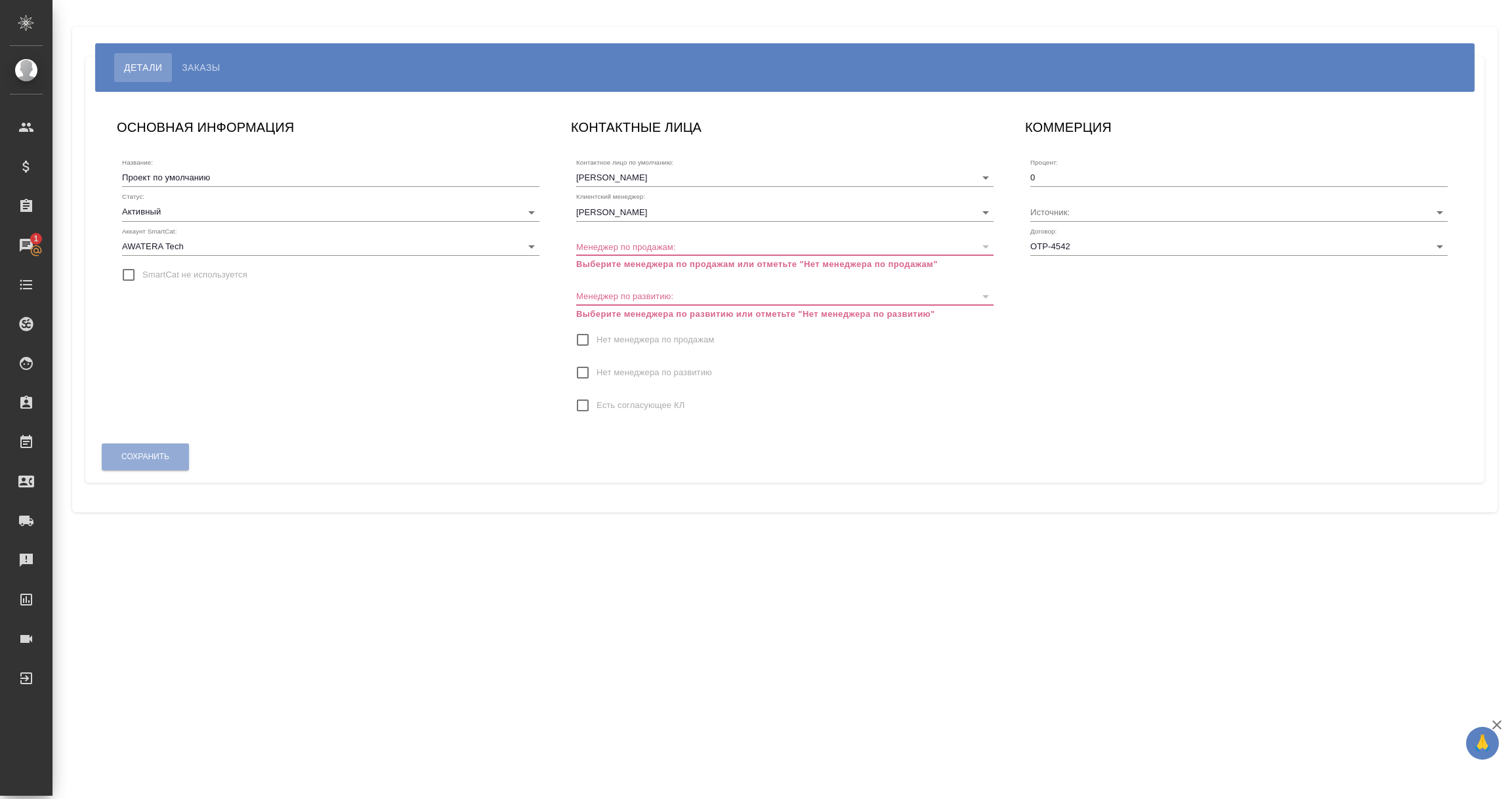
click at [671, 265] on p "Выберите менеджера по продажам или отметьте "Нет менеджера по продажам"" at bounding box center [785, 263] width 417 height 13
click at [616, 311] on p "Выберите менеджера по развитию или отметьте "Нет менеджера по развитию"" at bounding box center [785, 314] width 417 height 13
click at [983, 297] on div at bounding box center [985, 297] width 17 height 19
click at [980, 240] on div at bounding box center [985, 247] width 17 height 19
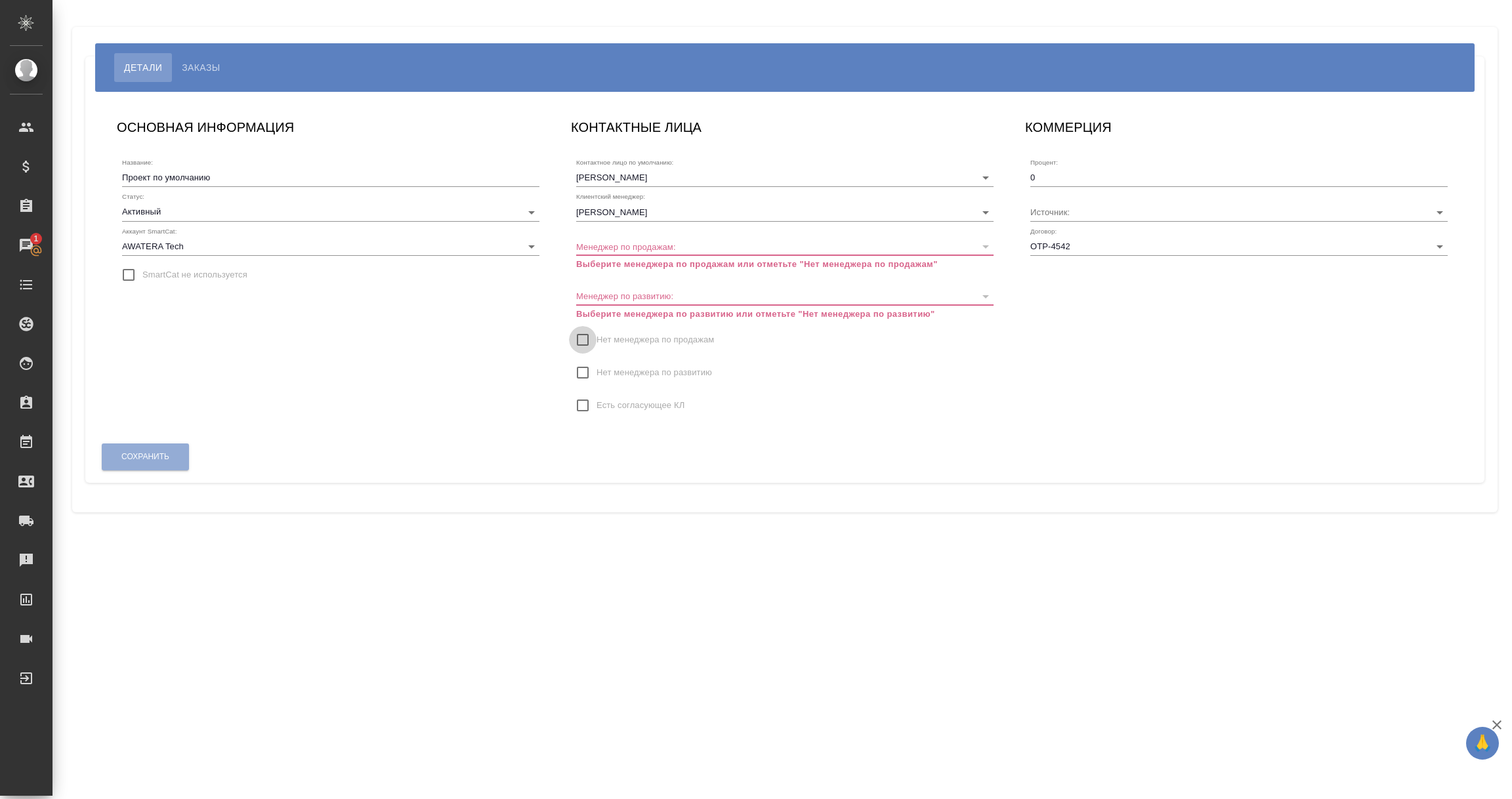
click at [583, 340] on input "Нет менеджера по продажам" at bounding box center [582, 339] width 27 height 27
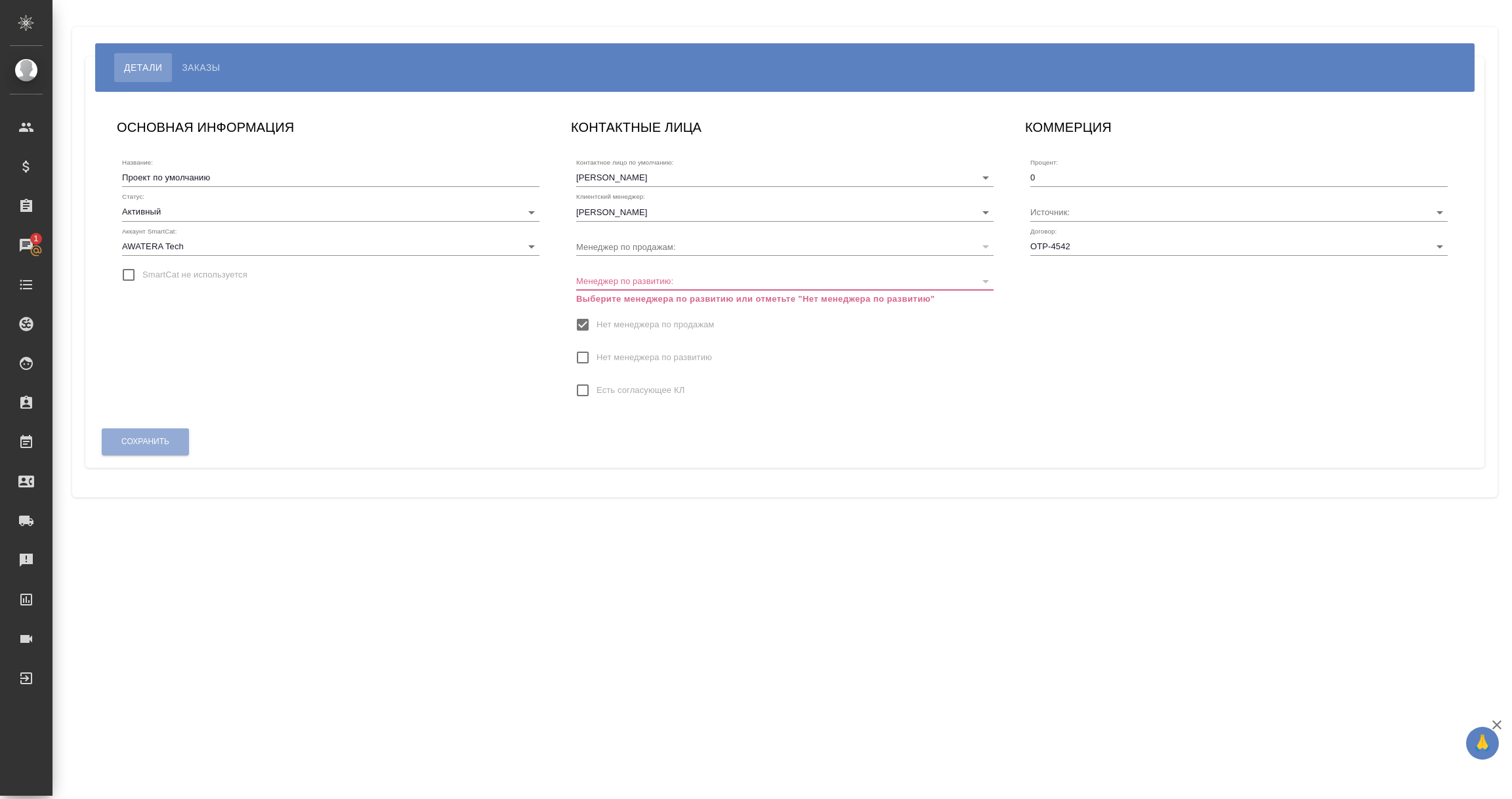
click at [867, 311] on div "Нет менеджера по продажам" at bounding box center [785, 325] width 417 height 27
click at [994, 285] on div "Контактное лицо по умолчанию: Vays Valeria Клиентский менеджер: Никифорова Вале…" at bounding box center [785, 281] width 428 height 267
click at [585, 357] on input "Нет менеджера по развитию" at bounding box center [582, 357] width 27 height 27
click at [150, 422] on span "Сохранить" at bounding box center [145, 426] width 48 height 11
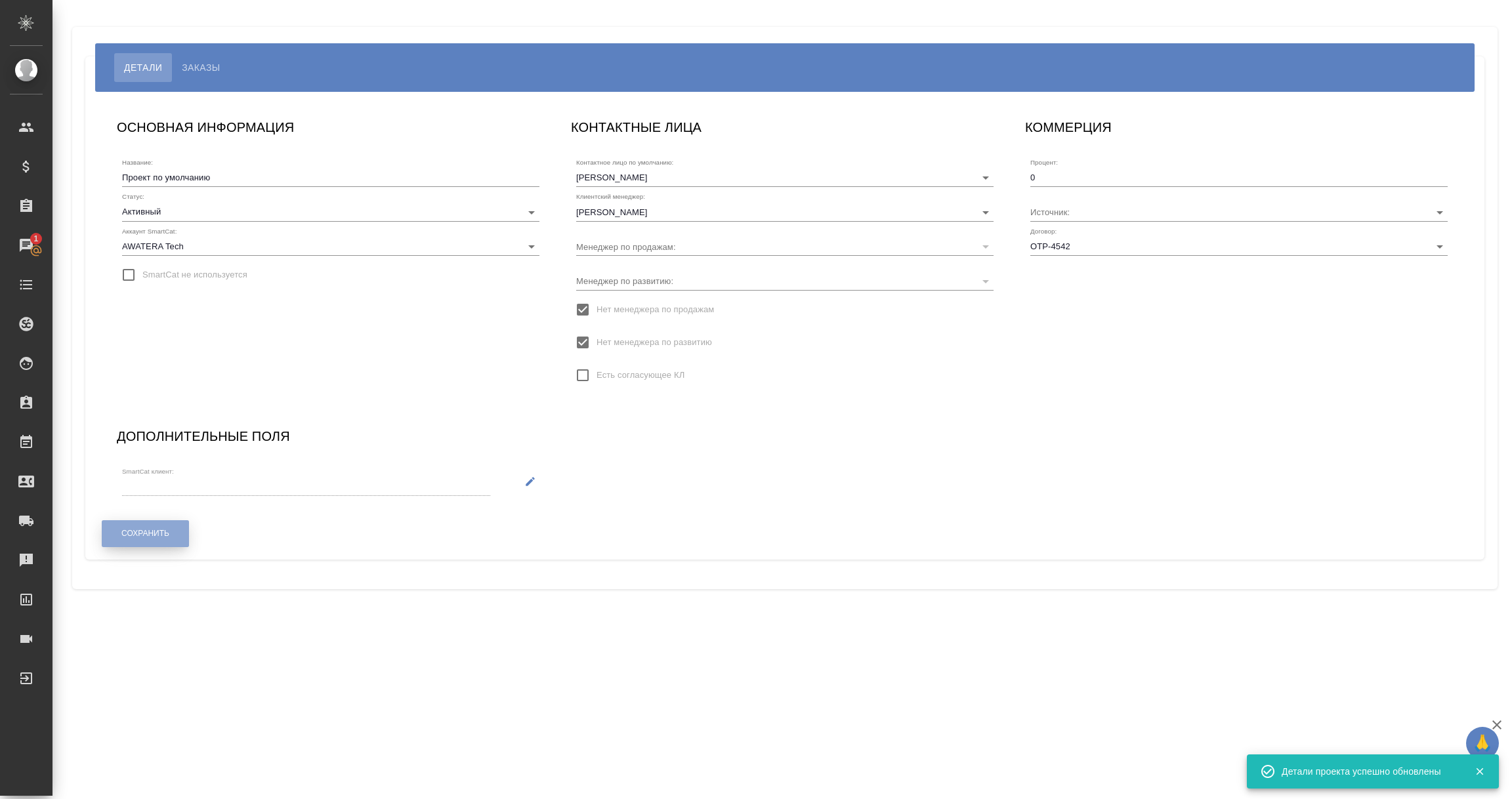
click at [148, 535] on span "Сохранить" at bounding box center [145, 533] width 48 height 11
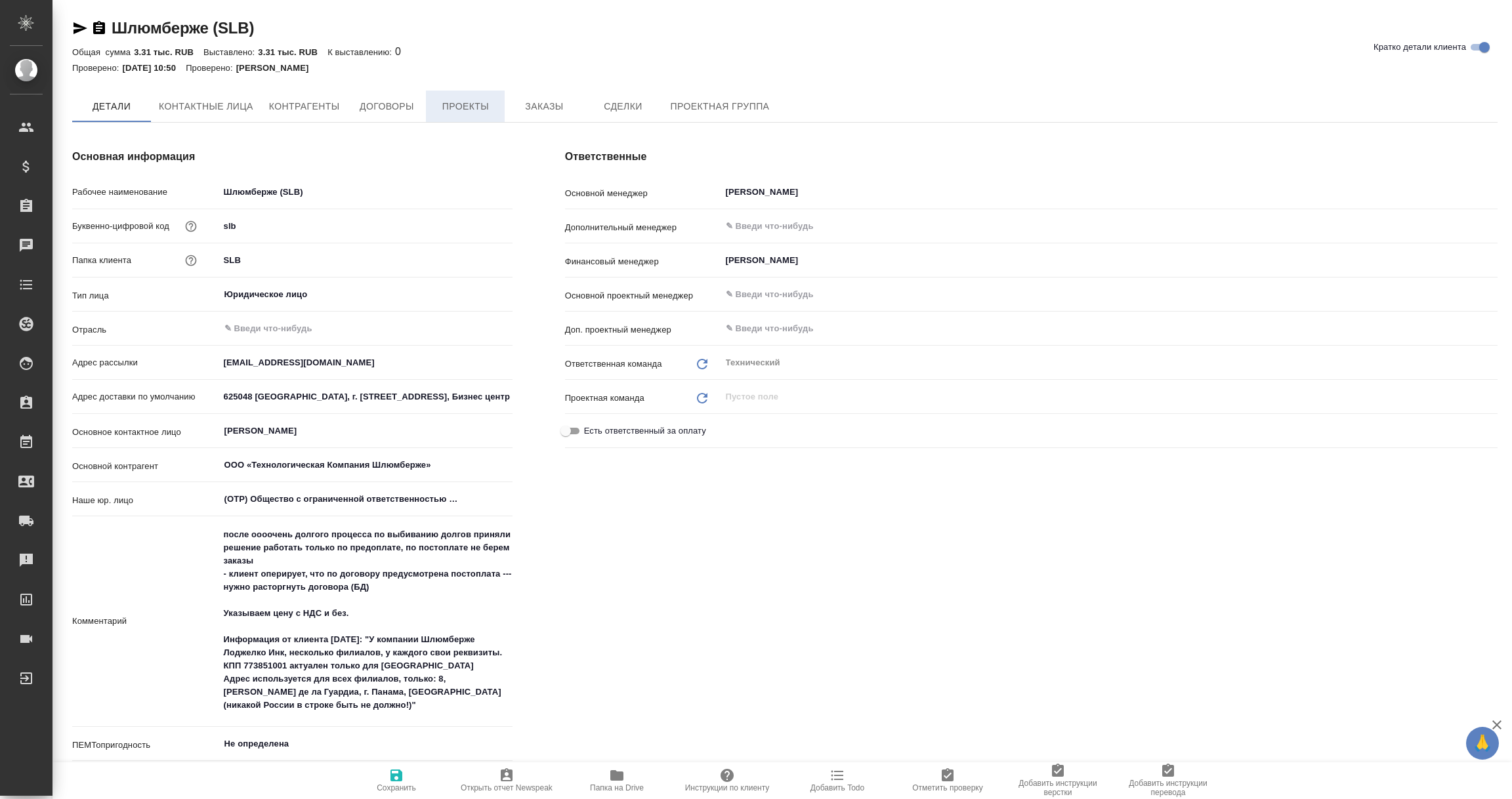
click at [471, 112] on span "Проекты" at bounding box center [466, 106] width 63 height 16
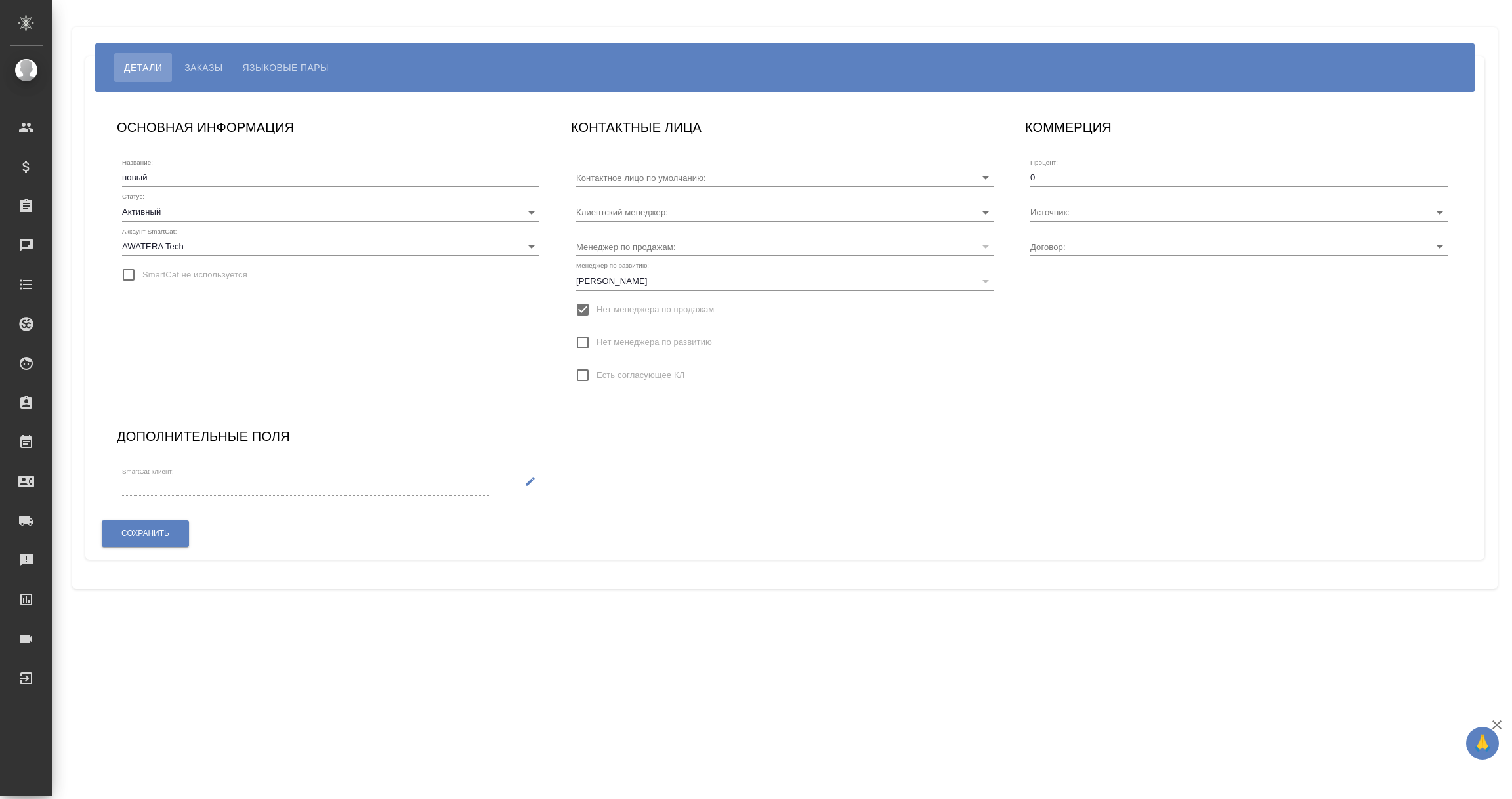
type input "[PERSON_NAME]"
type input "ТУП-221 (подписано дс о замене стороны)"
type input "[PERSON_NAME]"
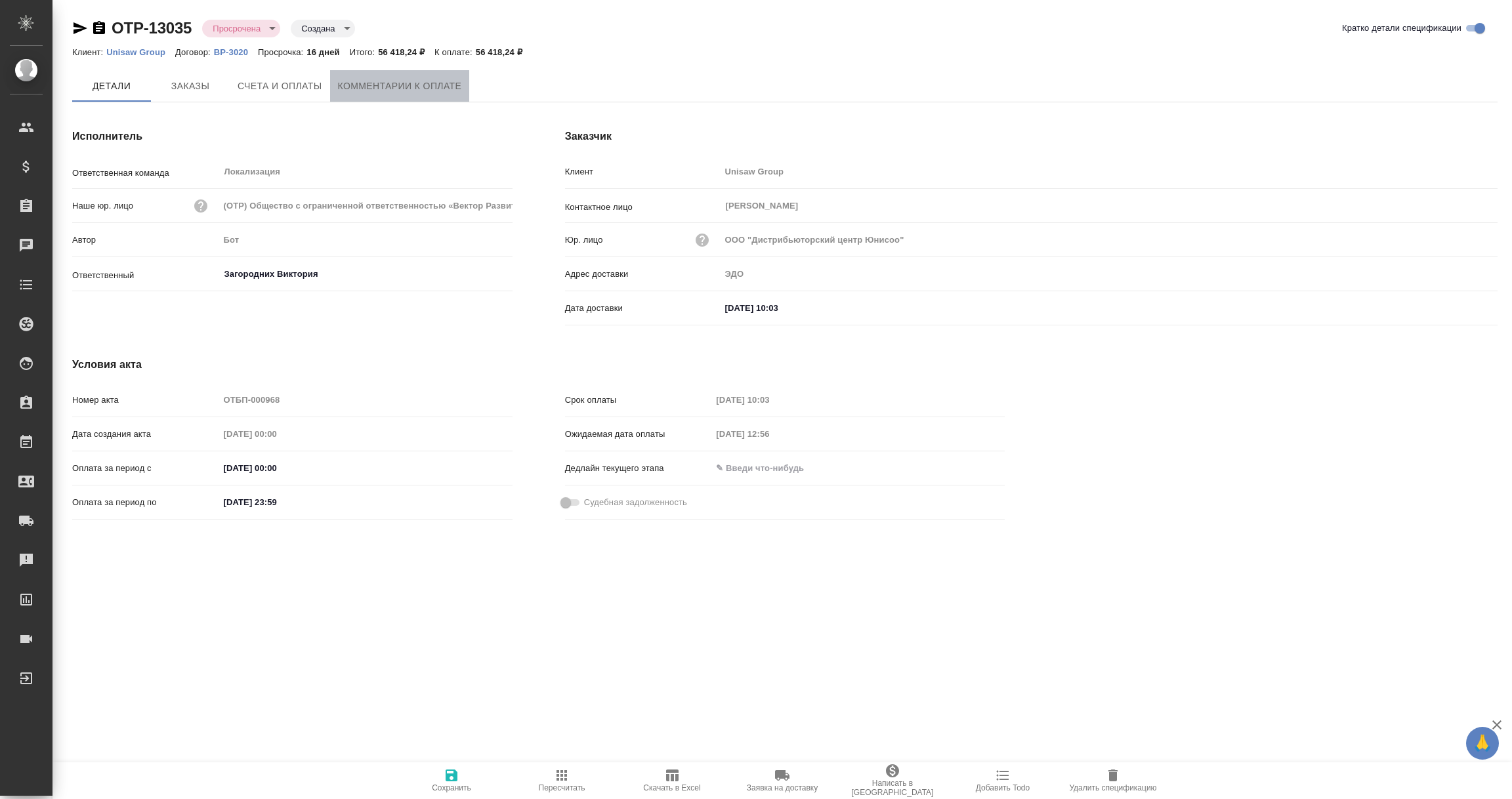
click at [403, 81] on span "Комментарии к оплате" at bounding box center [399, 86] width 124 height 16
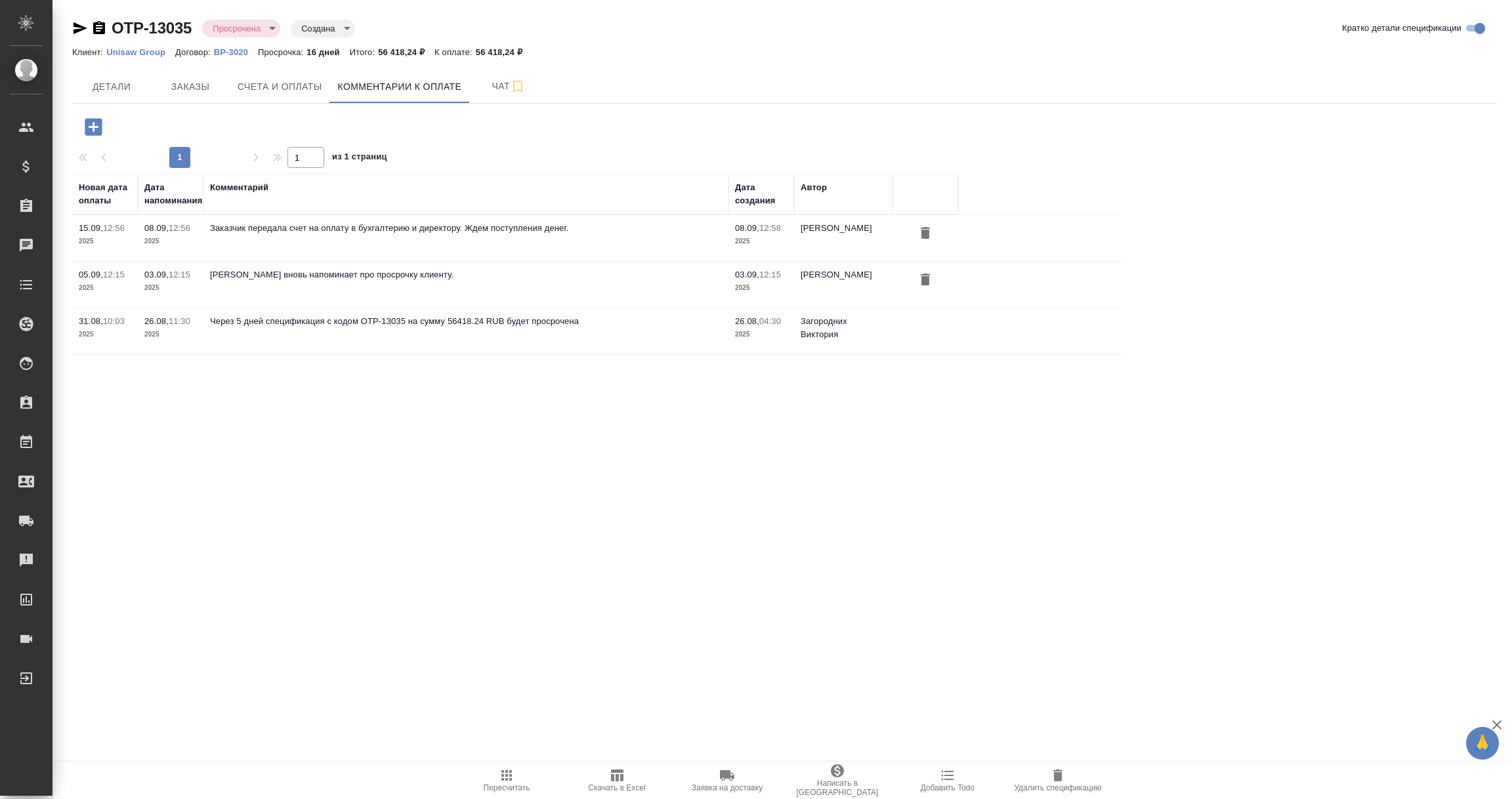
click at [96, 130] on icon "button" at bounding box center [93, 126] width 17 height 17
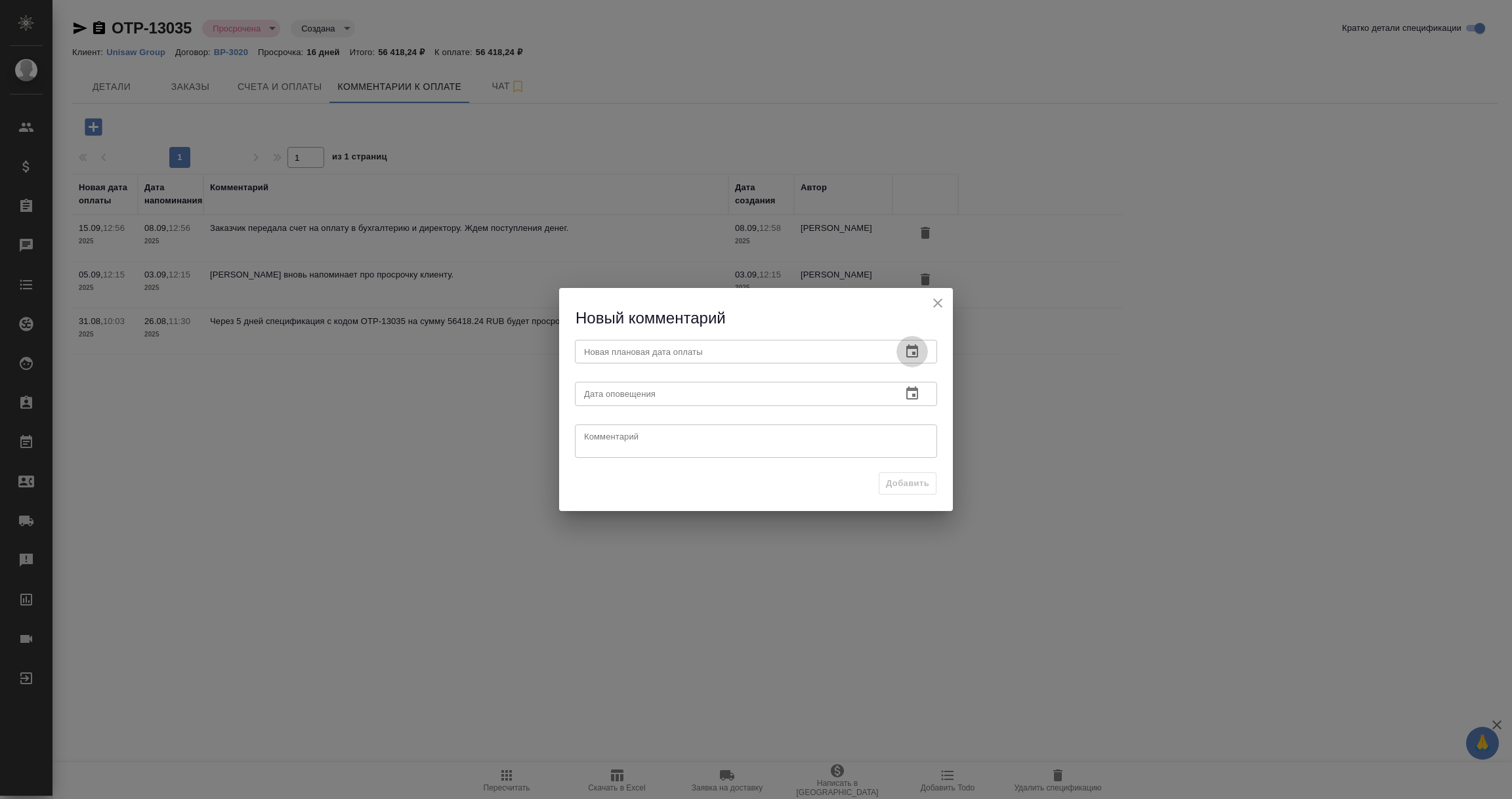
click at [916, 352] on icon "button" at bounding box center [912, 351] width 15 height 15
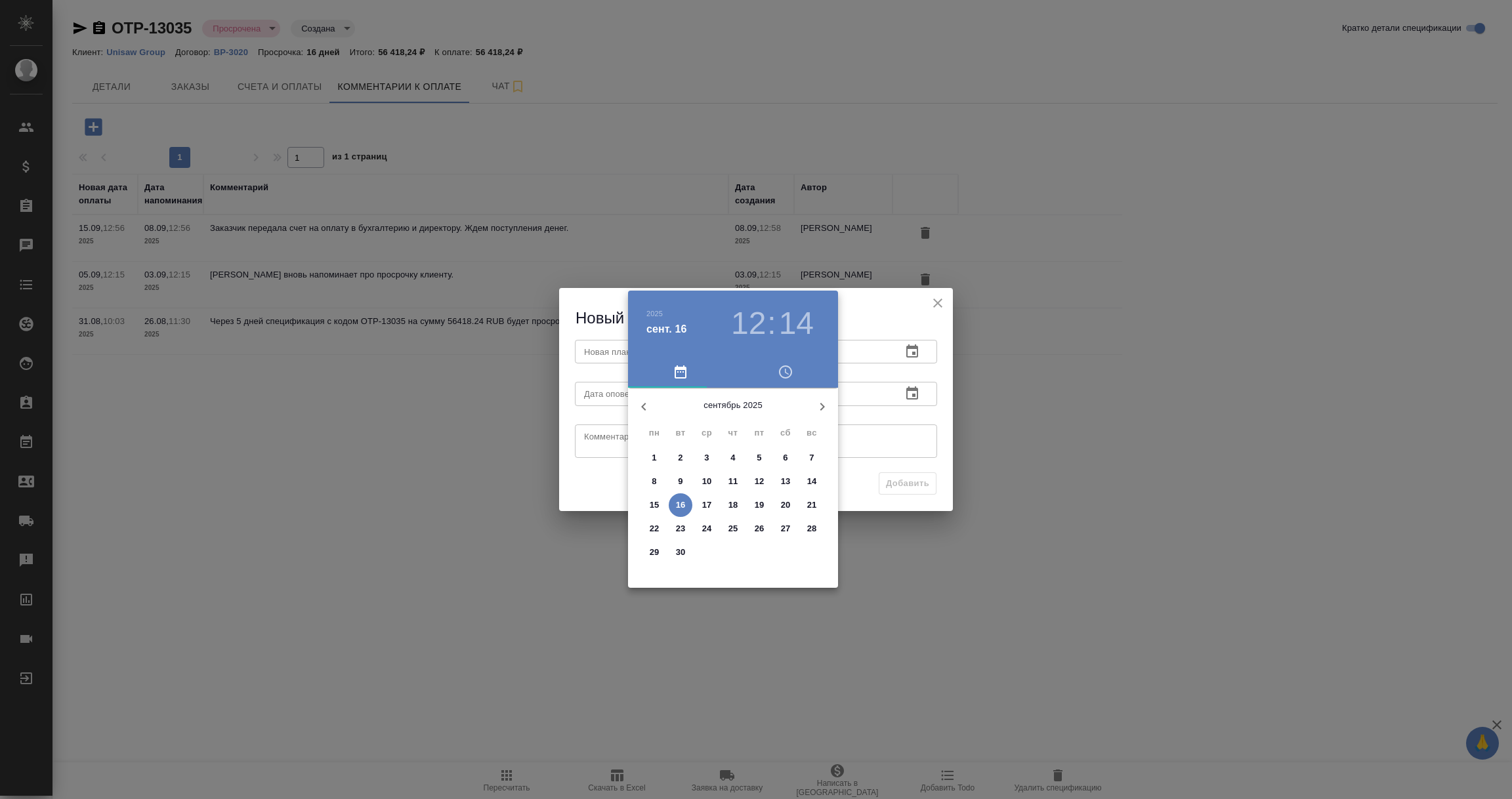
click at [729, 505] on p "18" at bounding box center [733, 505] width 10 height 13
type input "[DATE] 12:14"
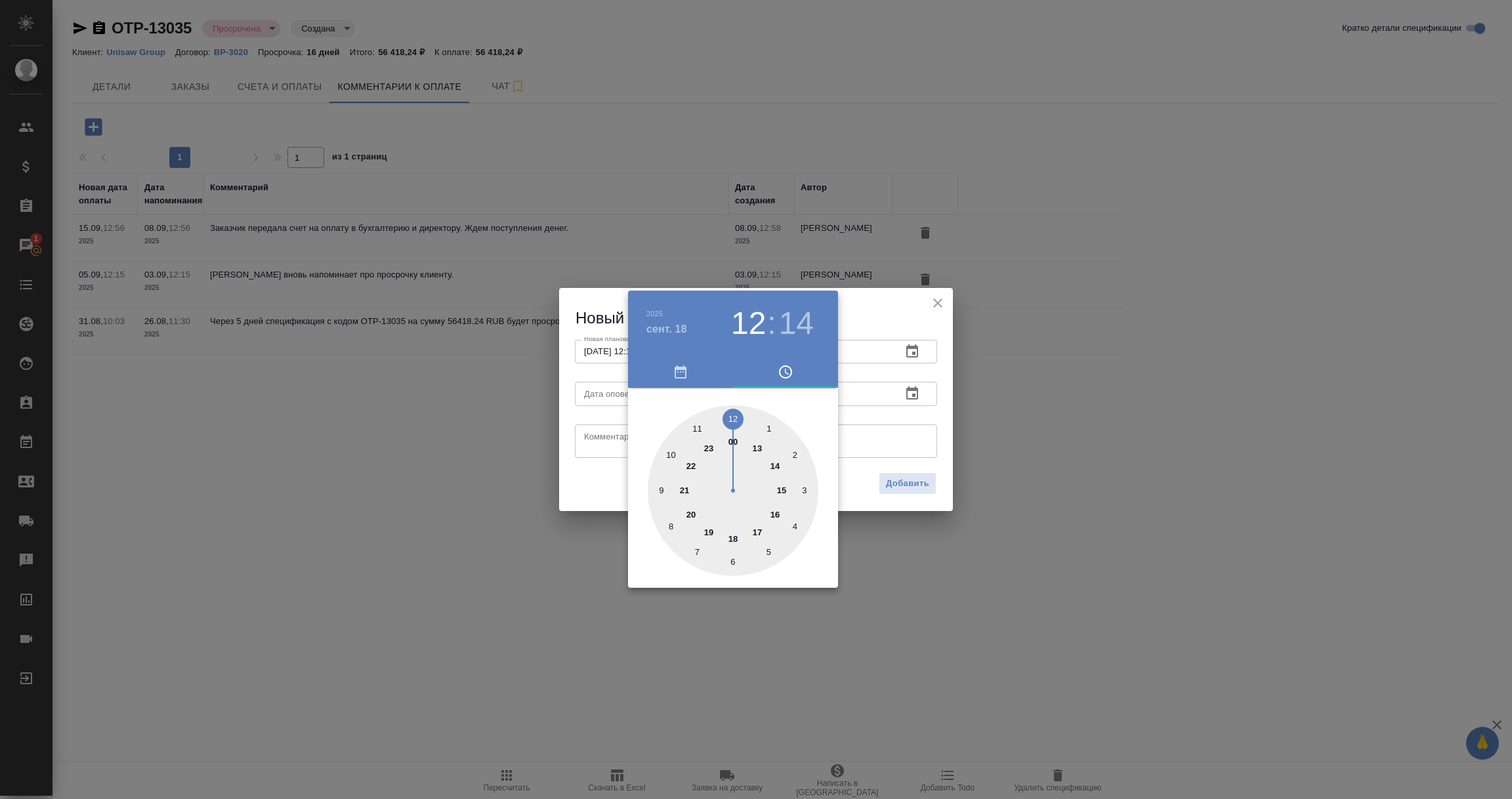
click at [891, 411] on div at bounding box center [756, 399] width 1512 height 799
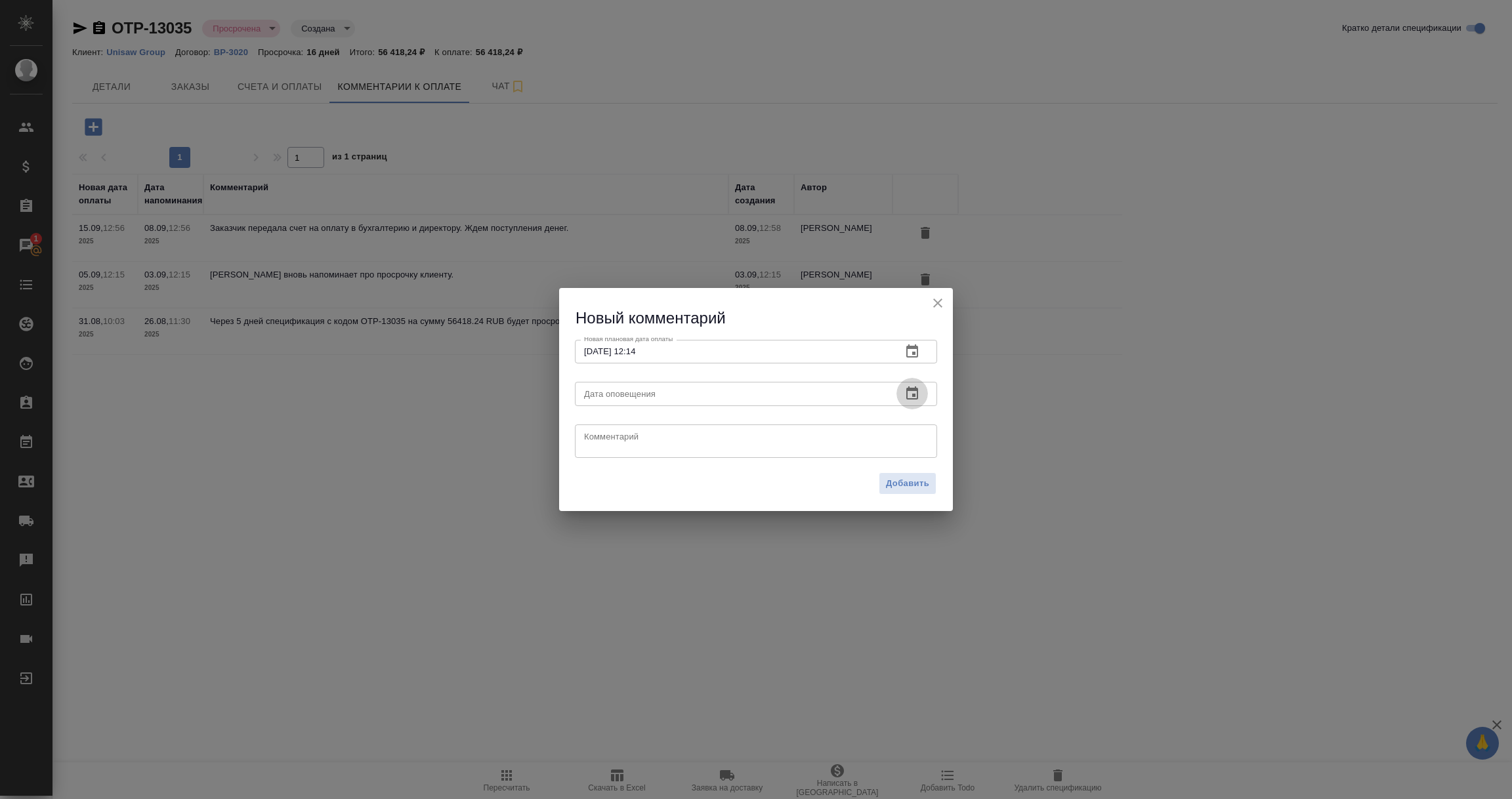
click at [910, 394] on icon "button" at bounding box center [912, 393] width 15 height 15
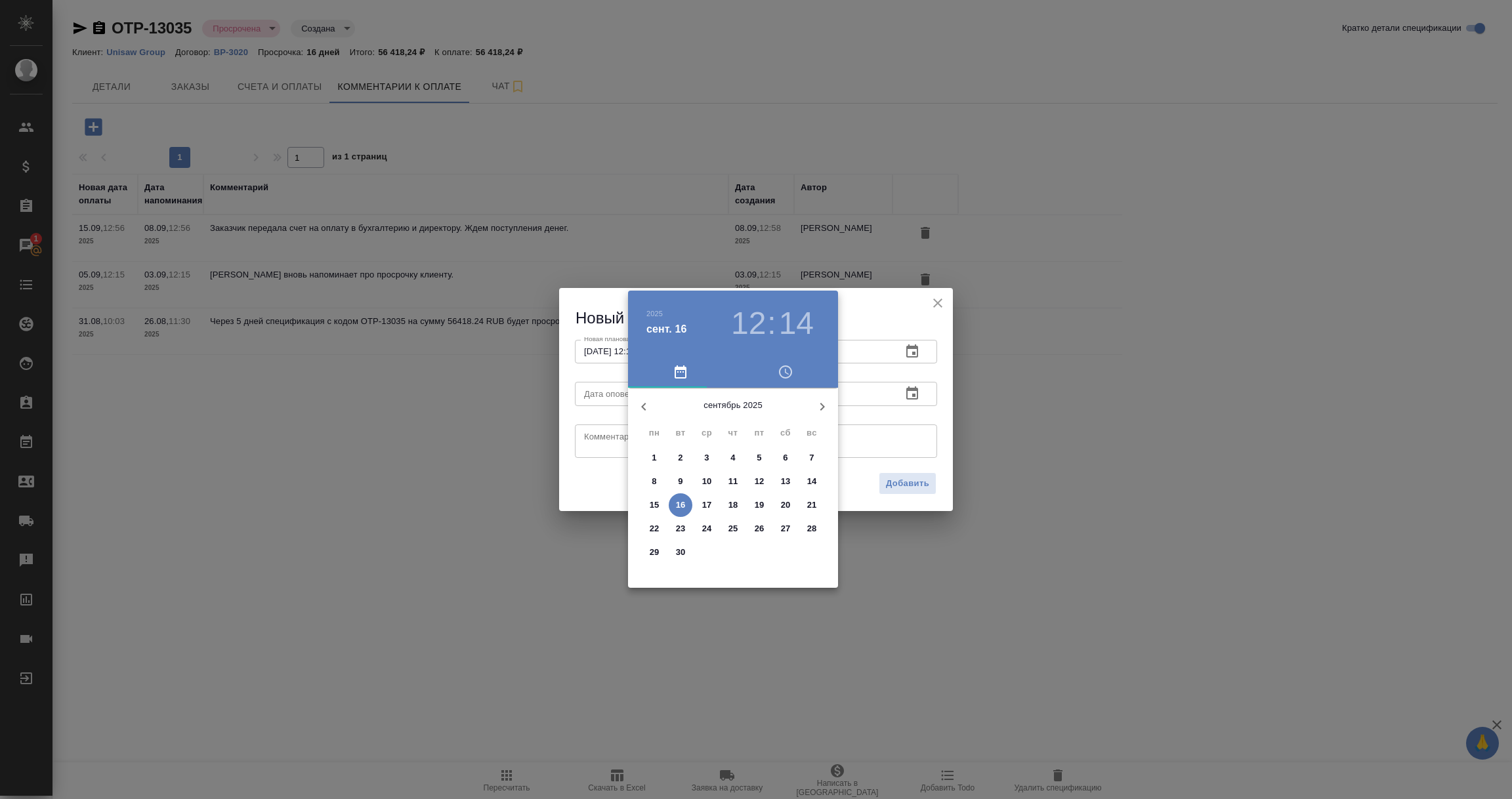
click at [679, 505] on p "16" at bounding box center [681, 505] width 10 height 13
type input "[DATE] 12:14"
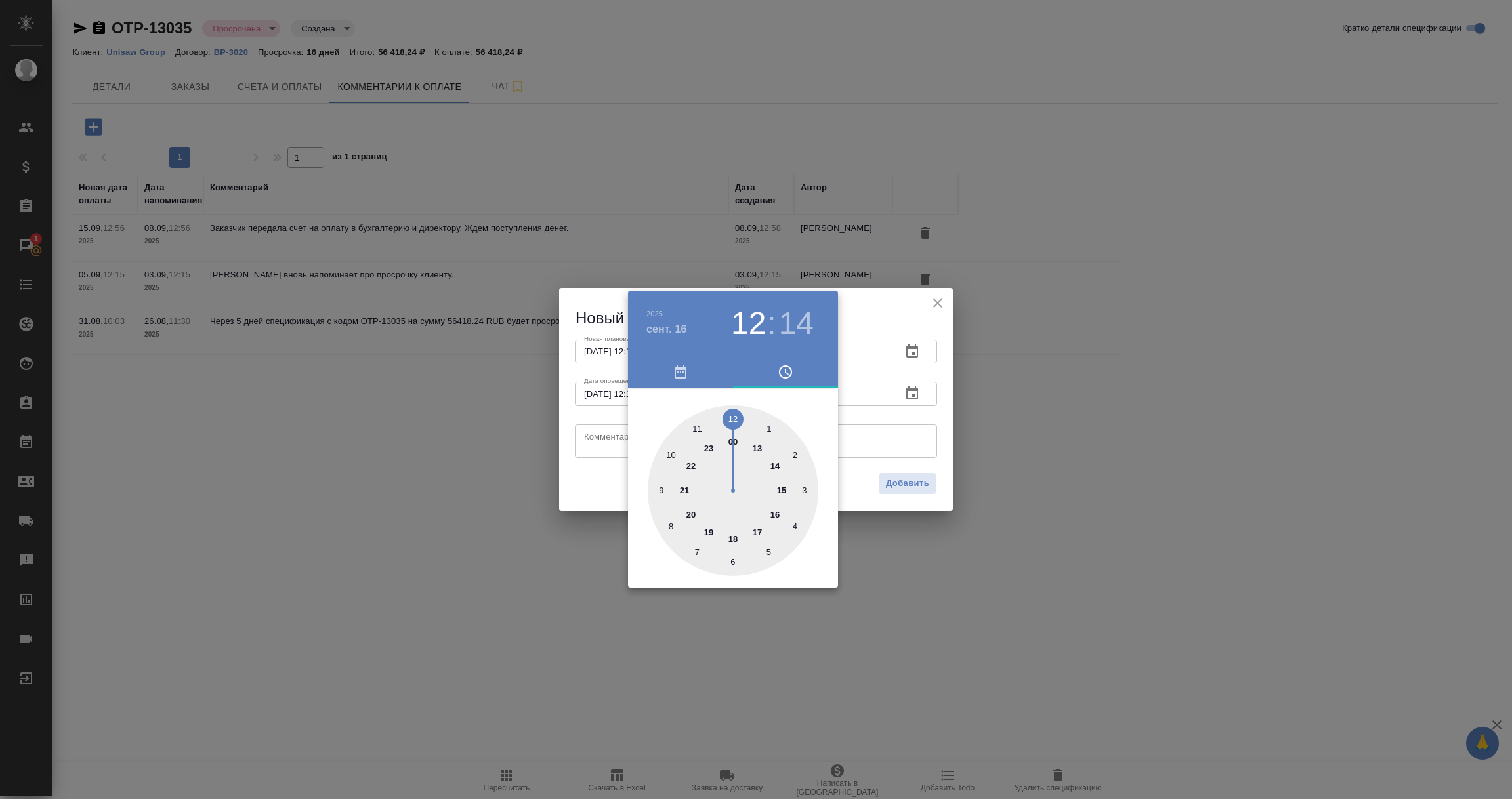
click at [607, 443] on div at bounding box center [756, 399] width 1512 height 799
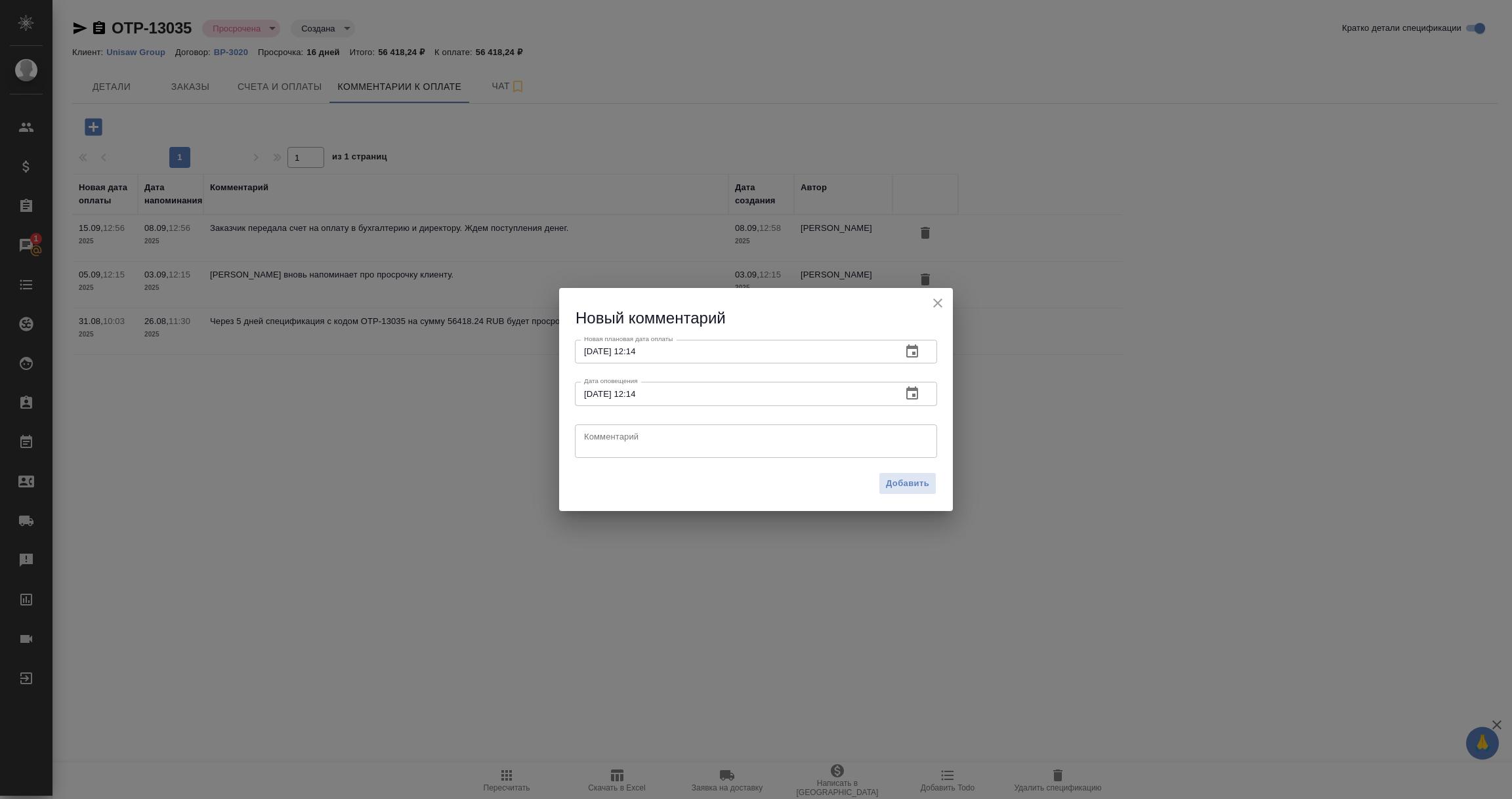
click at [607, 442] on textarea at bounding box center [756, 440] width 344 height 20
type textarea "Оплата не поступила, уточняем дату перевода денег."
click at [895, 482] on span "Добавить" at bounding box center [907, 484] width 43 height 15
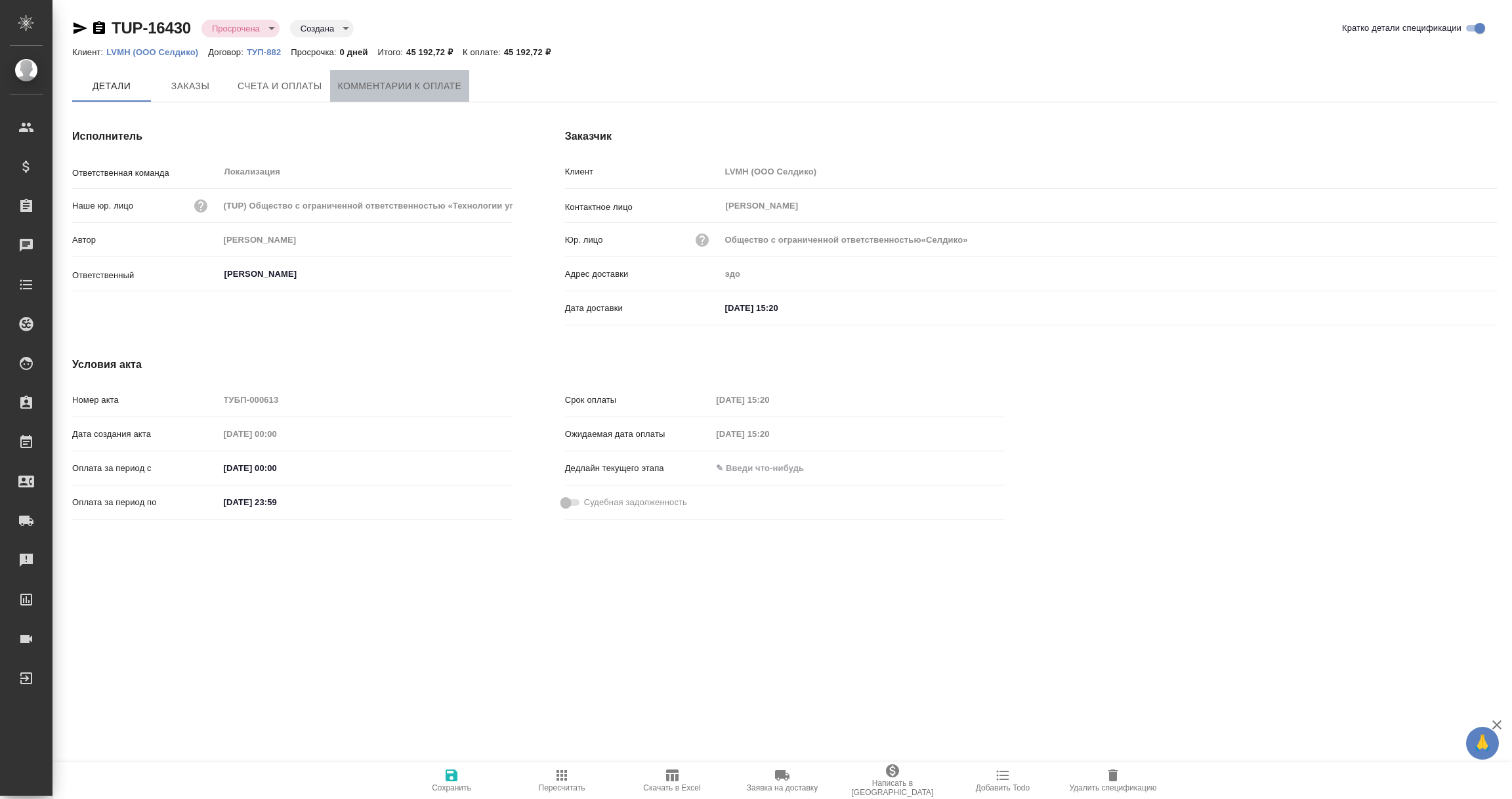
click at [423, 82] on span "Комментарии к оплате" at bounding box center [399, 86] width 124 height 16
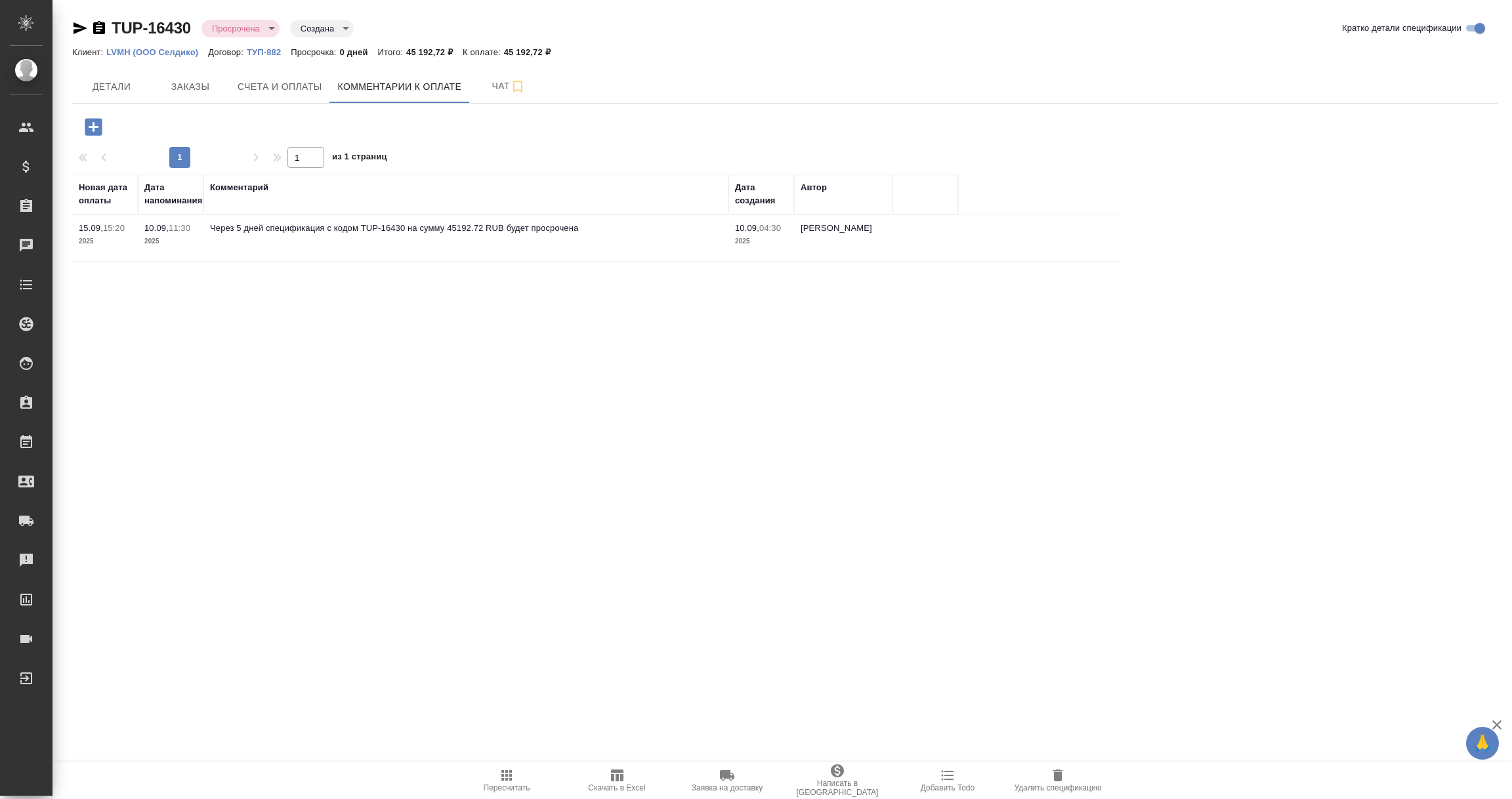
click at [98, 125] on icon "button" at bounding box center [93, 126] width 17 height 17
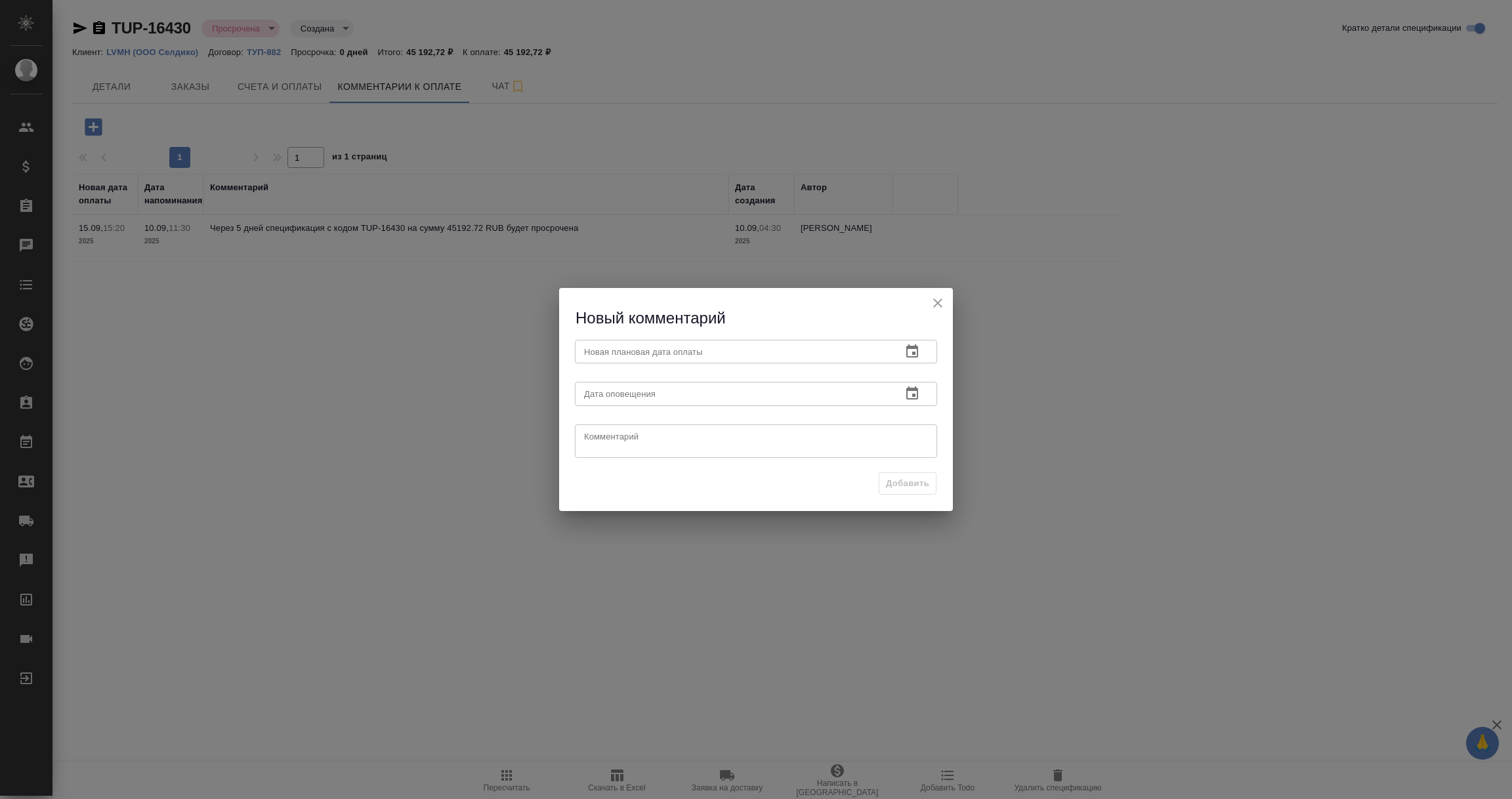
click at [914, 353] on icon "button" at bounding box center [912, 350] width 12 height 13
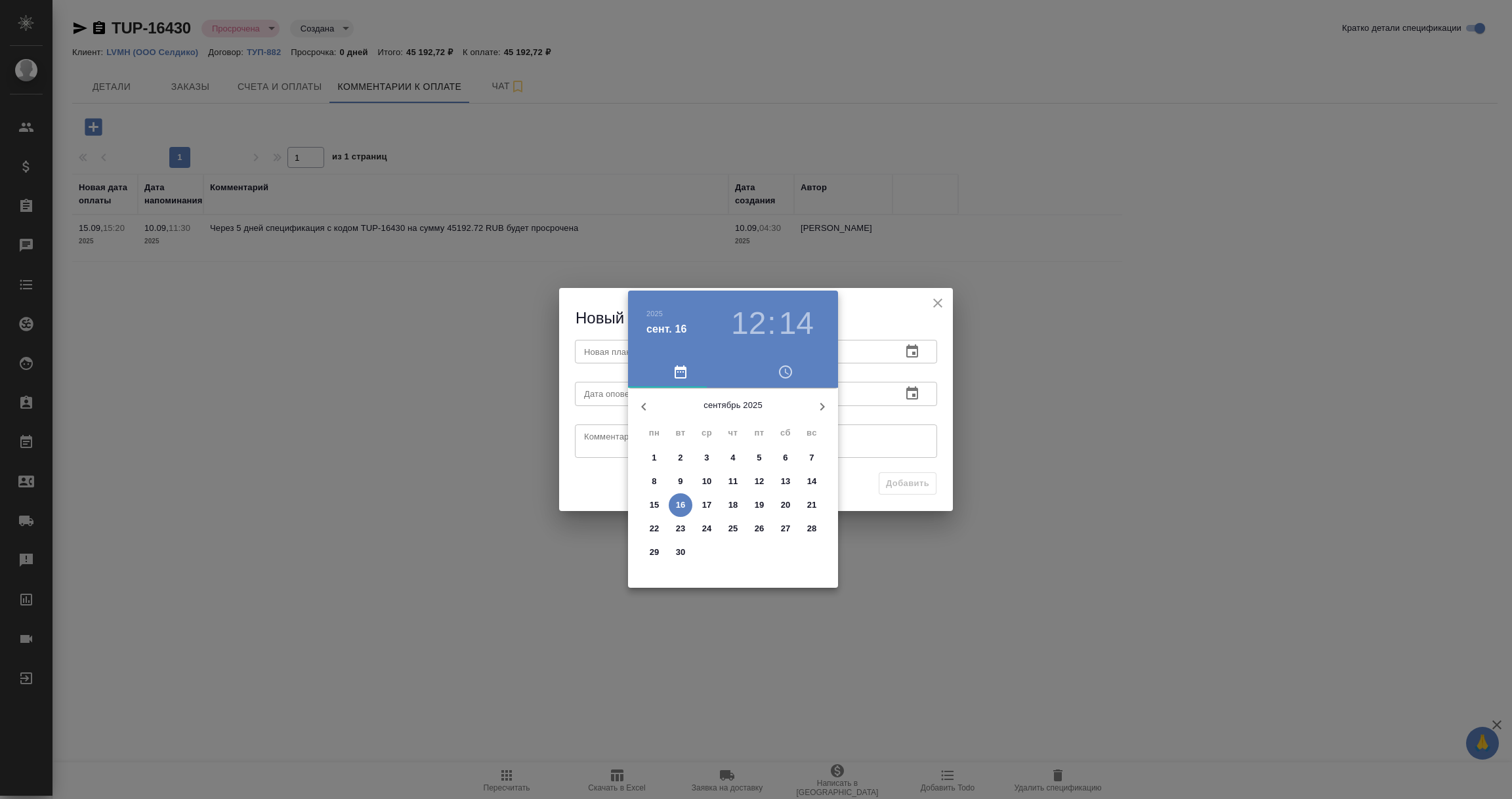
click at [761, 508] on p "19" at bounding box center [760, 505] width 10 height 13
type input "[DATE] 12:14"
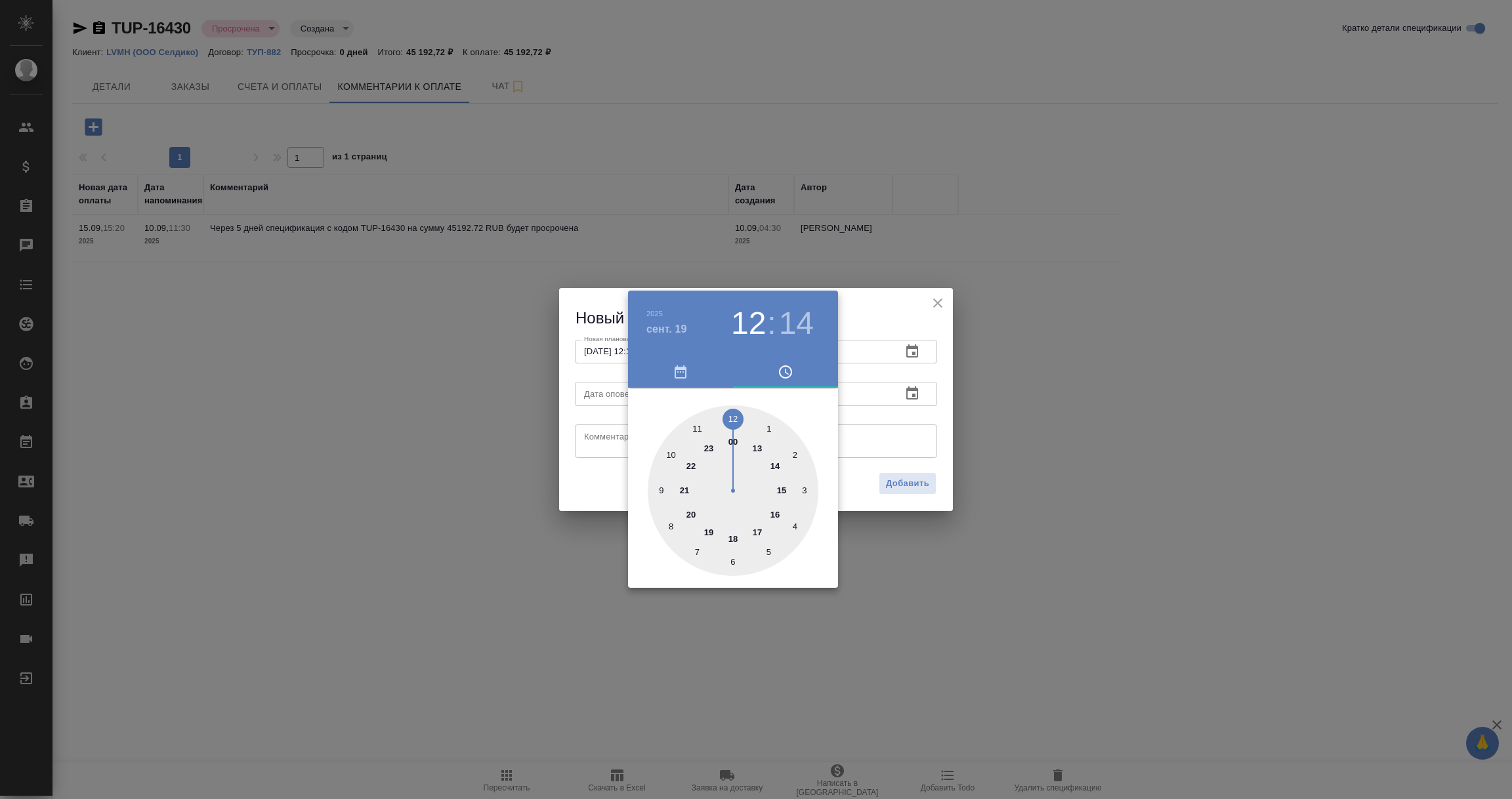
click at [920, 434] on div at bounding box center [756, 399] width 1512 height 799
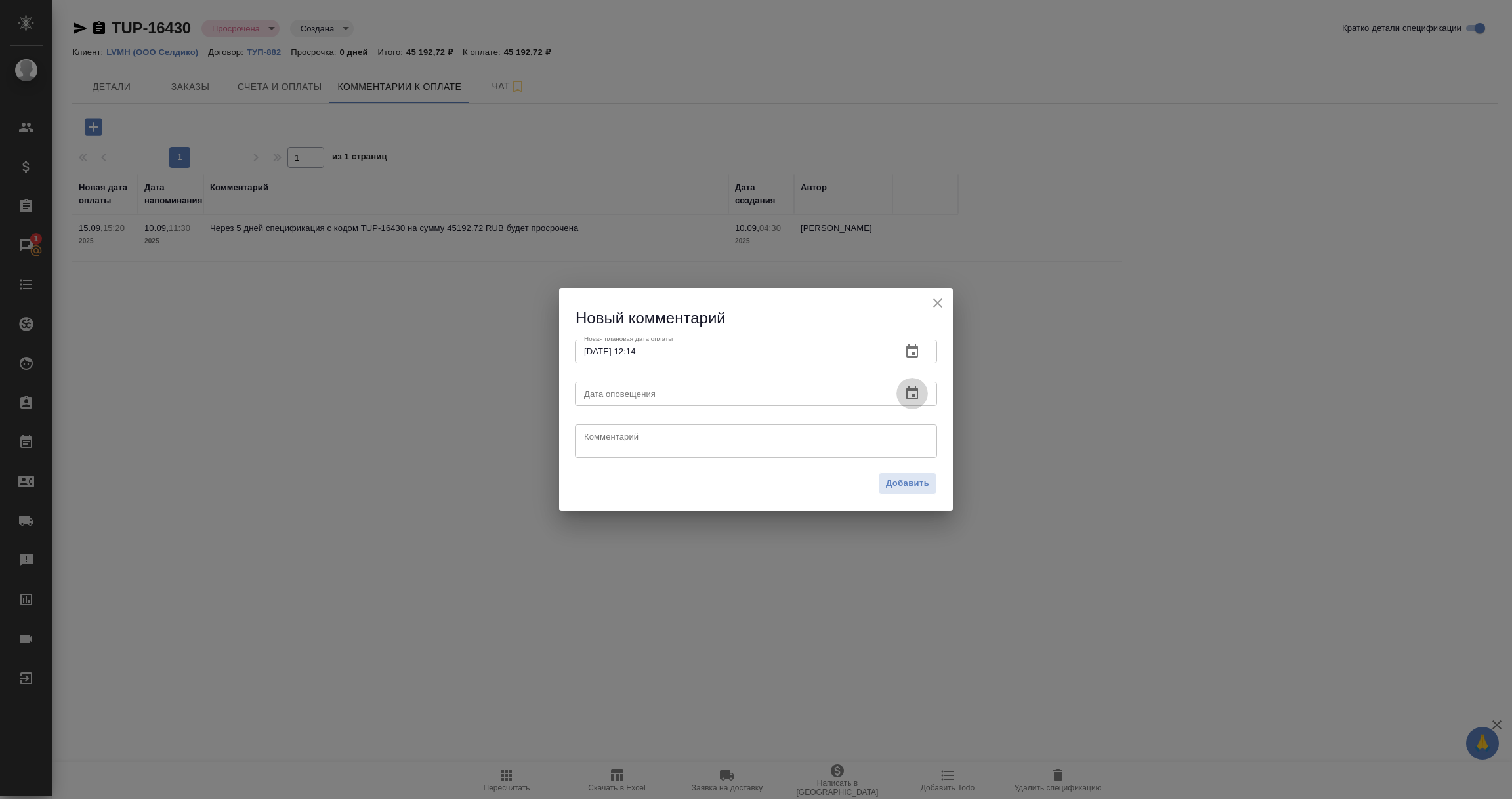
click at [910, 392] on icon "button" at bounding box center [912, 393] width 15 height 15
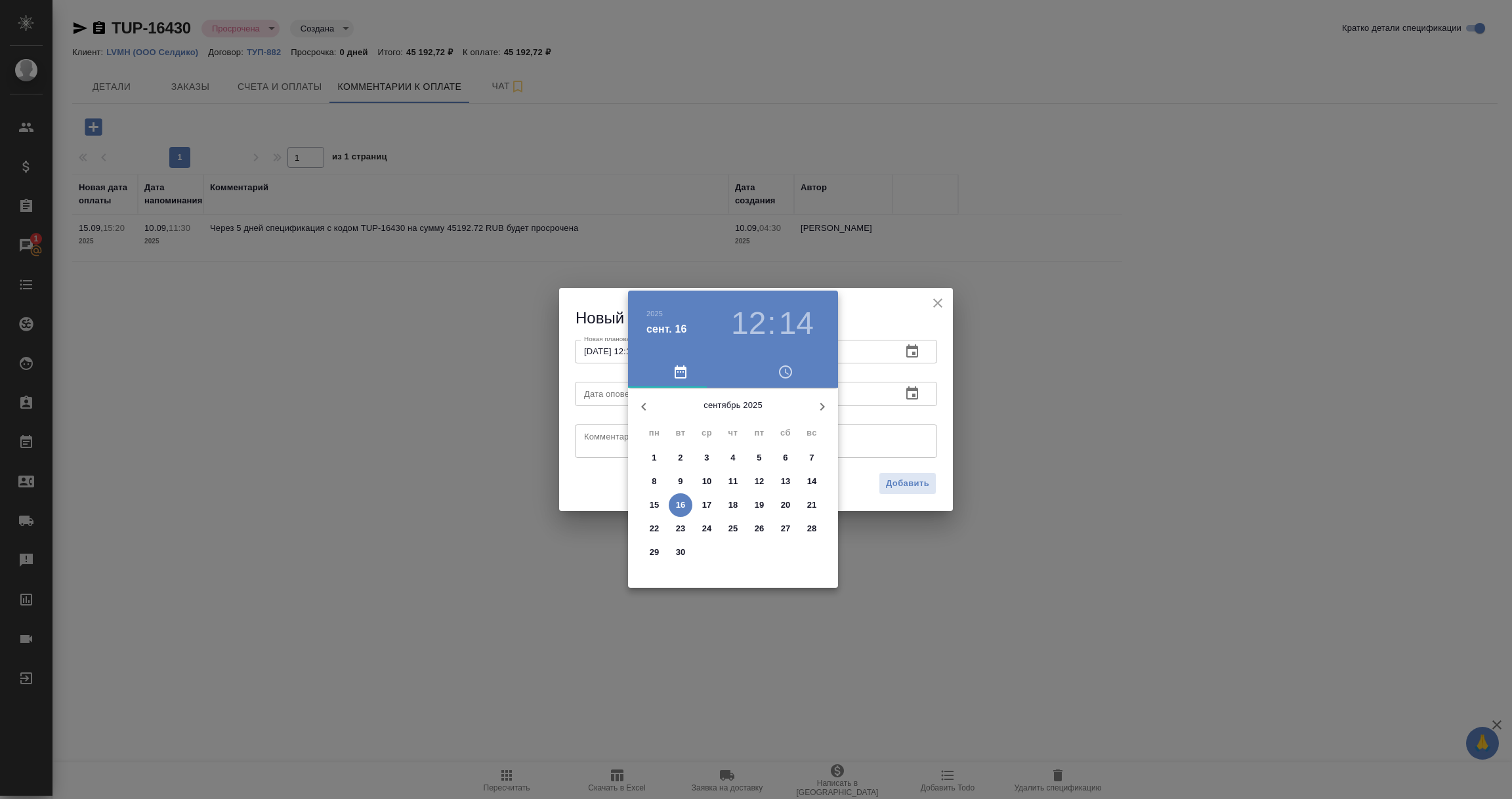
click at [682, 499] on p "16" at bounding box center [681, 505] width 10 height 13
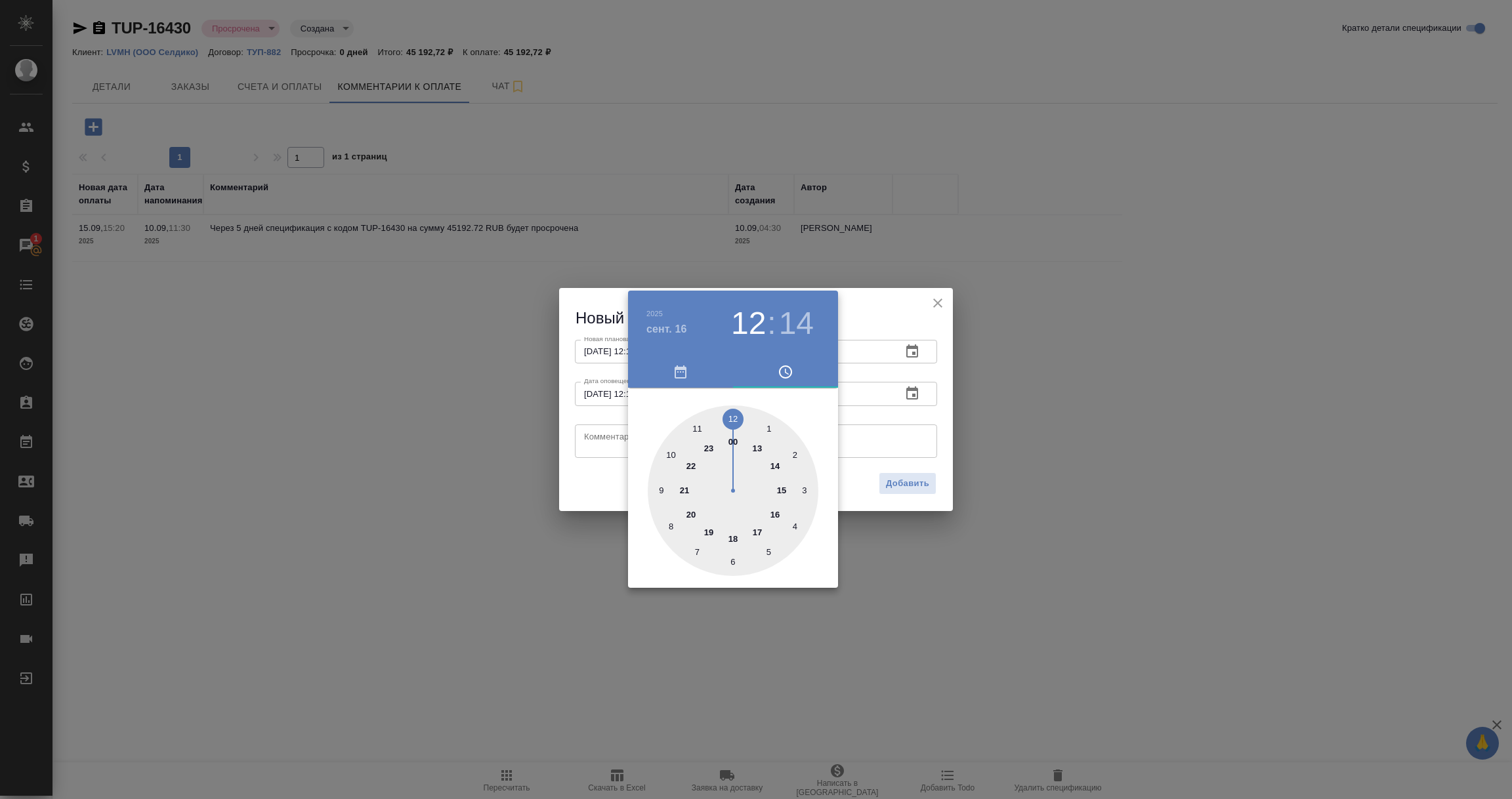
type input "16.09.2025 12:14"
click at [594, 440] on div at bounding box center [756, 399] width 1512 height 799
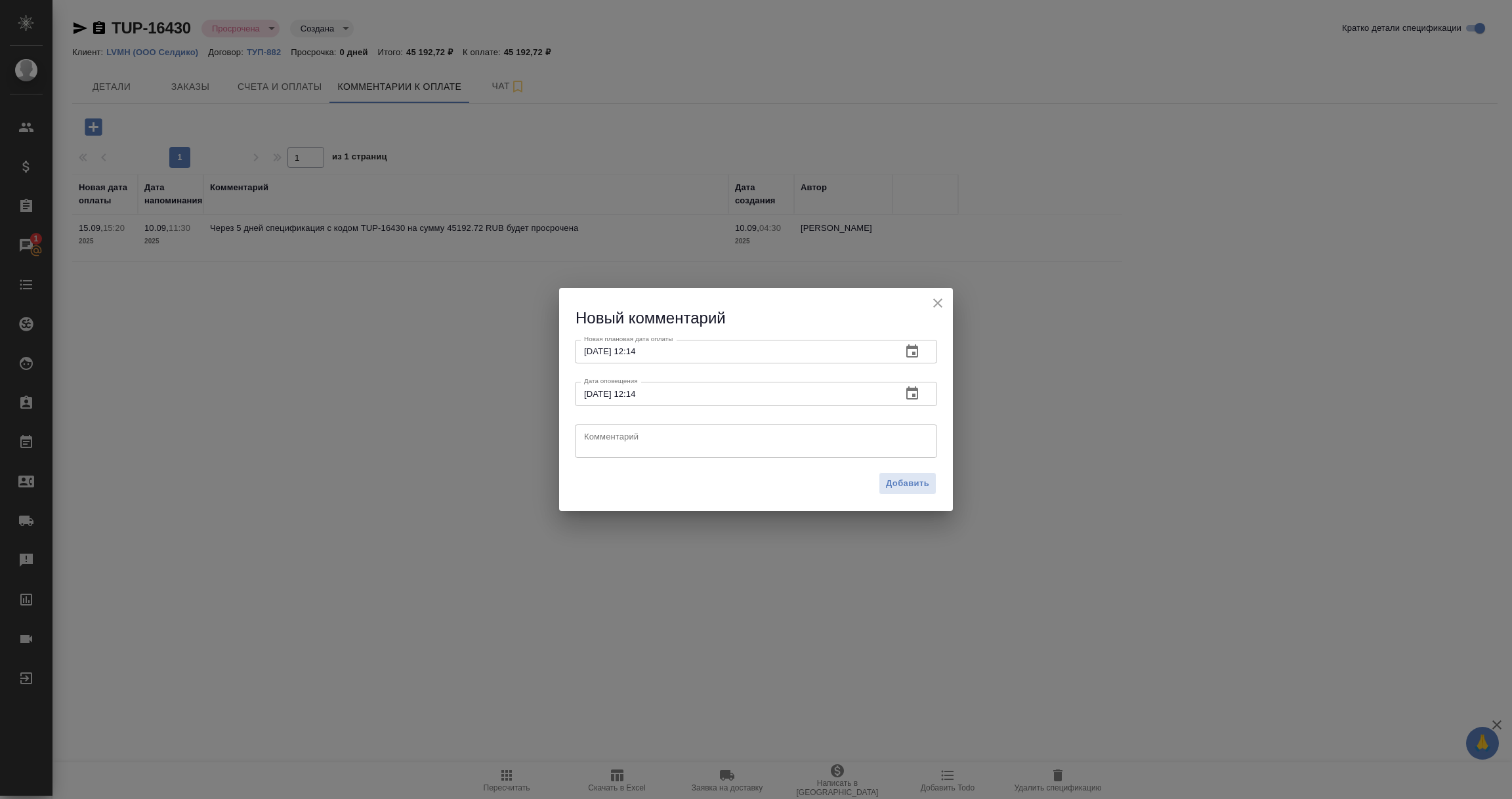
click at [594, 440] on textarea at bounding box center [756, 440] width 344 height 20
type textarea "Клиент передал документы в бухгалтерию на оплату, ждем поступления денег."
click at [903, 485] on span "Добавить" at bounding box center [907, 484] width 43 height 15
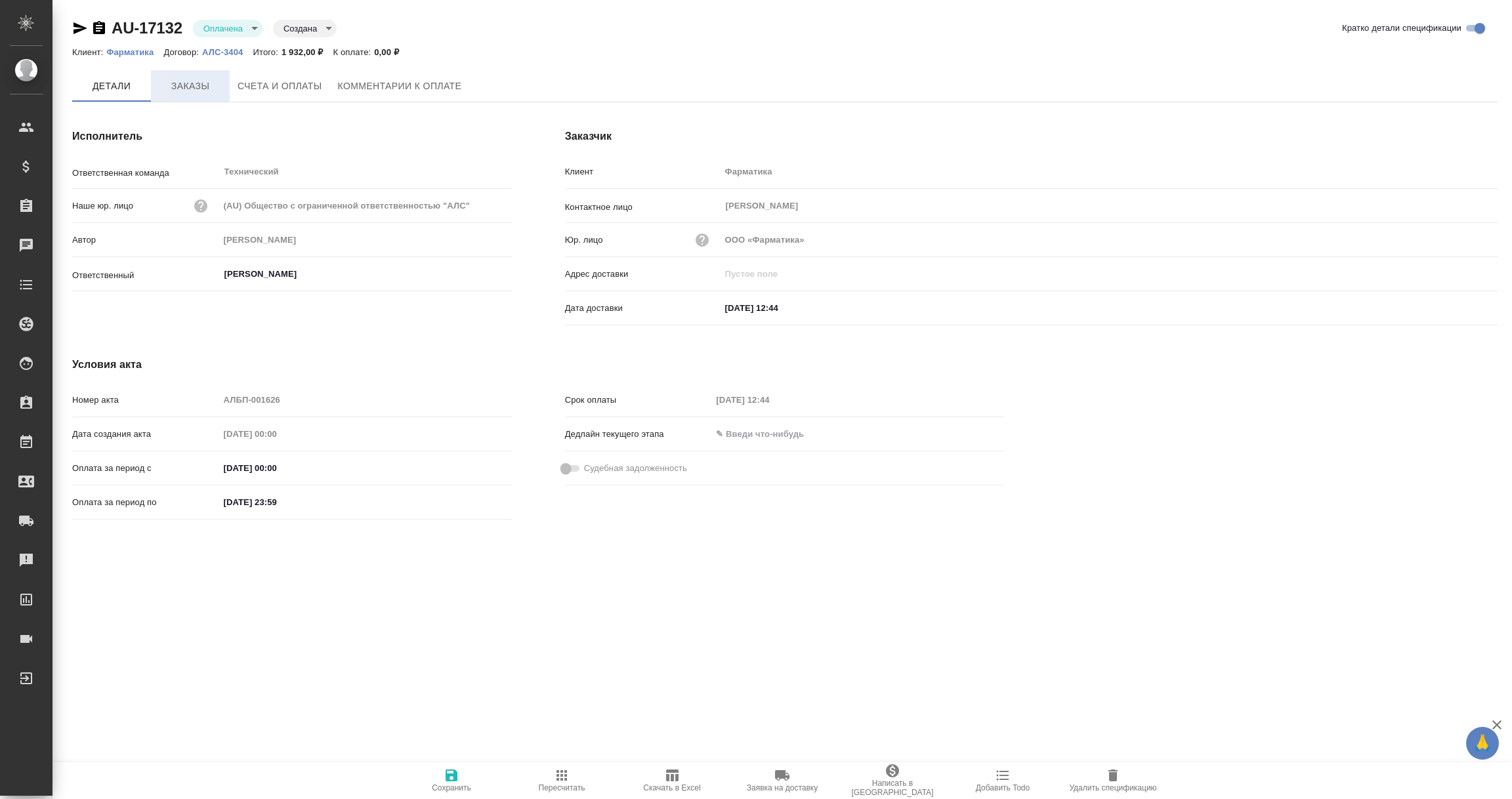
click at [194, 81] on span "Заказы" at bounding box center [190, 86] width 63 height 16
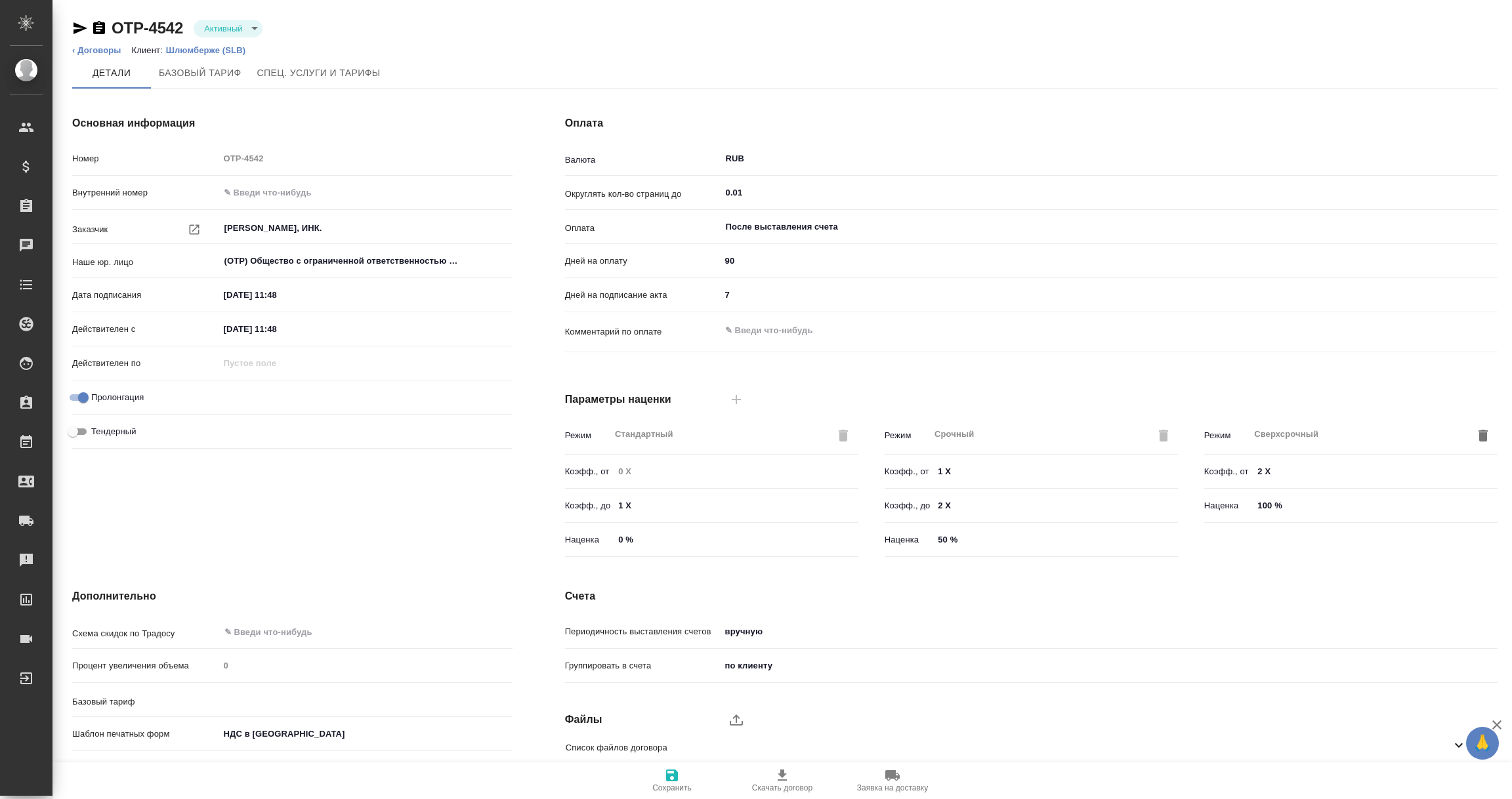
type input "Шлюмберже ([PERSON_NAME])"
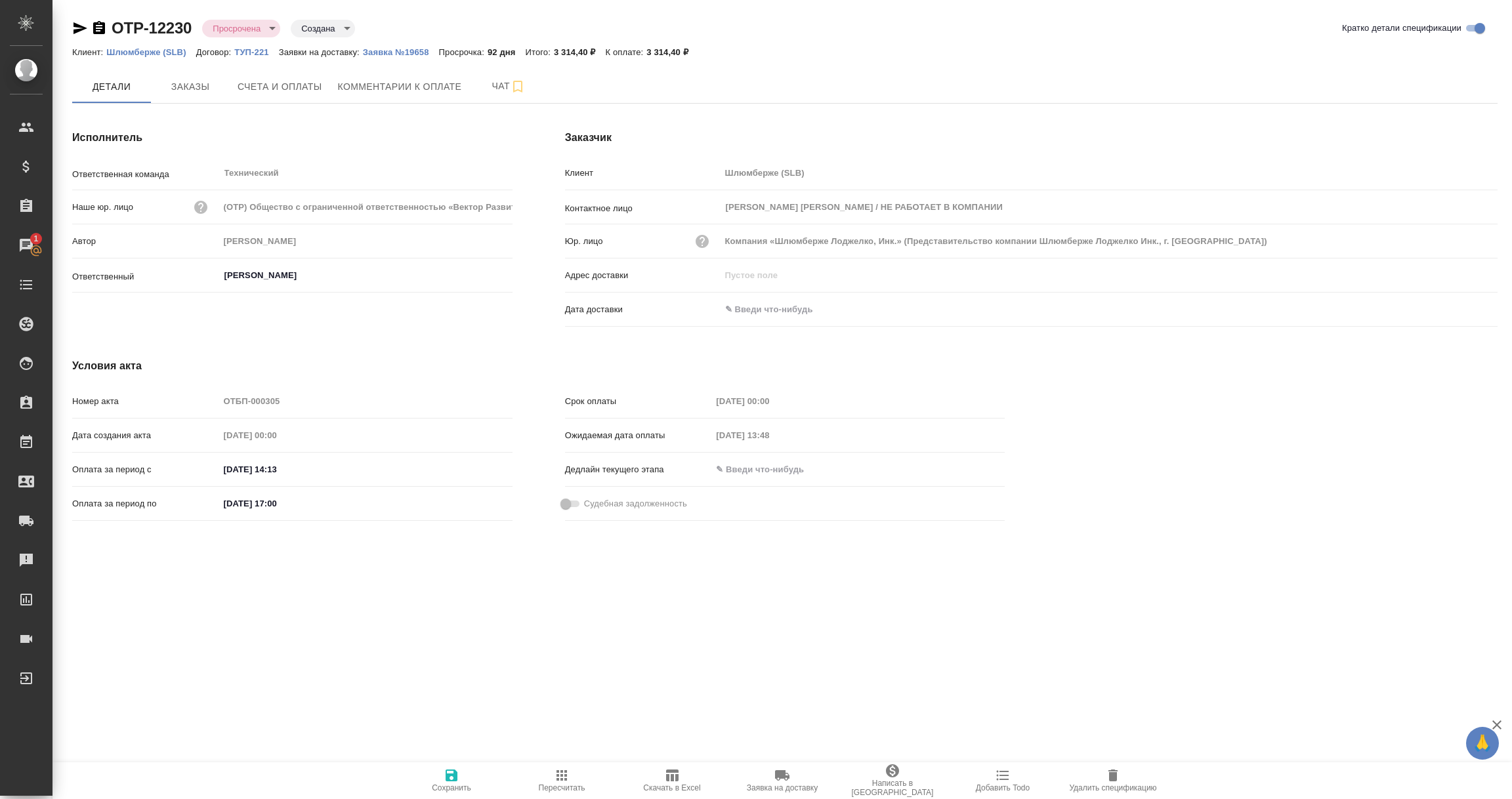
click at [557, 778] on icon "button" at bounding box center [561, 775] width 15 height 15
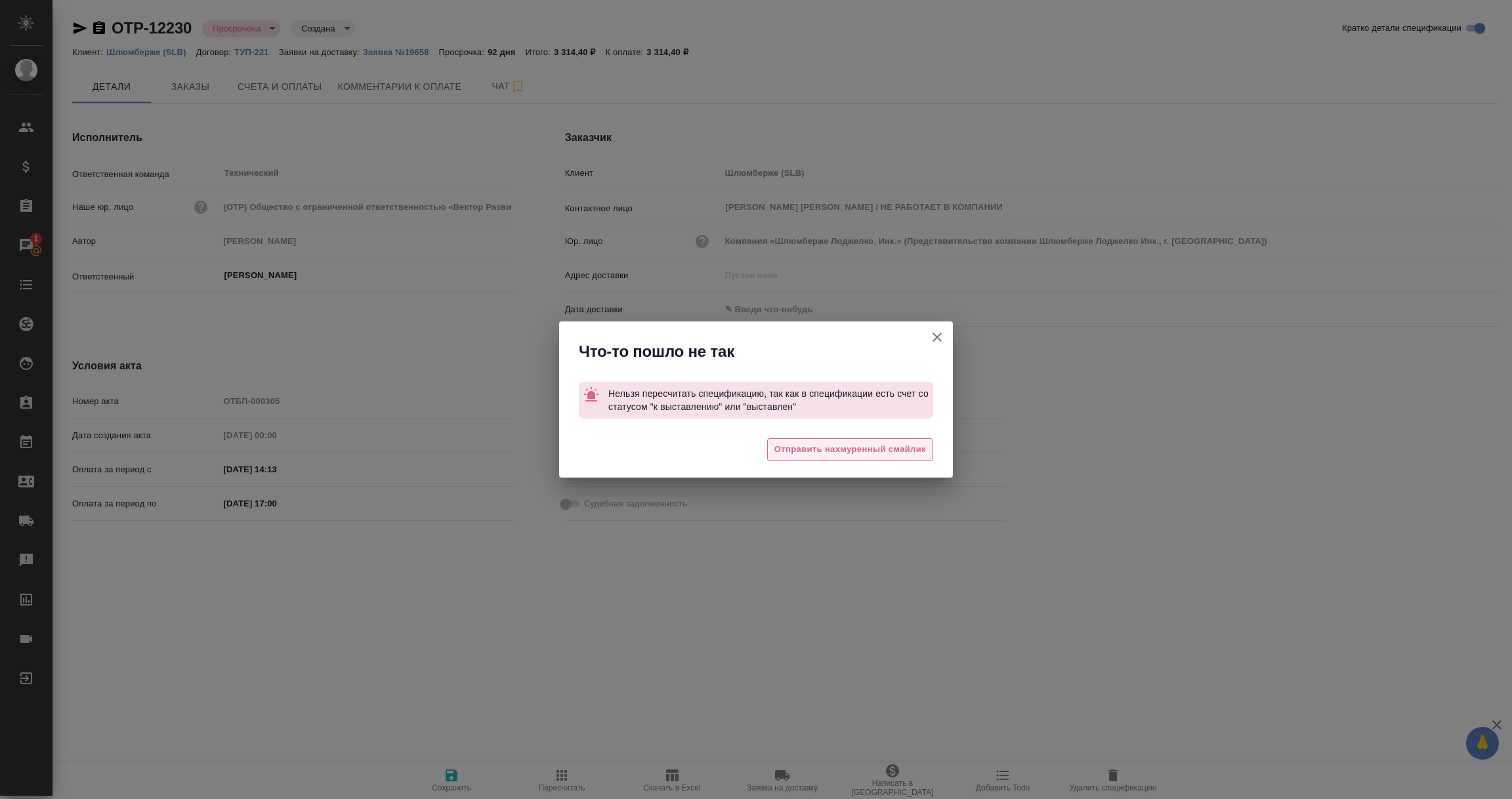
click at [808, 451] on span "Отправить нахмуренный смайлик" at bounding box center [850, 450] width 152 height 15
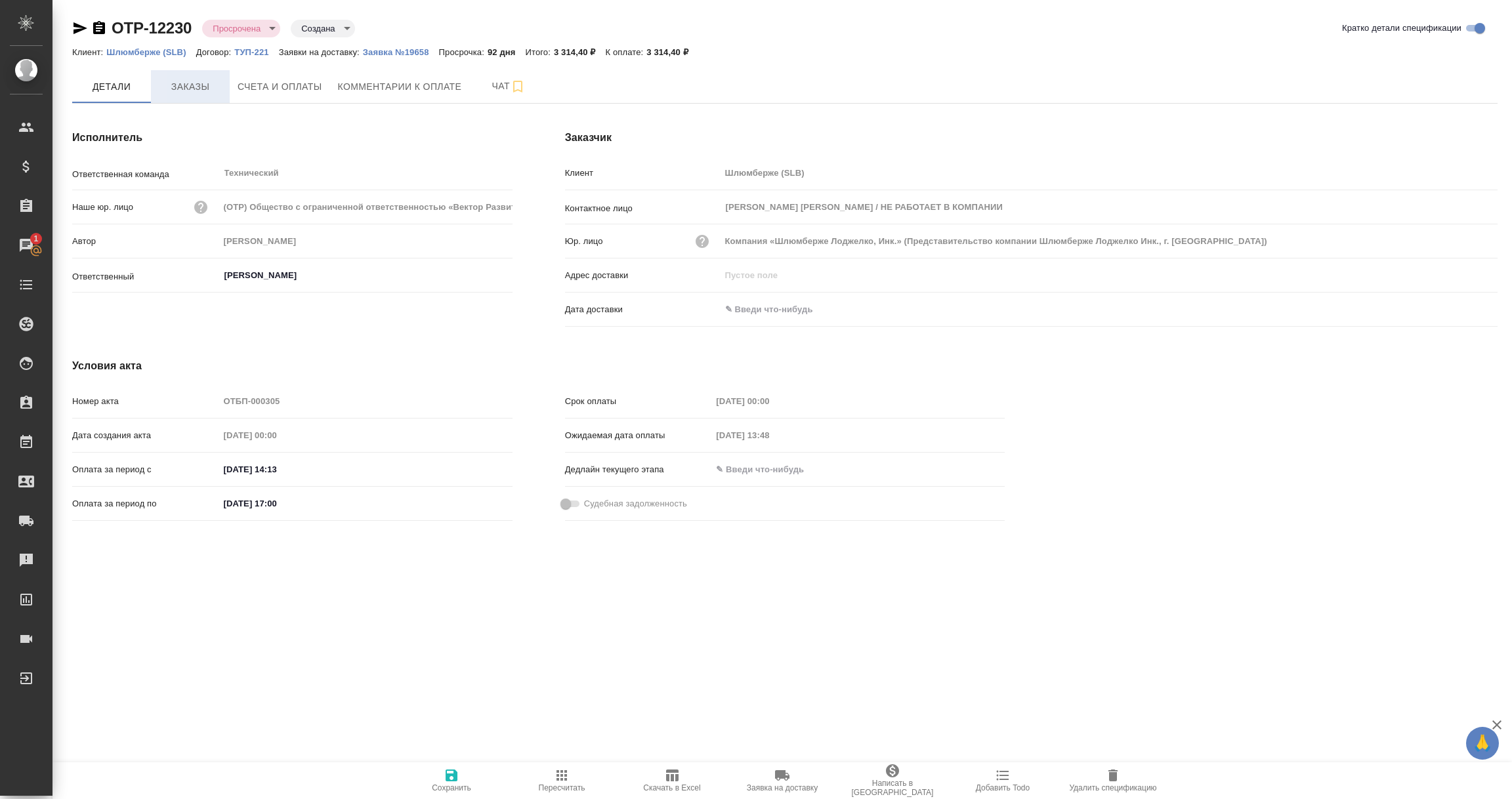
click at [187, 90] on span "Заказы" at bounding box center [190, 86] width 63 height 16
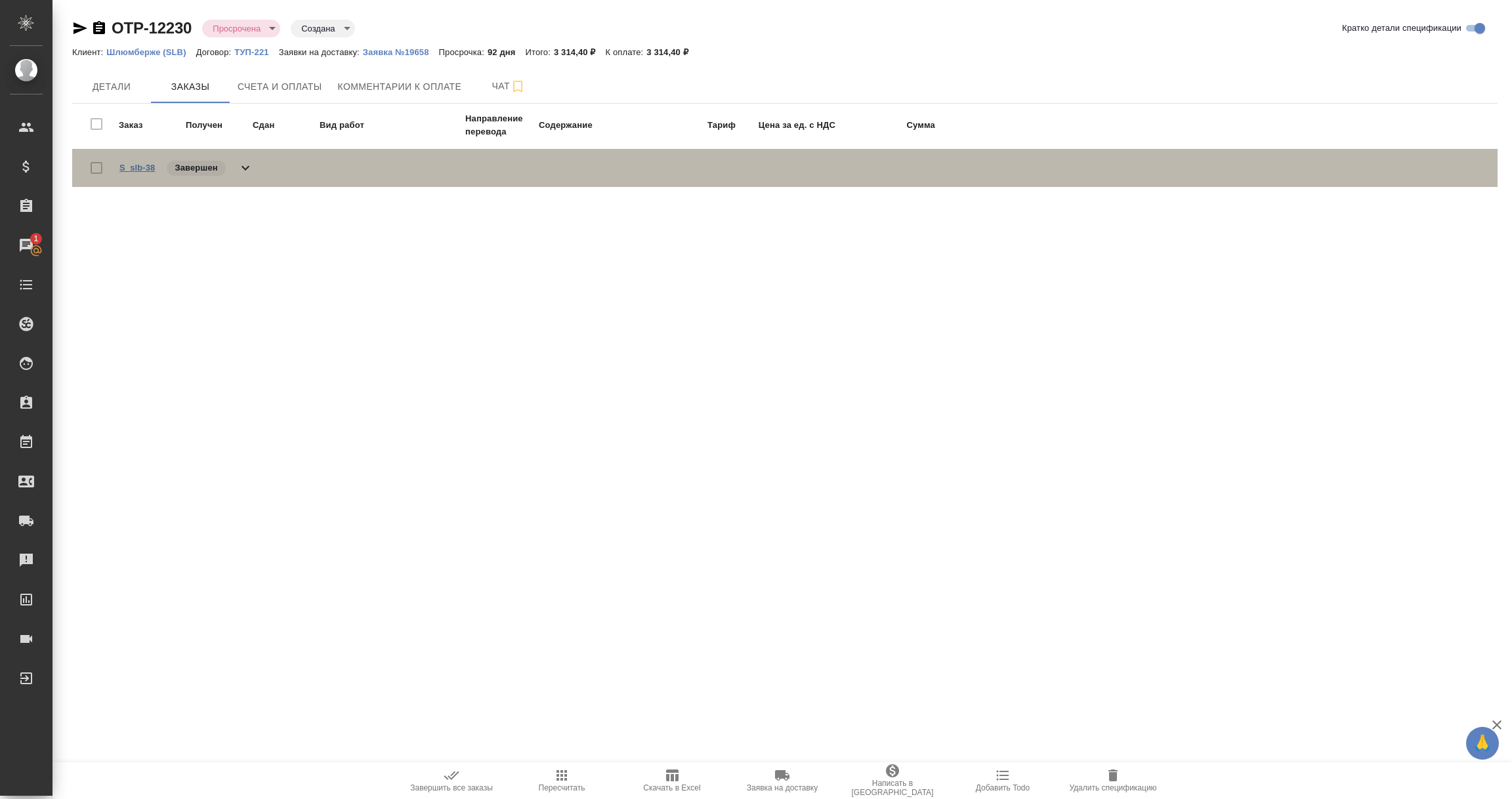
click at [136, 170] on link "S_slb-38" at bounding box center [137, 168] width 36 height 10
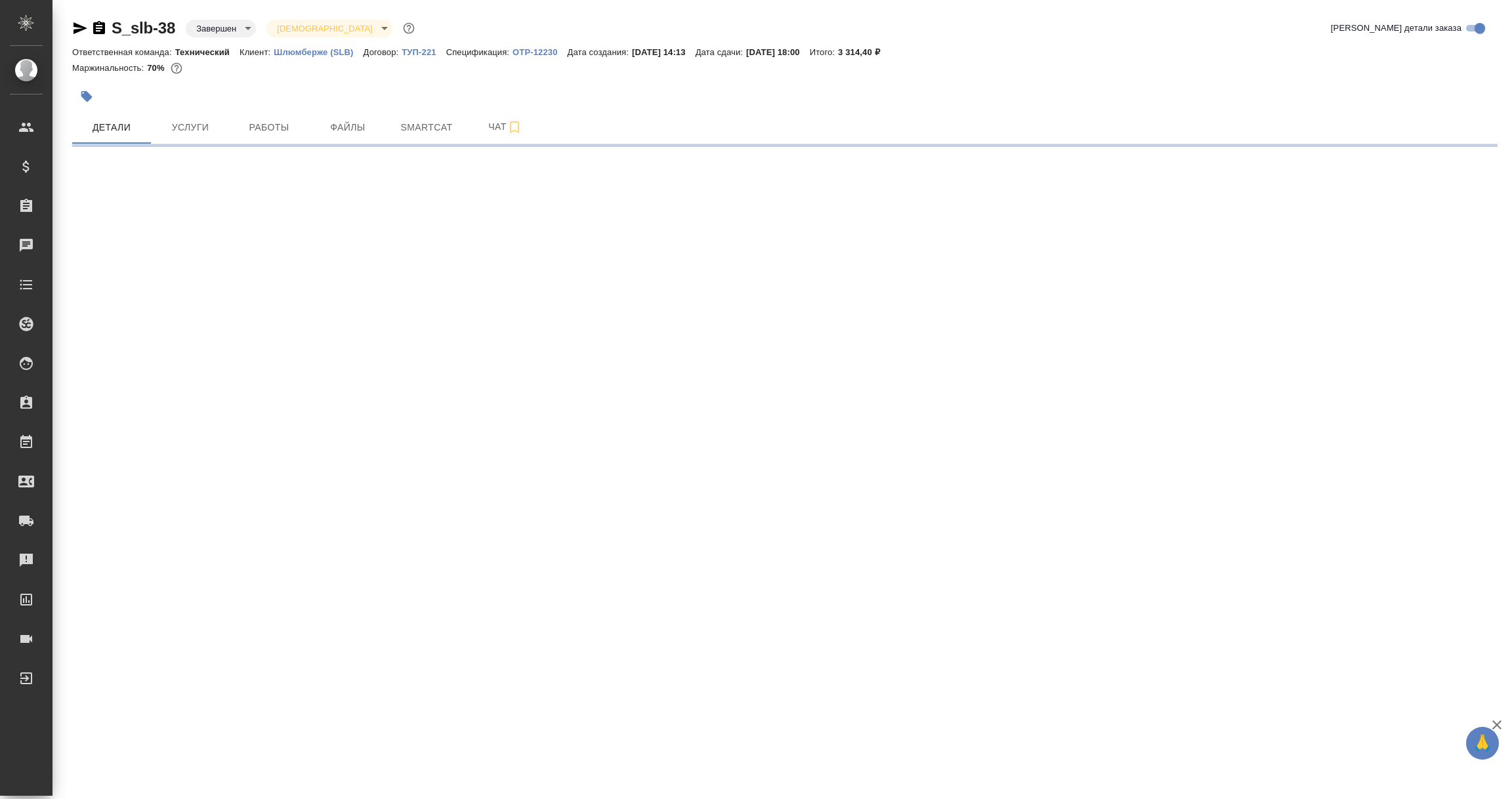
select select "RU"
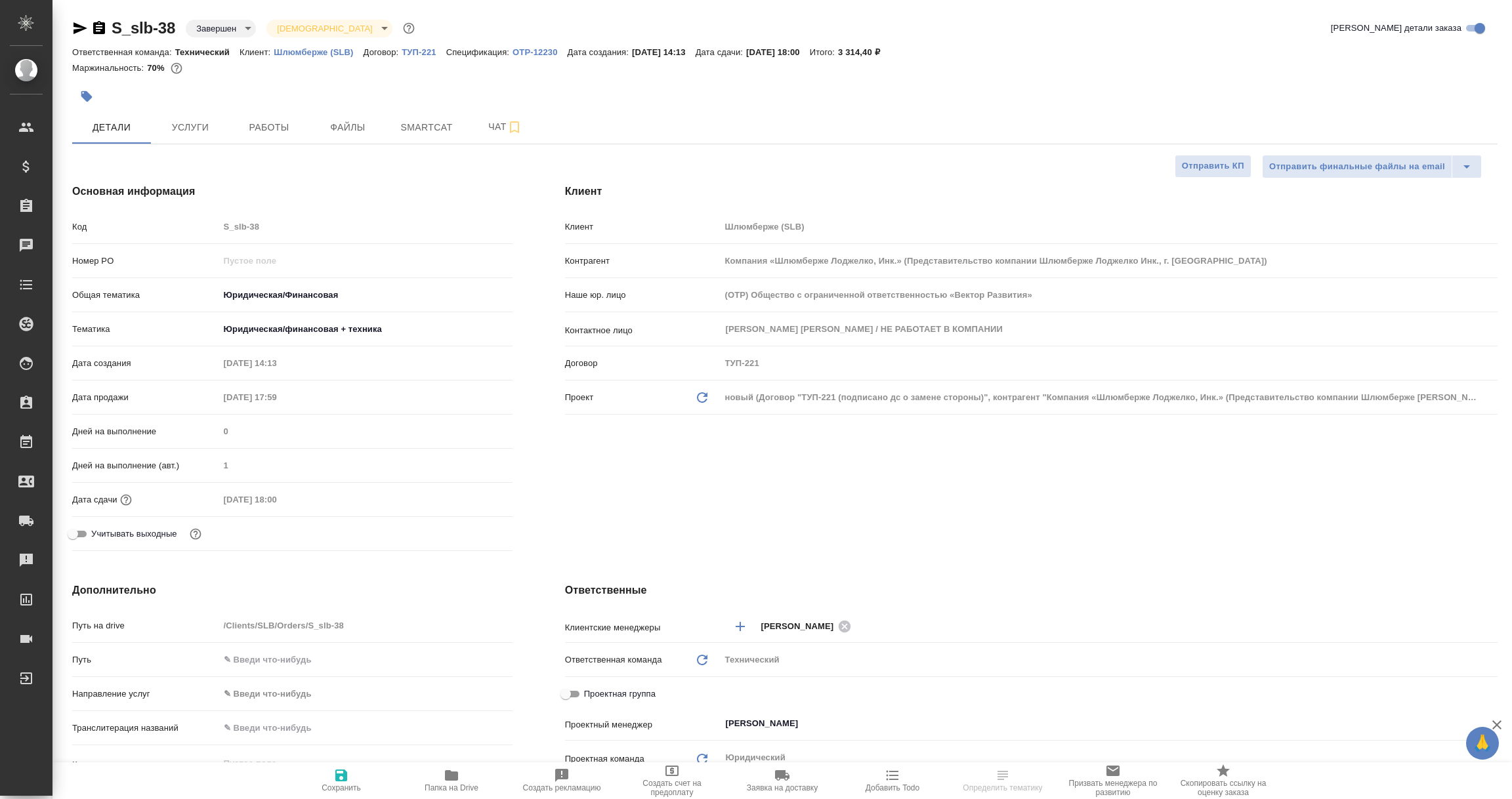
type textarea "x"
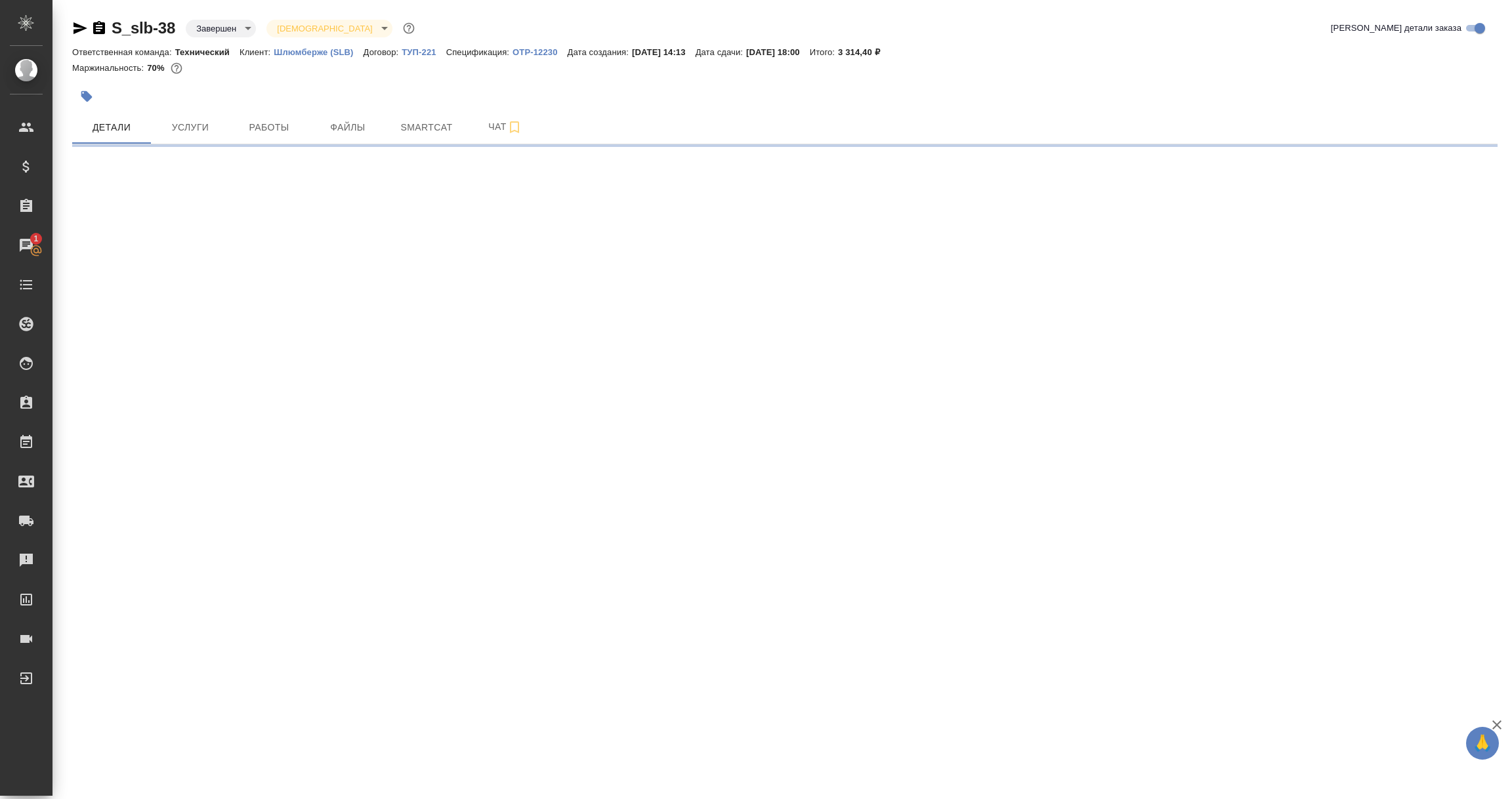
select select "RU"
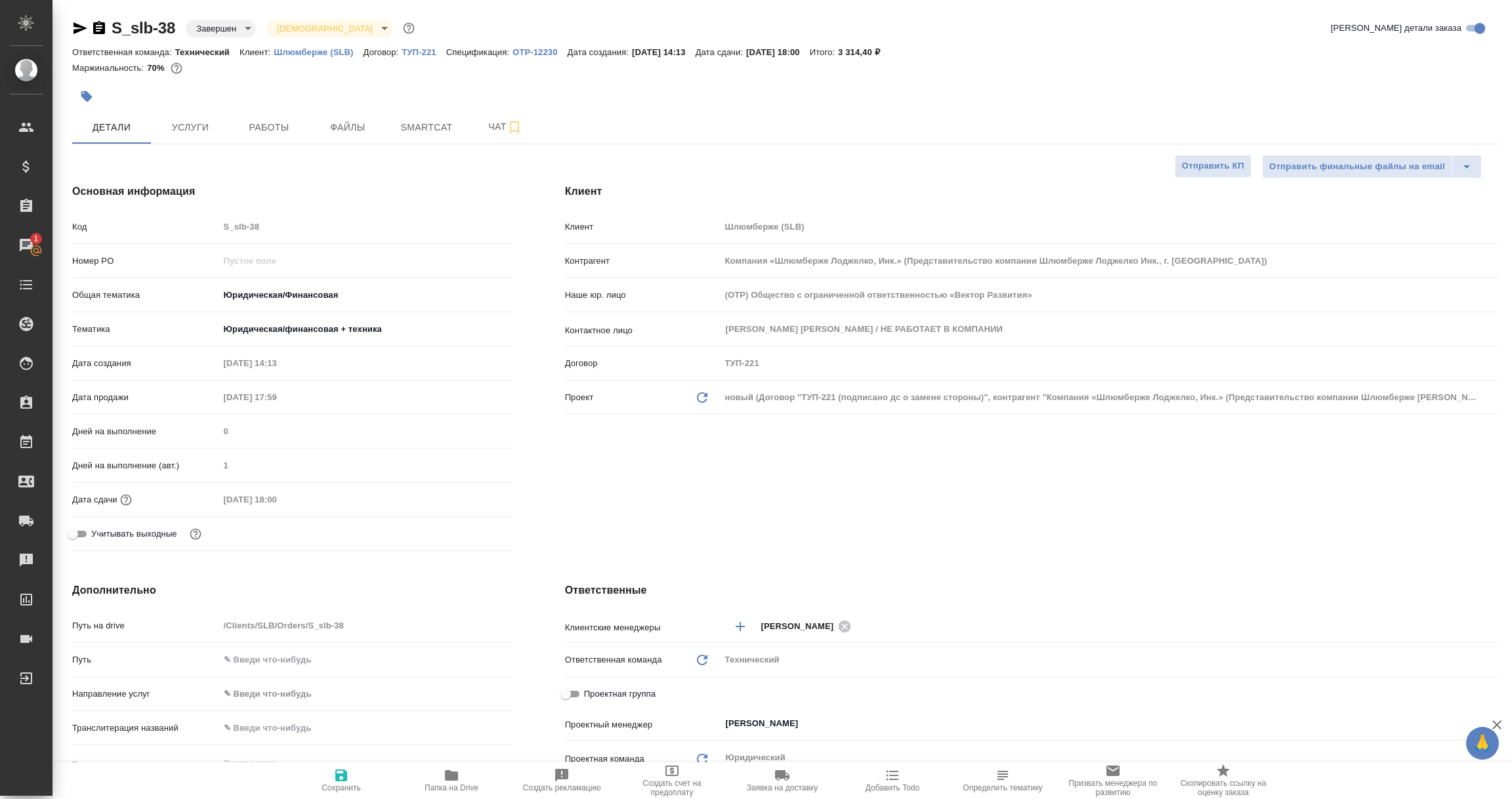
type textarea "x"
click at [297, 50] on p "Шлюмберже (SLB)" at bounding box center [318, 52] width 90 height 10
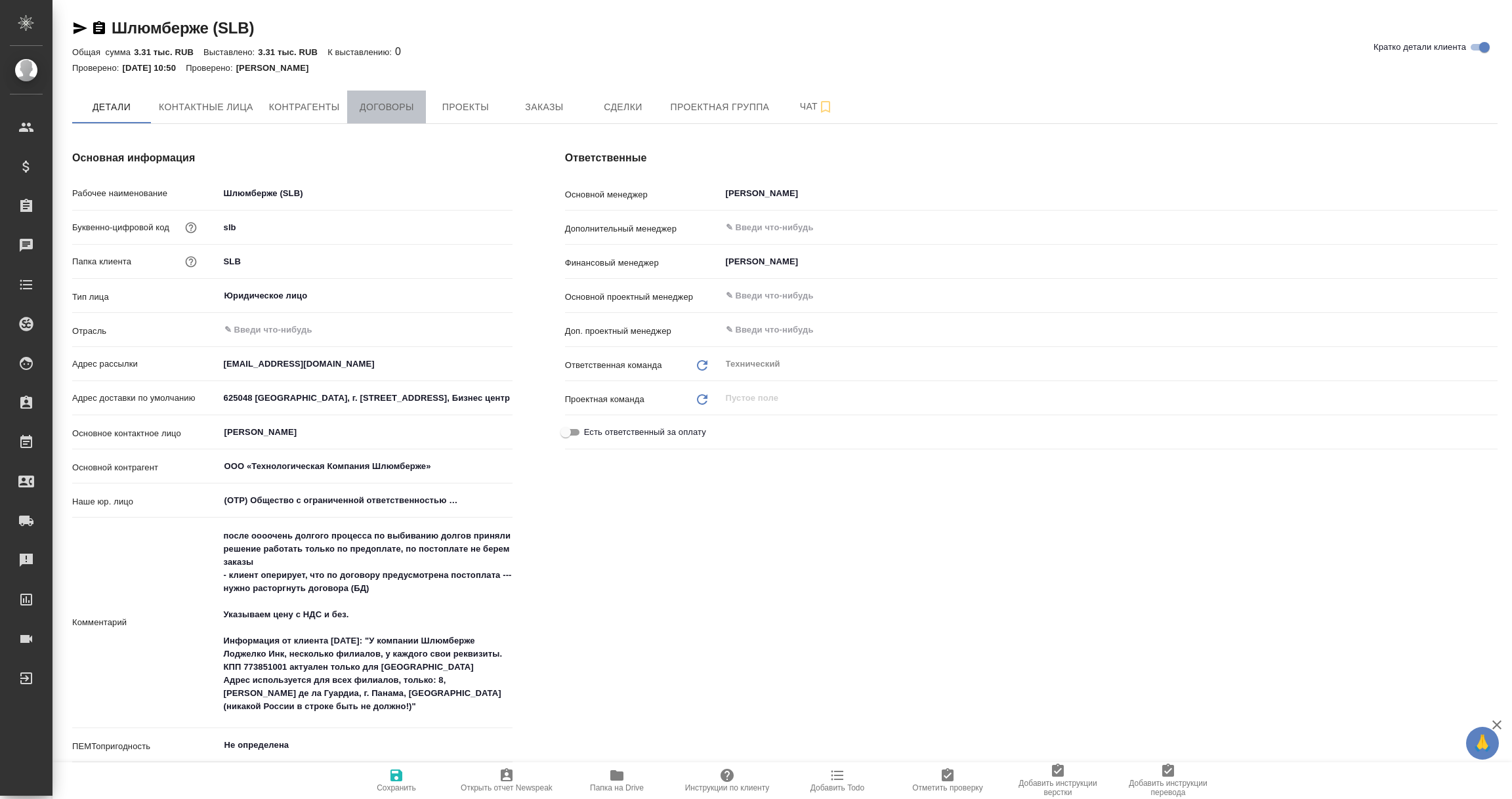
click at [384, 103] on span "Договоры" at bounding box center [386, 107] width 63 height 16
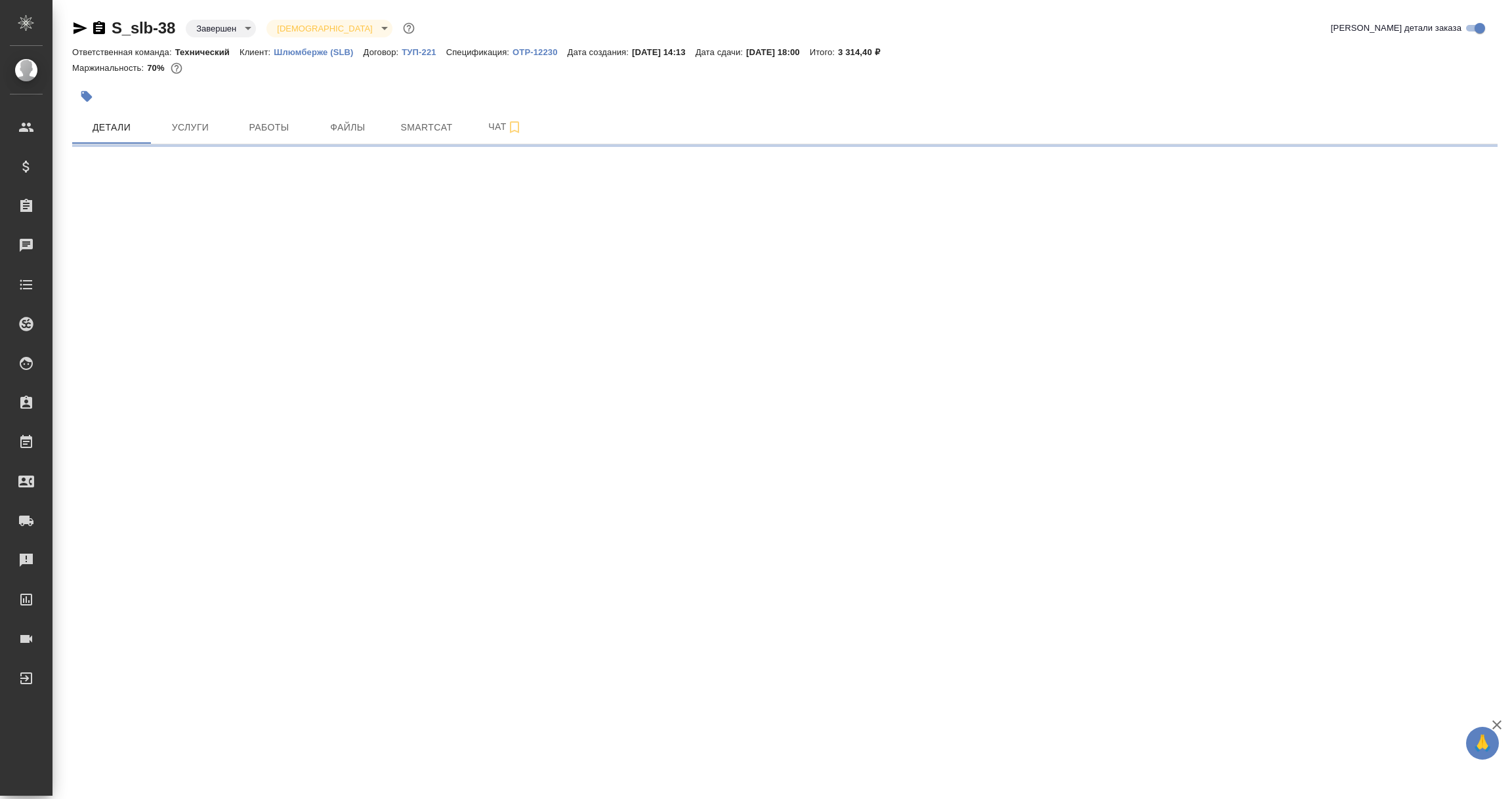
select select "RU"
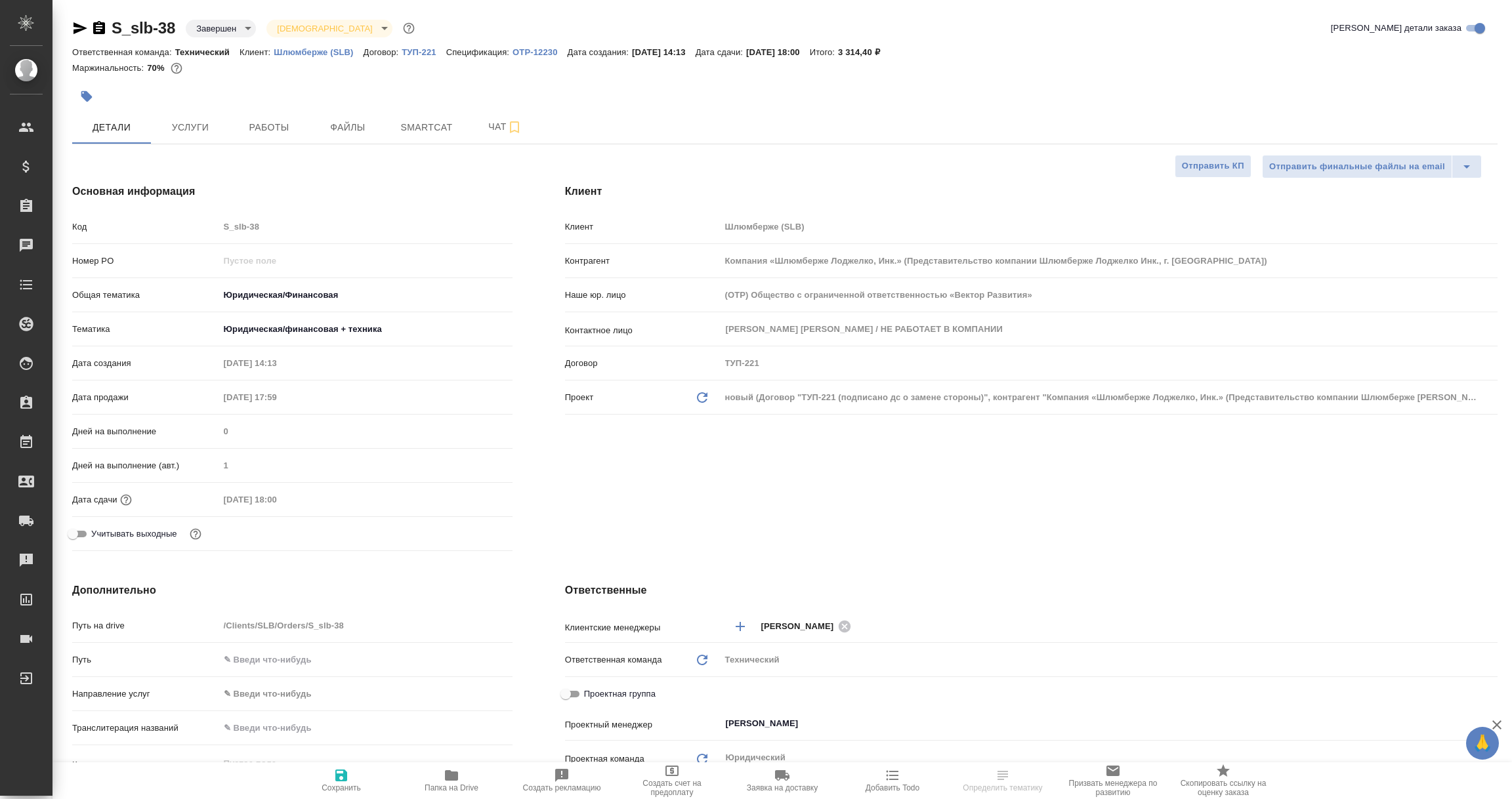
type textarea "x"
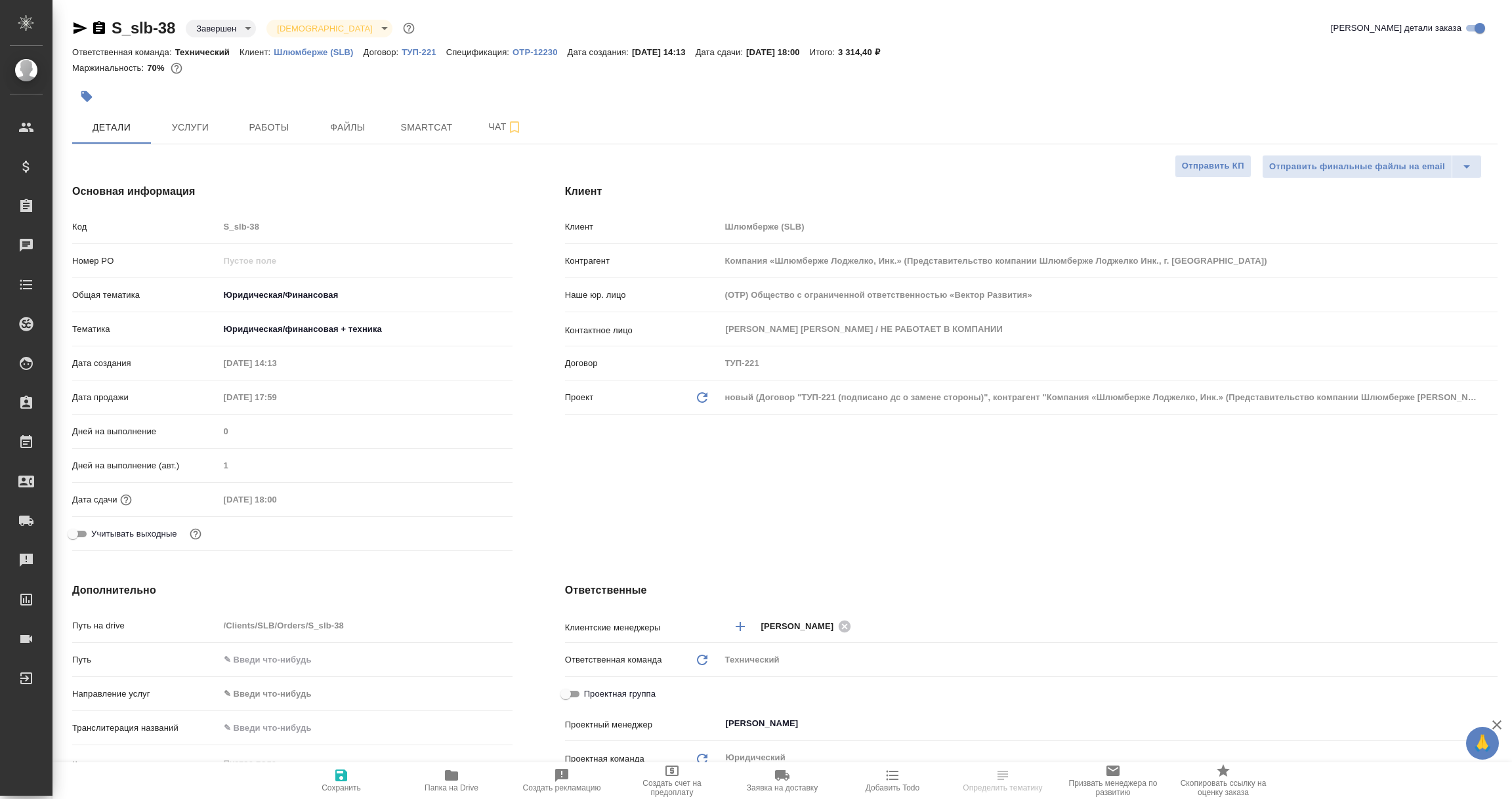
type textarea "x"
select select "RU"
type textarea "x"
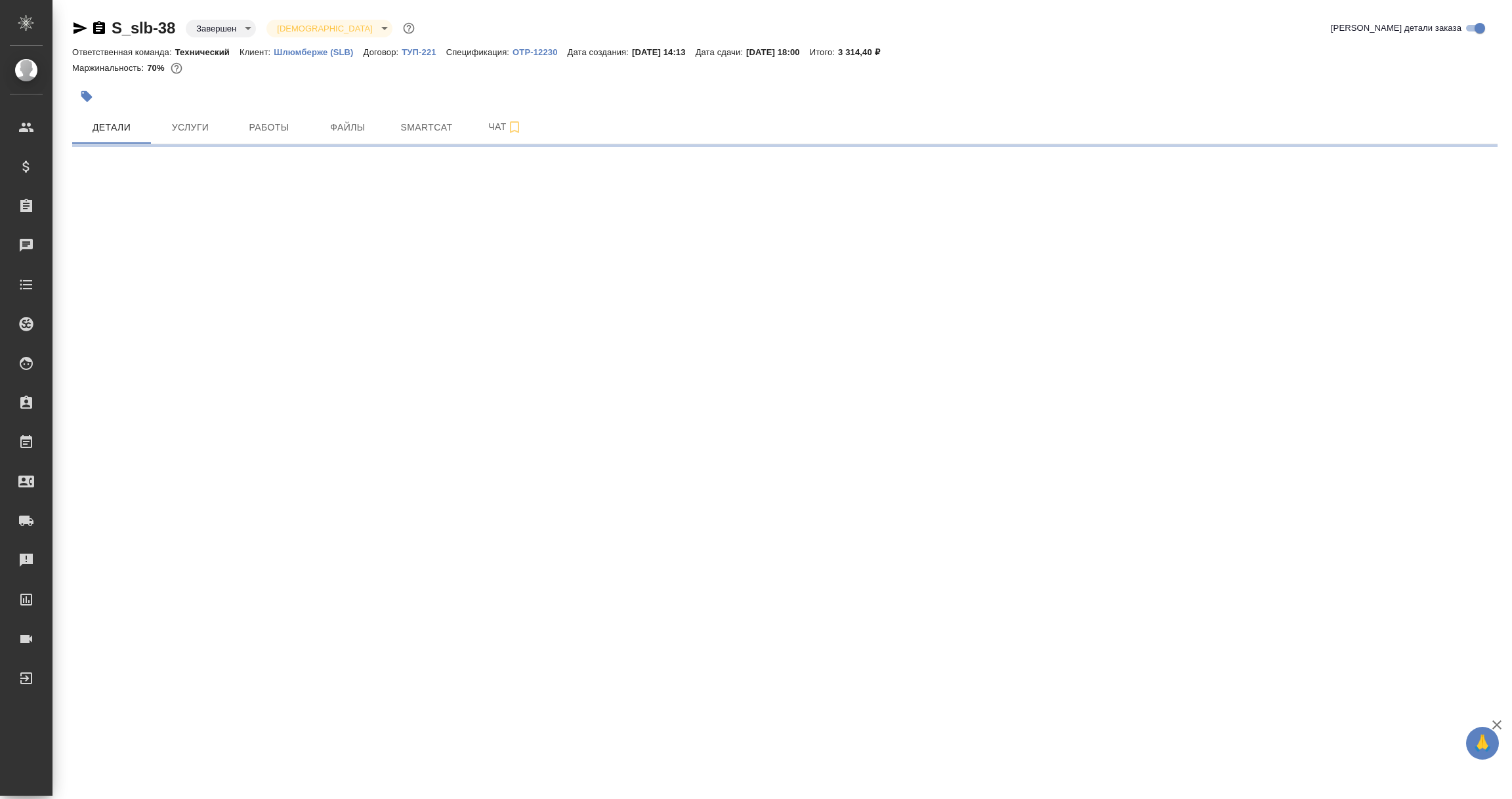
select select "RU"
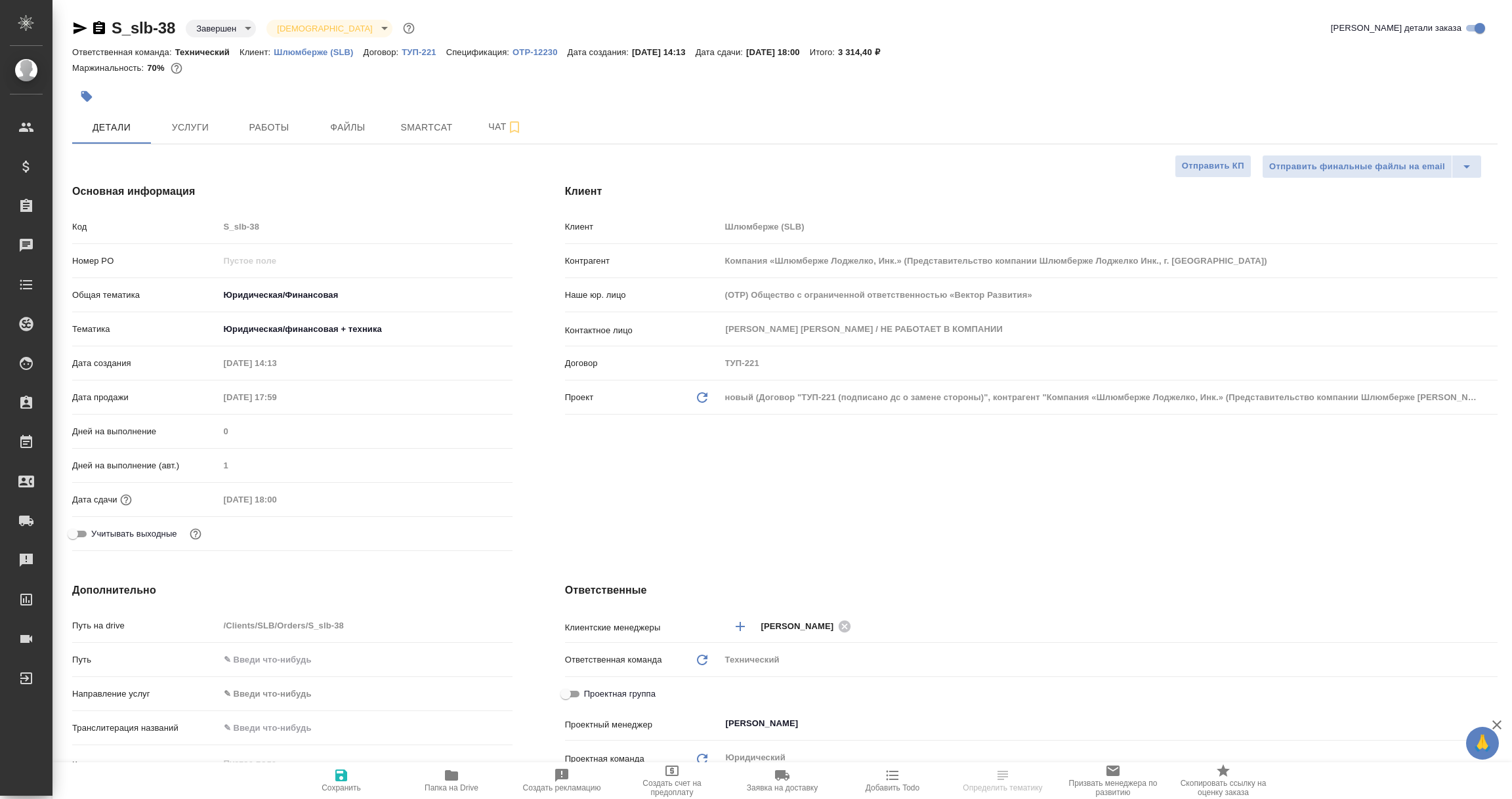
type textarea "x"
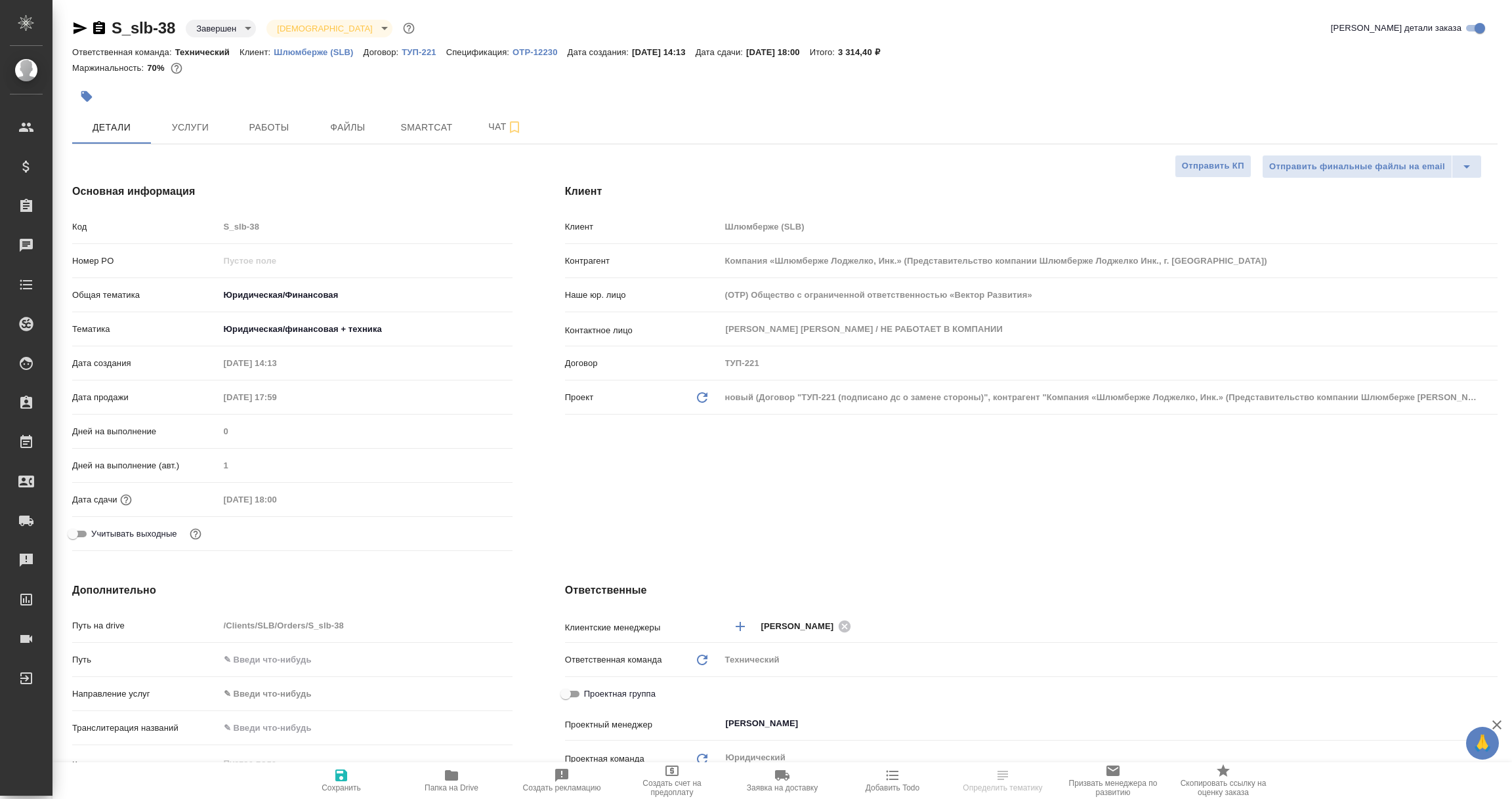
type textarea "x"
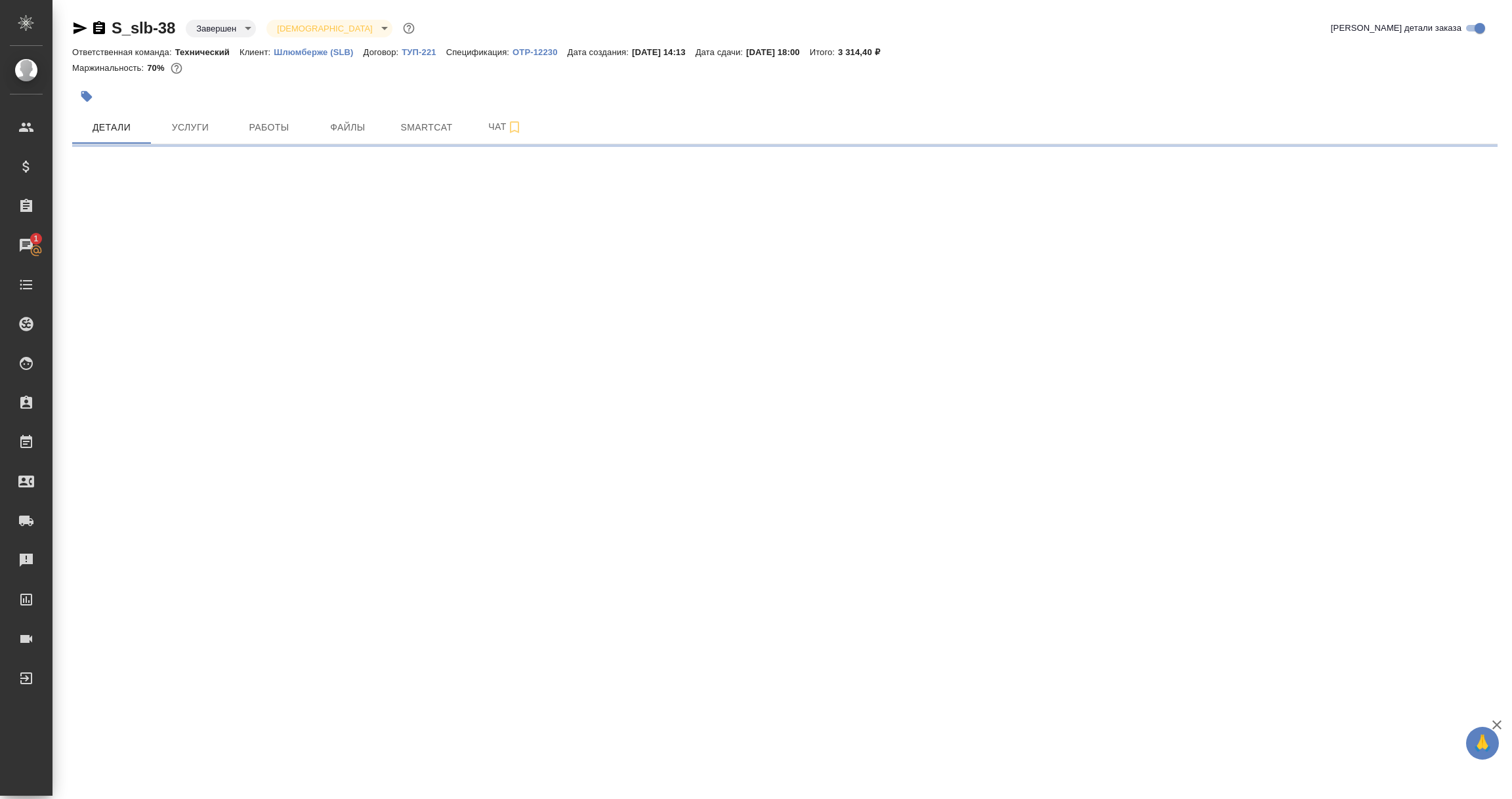
select select "RU"
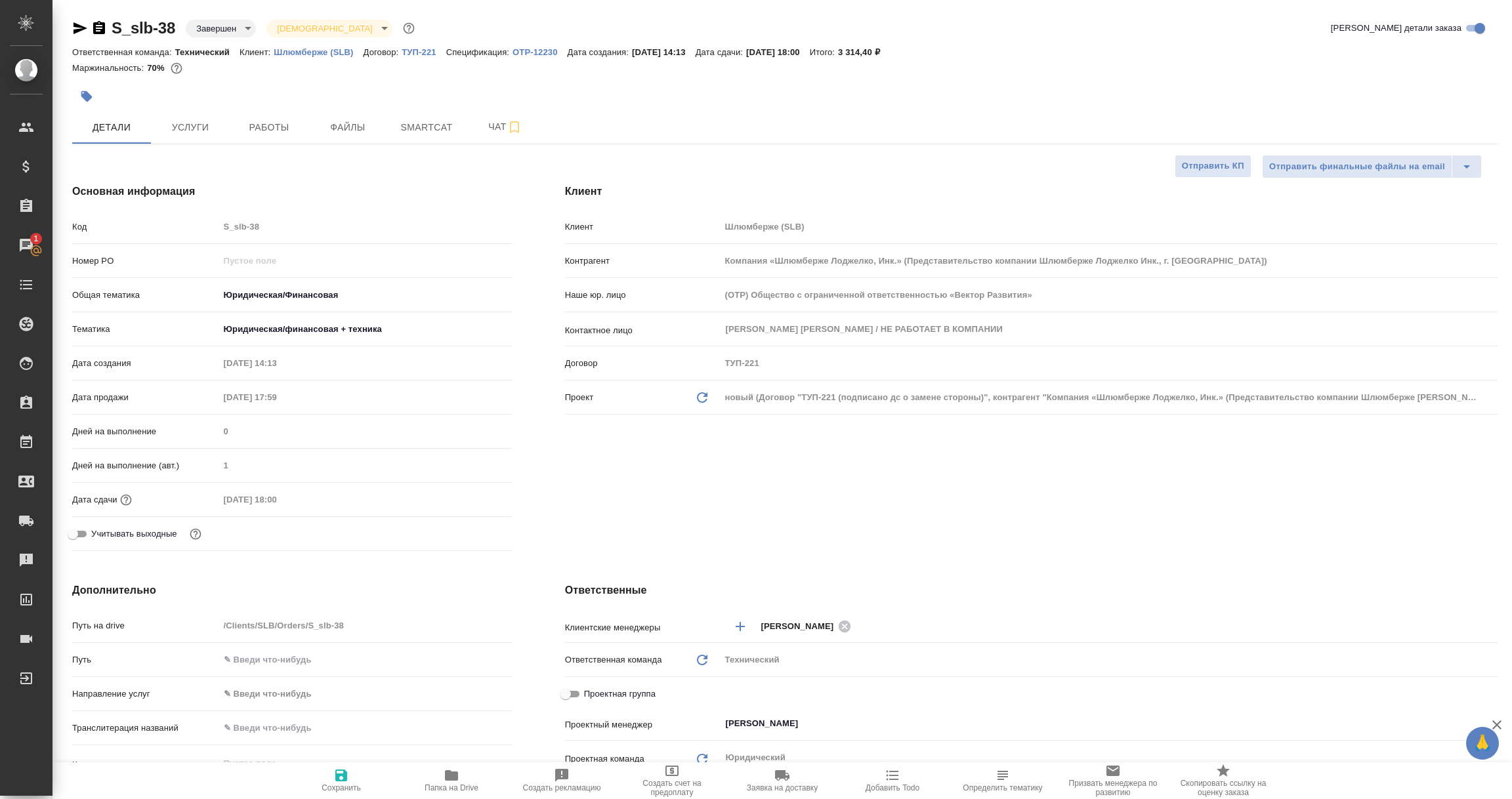
type textarea "x"
select select "RU"
type input "[PERSON_NAME]"
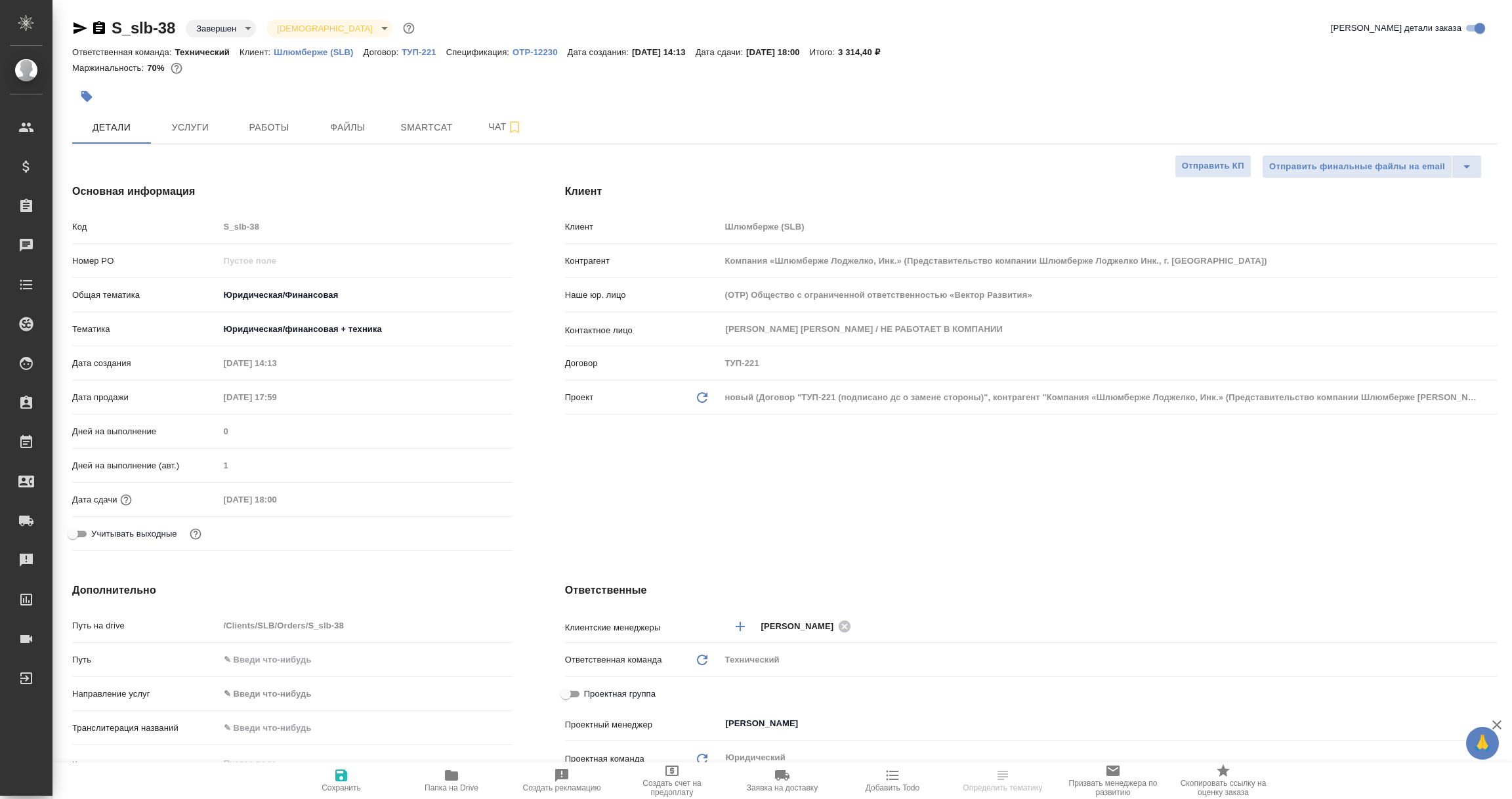
type input "[PERSON_NAME]"
click at [756, 397] on div "новый (Договор "ТУП-221 (подписано дс о замене стороны)", контрагент "Компания …" at bounding box center [1109, 397] width 777 height 22
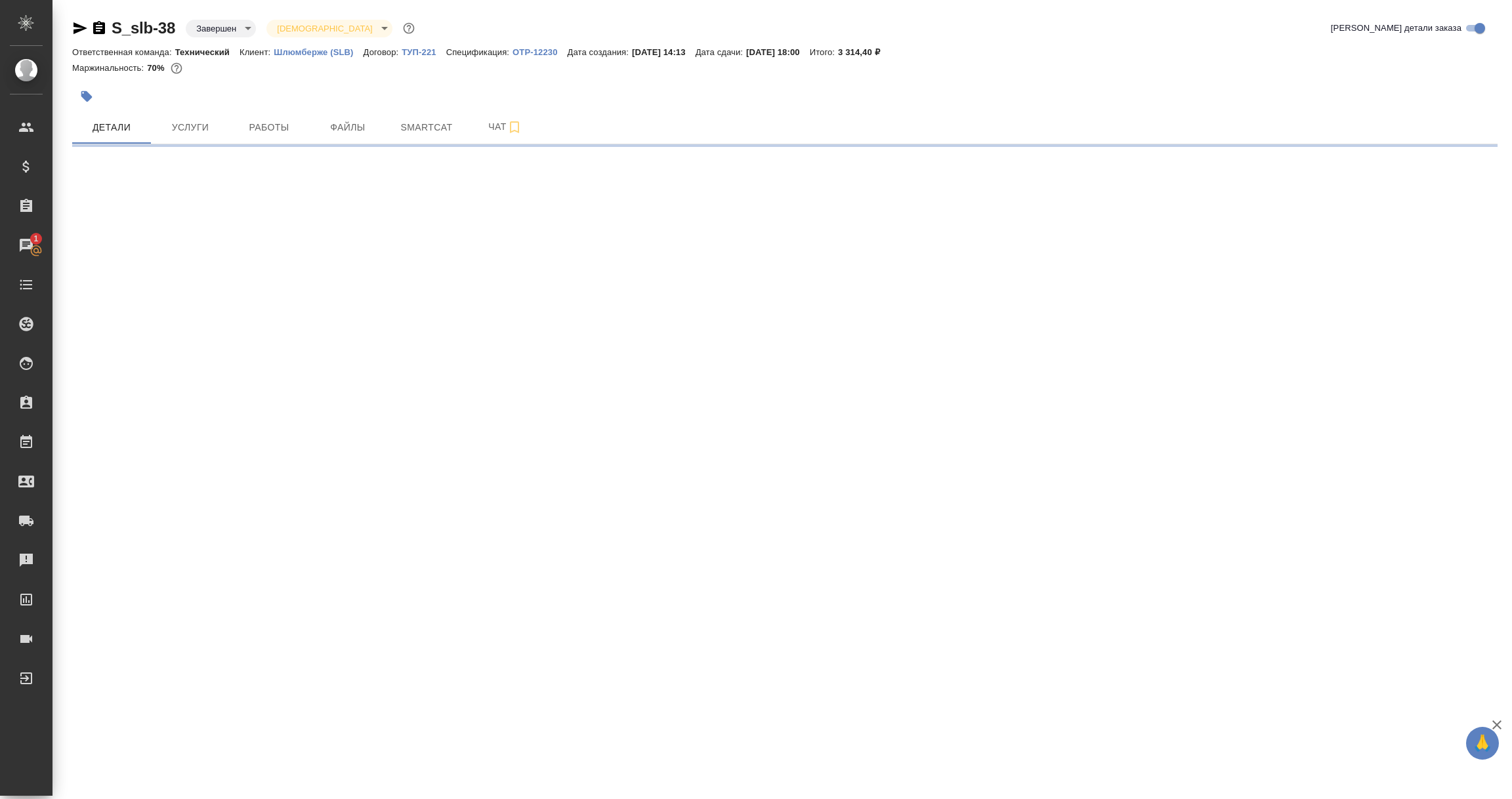
select select "RU"
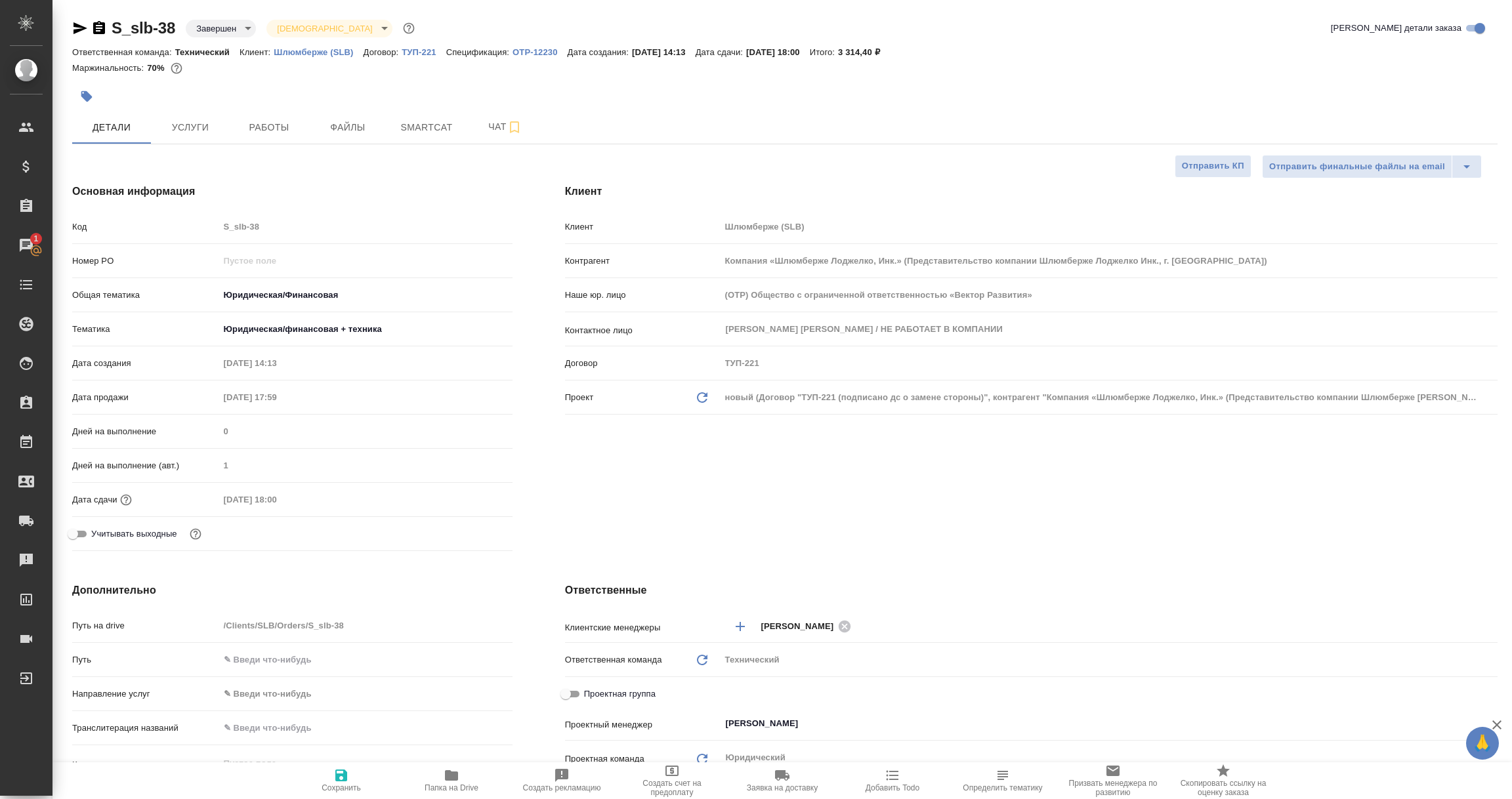
type textarea "x"
click at [300, 53] on p "Шлюмберже (SLB)" at bounding box center [318, 52] width 90 height 10
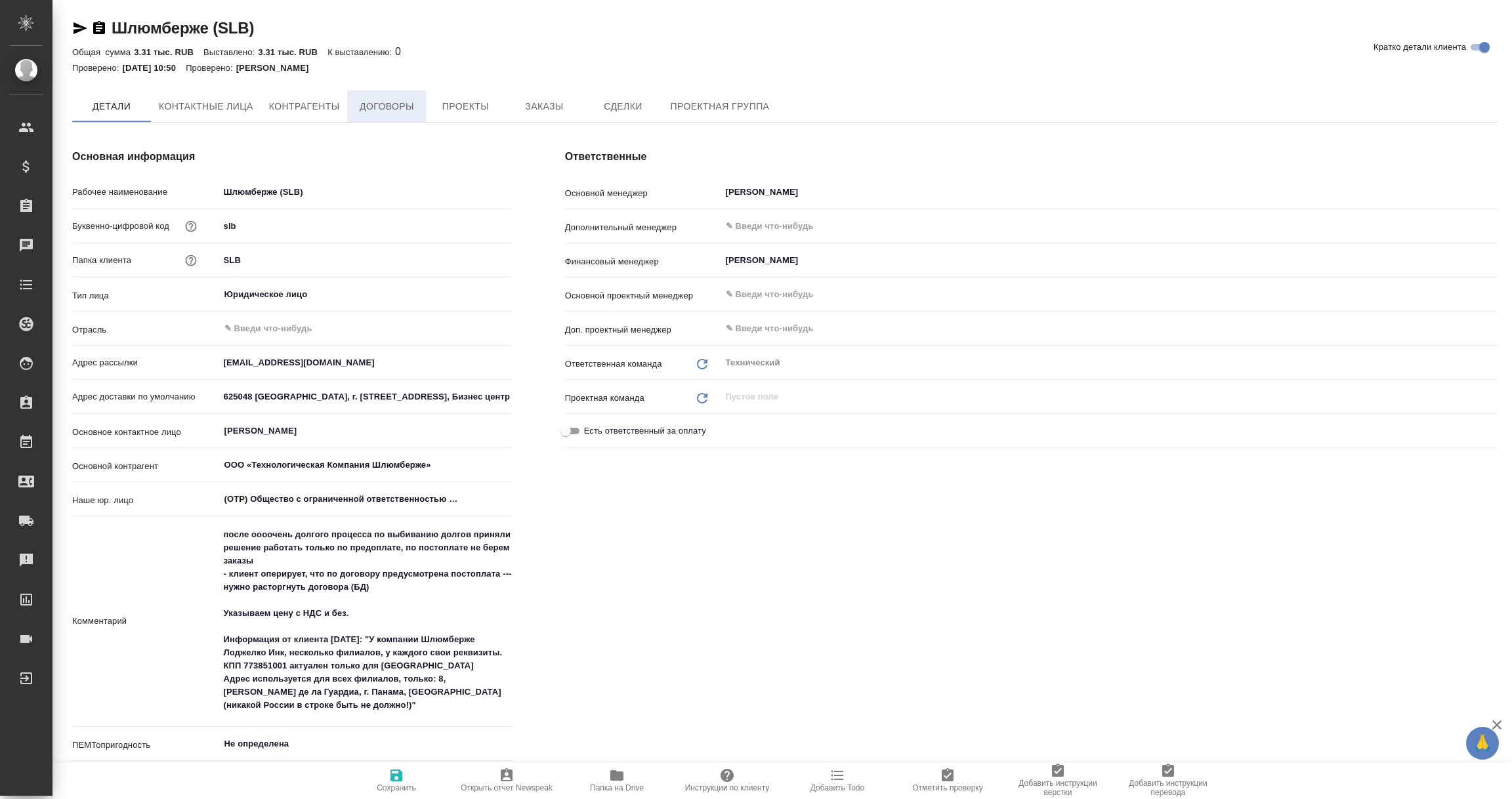
click at [401, 113] on span "Договоры" at bounding box center [386, 106] width 63 height 16
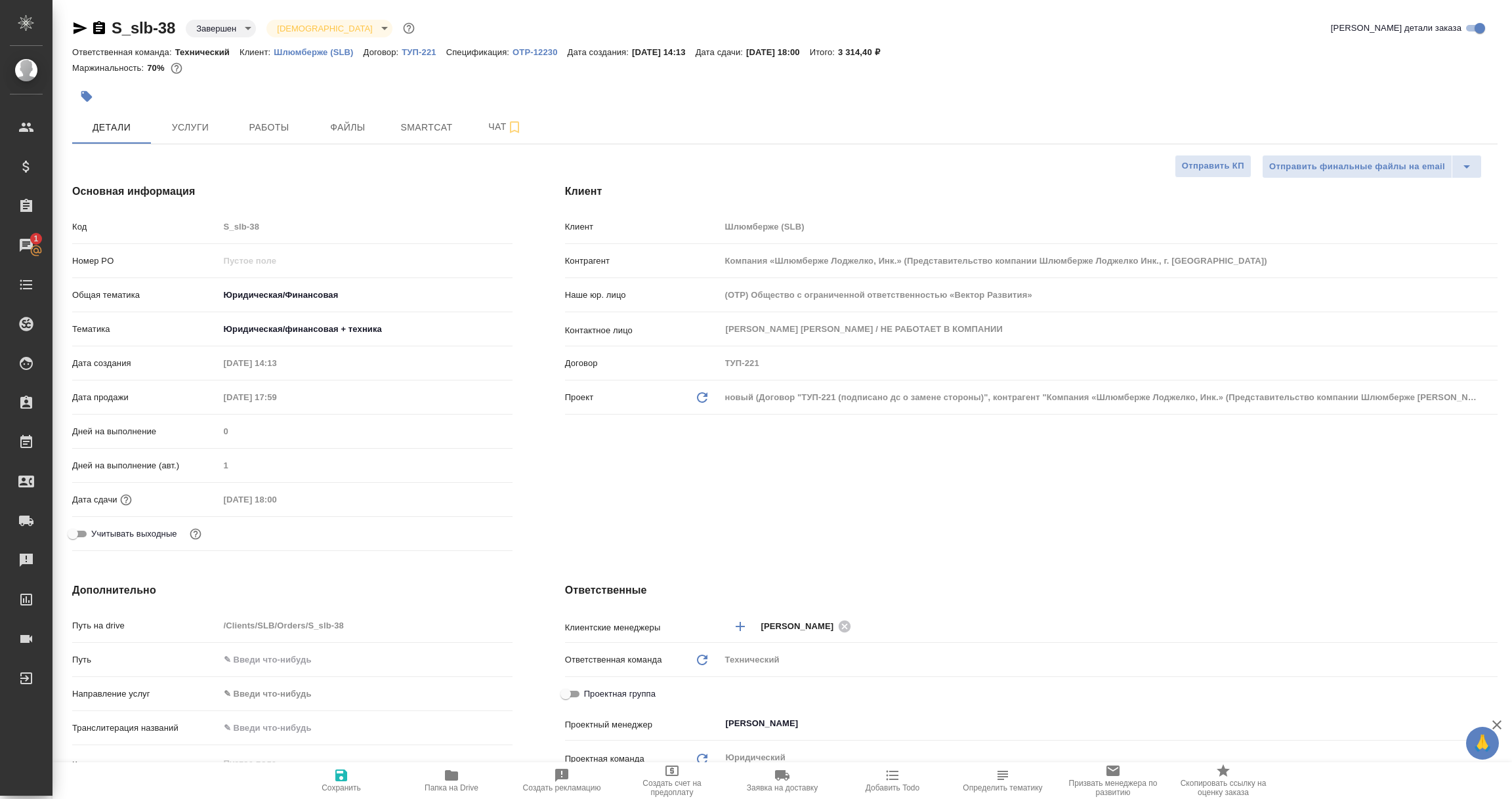
select select "RU"
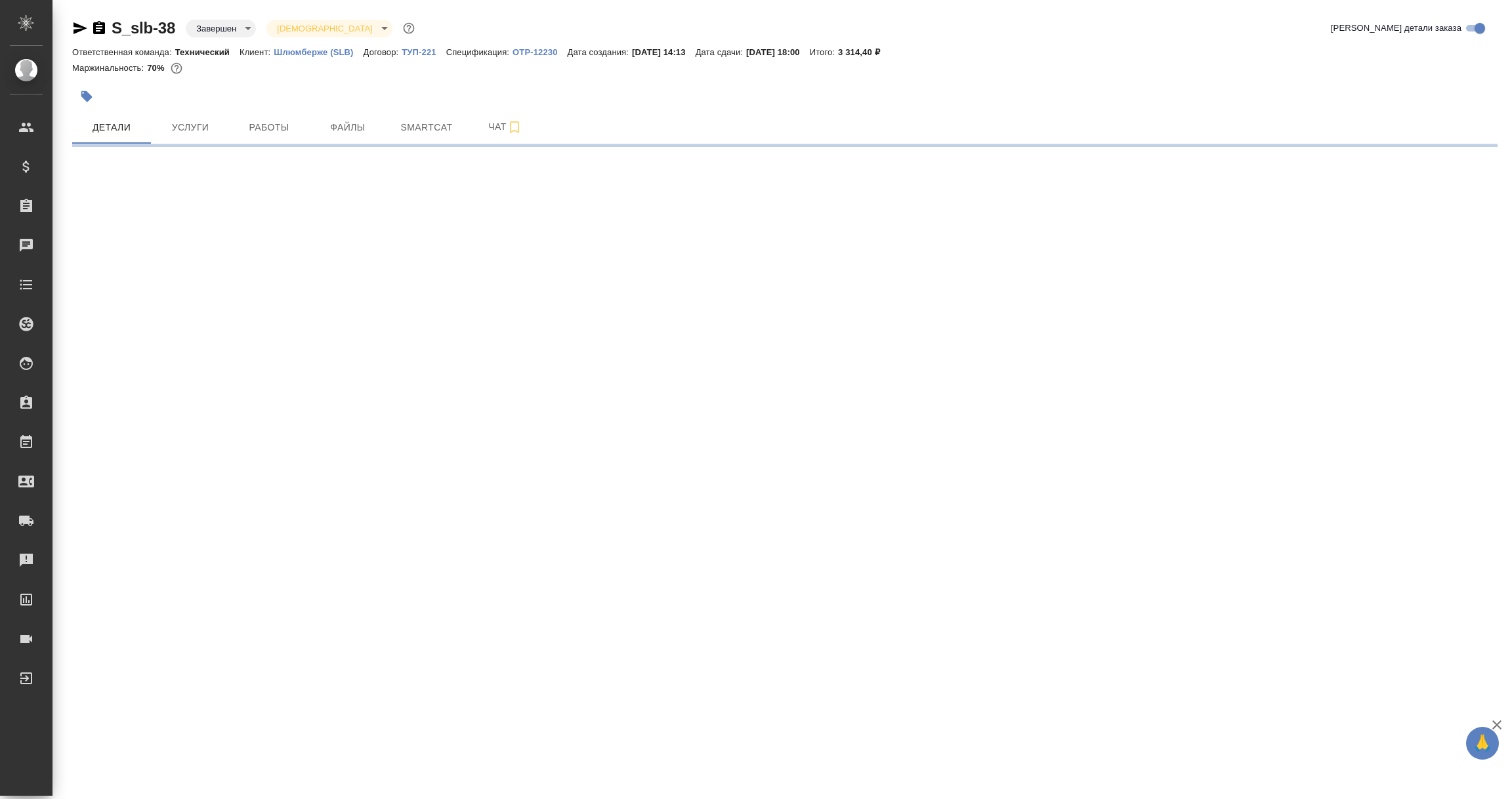
select select "RU"
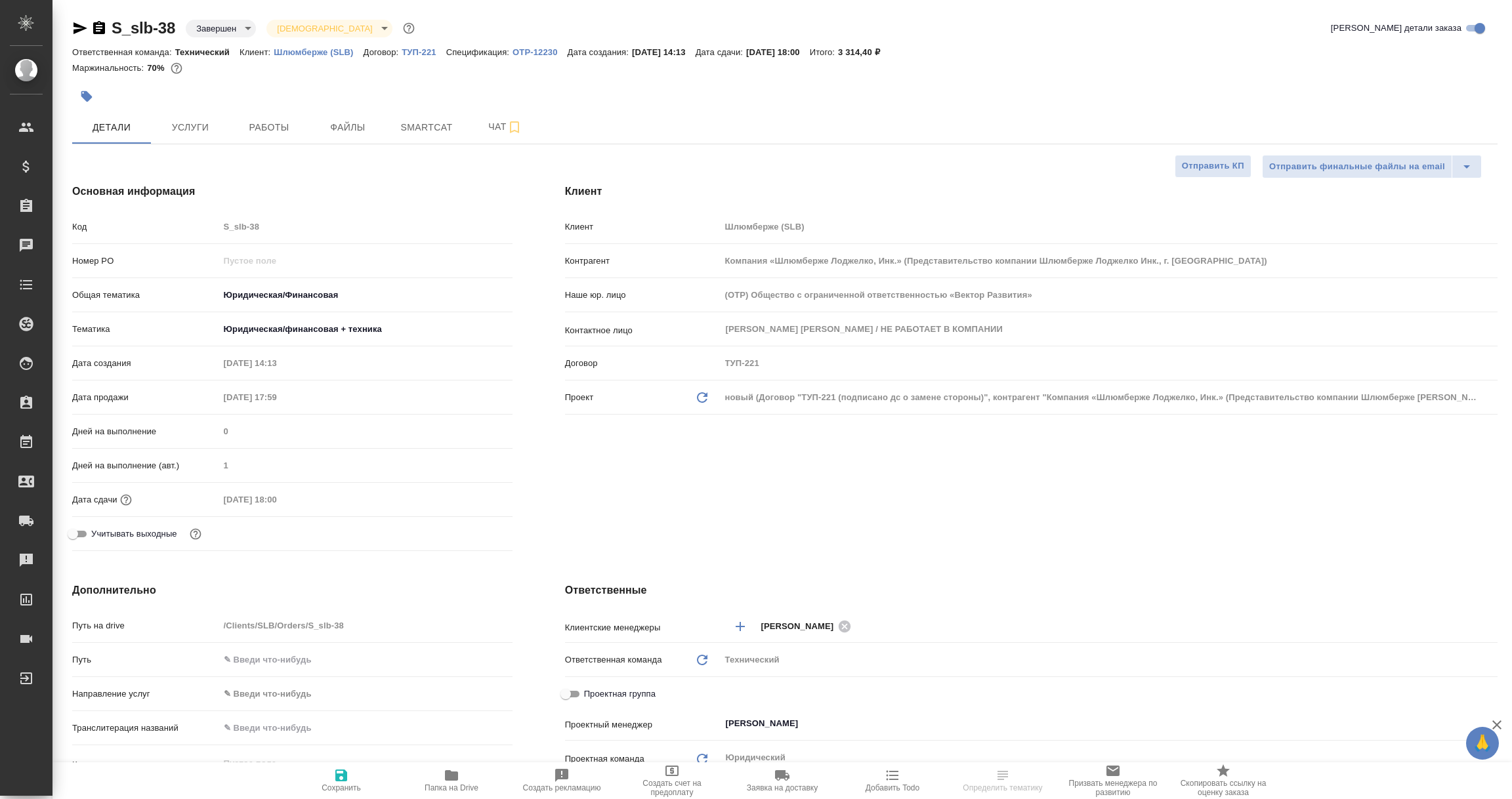
type textarea "x"
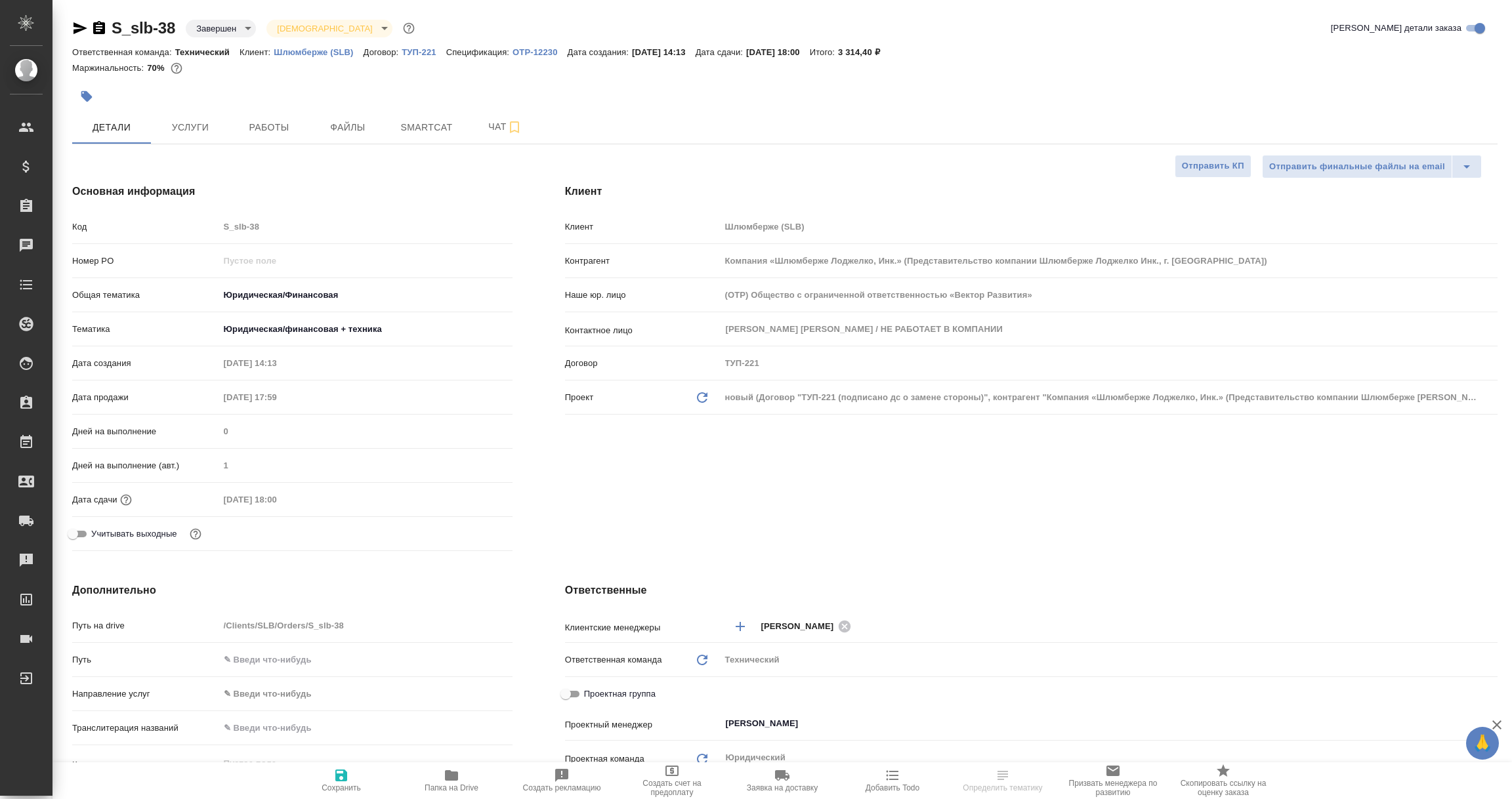
type textarea "x"
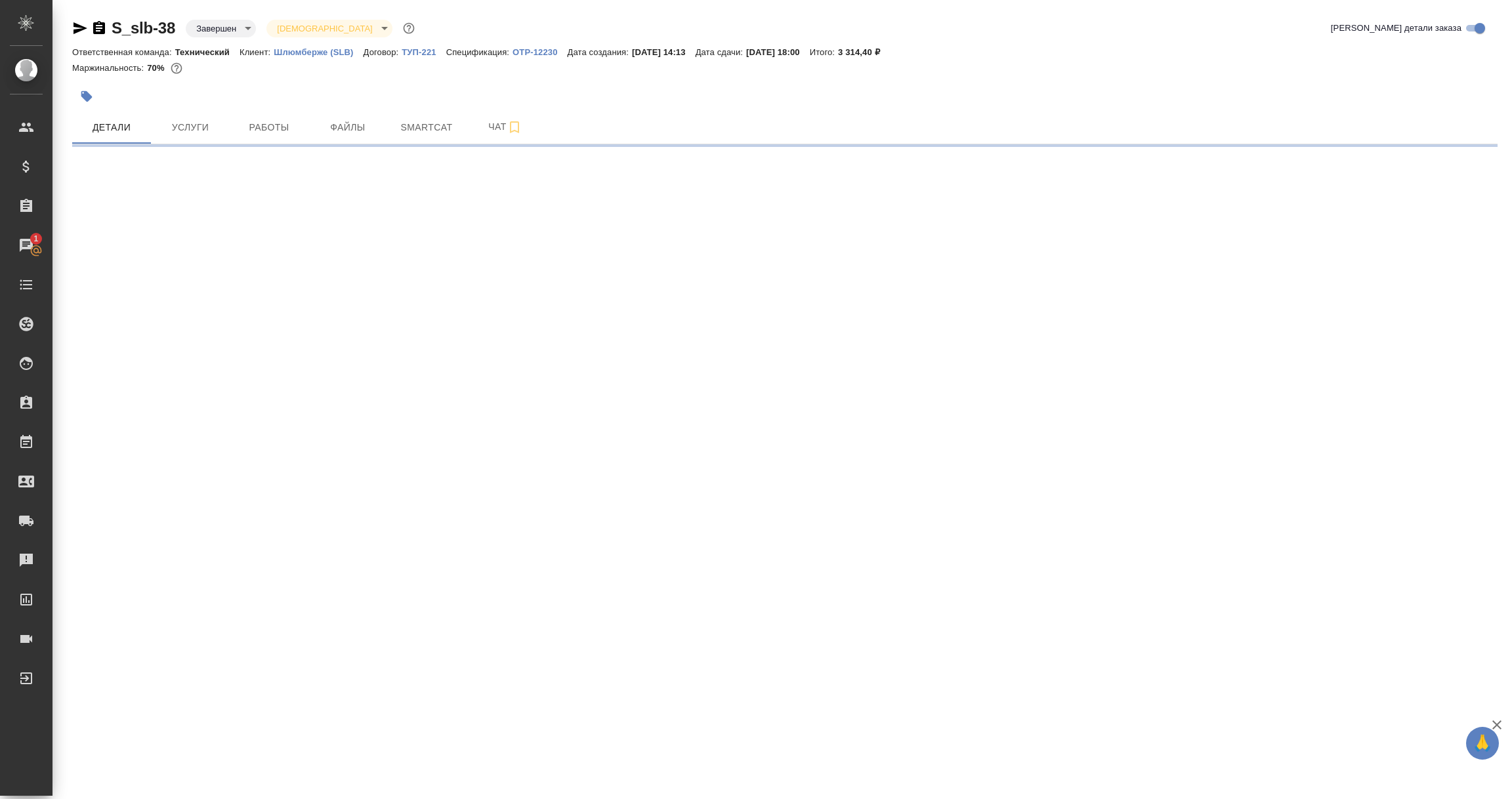
select select "RU"
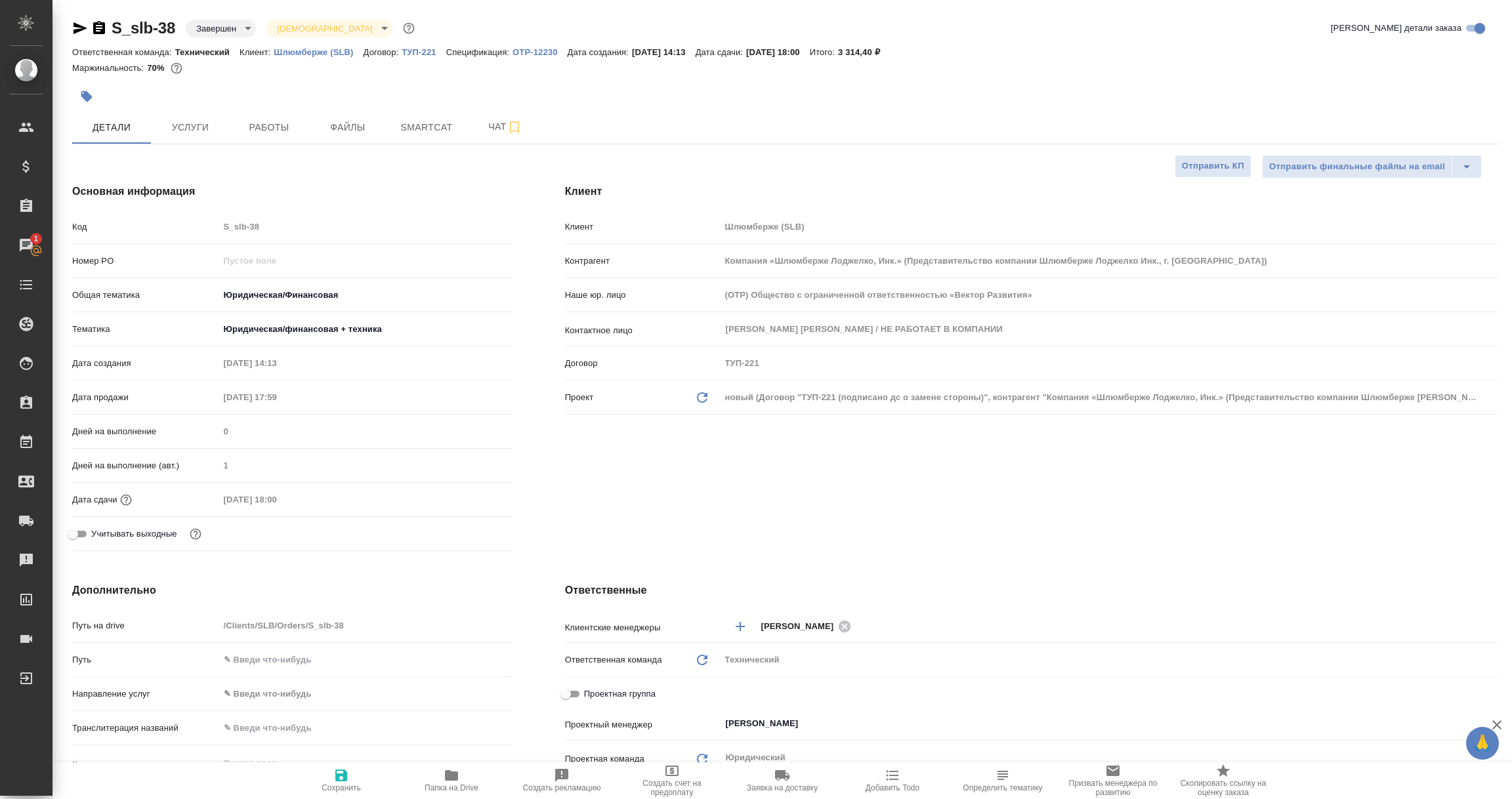
type textarea "x"
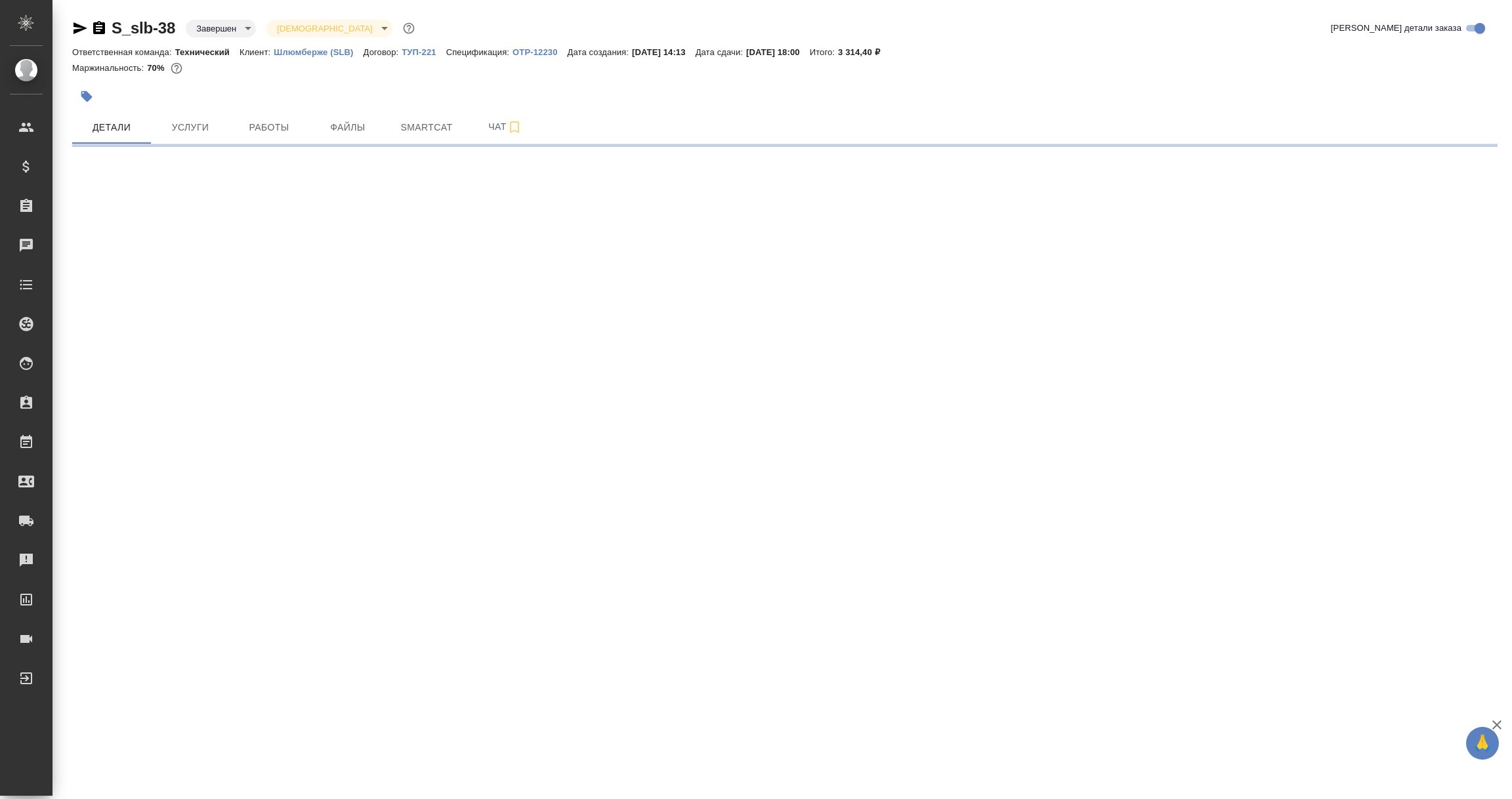
select select "RU"
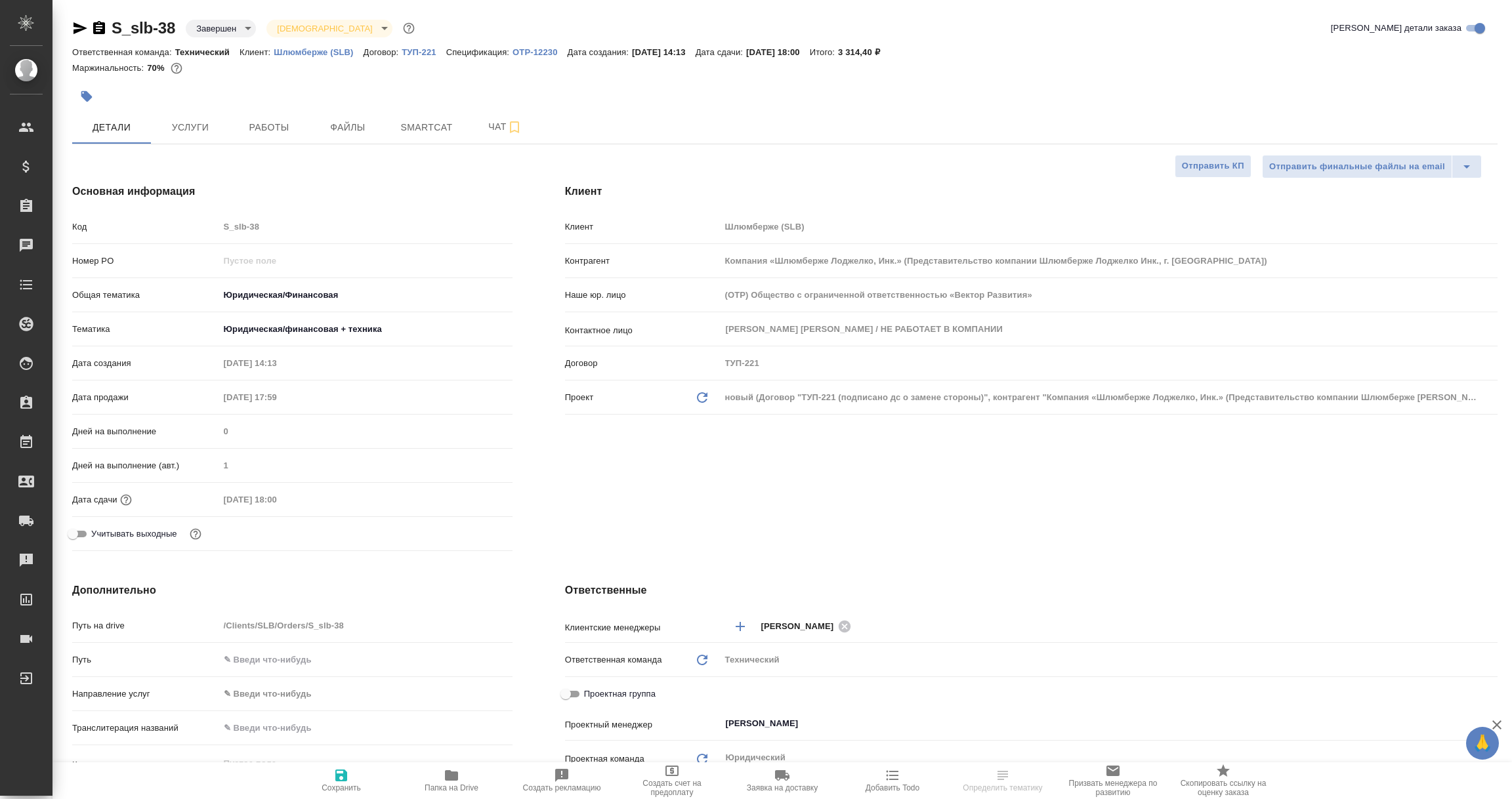
type textarea "x"
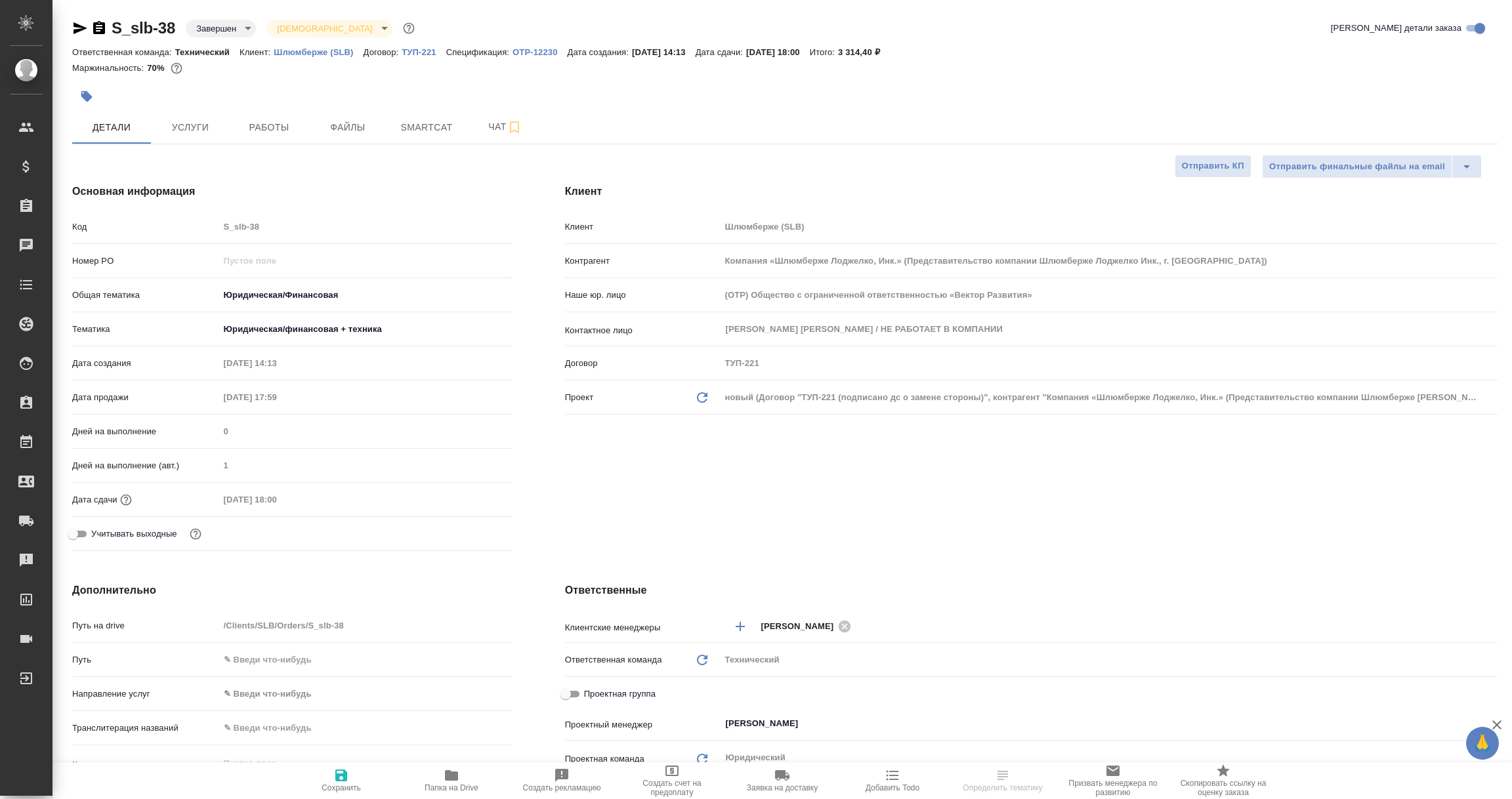
type textarea "x"
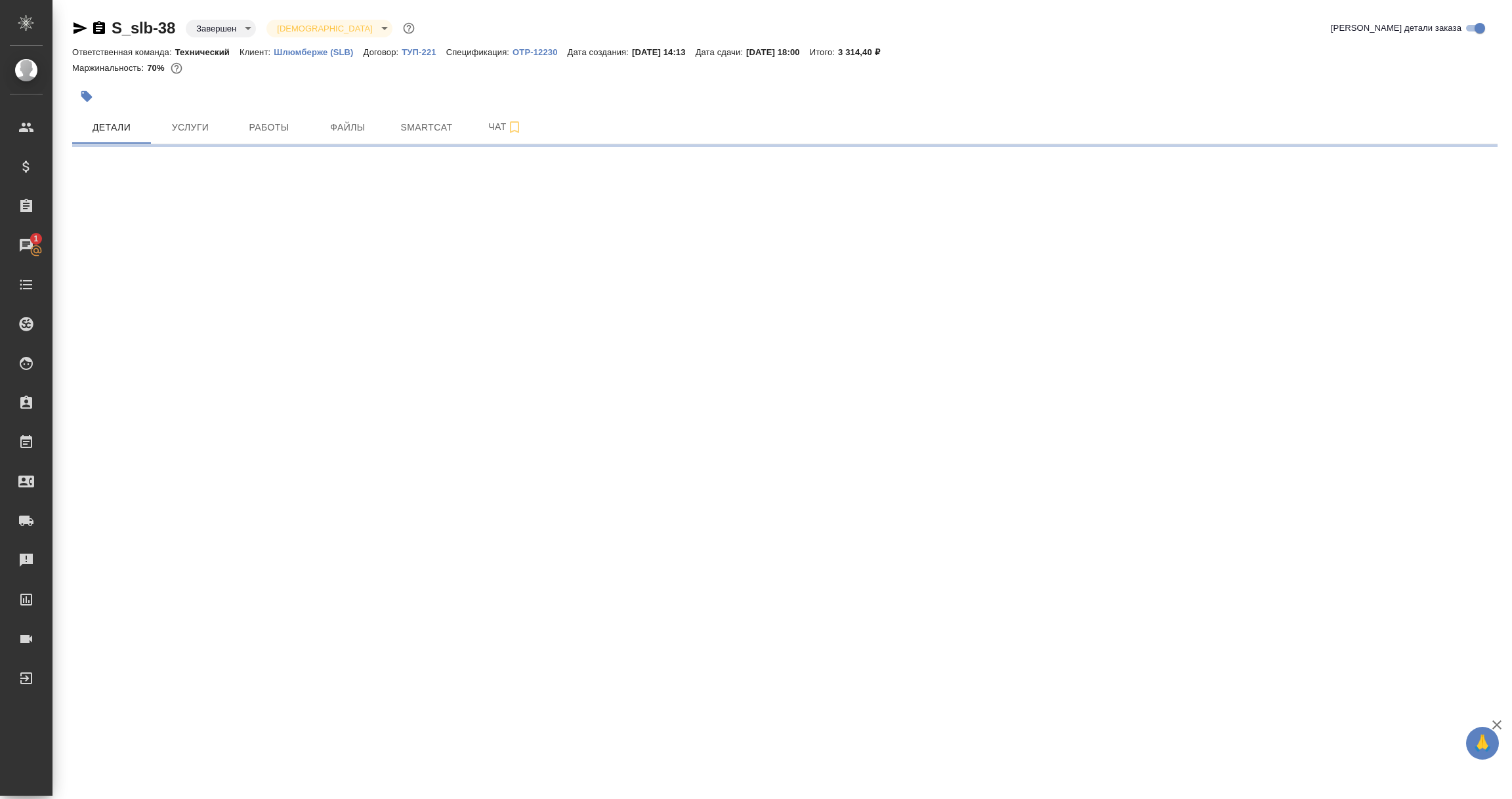
select select "RU"
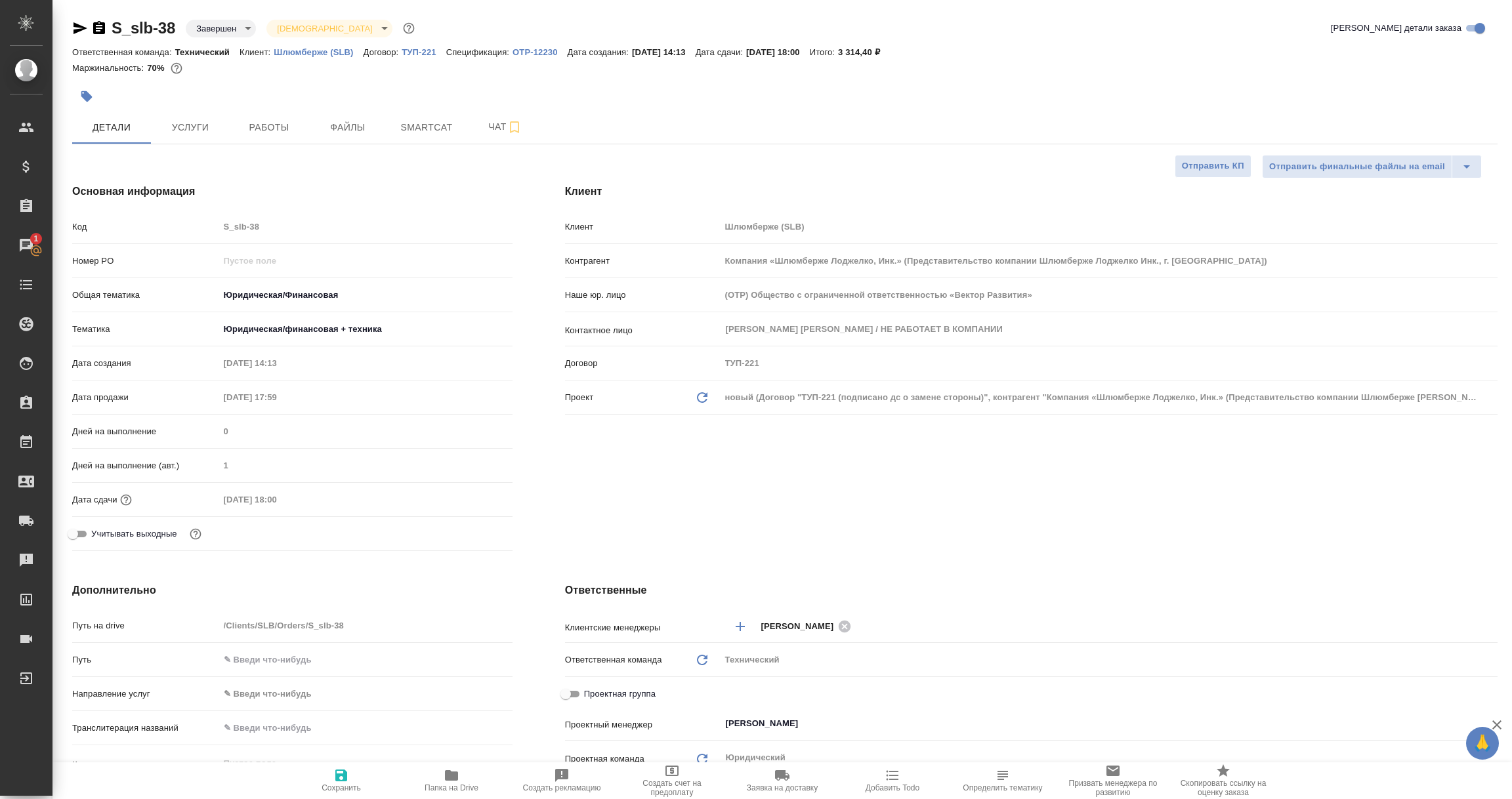
type textarea "x"
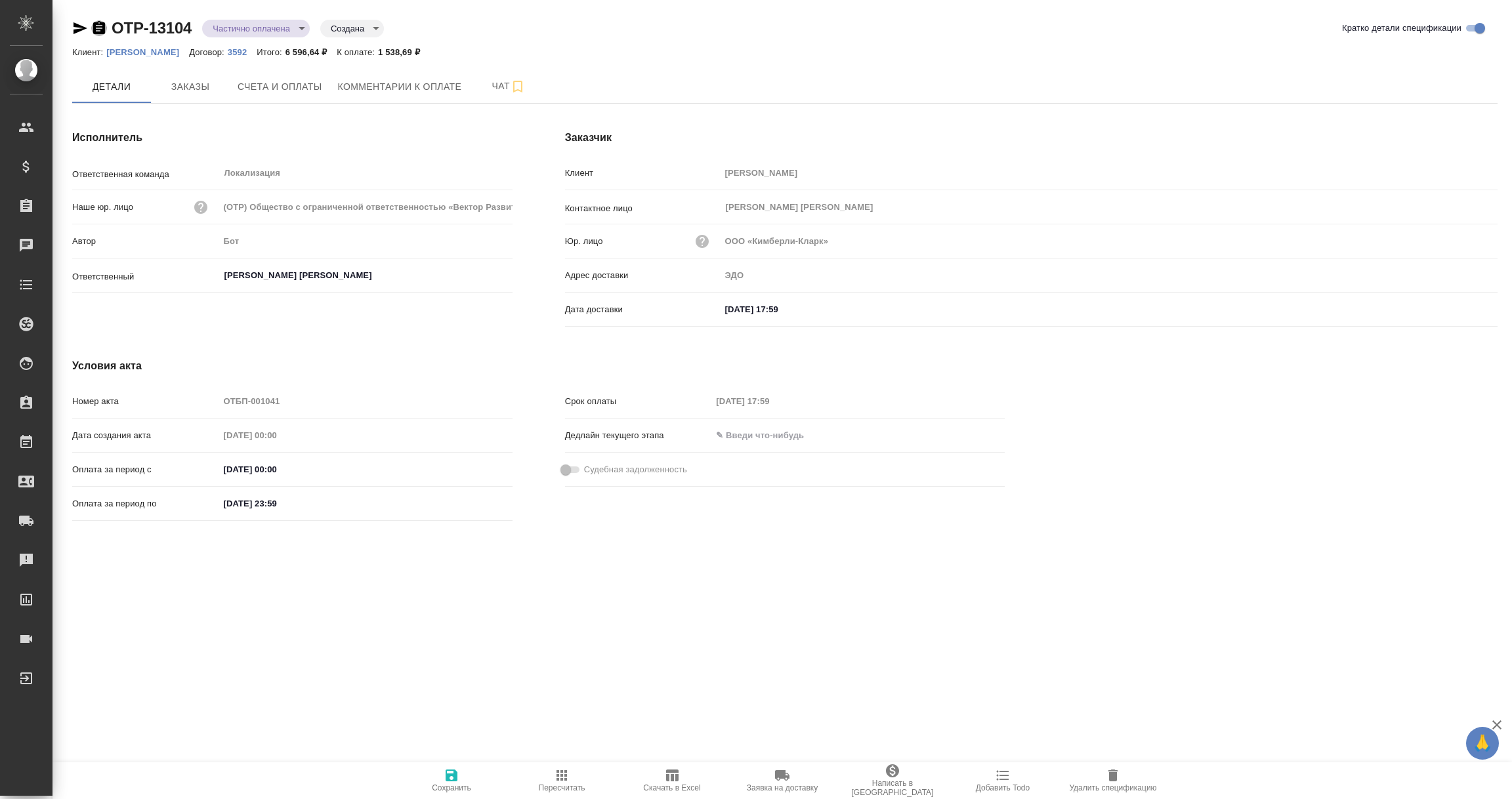
click at [96, 28] on icon "button" at bounding box center [99, 28] width 15 height 15
